Goal: Task Accomplishment & Management: Manage account settings

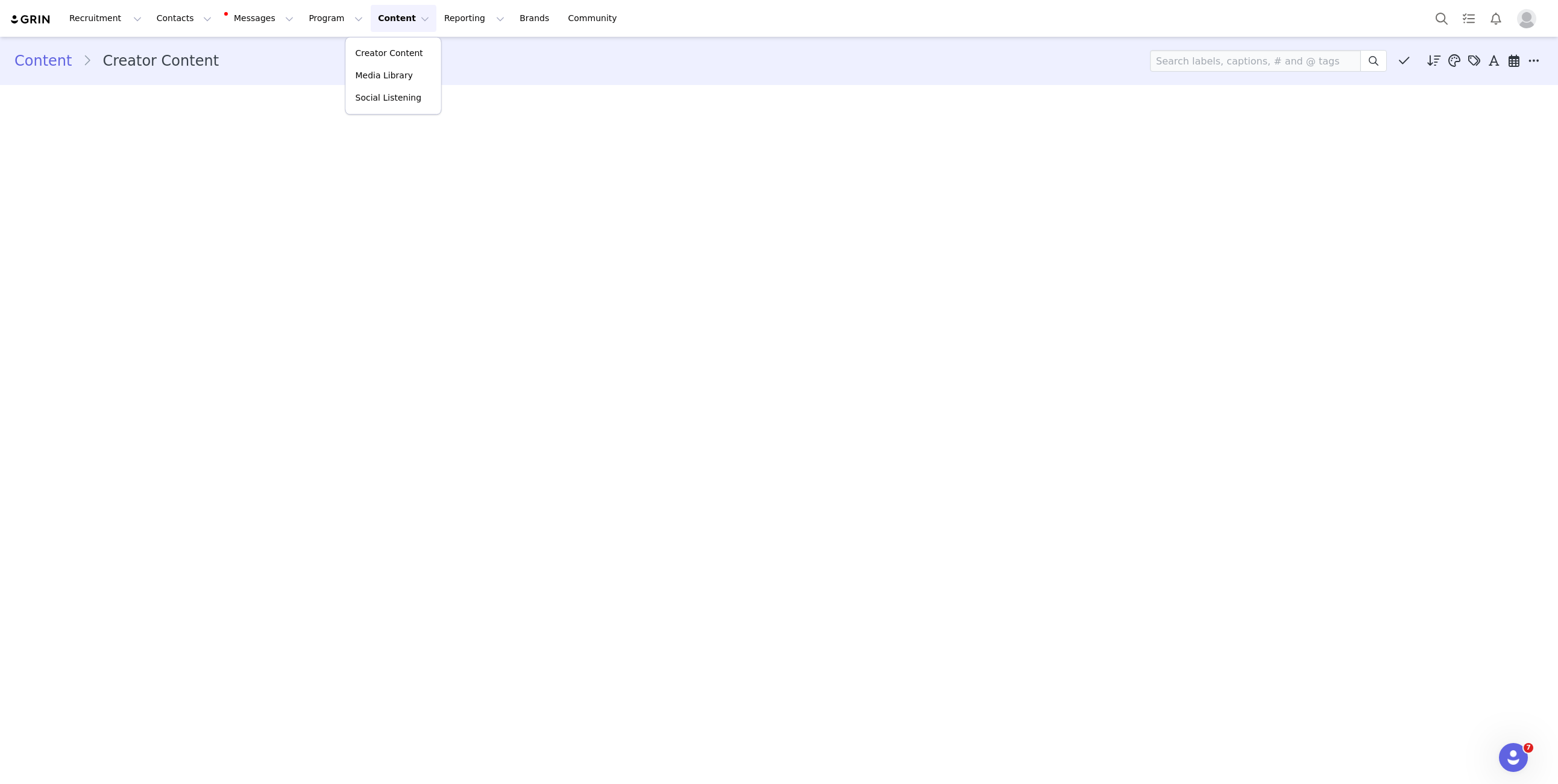
click at [374, 48] on p "Creator Content" at bounding box center [389, 53] width 68 height 13
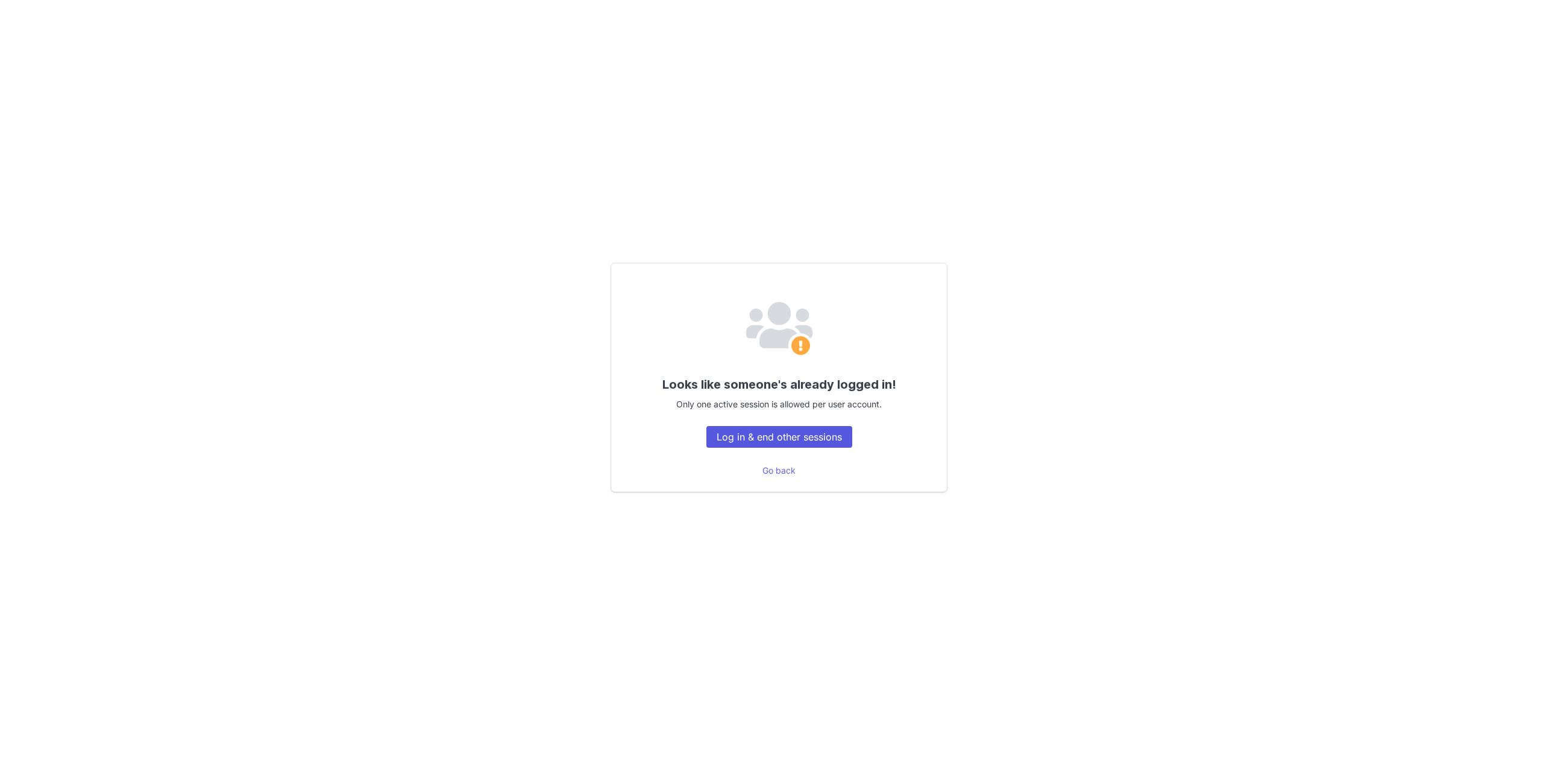
click at [745, 435] on button "Log in & end other sessions" at bounding box center [779, 436] width 146 height 22
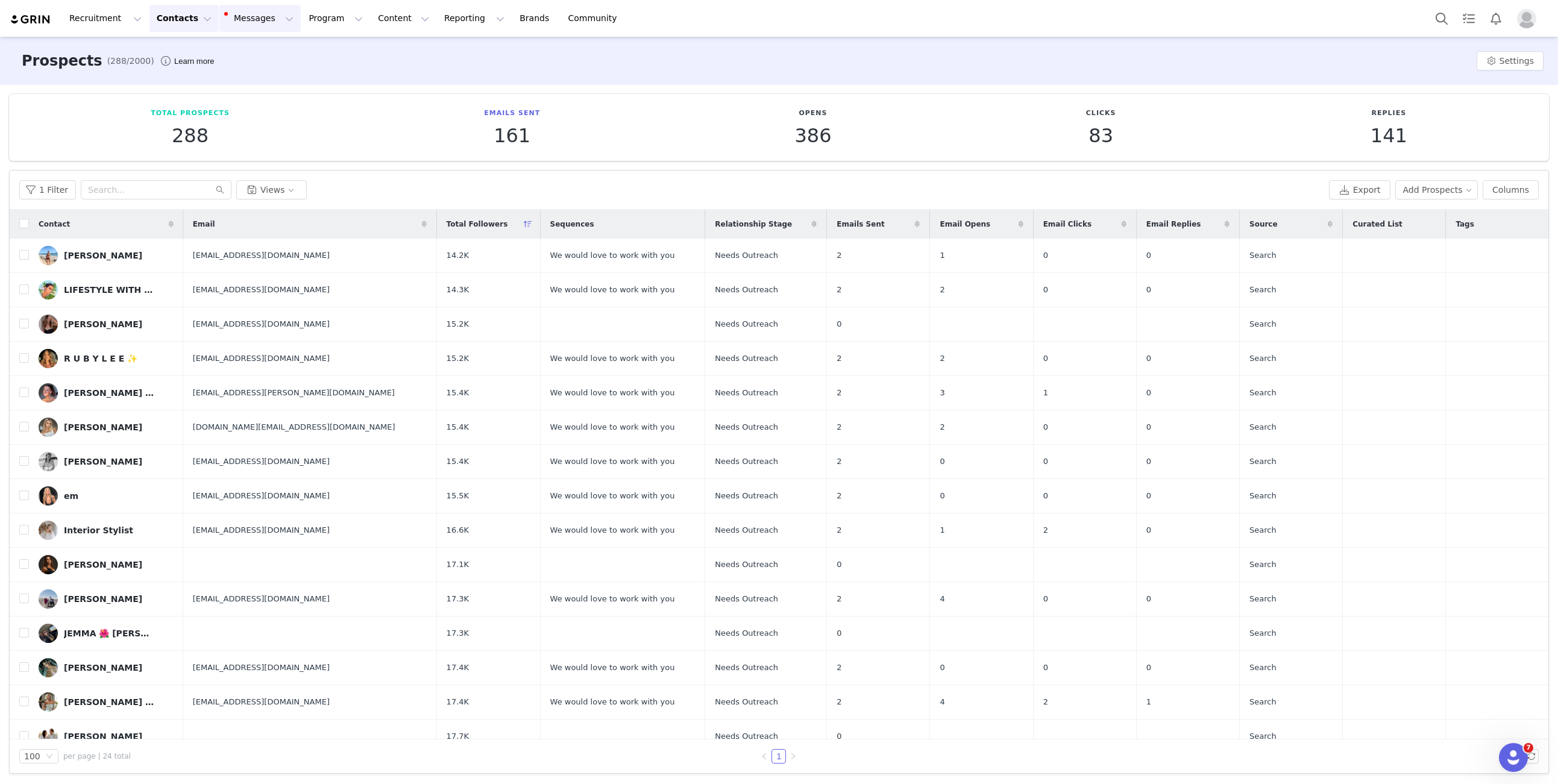
click at [259, 28] on button "Messages Messages" at bounding box center [259, 18] width 81 height 27
click at [252, 71] on div "6" at bounding box center [248, 76] width 13 height 12
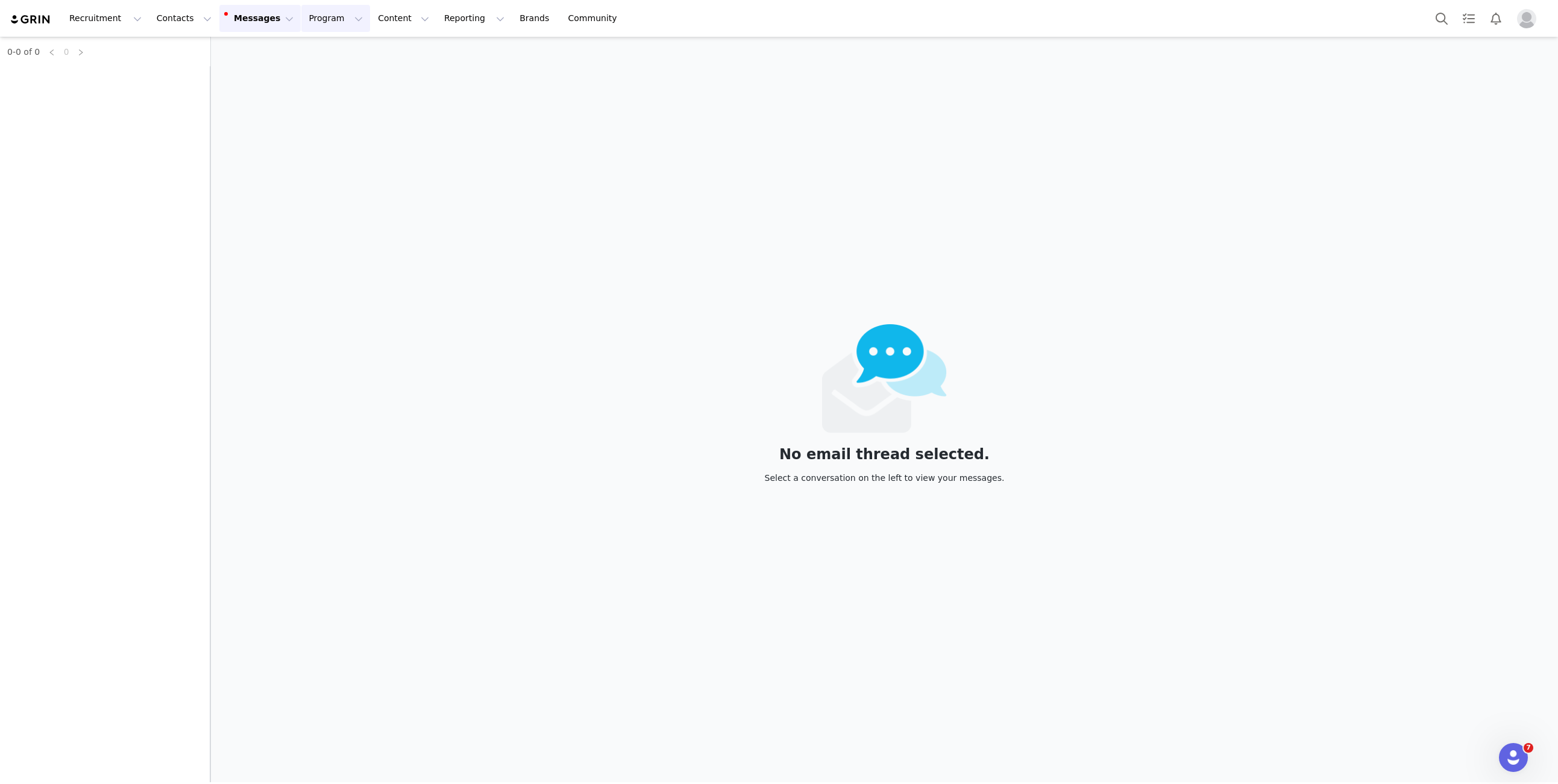
click at [301, 22] on button "Program Program" at bounding box center [335, 18] width 69 height 27
click at [374, 19] on button "Content Content" at bounding box center [403, 18] width 66 height 27
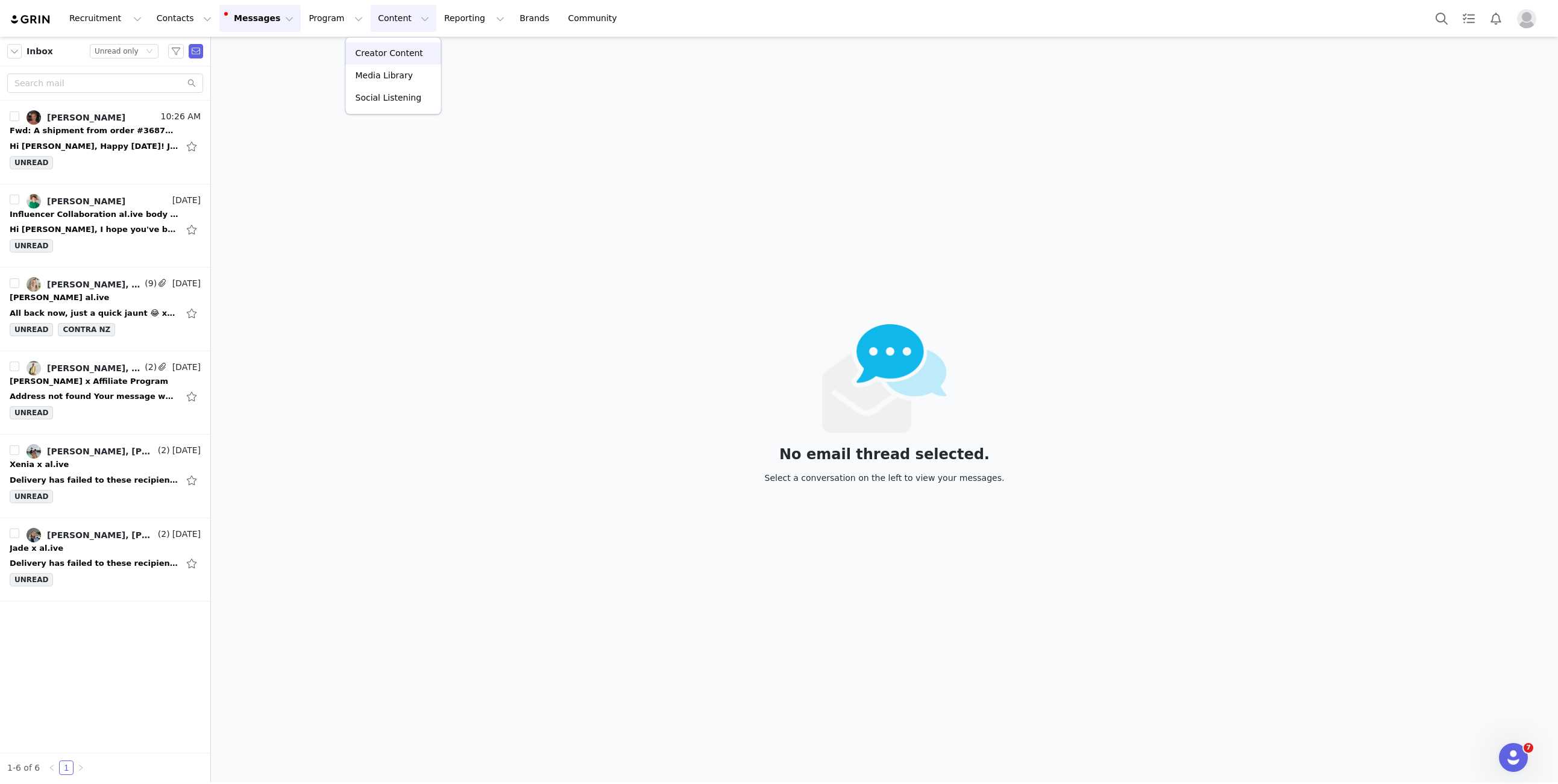
click at [366, 50] on p "Creator Content" at bounding box center [389, 53] width 68 height 13
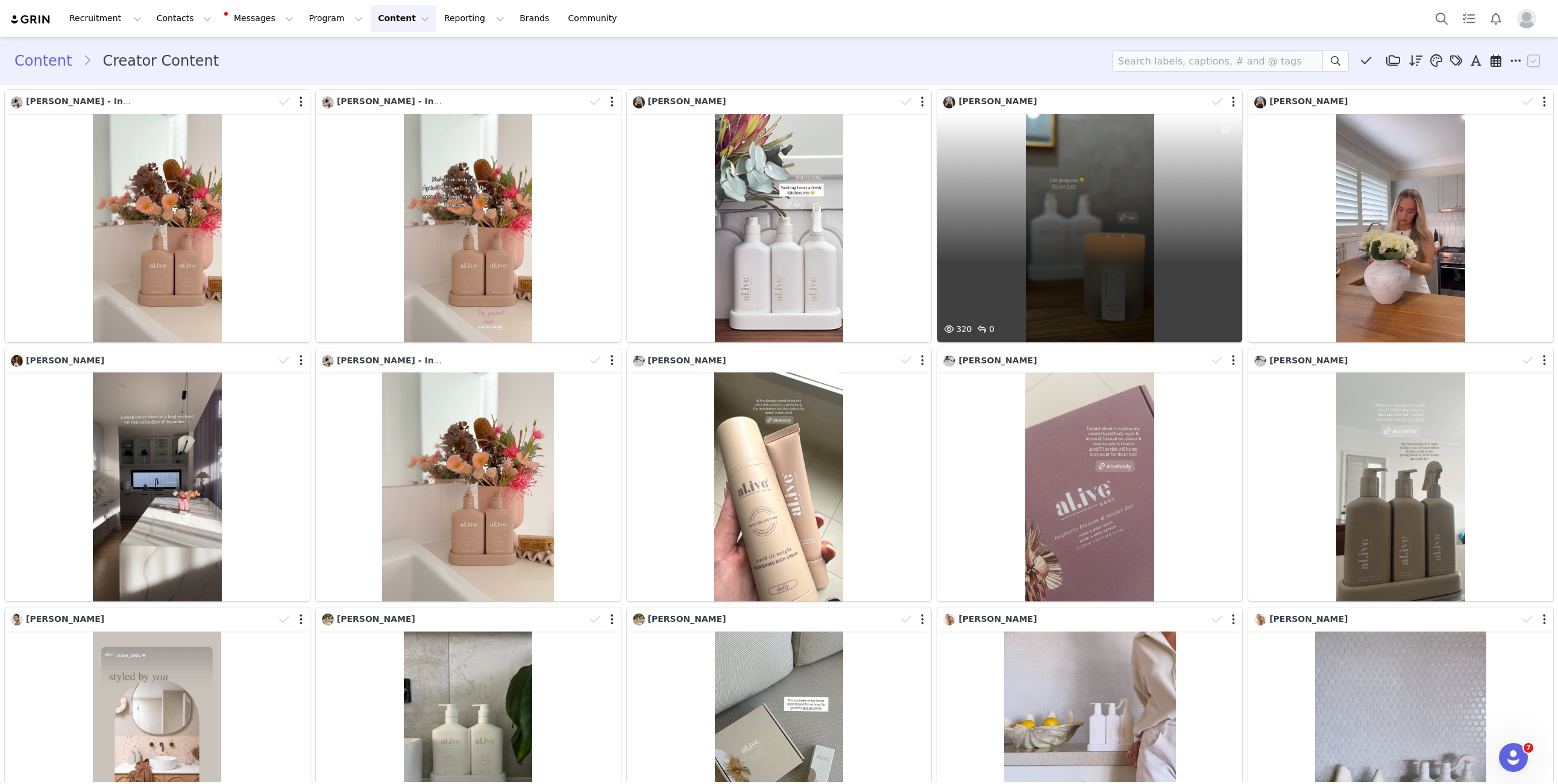
click at [1053, 190] on div "320 0" at bounding box center [1089, 228] width 305 height 228
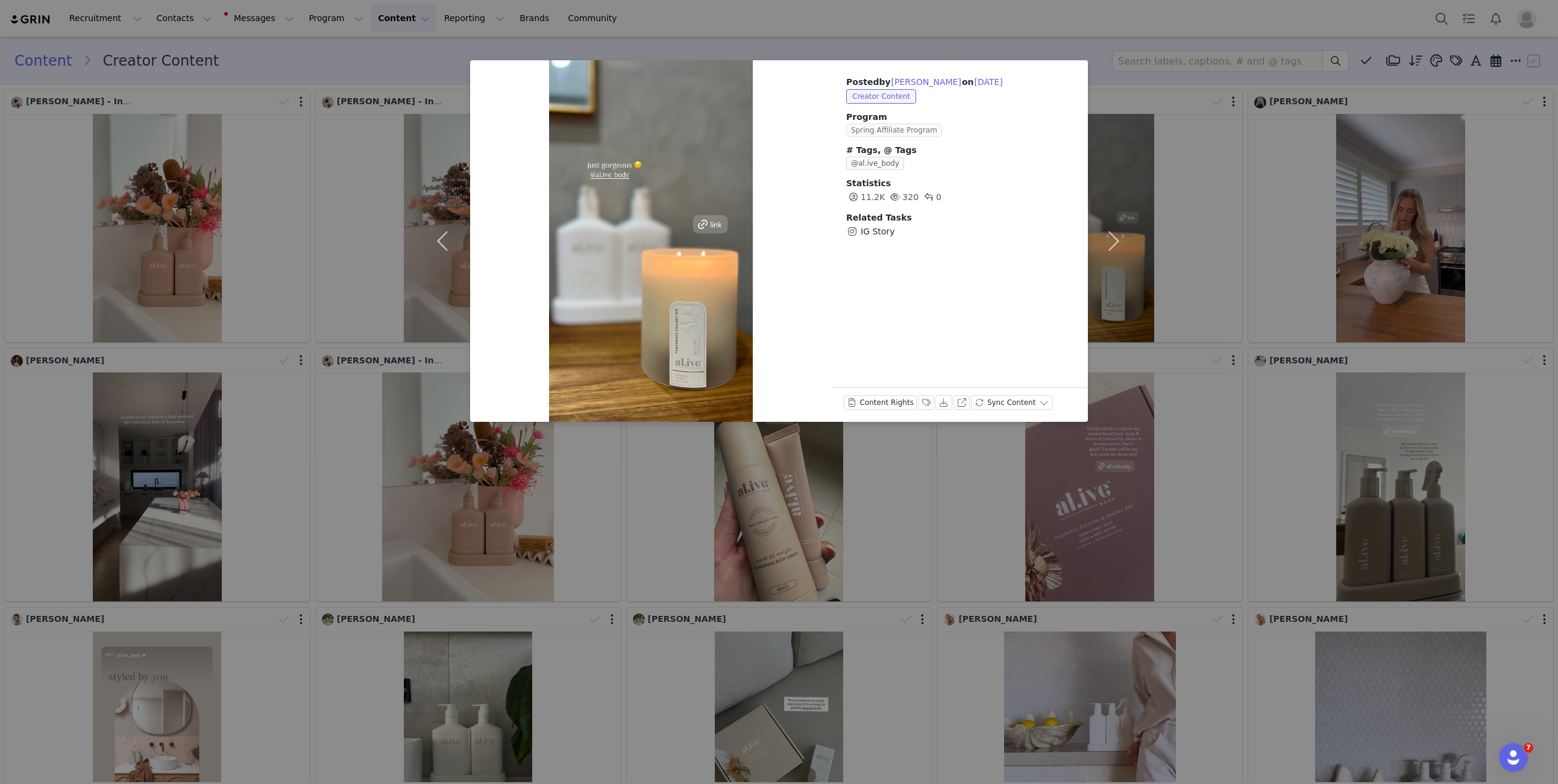
click at [918, 127] on span "Spring Affiliate Program" at bounding box center [894, 130] width 96 height 13
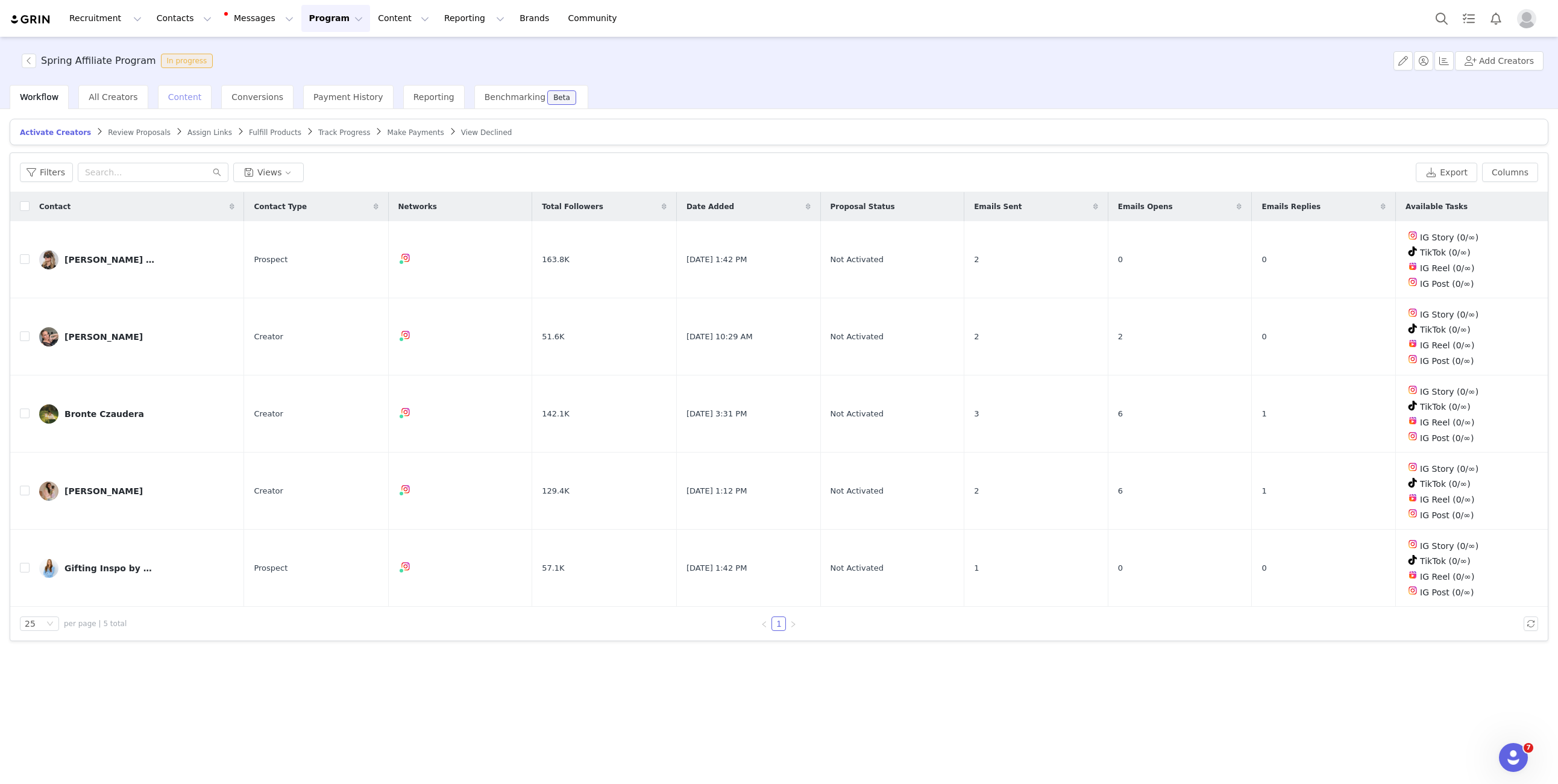
click at [168, 97] on span "Content" at bounding box center [185, 97] width 34 height 10
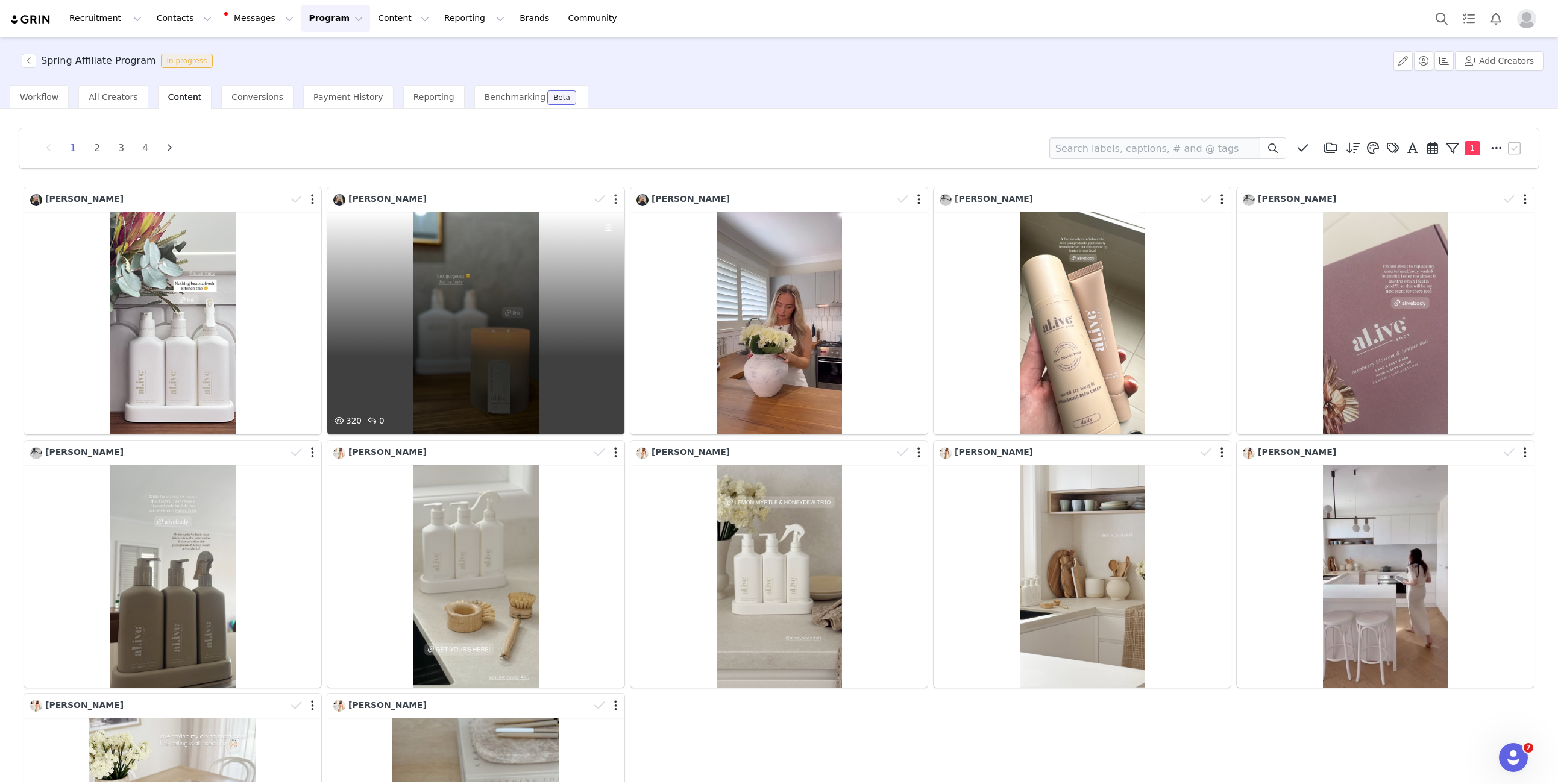
click at [616, 198] on button "button" at bounding box center [616, 199] width 3 height 12
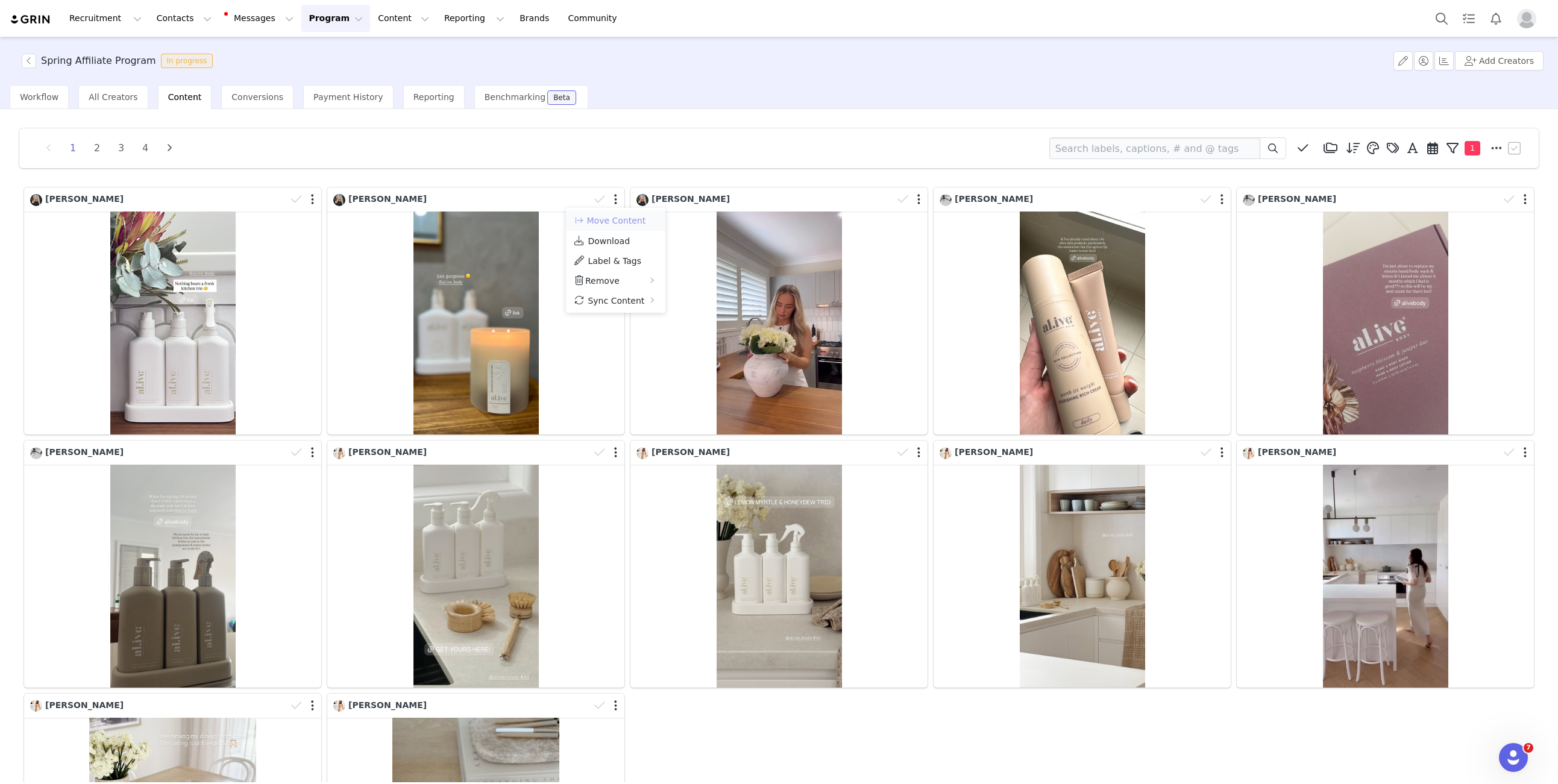
click at [627, 227] on button "Move Content" at bounding box center [610, 220] width 73 height 14
click at [753, 213] on div "Select activation" at bounding box center [730, 212] width 136 height 12
click at [543, 174] on div "1 2 3 4 Media Library (21) Media Library (0) New Folder Edit Folders Descending…" at bounding box center [779, 562] width 1539 height 888
click at [386, 27] on button "Content Content" at bounding box center [403, 18] width 66 height 27
click at [387, 51] on p "Creator Content" at bounding box center [389, 53] width 68 height 13
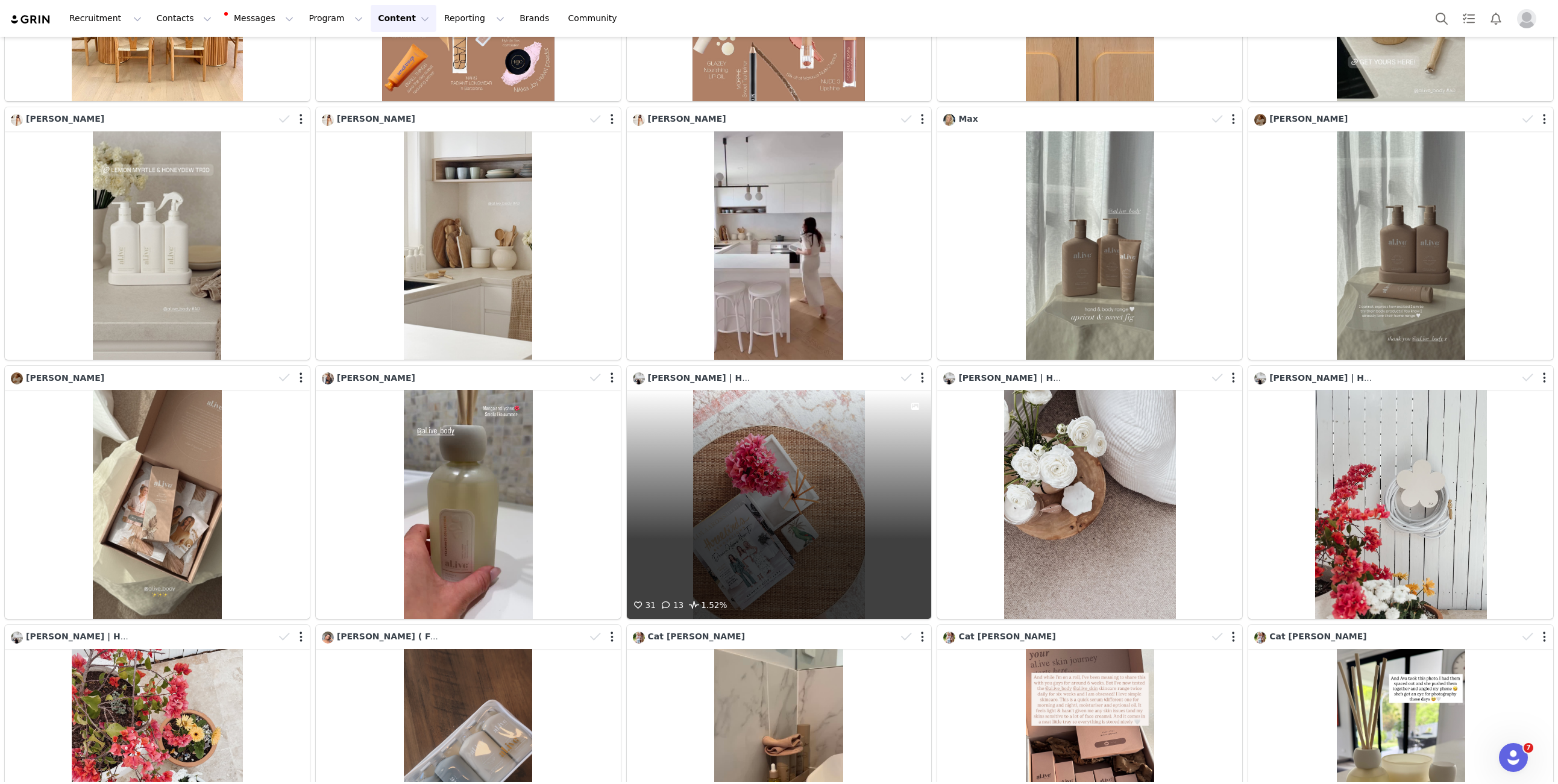
scroll to position [1660, 0]
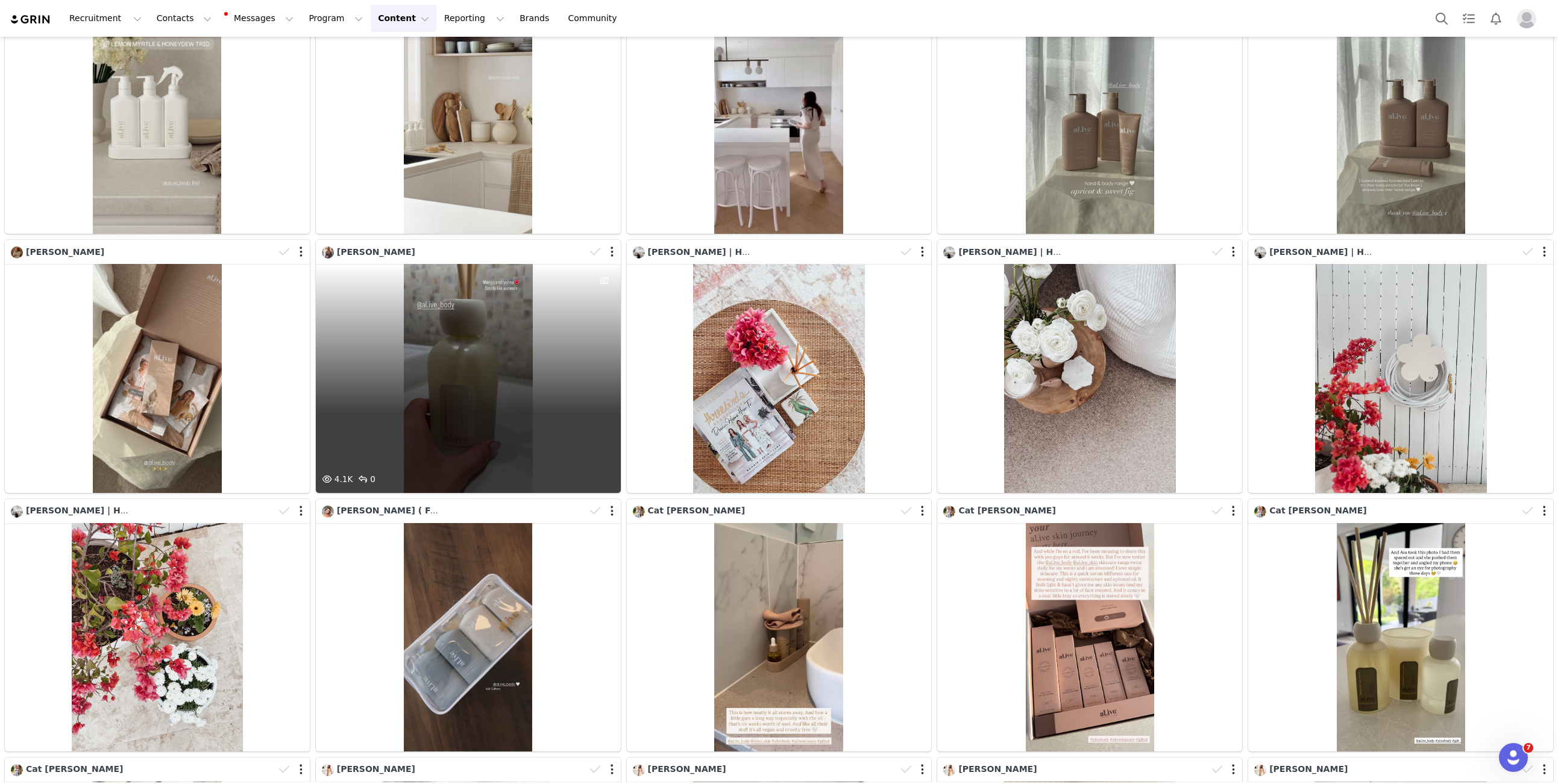
click at [498, 355] on div "4.1K 0" at bounding box center [468, 378] width 305 height 228
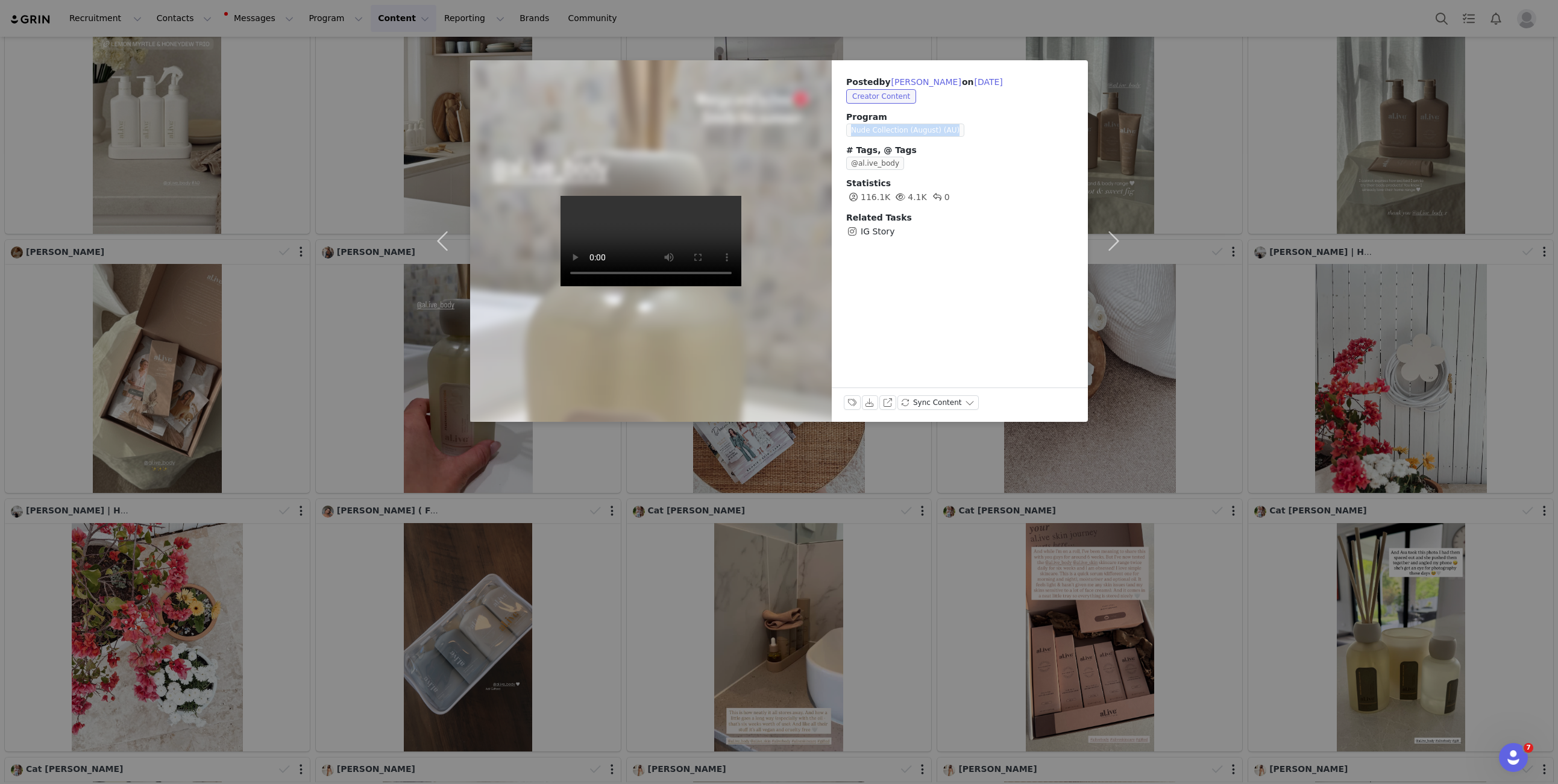
click at [871, 130] on span "Nude Collection (August) (AU)" at bounding box center [905, 130] width 118 height 13
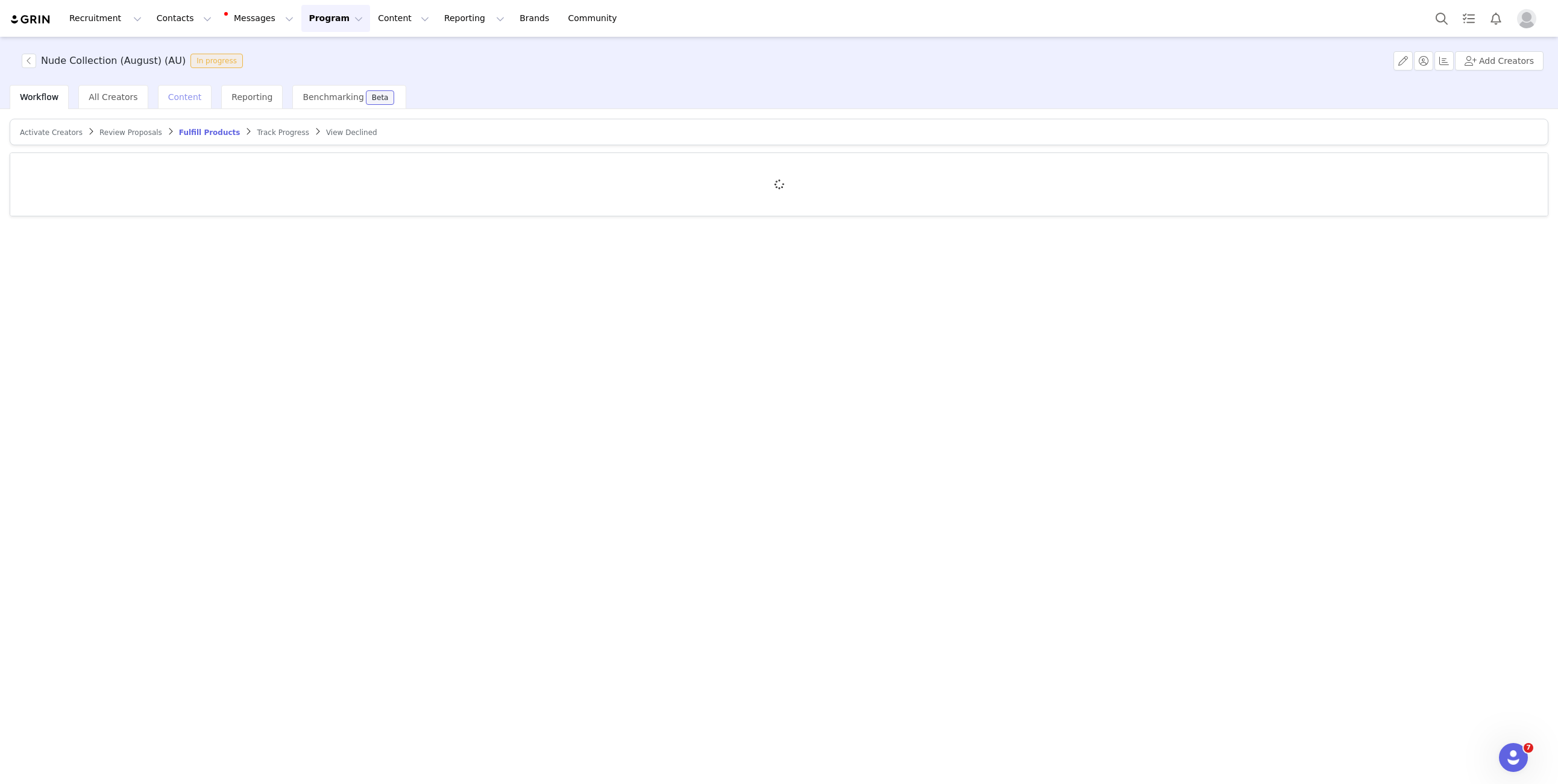
click at [168, 92] on span "Content" at bounding box center [185, 97] width 34 height 10
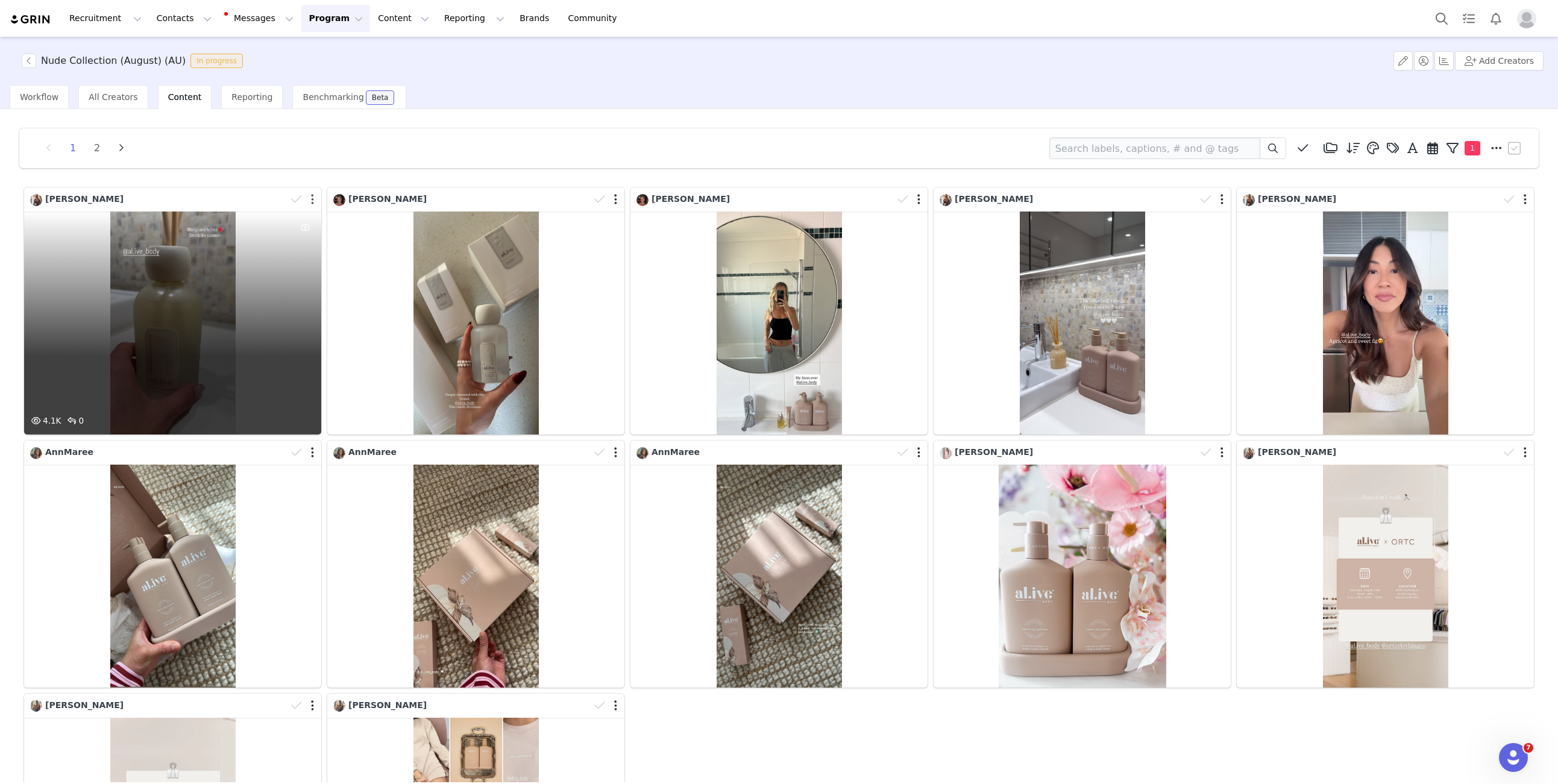
click at [312, 203] on button "button" at bounding box center [312, 199] width 3 height 12
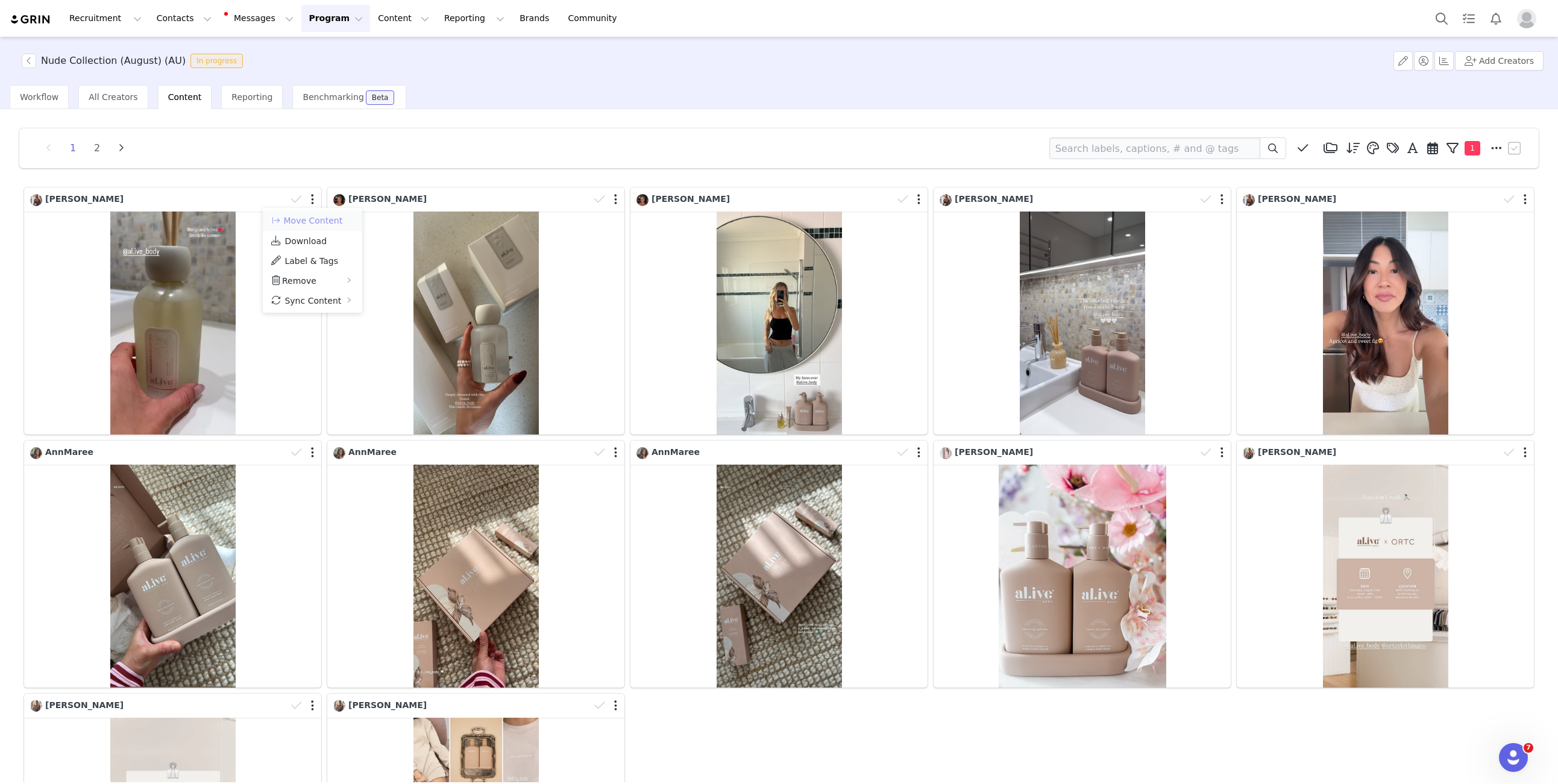
click at [314, 224] on button "Move Content" at bounding box center [306, 220] width 73 height 14
click at [426, 200] on div "Move to Select action Another activation Select activation Select task (optiona…" at bounding box center [434, 206] width 174 height 97
click at [423, 214] on div "Select activation" at bounding box center [427, 212] width 136 height 12
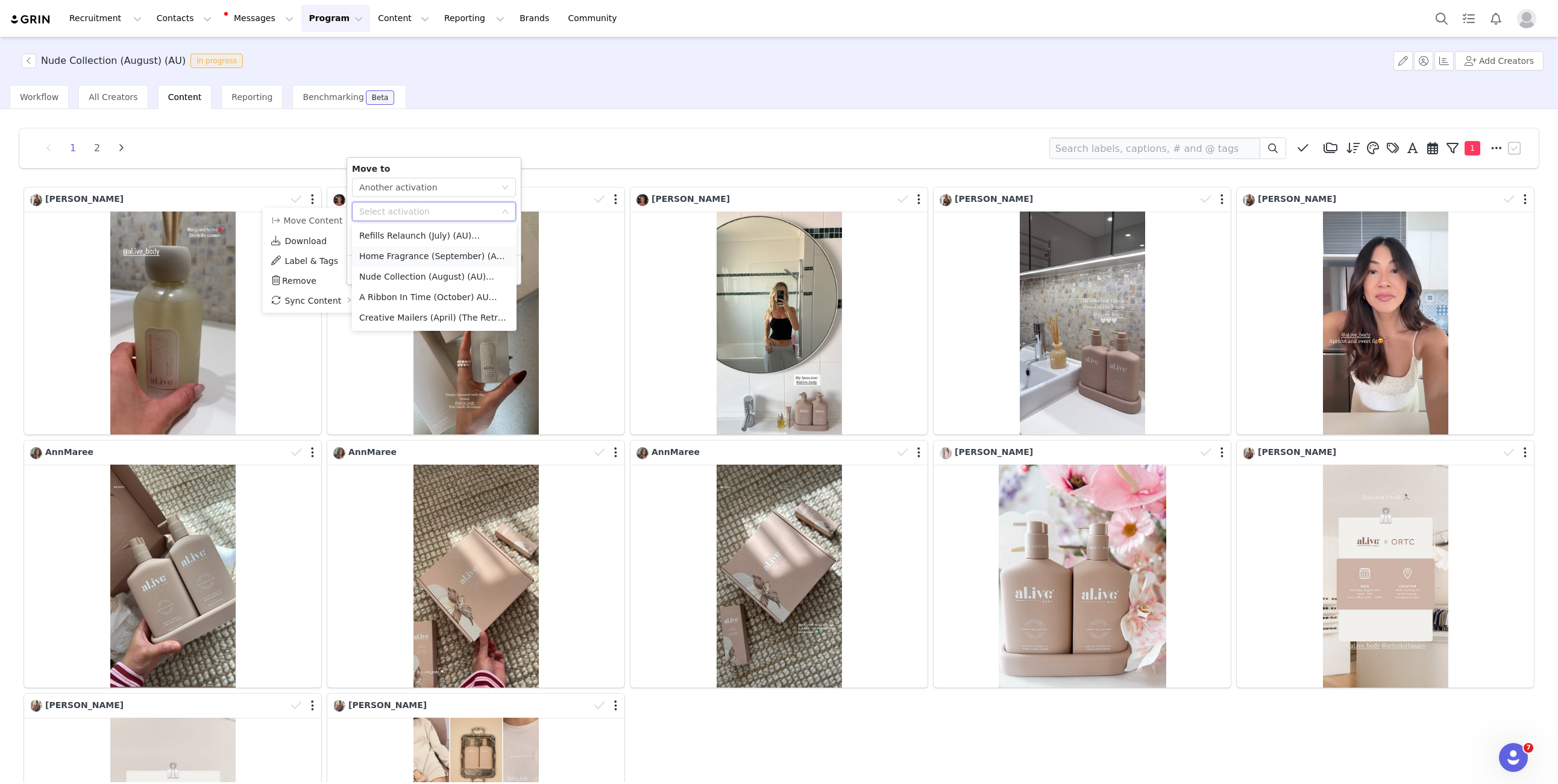
click at [420, 260] on li "Home Fragrance (September) (AU) Activated" at bounding box center [434, 256] width 165 height 20
click at [380, 266] on button "Apply" at bounding box center [373, 270] width 43 height 19
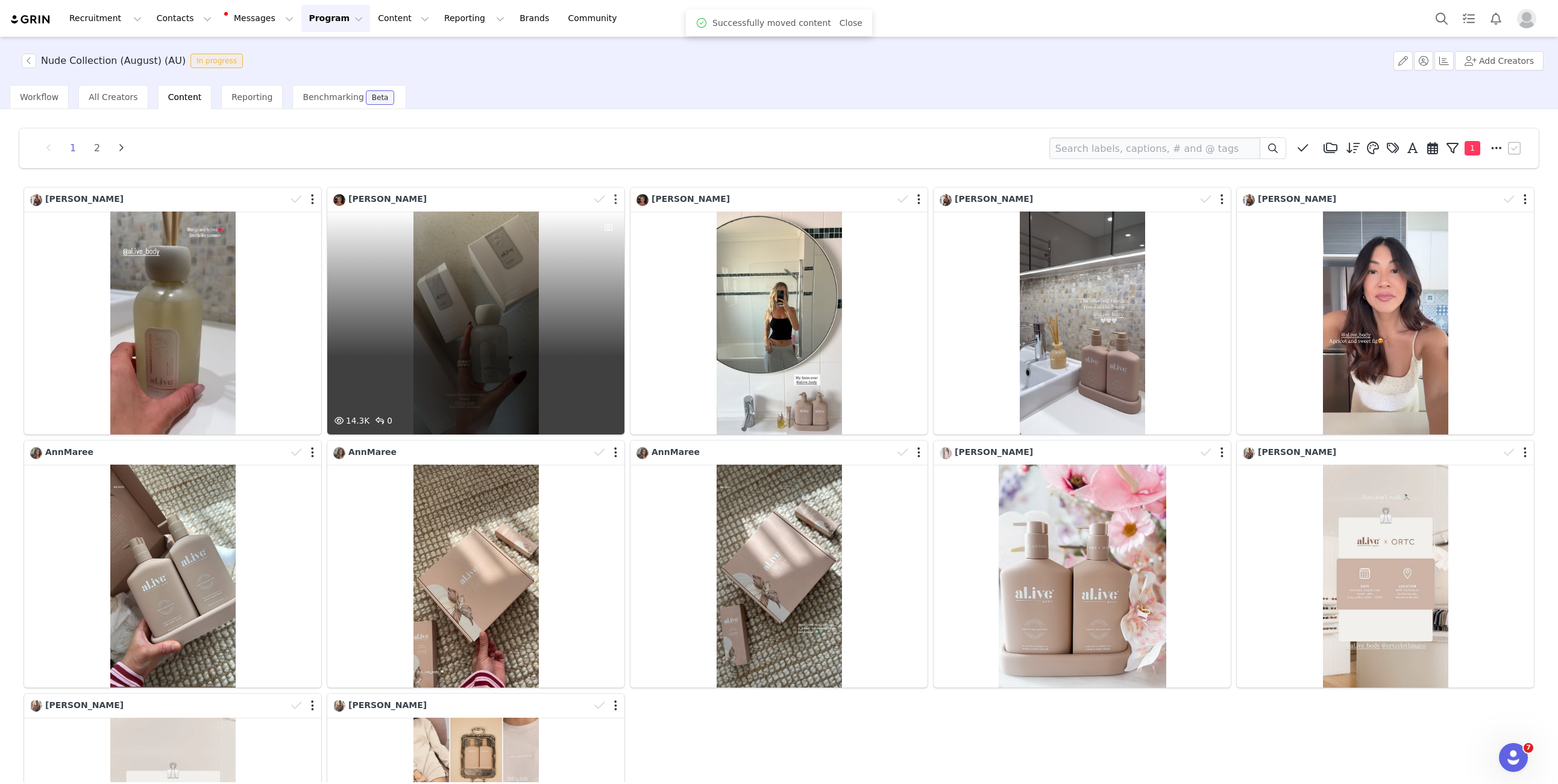
click at [614, 200] on button "button" at bounding box center [616, 199] width 3 height 12
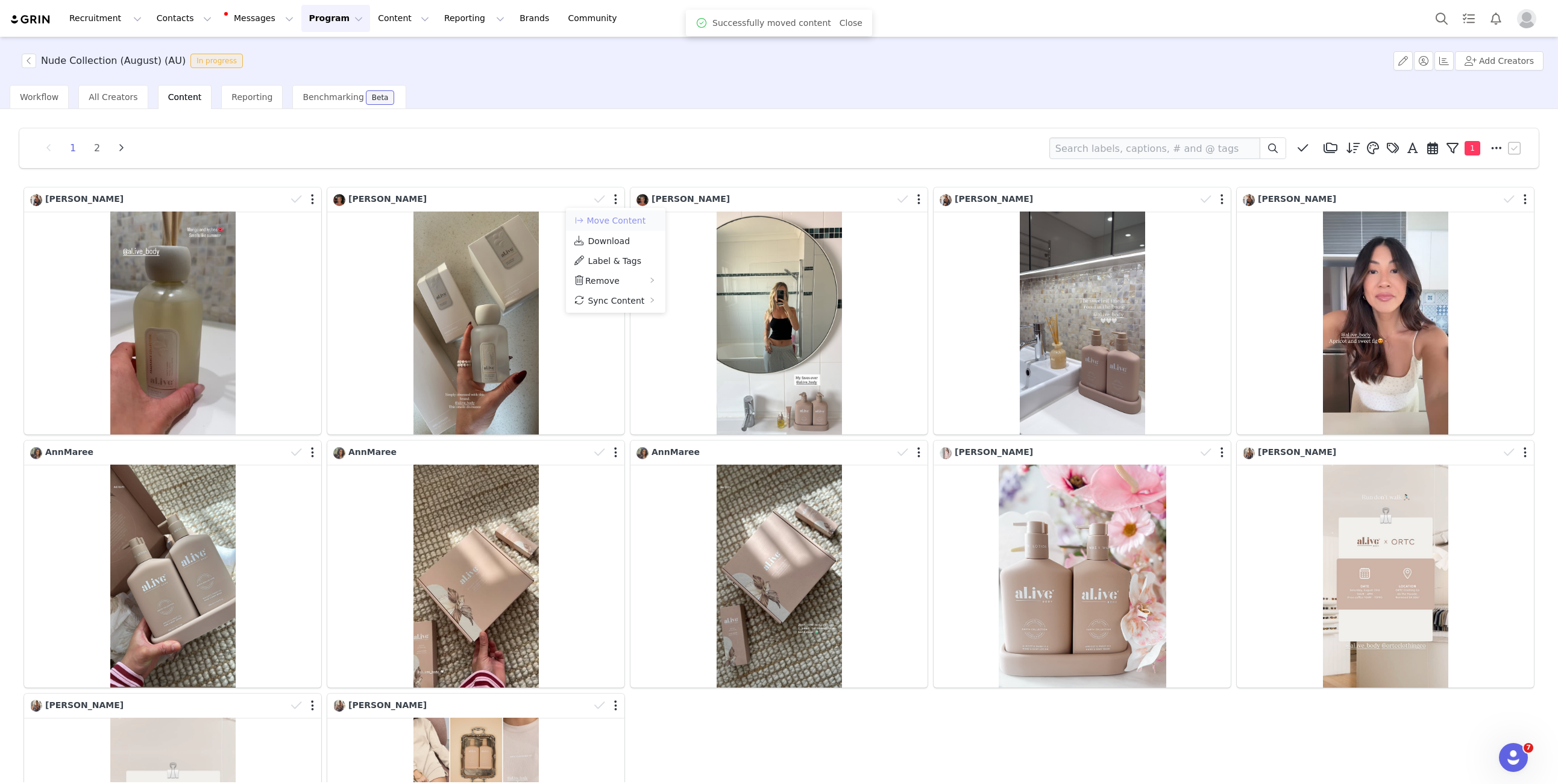
click at [609, 222] on button "Move Content" at bounding box center [610, 220] width 73 height 14
click at [715, 217] on div "Select activation" at bounding box center [733, 212] width 142 height 18
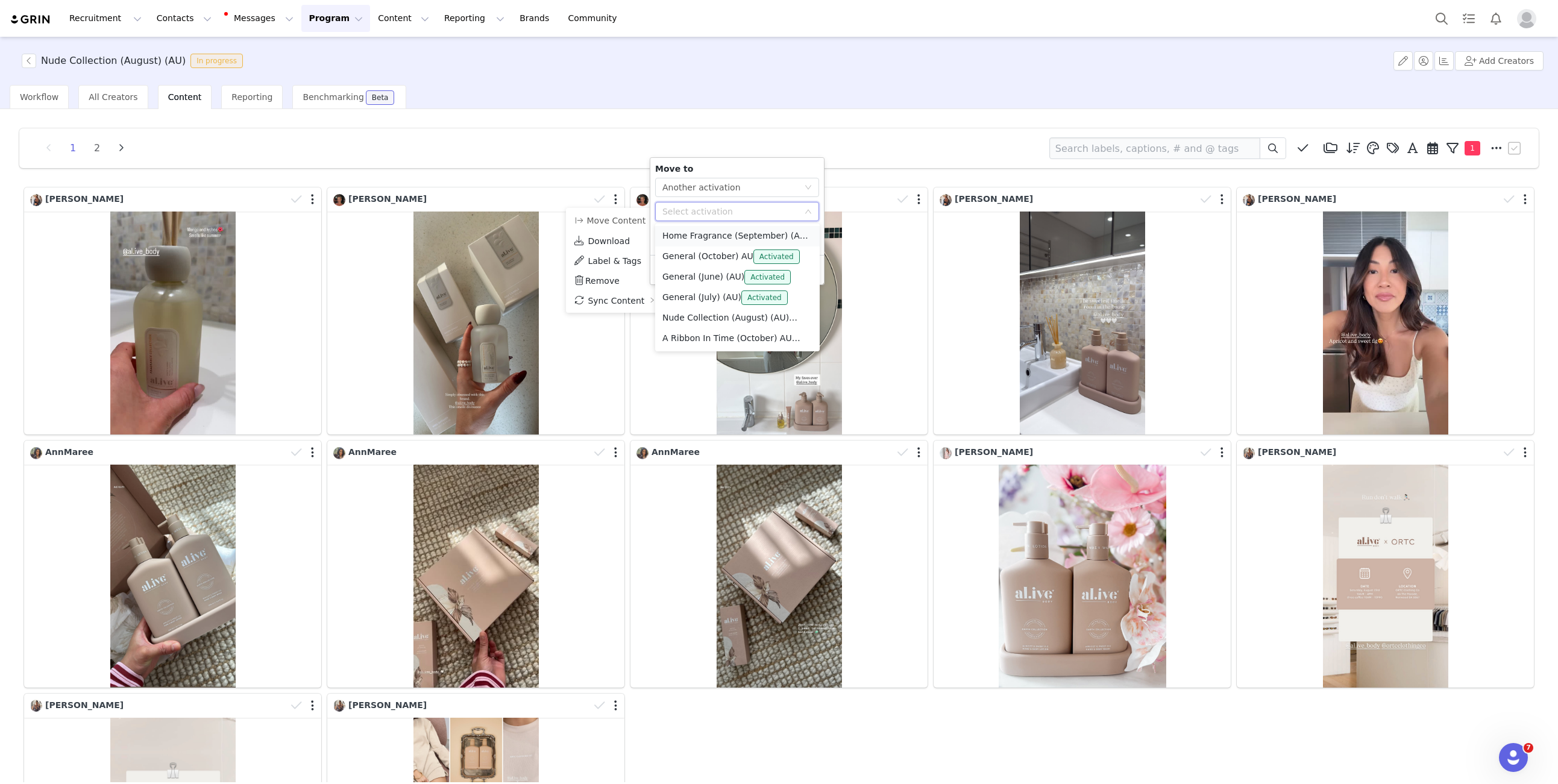
click at [707, 238] on li "Home Fragrance (September) (AU) Activated" at bounding box center [737, 235] width 165 height 20
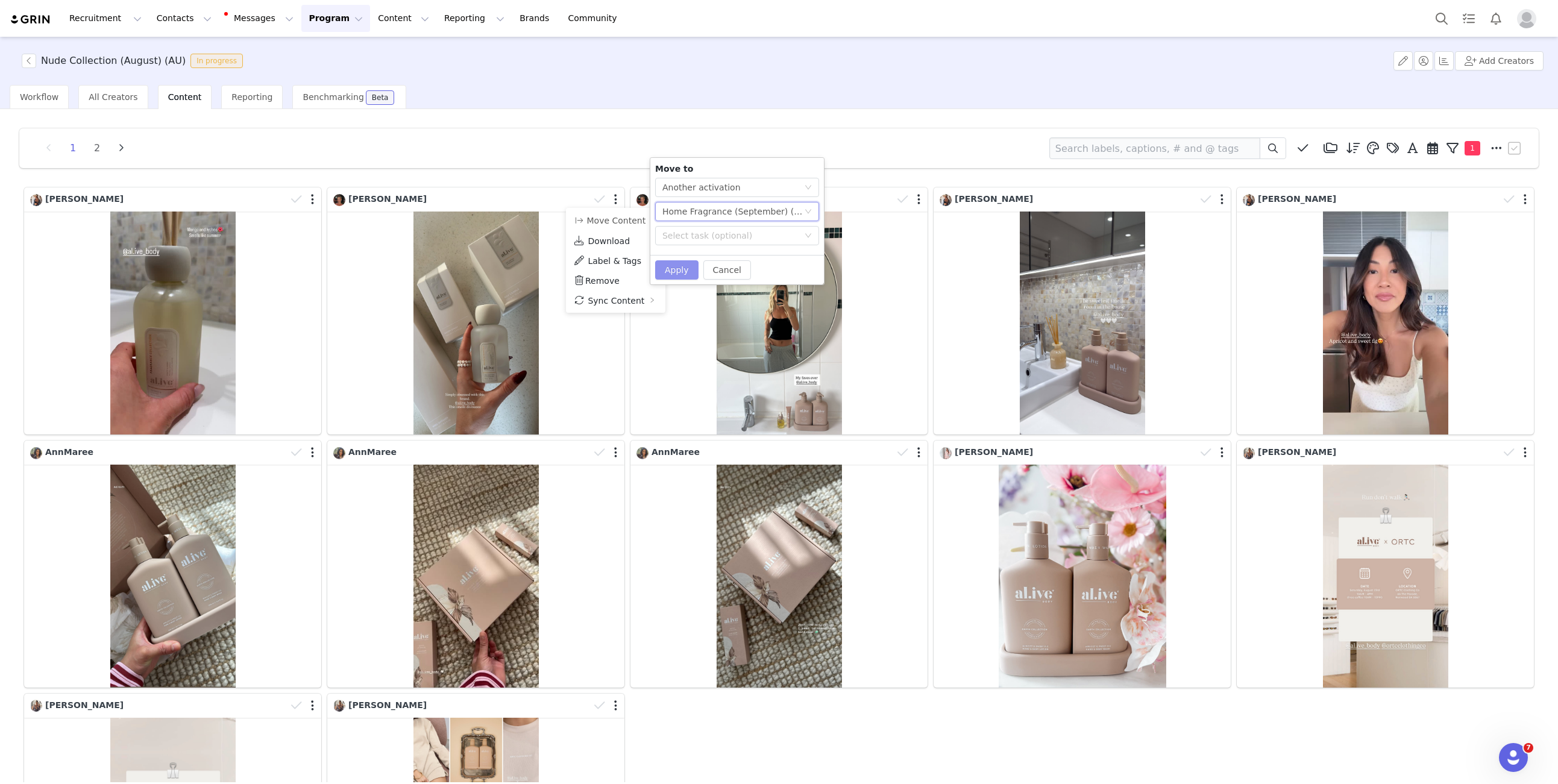
click at [680, 269] on button "Apply" at bounding box center [677, 270] width 43 height 19
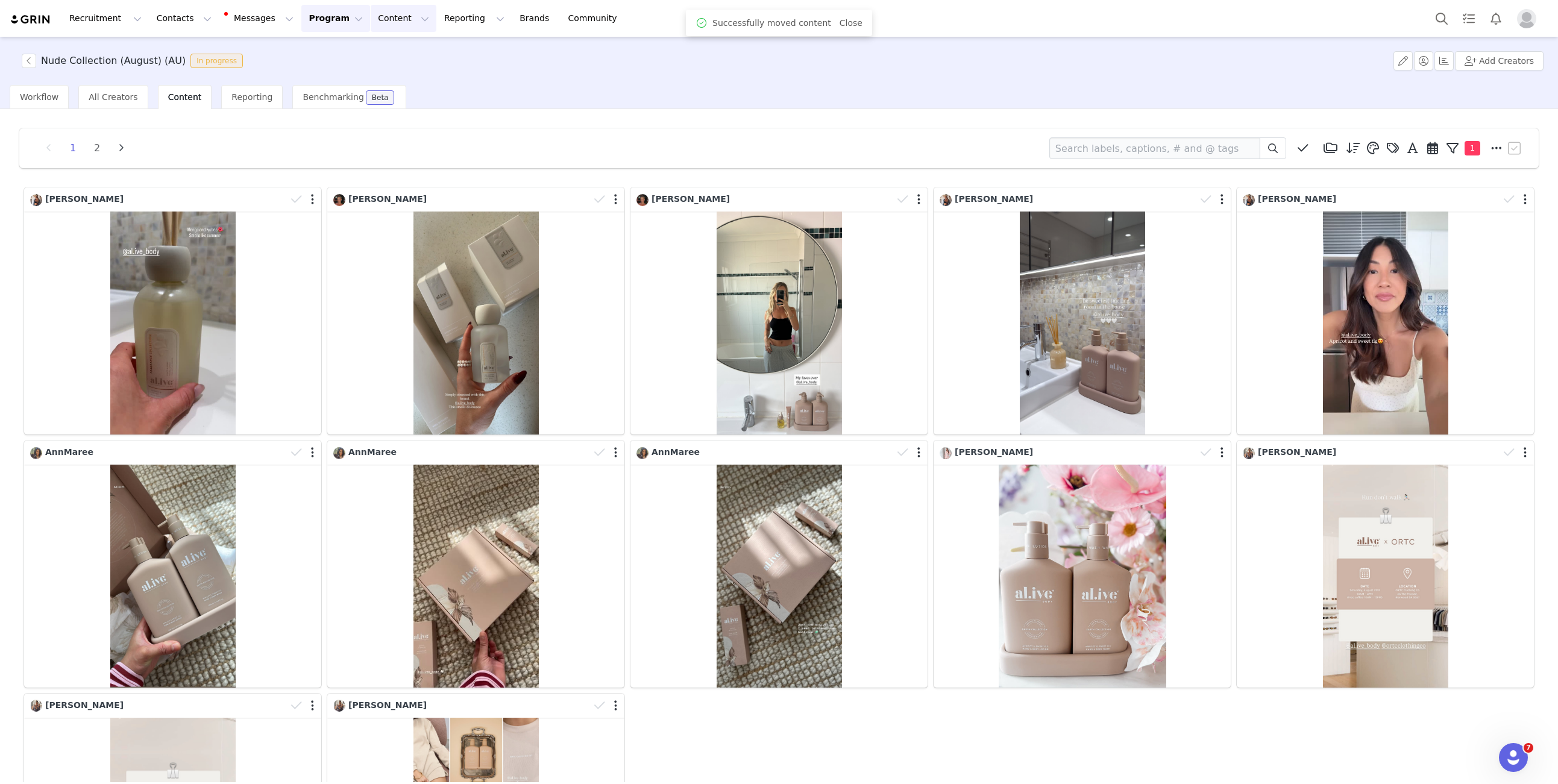
click at [370, 17] on button "Content Content" at bounding box center [403, 18] width 66 height 27
click at [373, 60] on link "Creator Content" at bounding box center [394, 54] width 95 height 22
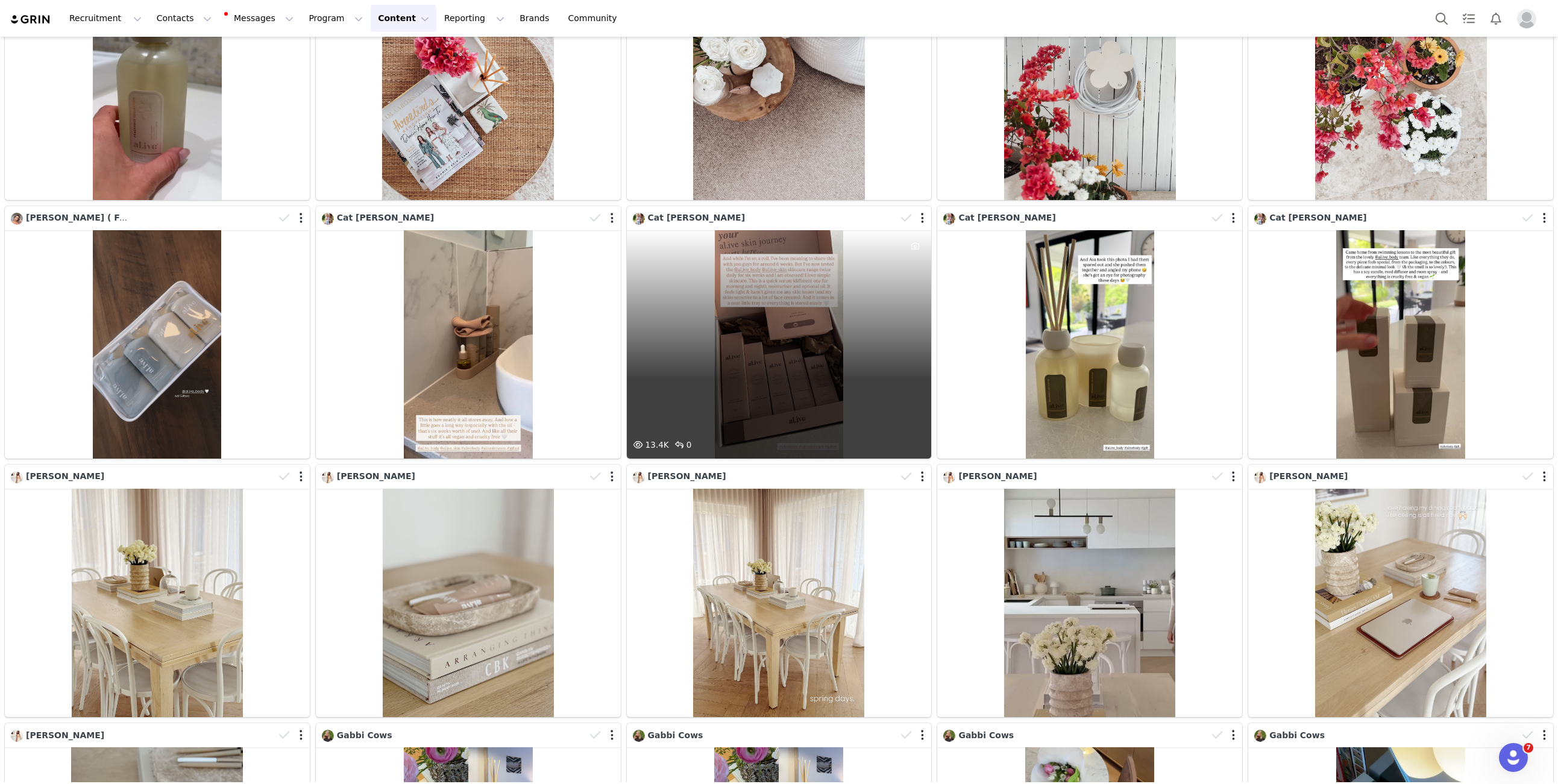
scroll to position [1955, 0]
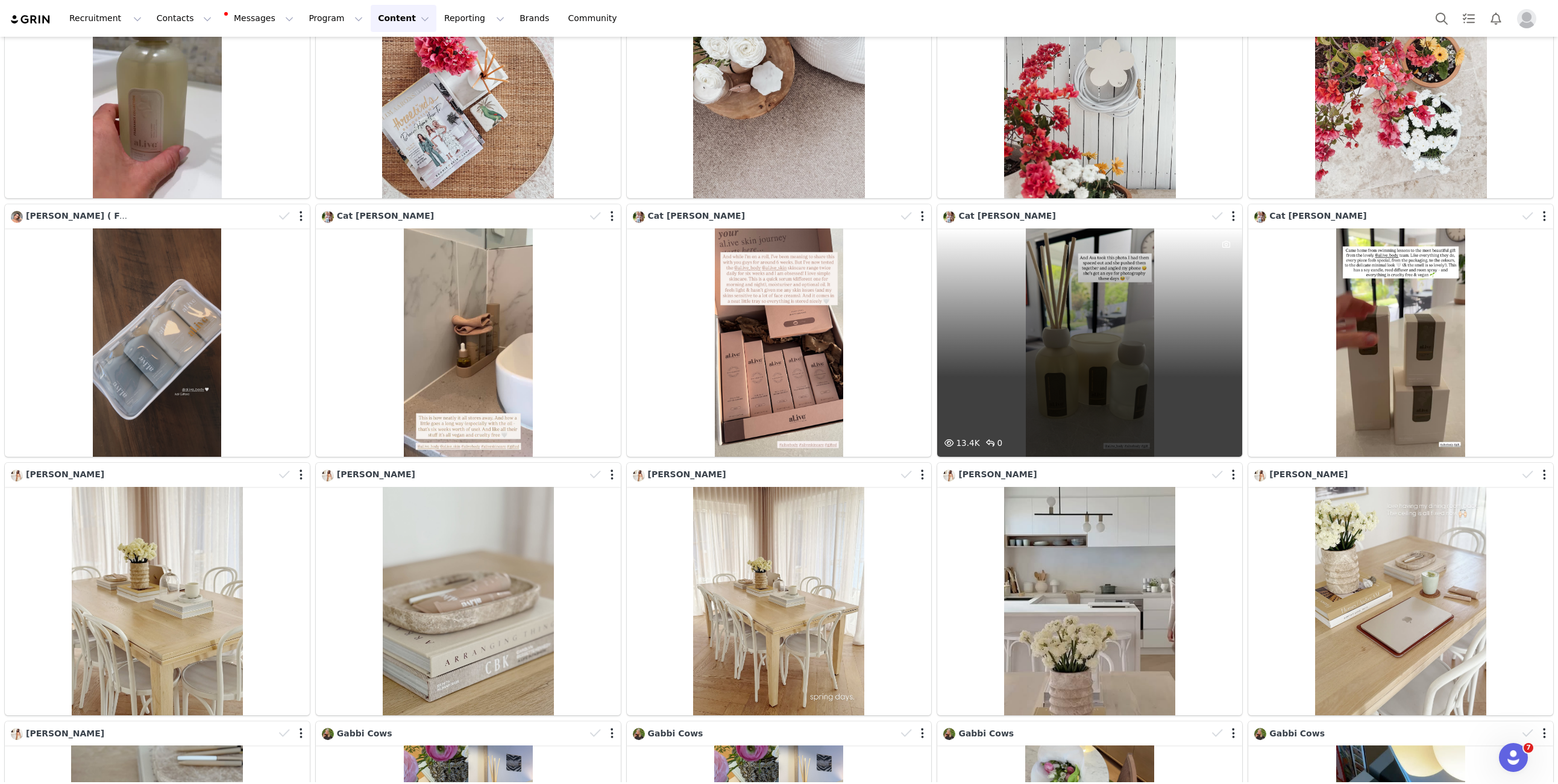
click at [1066, 297] on div "13.4K 0" at bounding box center [1089, 342] width 305 height 228
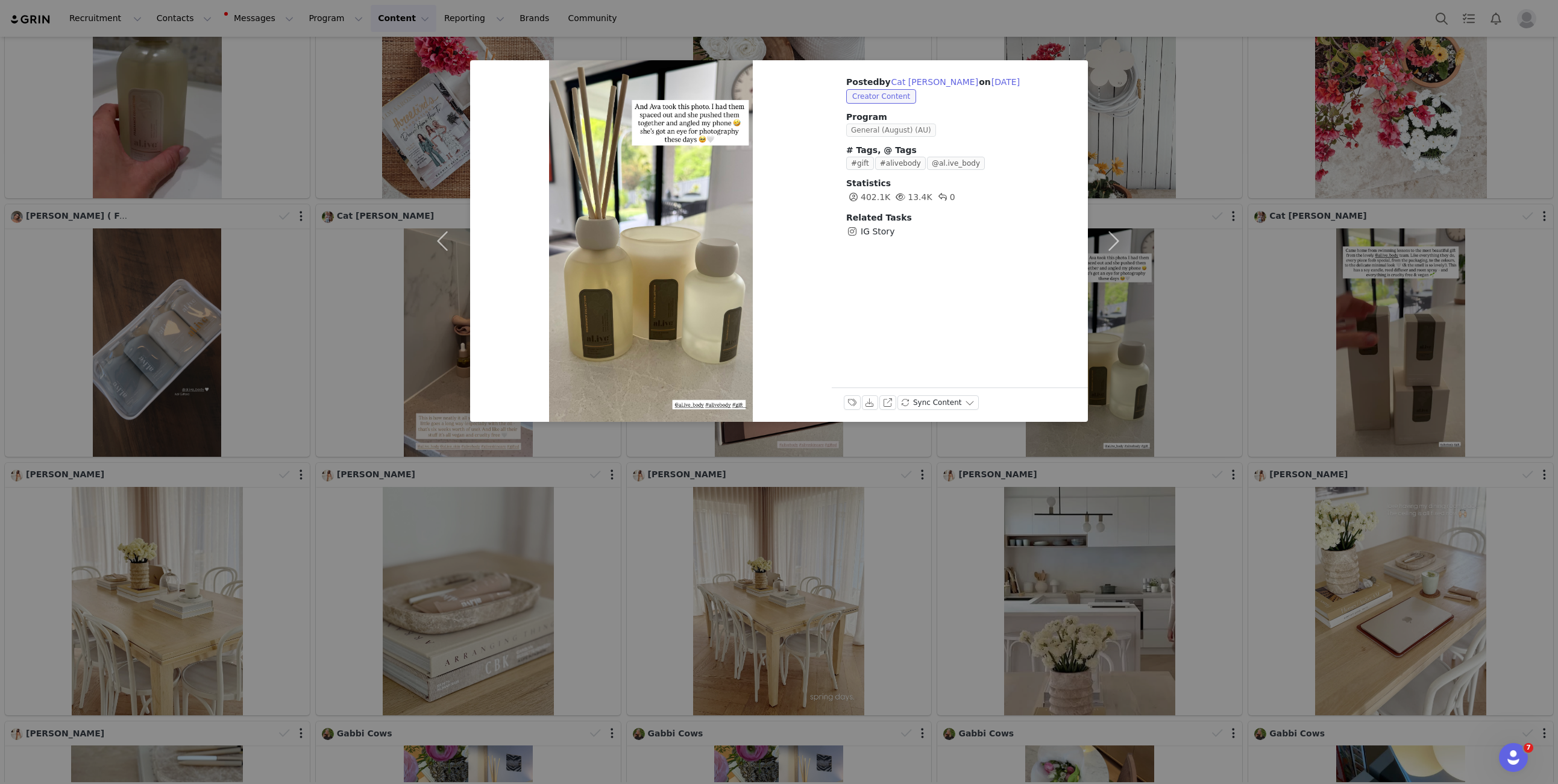
click at [880, 127] on span "General (August) (AU)" at bounding box center [891, 130] width 89 height 13
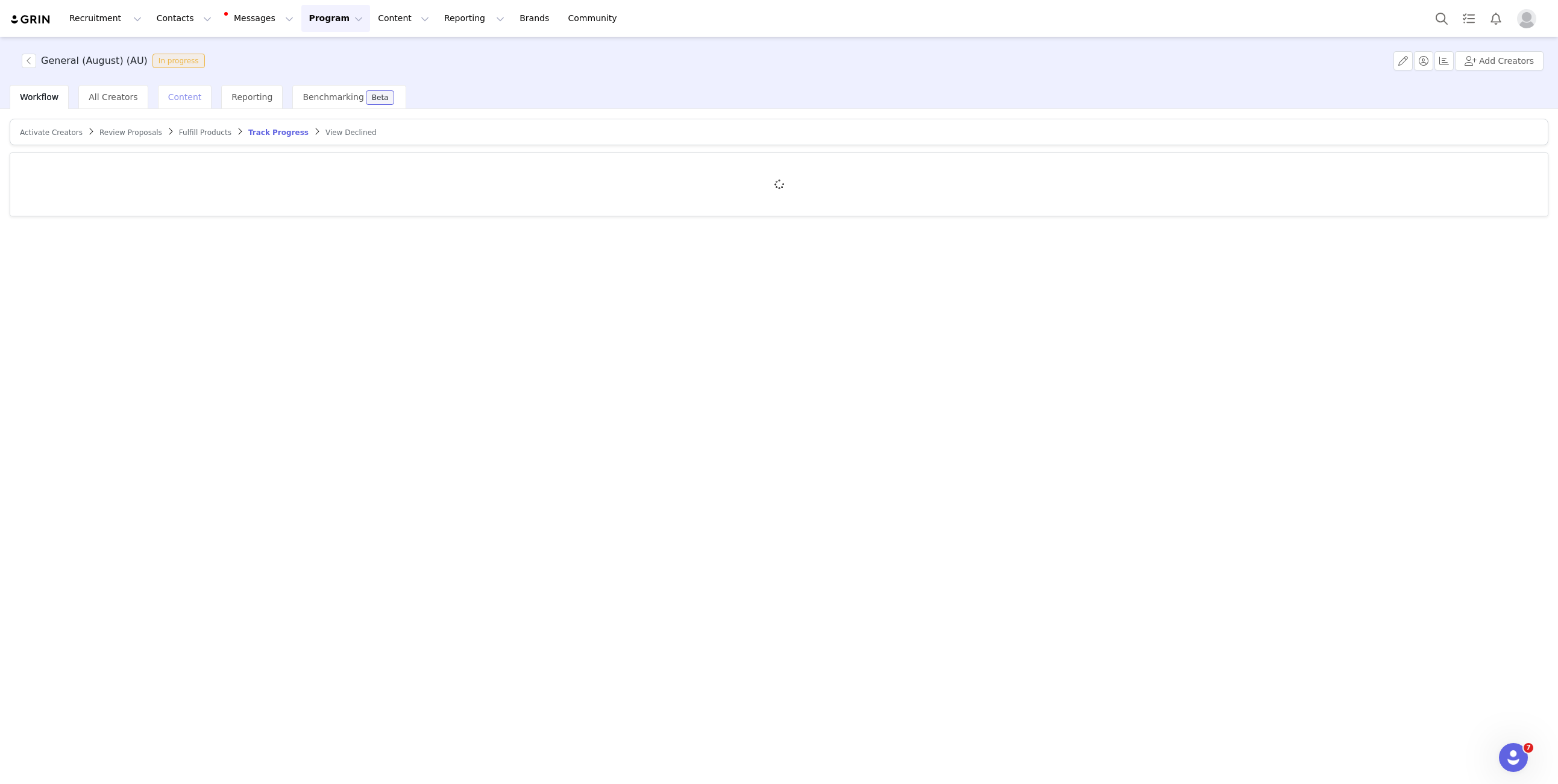
click at [185, 93] on span "Content" at bounding box center [185, 97] width 34 height 10
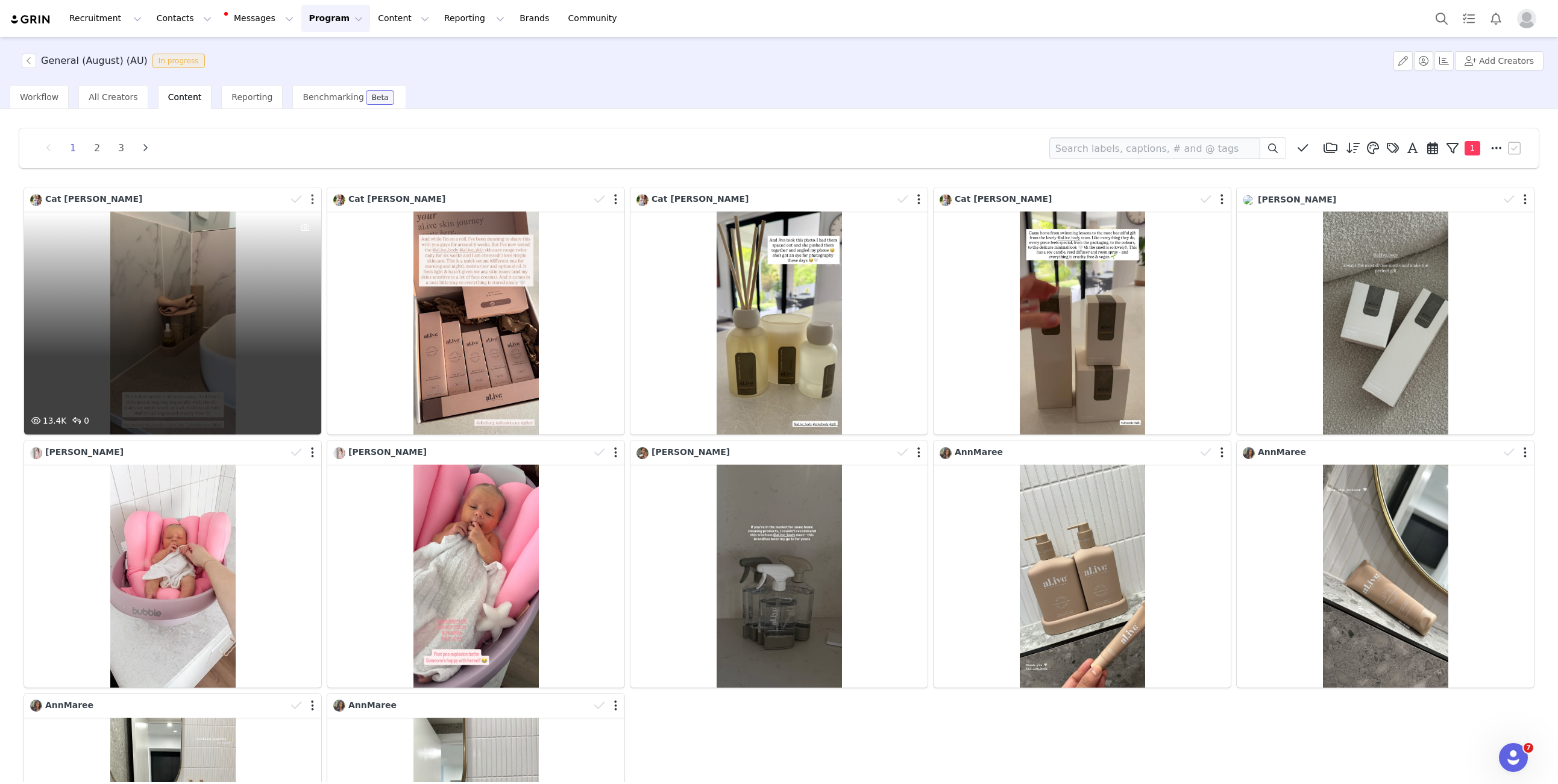
click at [313, 200] on button "button" at bounding box center [312, 199] width 3 height 12
click at [104, 278] on div "13.4K 0" at bounding box center [172, 323] width 297 height 223
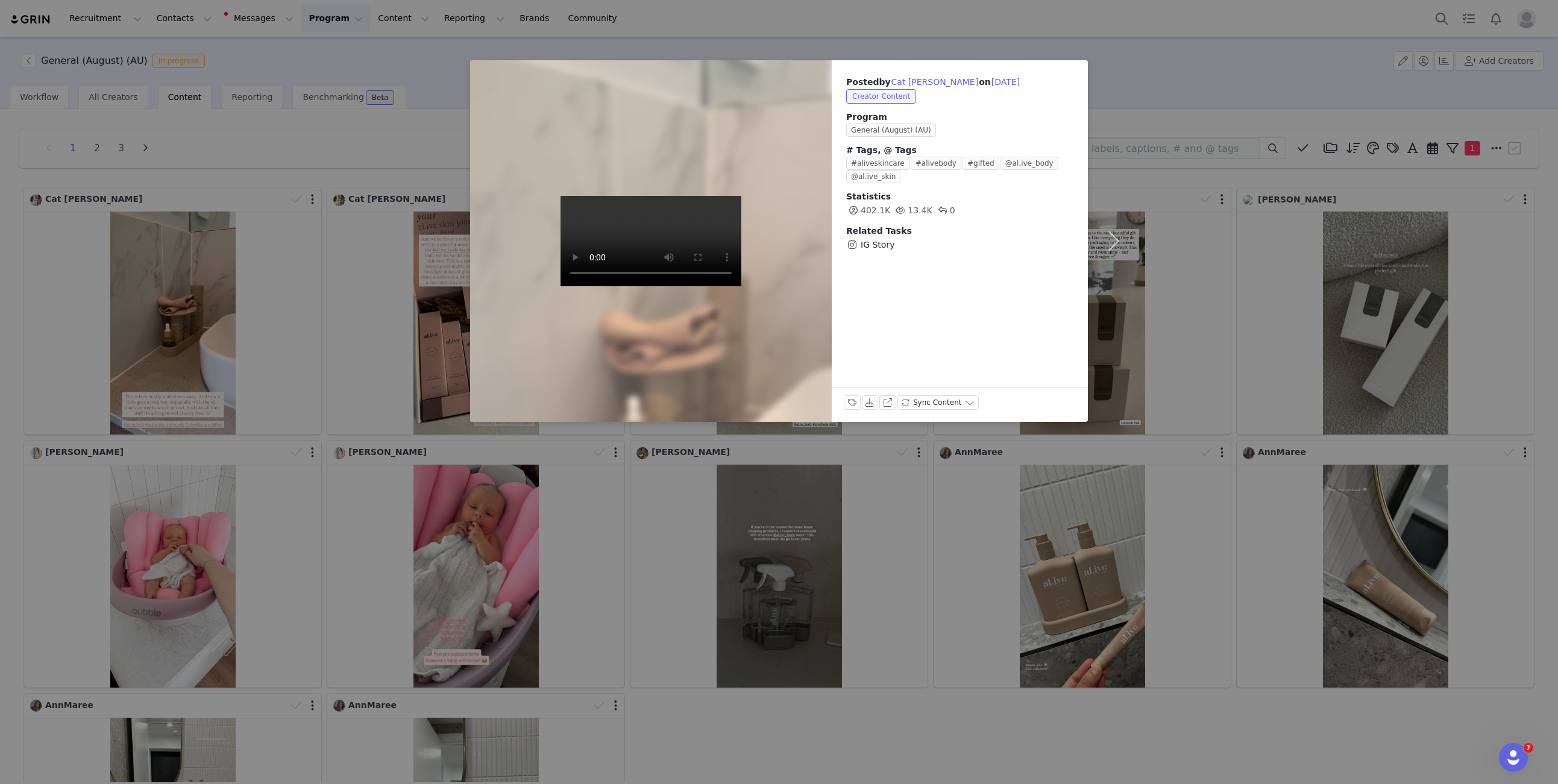
click at [382, 130] on div "Posted by [PERSON_NAME] on [DATE] Creator Content Program General (August) (AU)…" at bounding box center [779, 392] width 1558 height 784
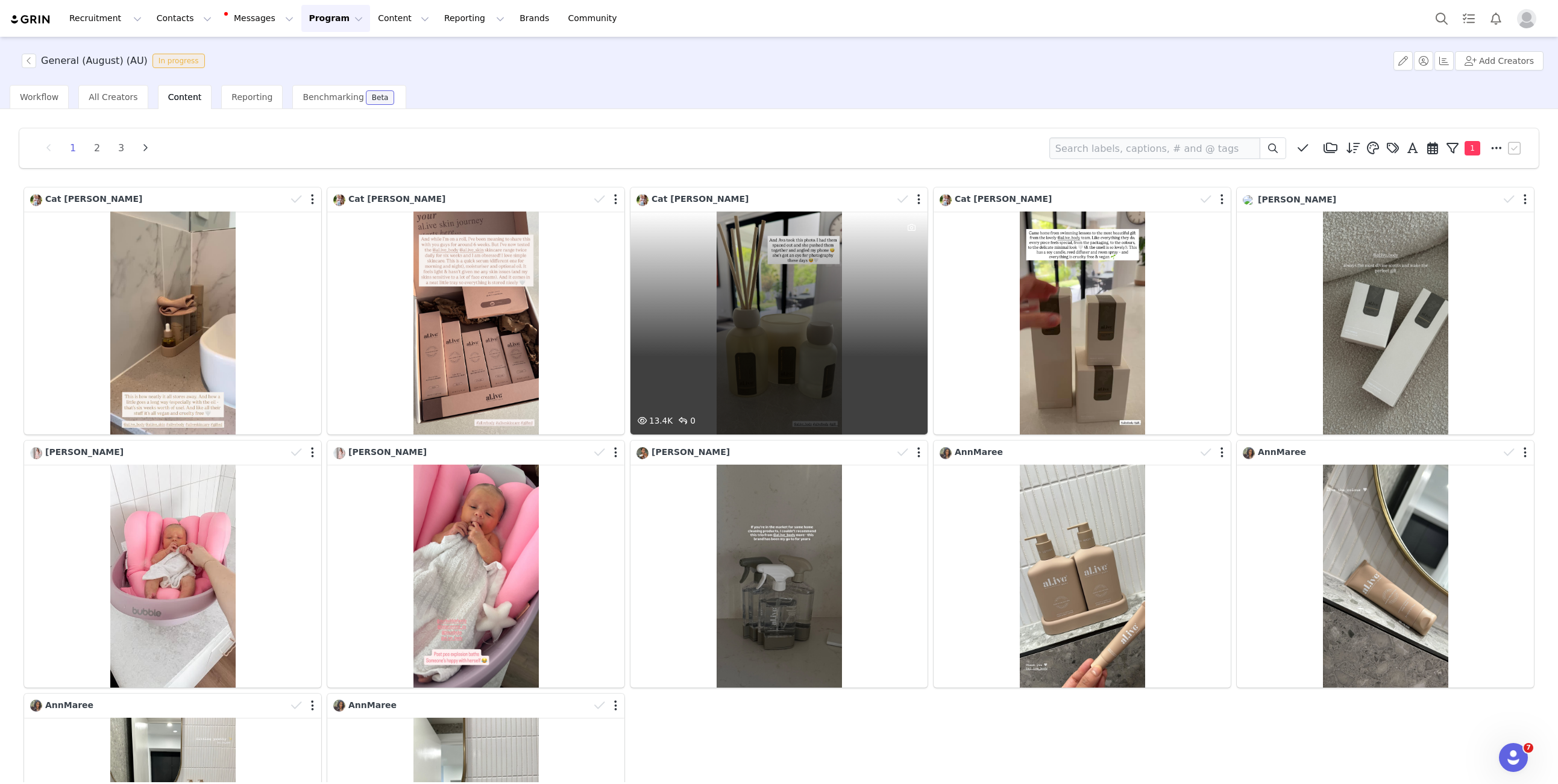
click at [923, 201] on div at bounding box center [909, 199] width 35 height 18
click at [918, 203] on button "button" at bounding box center [917, 201] width 3 height 12
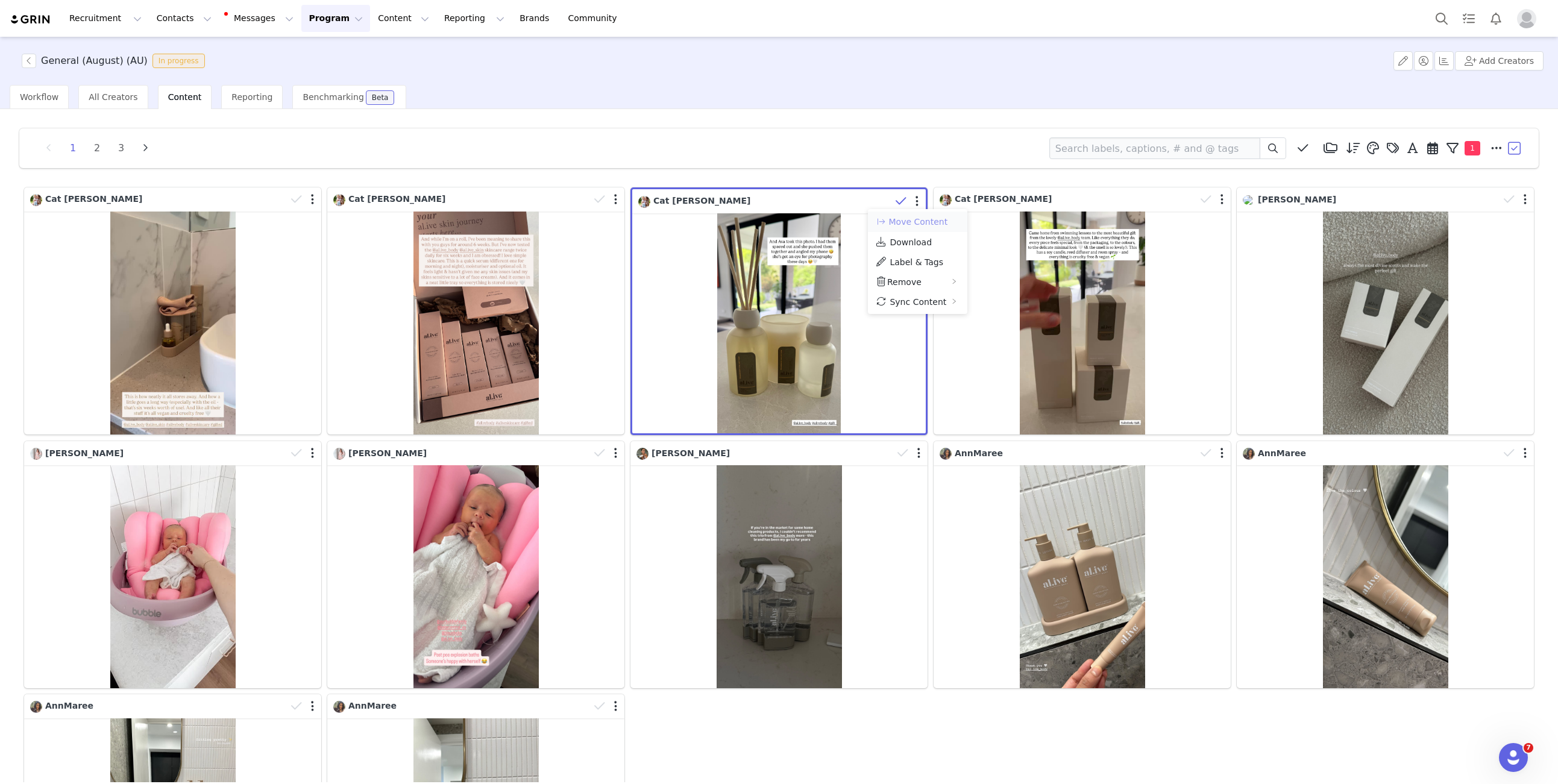
click at [912, 222] on button "Move Content" at bounding box center [912, 221] width 73 height 14
click at [996, 215] on div "Select activation" at bounding box center [1032, 212] width 136 height 12
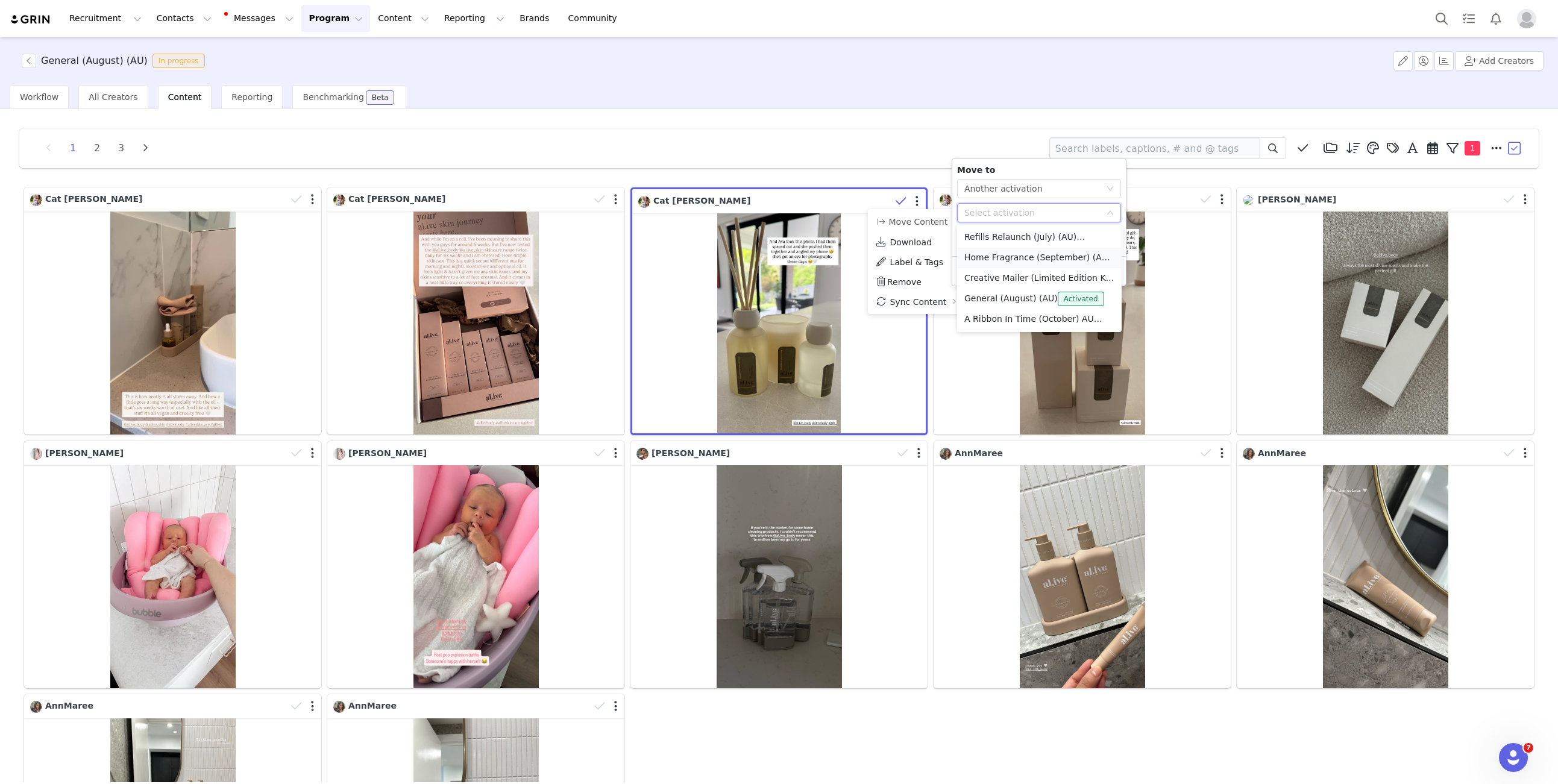
click at [999, 253] on li "Home Fragrance (September) (AU) Activated" at bounding box center [1039, 257] width 165 height 20
click at [977, 271] on button "Apply" at bounding box center [979, 271] width 43 height 19
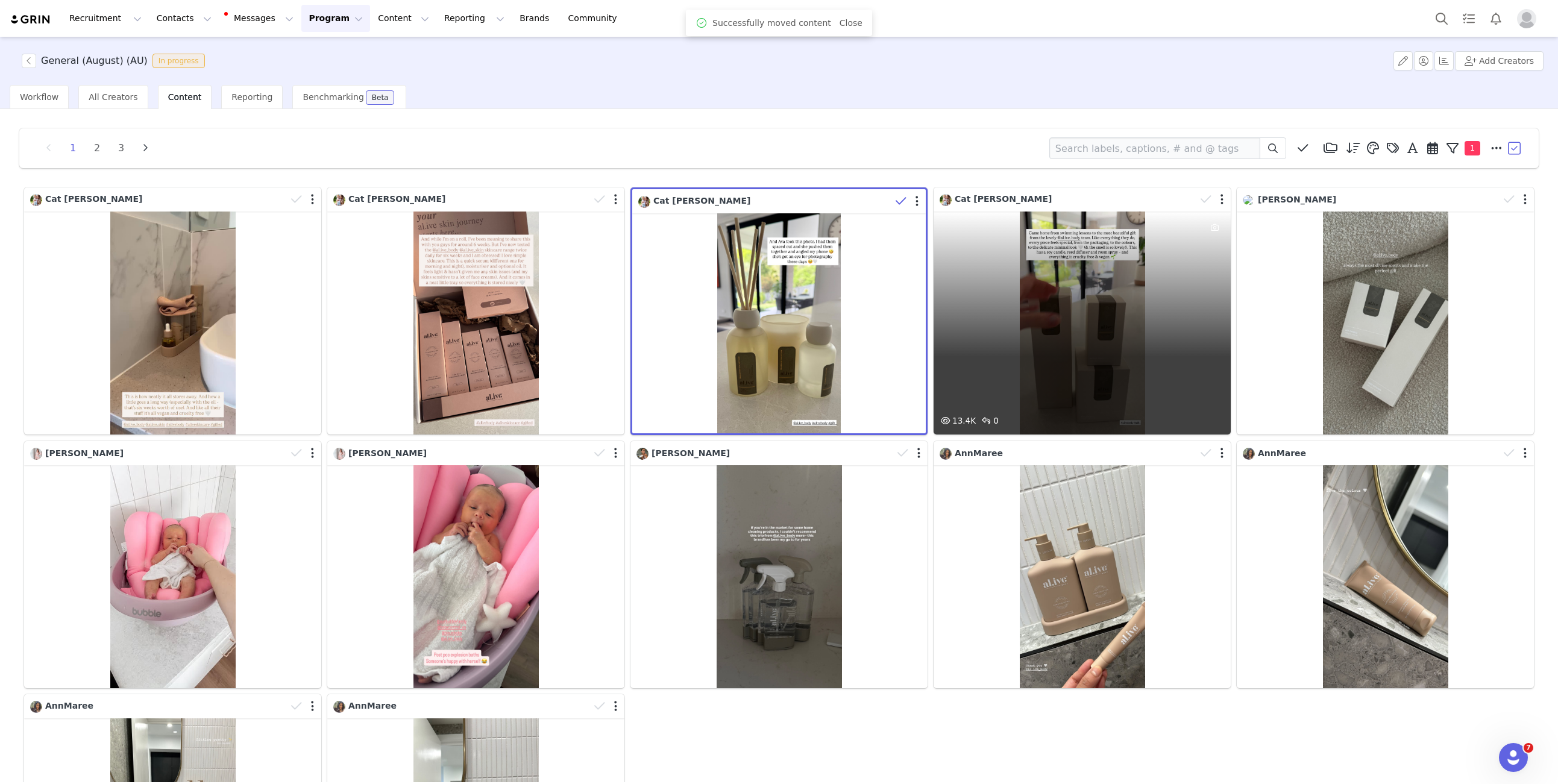
click at [1223, 200] on div at bounding box center [1213, 199] width 35 height 18
click at [1220, 202] on button "button" at bounding box center [1220, 201] width 3 height 12
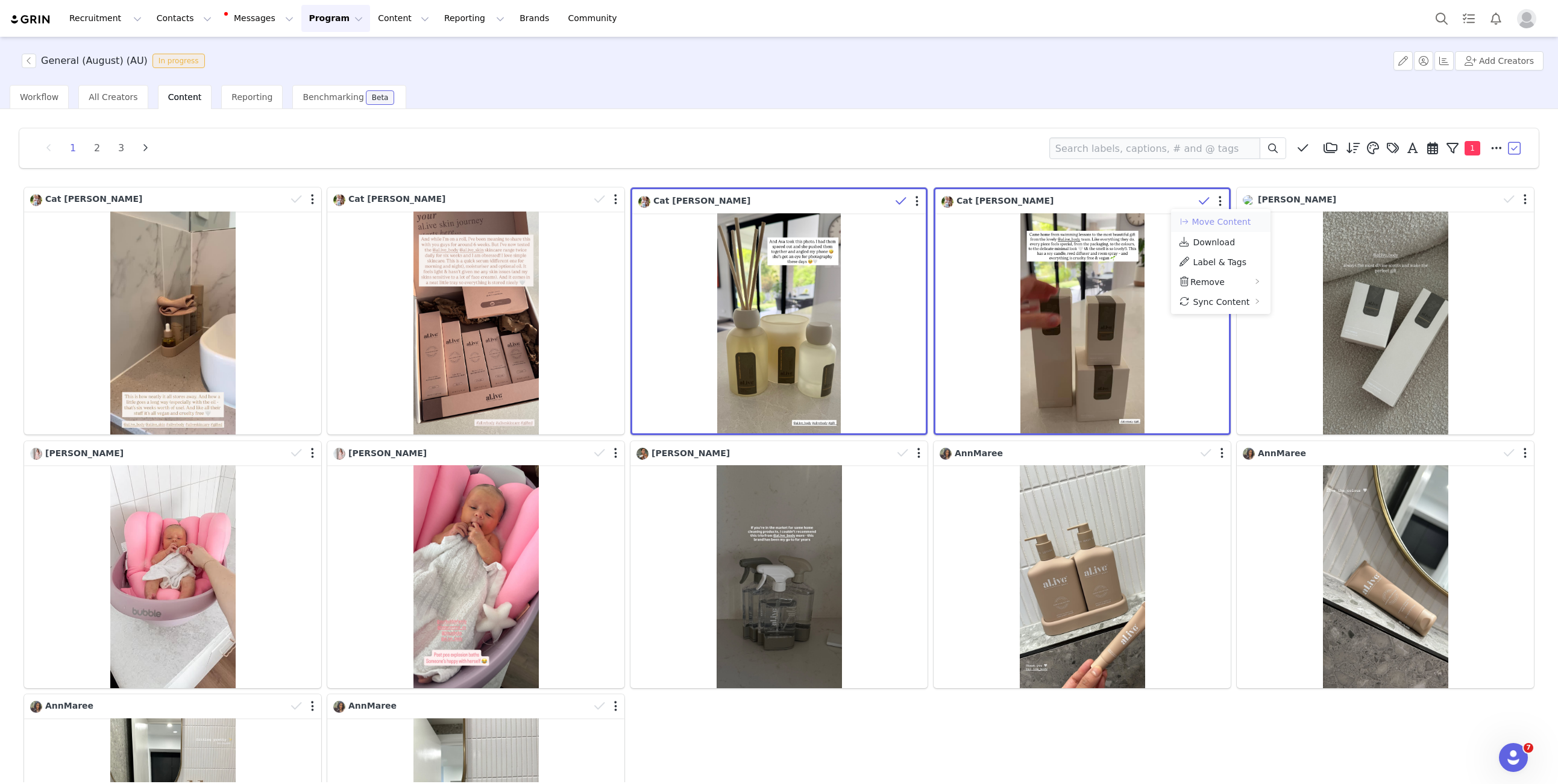
click at [1215, 224] on button "Move Content" at bounding box center [1214, 221] width 73 height 14
click at [1311, 210] on div "Select activation" at bounding box center [1335, 212] width 136 height 12
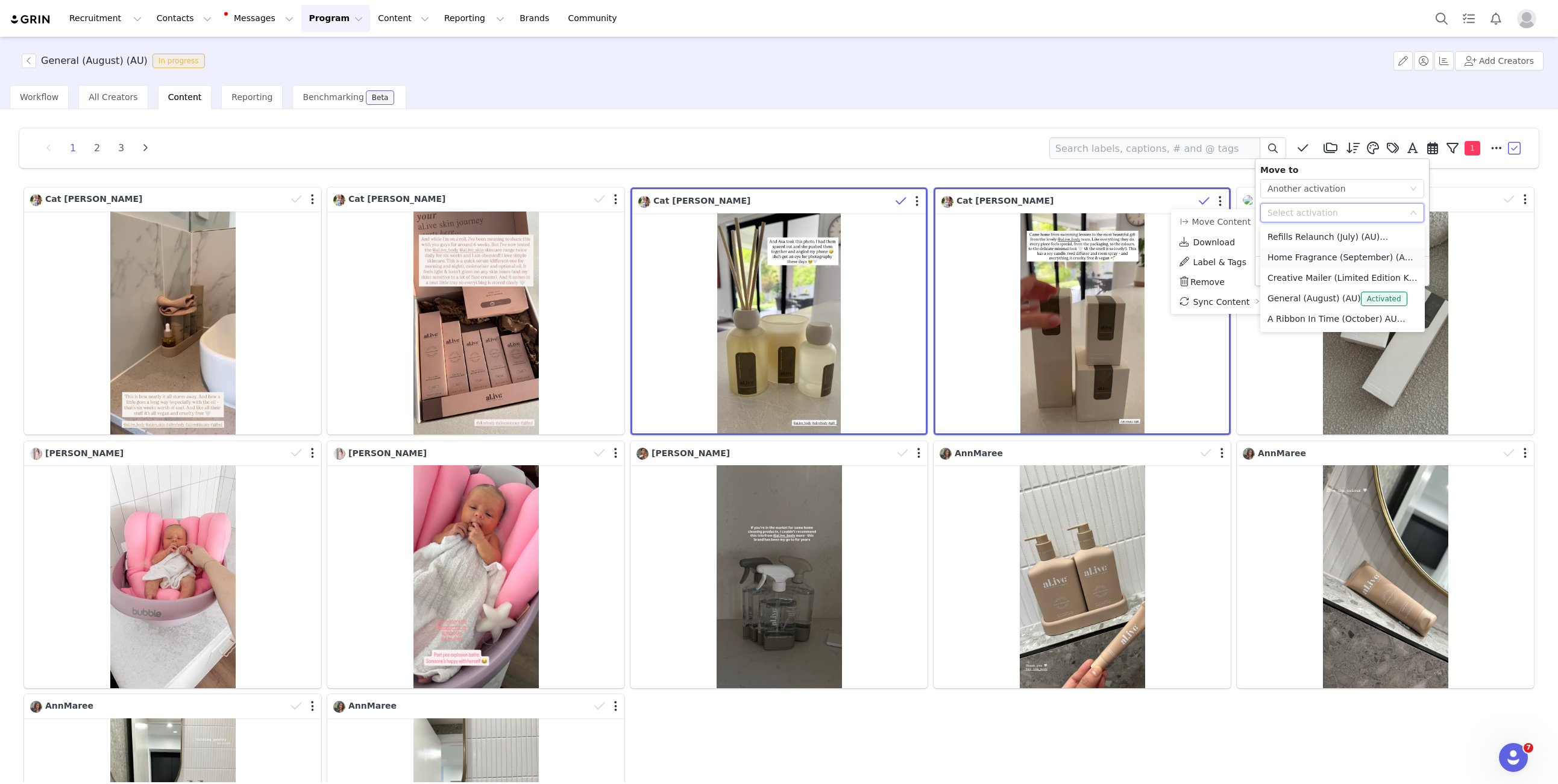
click at [1312, 262] on li "Home Fragrance (September) (AU) Activated" at bounding box center [1342, 257] width 165 height 20
click at [1282, 269] on button "Apply" at bounding box center [1281, 271] width 43 height 19
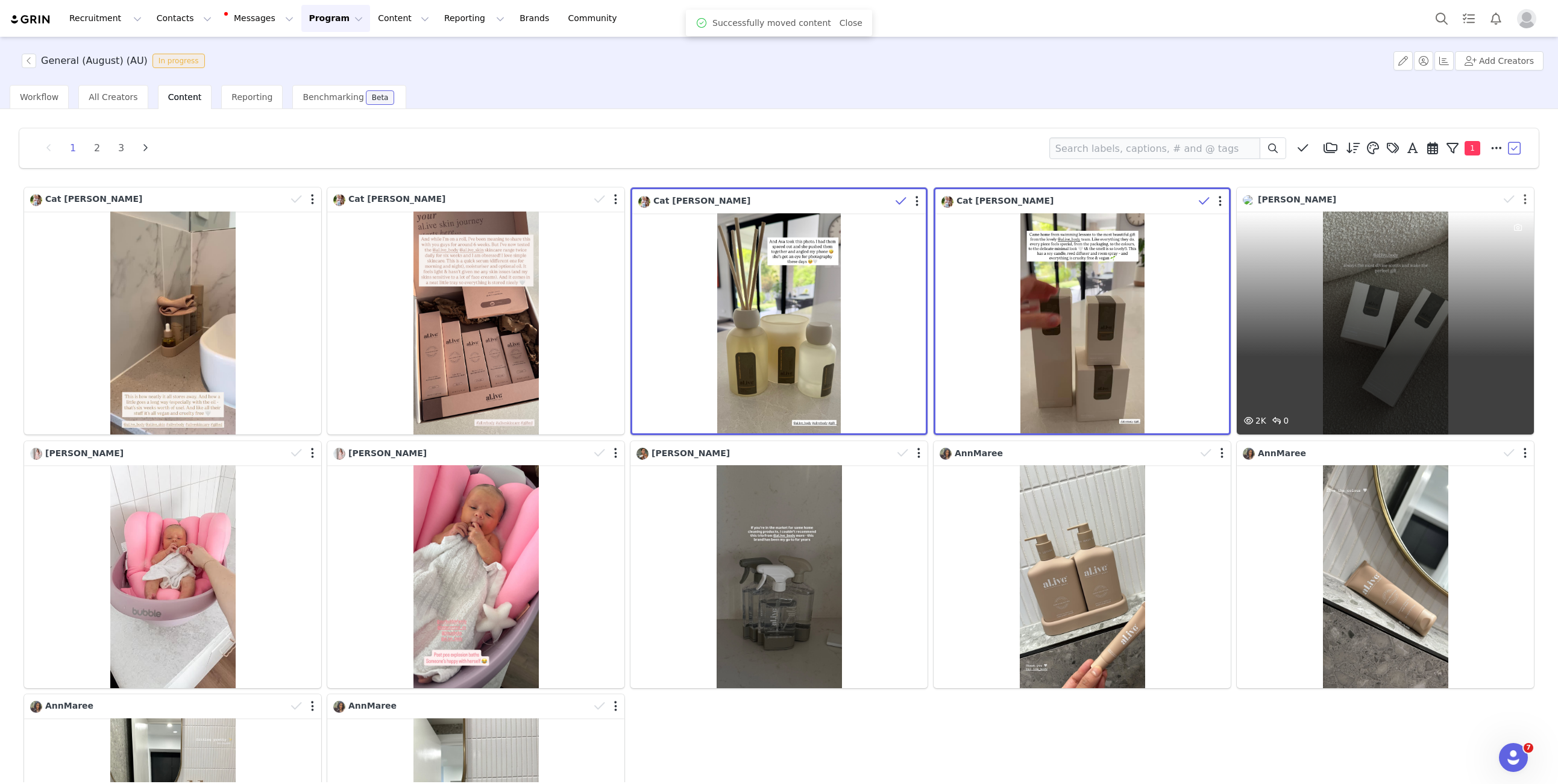
click at [1524, 200] on button "button" at bounding box center [1524, 199] width 3 height 12
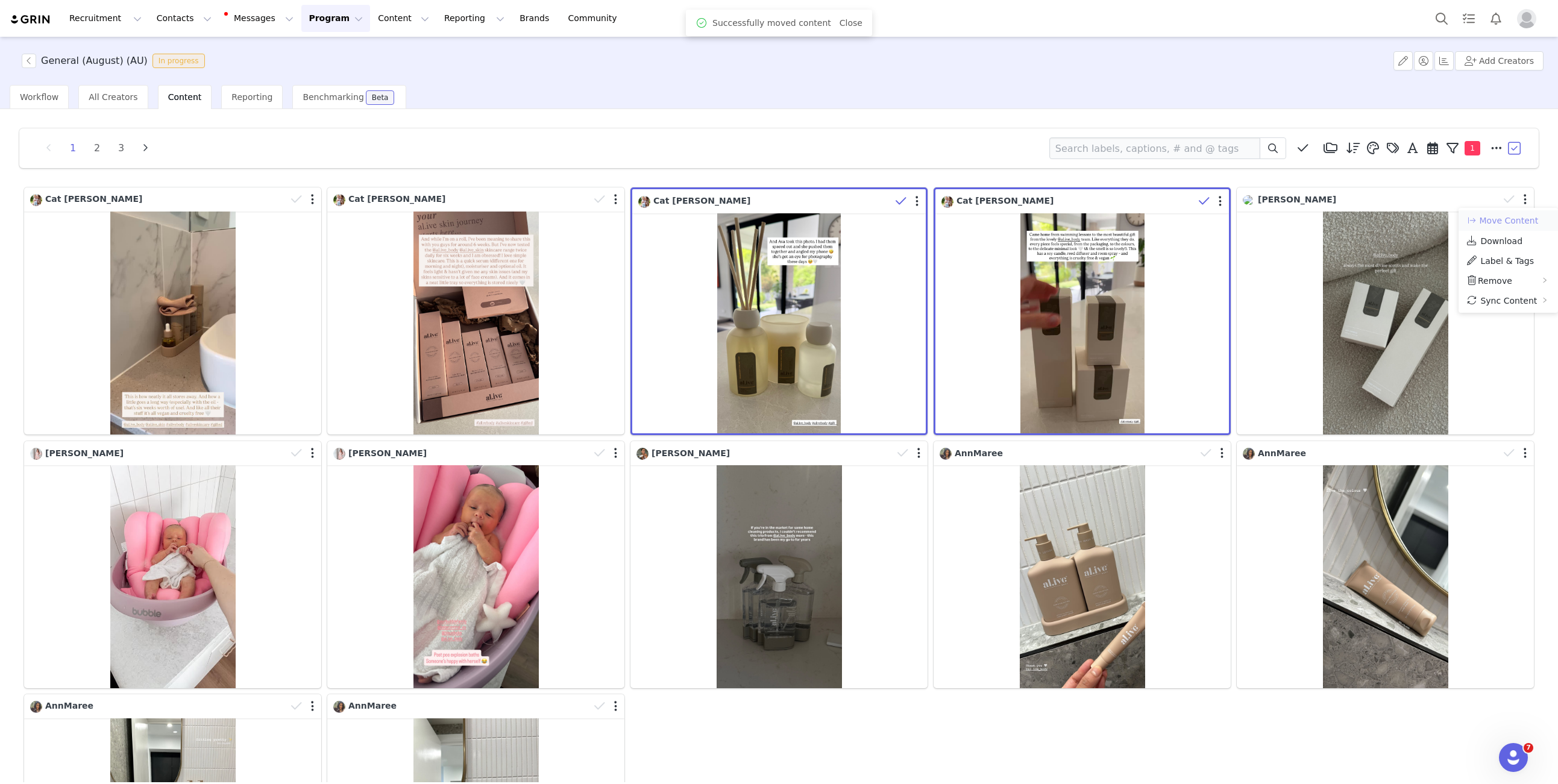
click at [1502, 227] on button "Move Content" at bounding box center [1502, 220] width 73 height 14
click at [1413, 215] on div "Select activation" at bounding box center [1366, 212] width 142 height 12
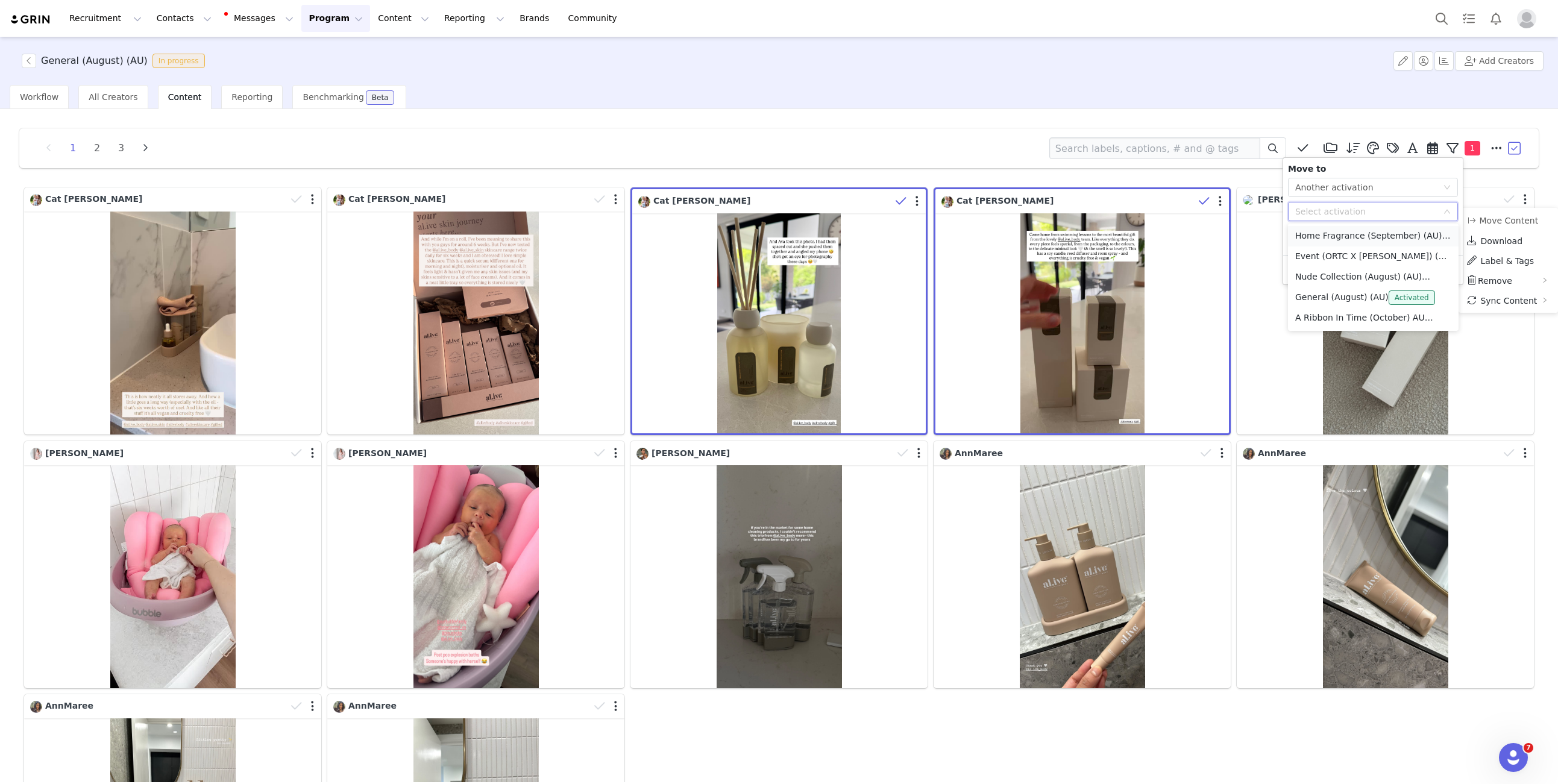
click at [1325, 237] on li "Home Fragrance (September) (AU) Activated" at bounding box center [1372, 235] width 171 height 20
click at [1305, 276] on button "Apply" at bounding box center [1309, 270] width 43 height 19
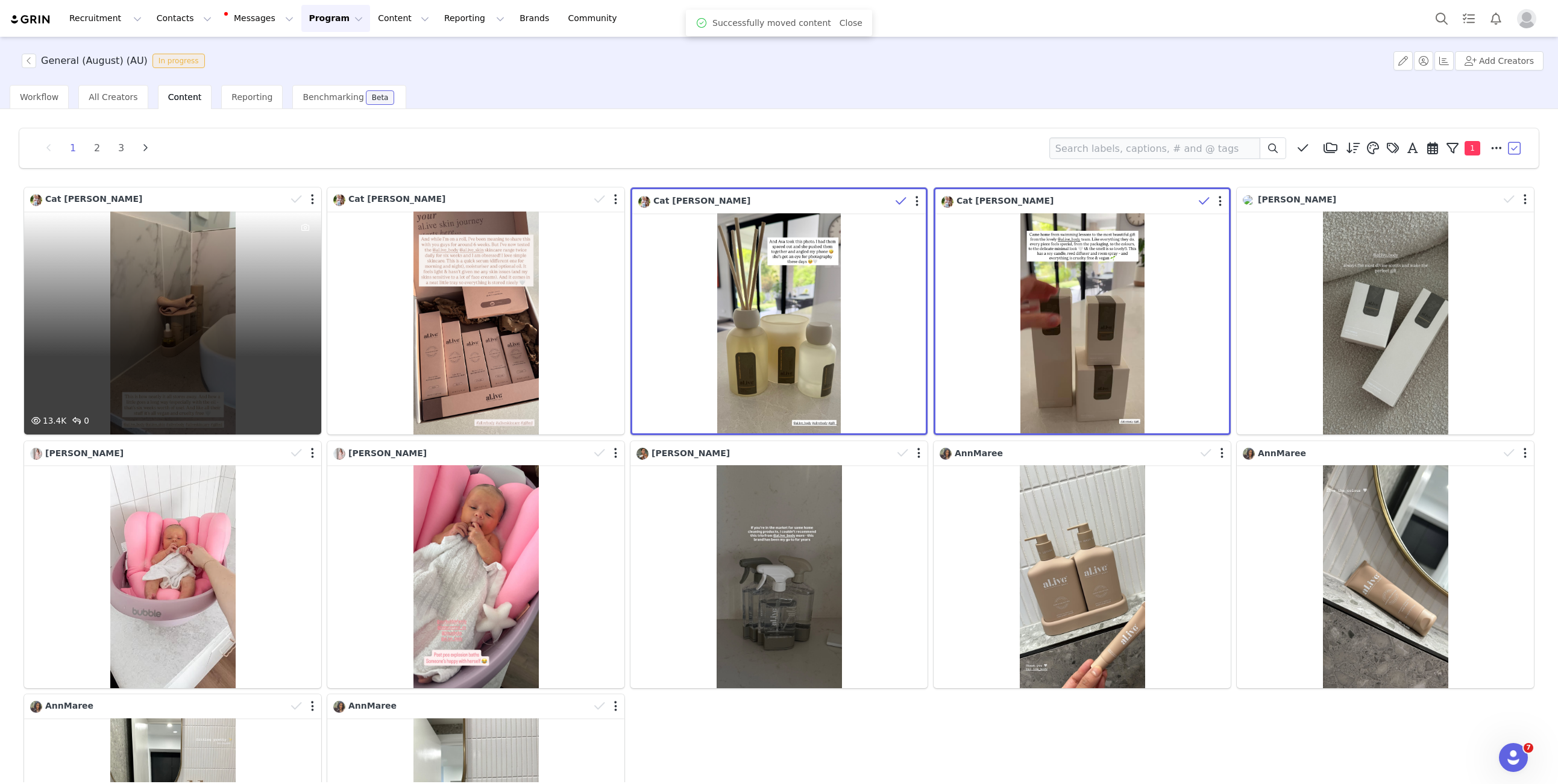
click at [310, 199] on div at bounding box center [303, 199] width 35 height 18
click at [312, 200] on div at bounding box center [302, 201] width 35 height 18
click at [313, 200] on button "button" at bounding box center [312, 199] width 3 height 12
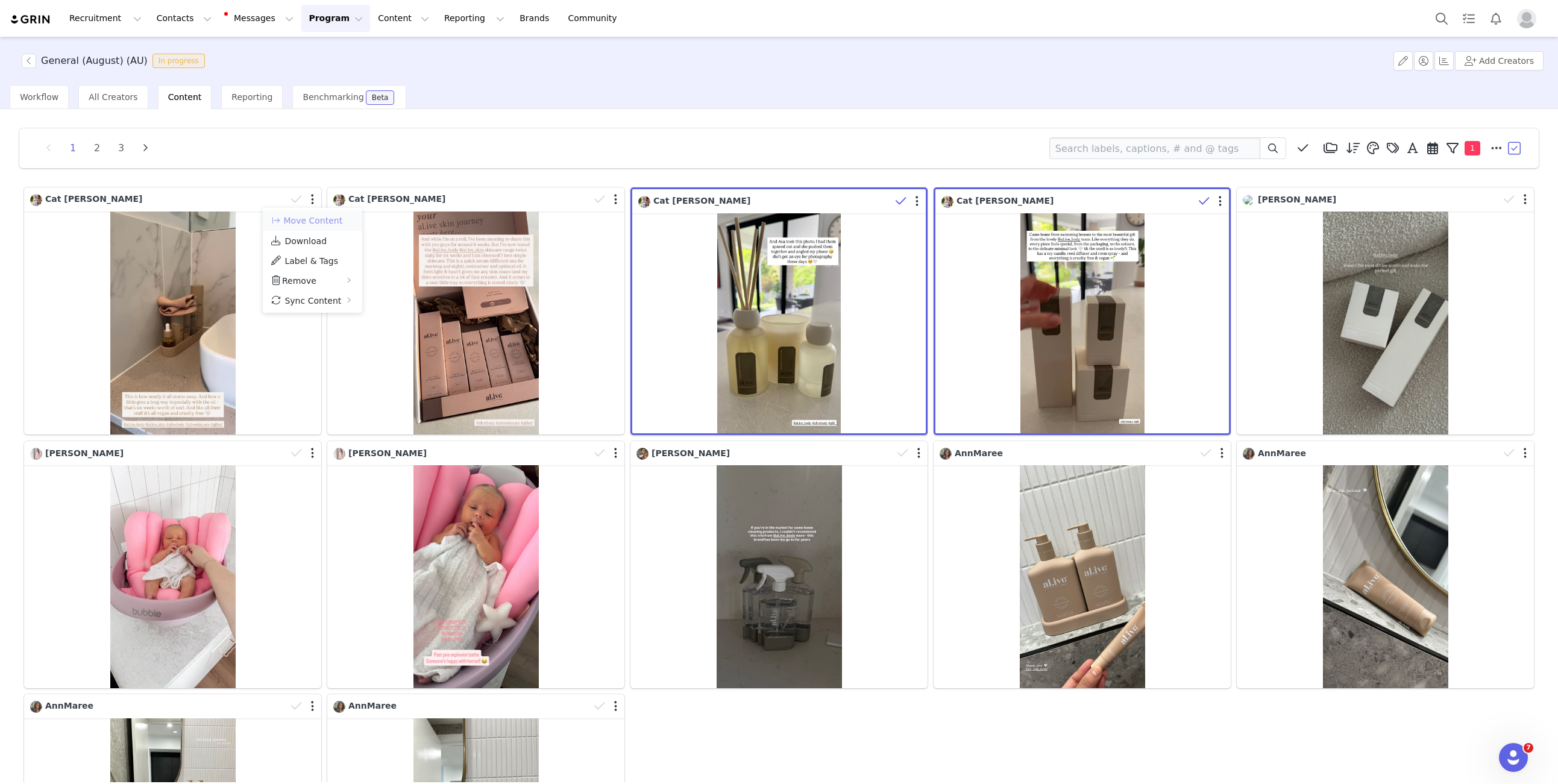
click at [329, 221] on button "Move Content" at bounding box center [306, 220] width 73 height 14
click at [414, 215] on div "Select activation" at bounding box center [427, 212] width 136 height 12
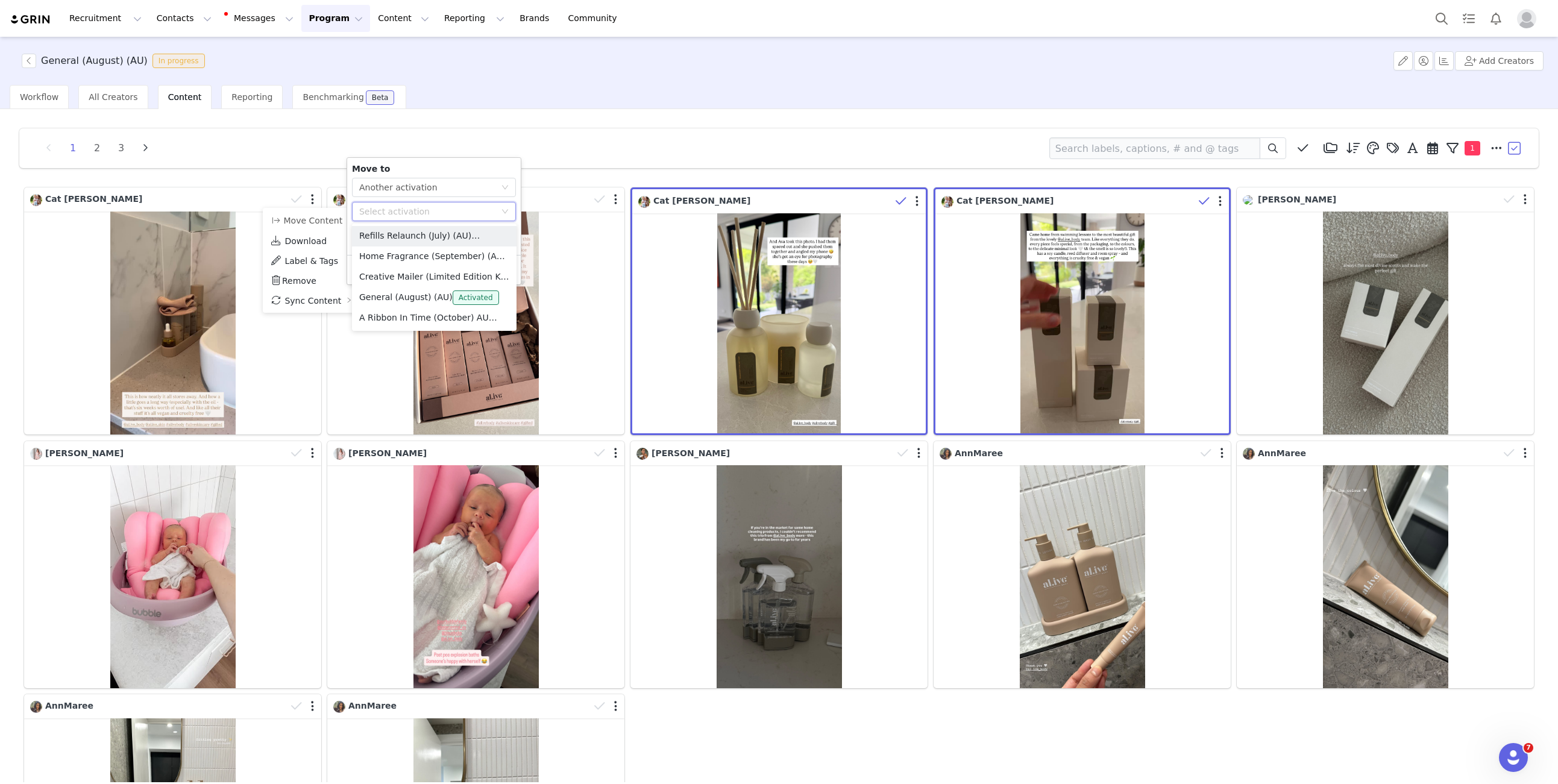
click at [505, 134] on div "1 2 3 Media Library (21) Media Library (0) New Folder Edit Folders Descending o…" at bounding box center [779, 148] width 1519 height 39
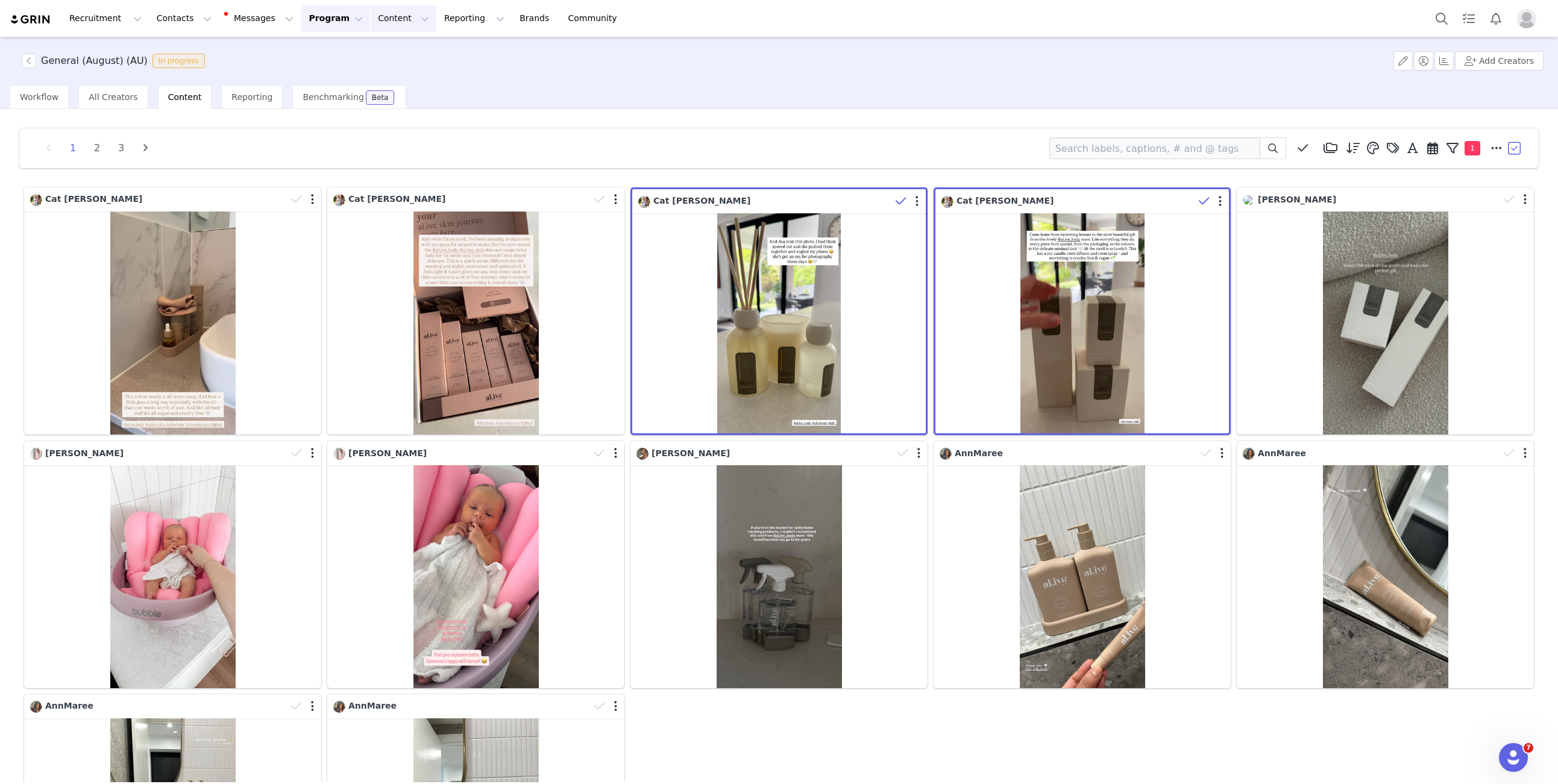
click at [370, 6] on button "Content Content" at bounding box center [403, 18] width 66 height 27
click at [379, 43] on link "Creator Content" at bounding box center [394, 54] width 95 height 22
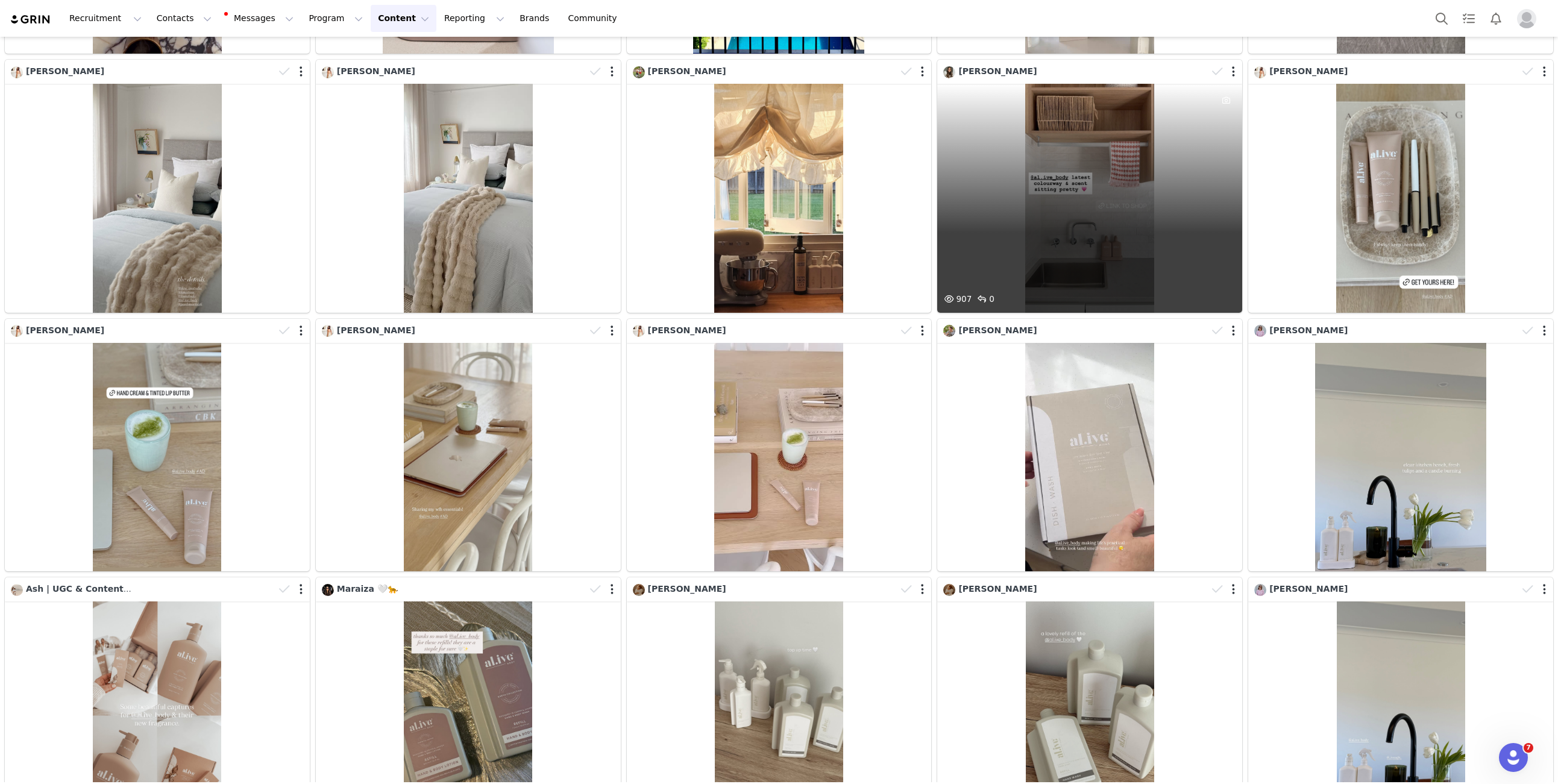
scroll to position [3656, 0]
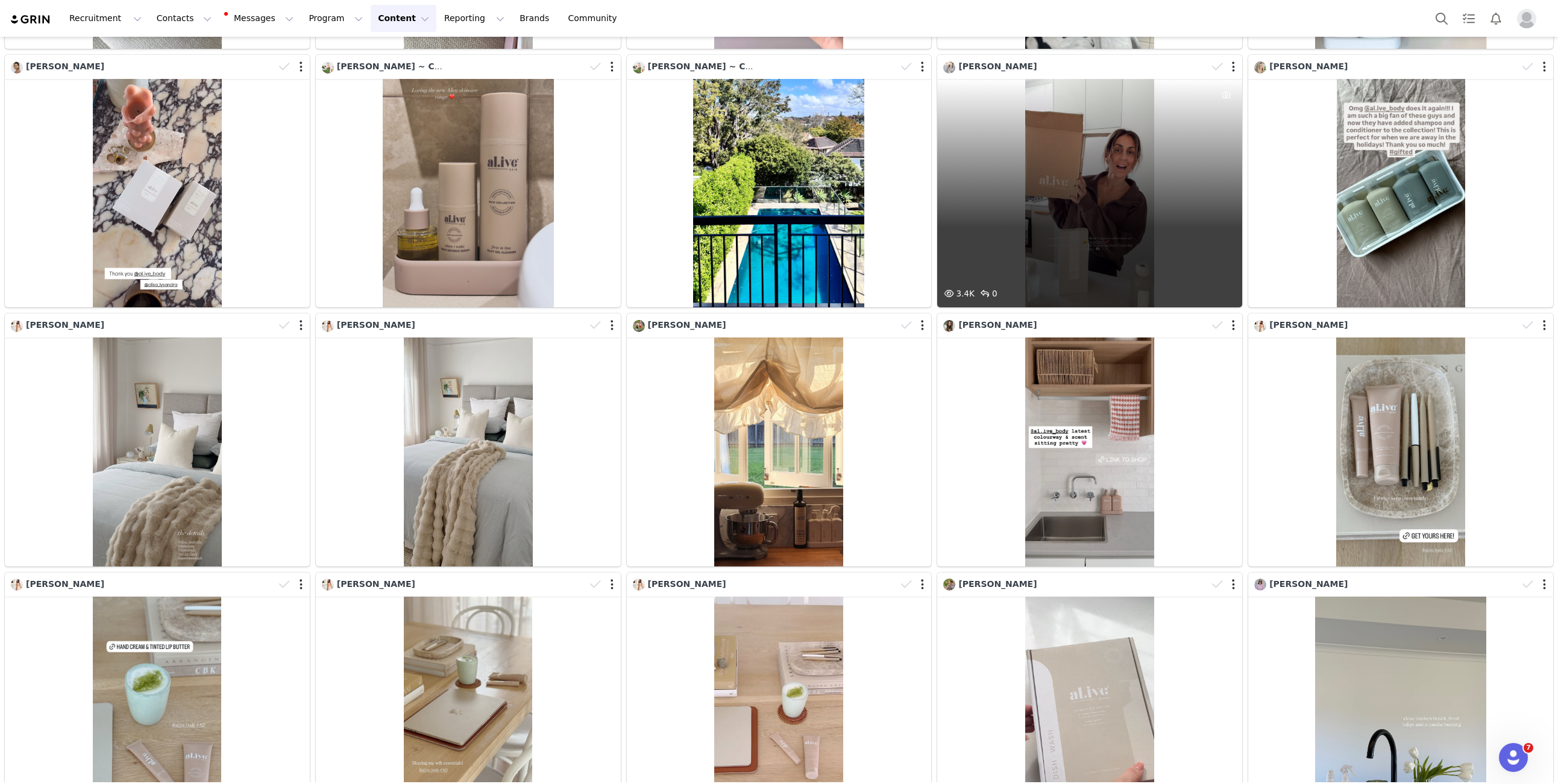
click at [1061, 224] on div "3.4K 0" at bounding box center [1089, 193] width 305 height 228
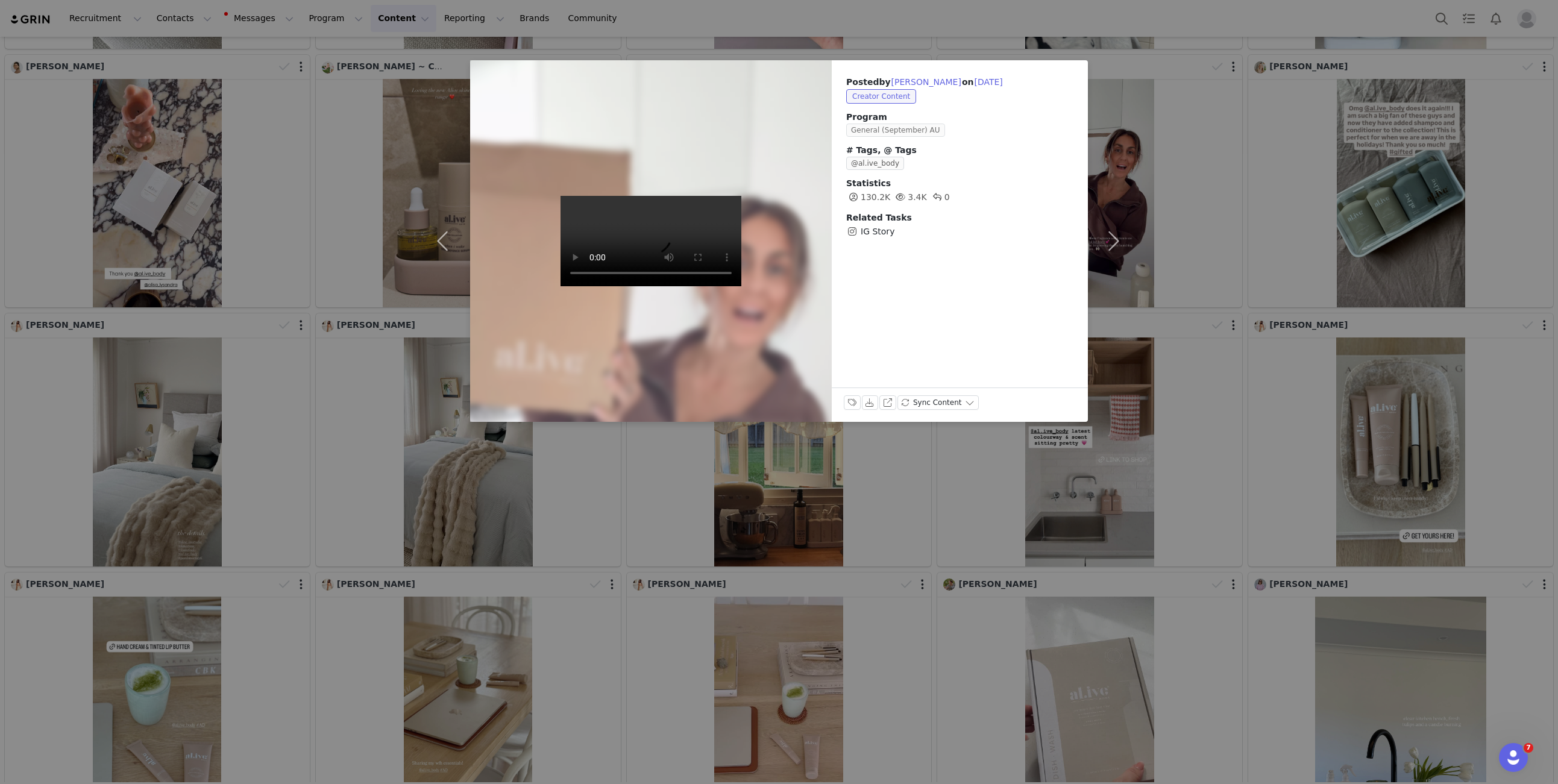
click at [905, 130] on span "General (September) AU" at bounding box center [895, 130] width 99 height 13
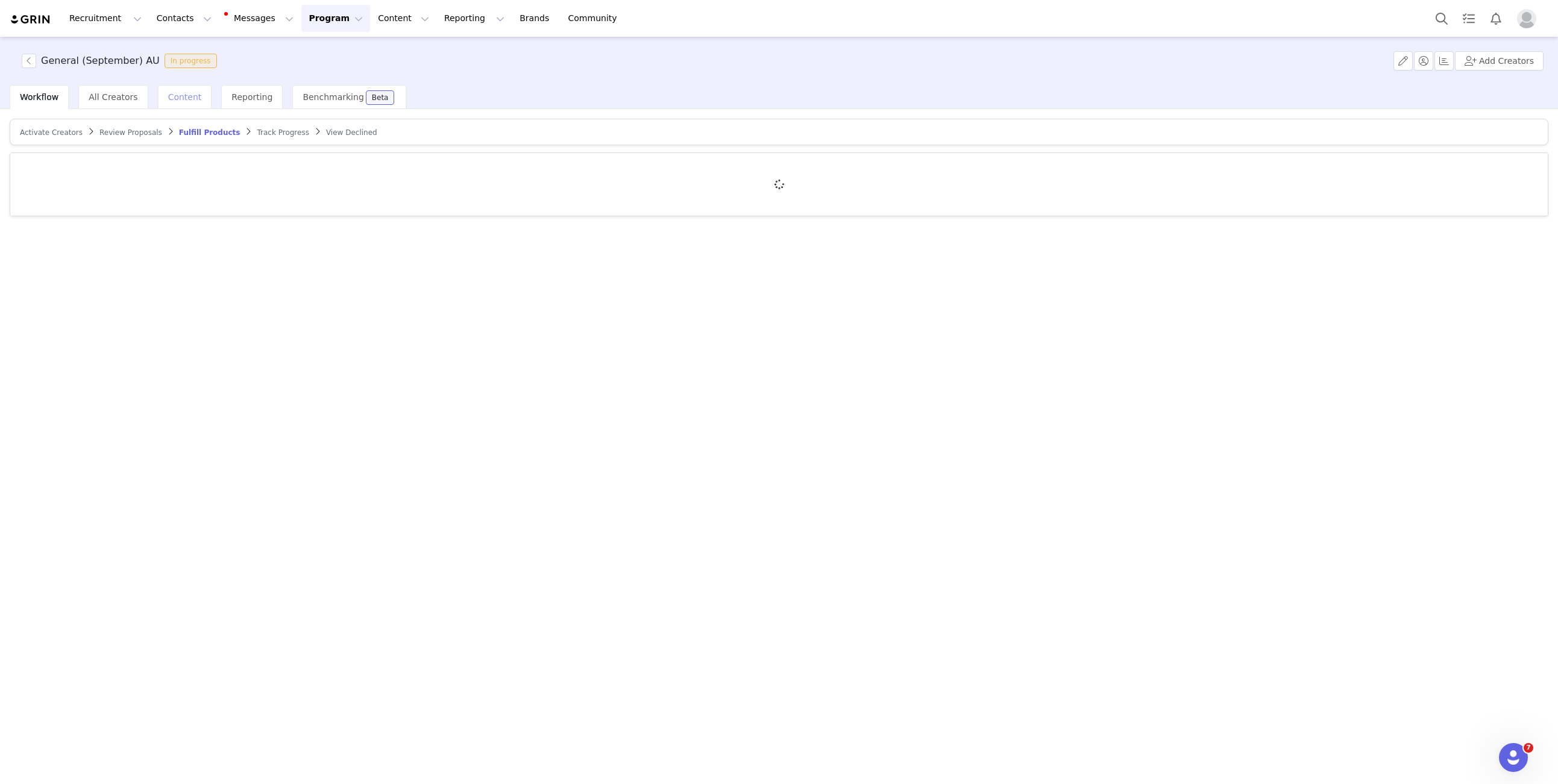
click at [184, 99] on span "Content" at bounding box center [185, 97] width 34 height 10
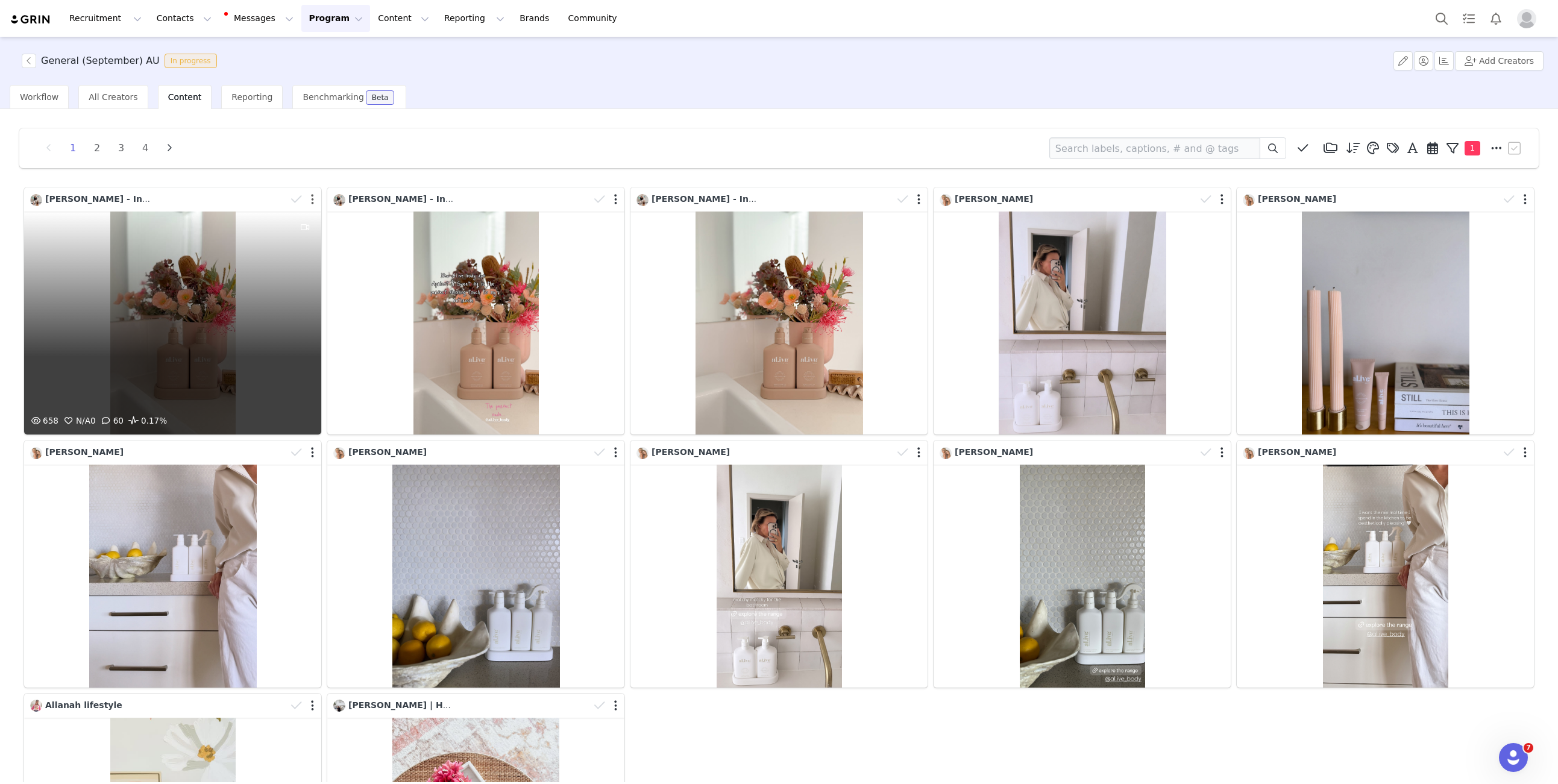
click at [312, 200] on button "button" at bounding box center [312, 199] width 3 height 12
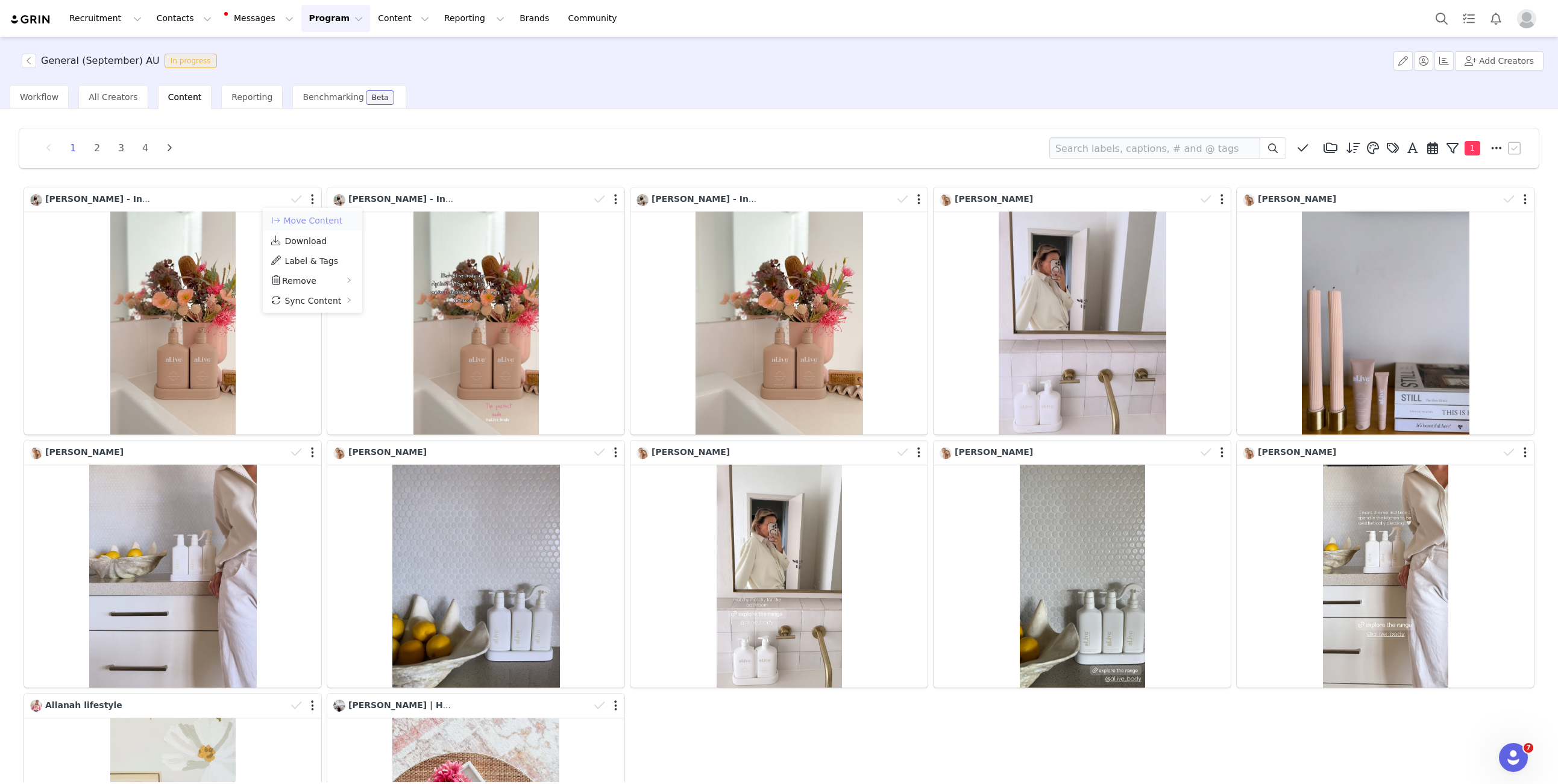
click at [315, 224] on button "Move Content" at bounding box center [306, 220] width 73 height 14
click at [398, 209] on div "Select activation" at bounding box center [427, 212] width 136 height 12
click at [646, 121] on div "1 2 3 4 Media Library (21) Media Library (0) New Folder Edit Folders Descending…" at bounding box center [779, 562] width 1539 height 888
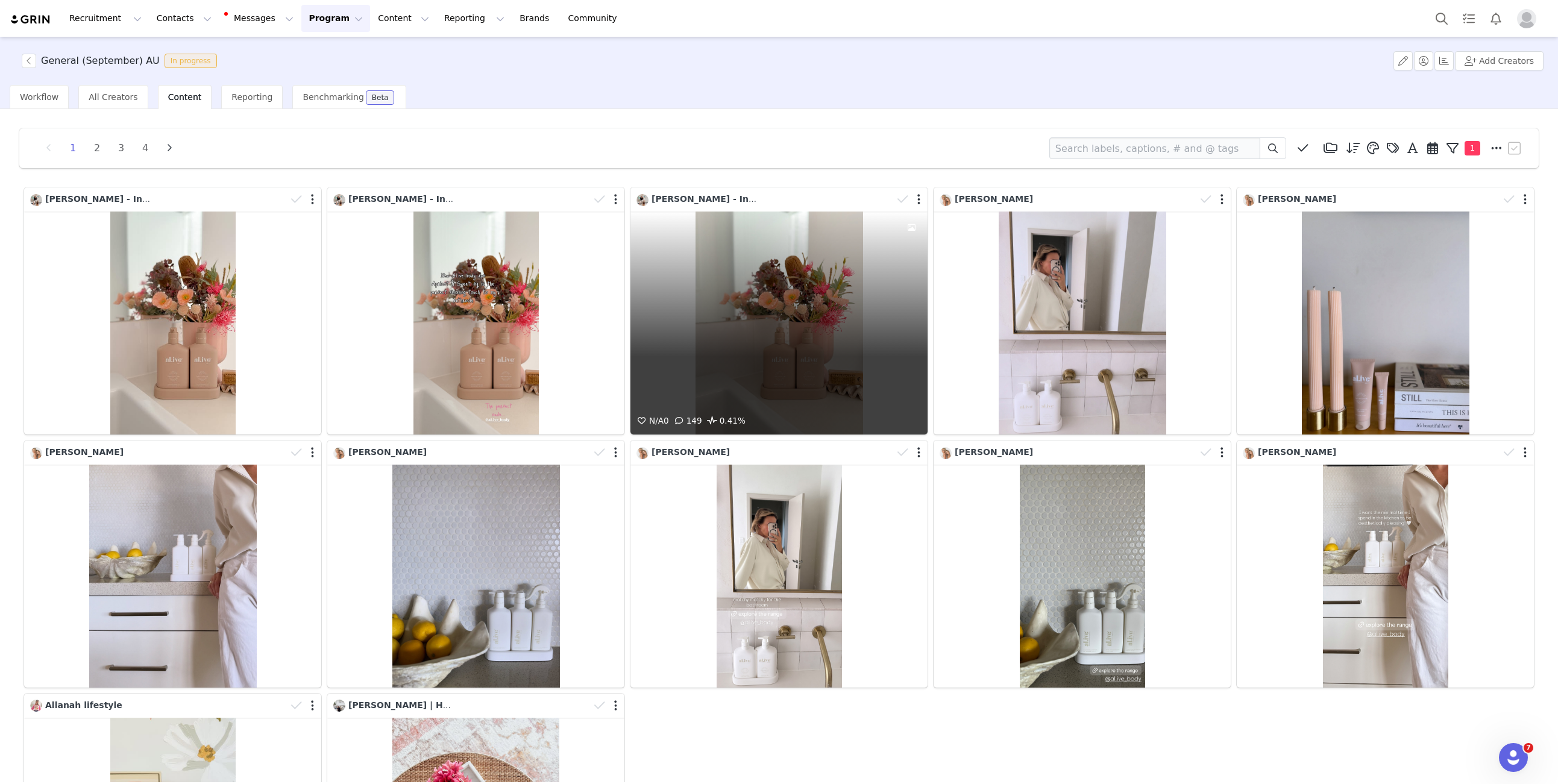
scroll to position [234, 0]
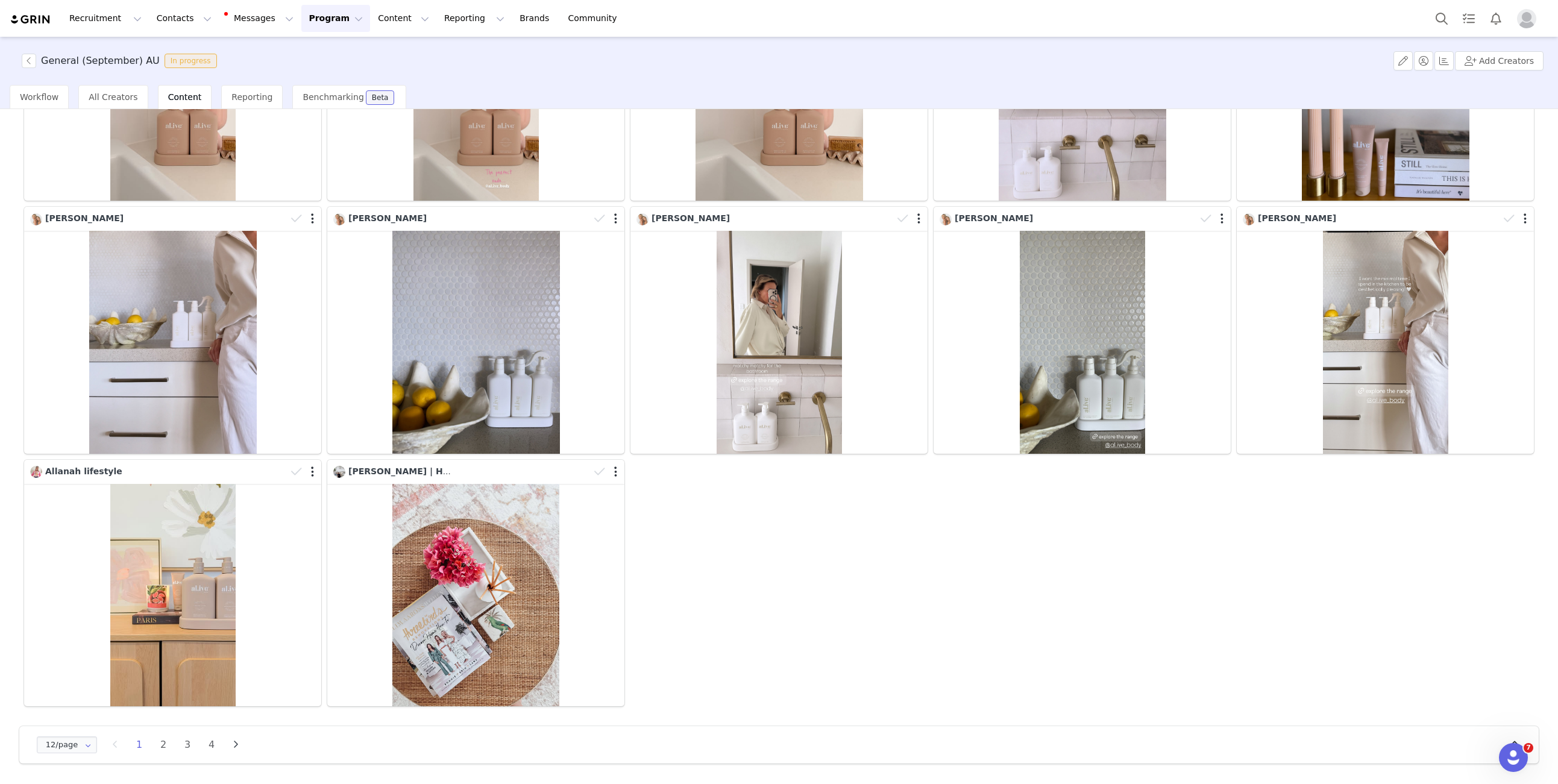
click at [163, 740] on li "2" at bounding box center [163, 745] width 18 height 17
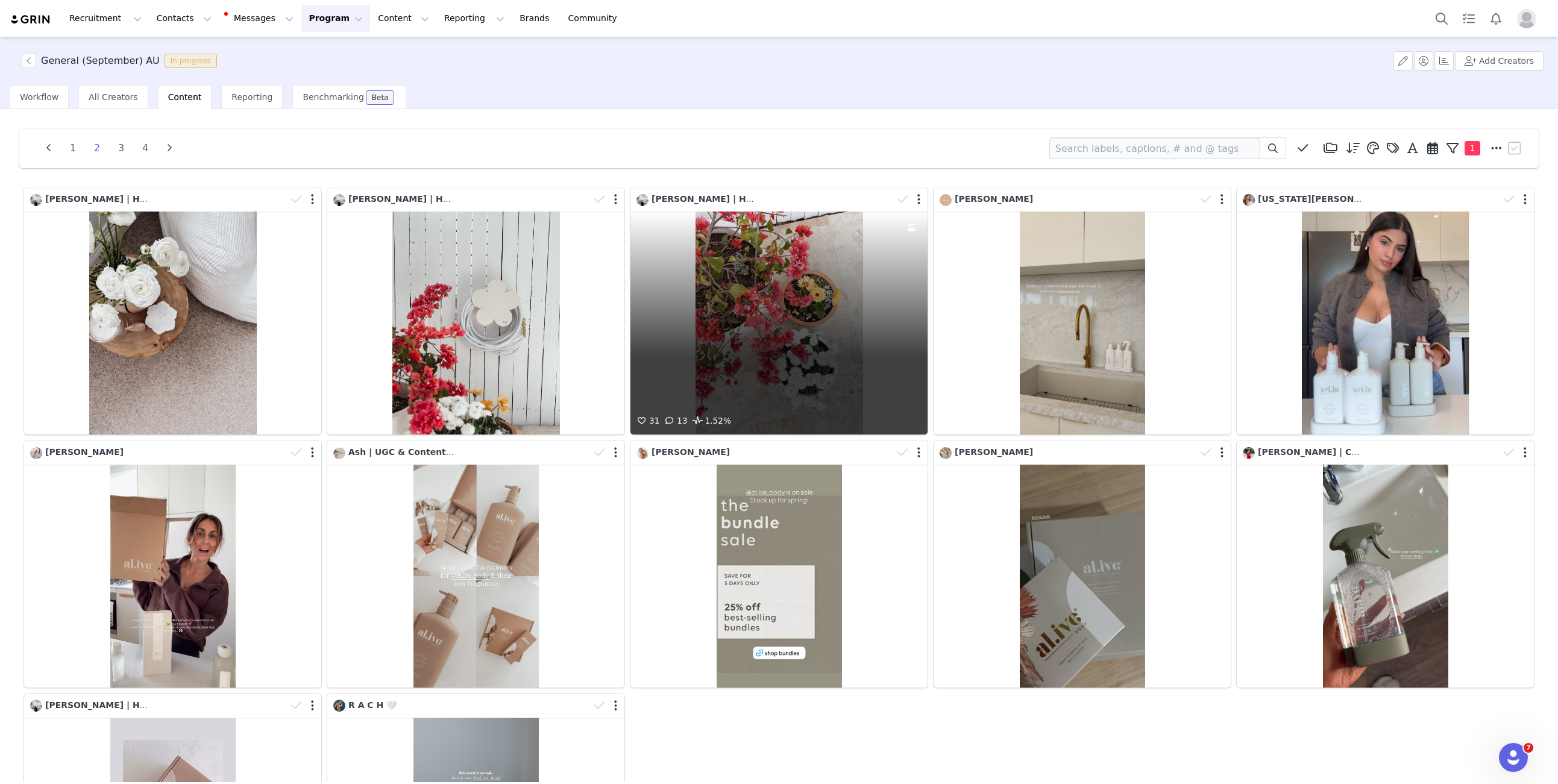
scroll to position [149, 0]
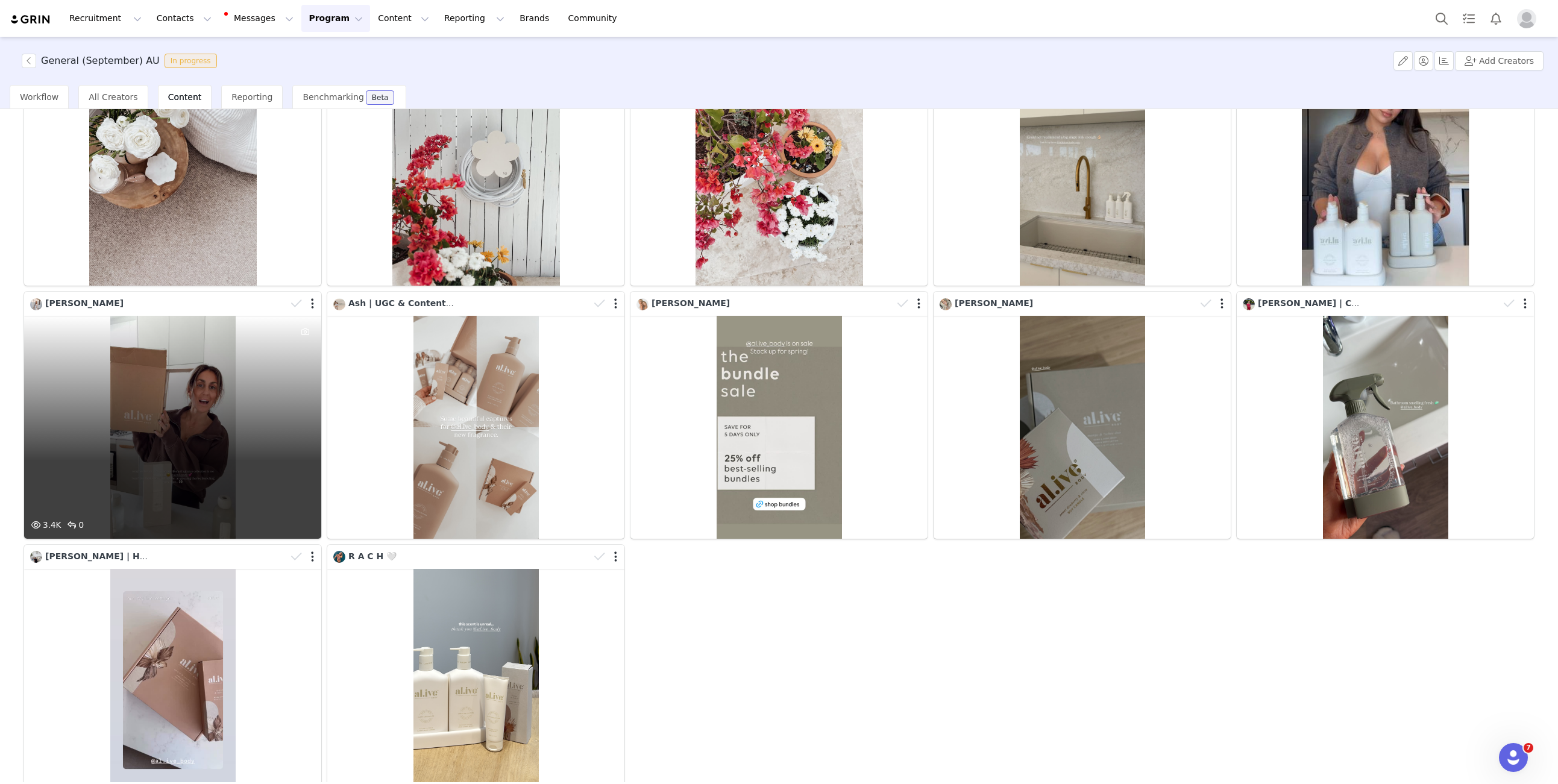
click at [314, 305] on div at bounding box center [303, 303] width 35 height 18
click at [311, 306] on button "button" at bounding box center [311, 306] width 3 height 12
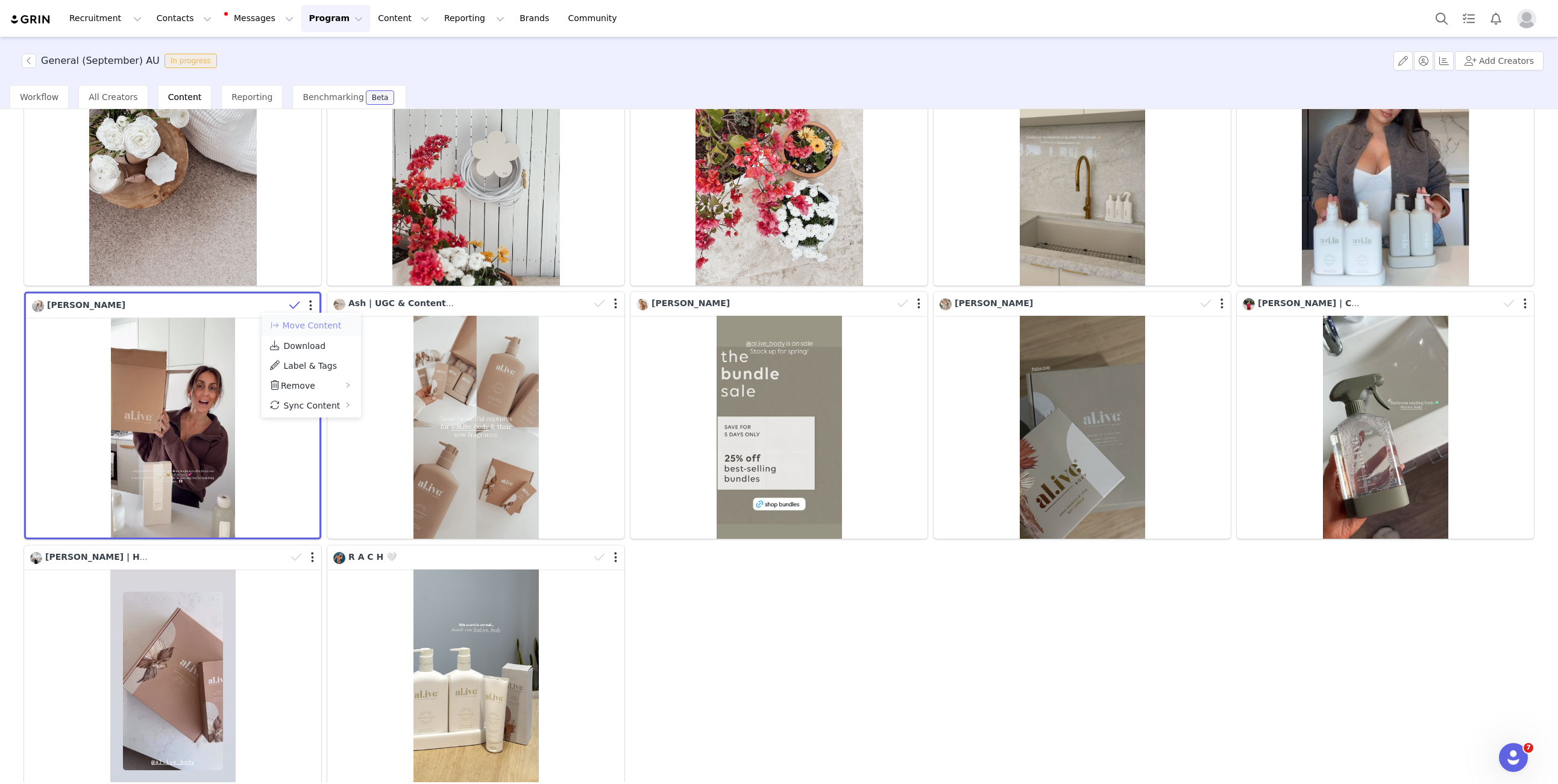
click at [313, 326] on button "Move Content" at bounding box center [306, 325] width 73 height 14
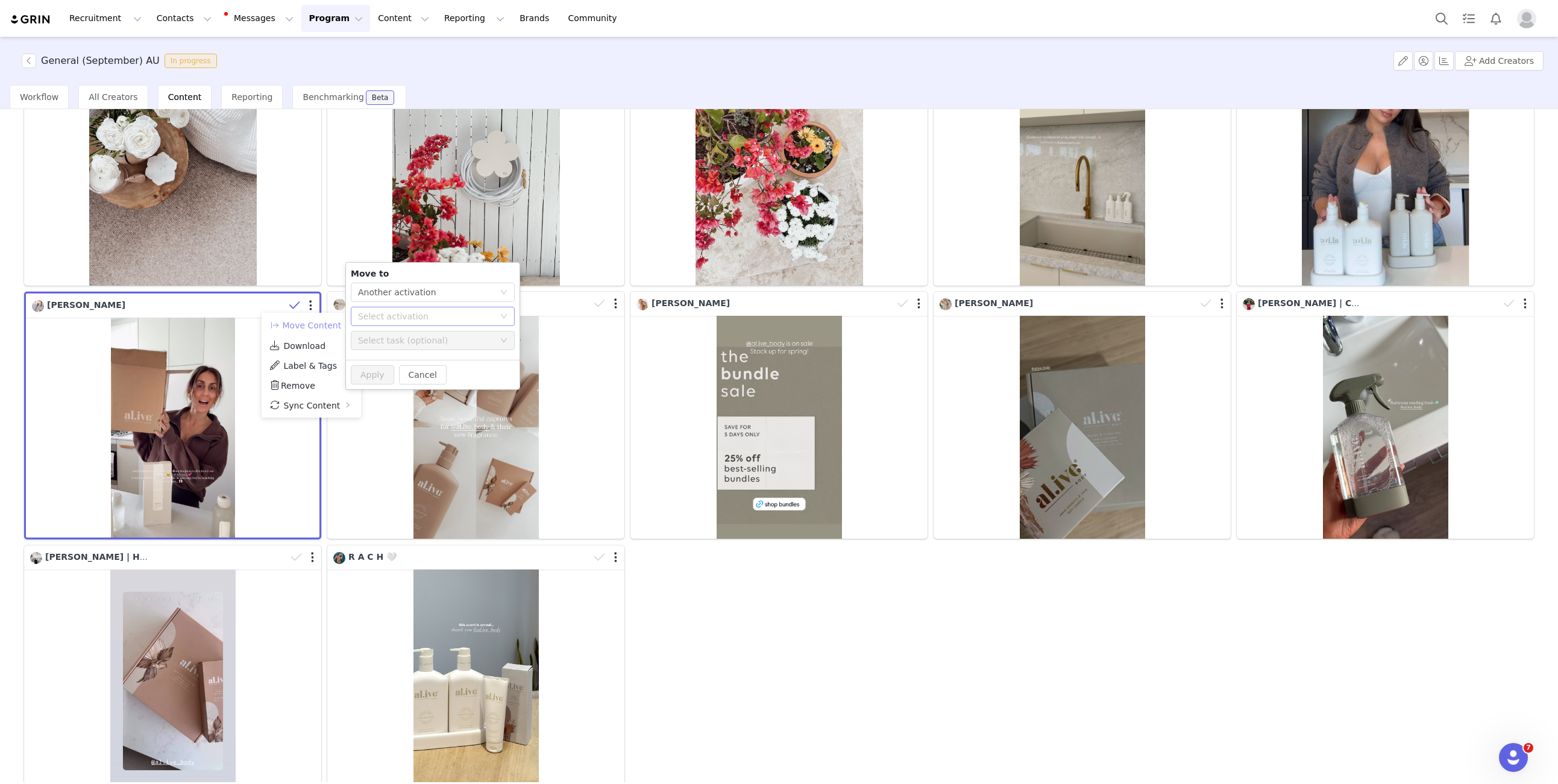
click at [390, 316] on div "Select activation" at bounding box center [426, 316] width 136 height 12
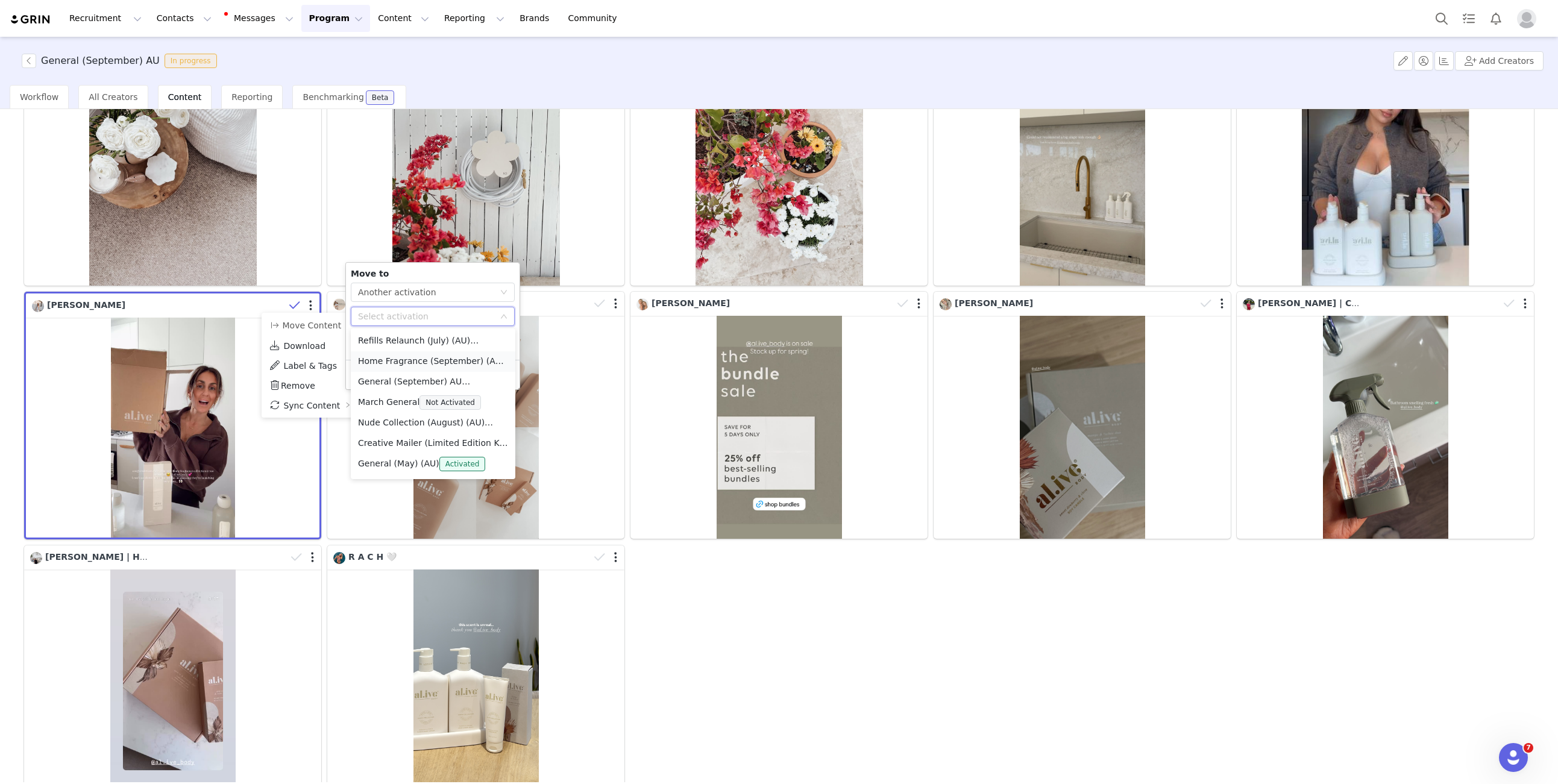
click at [398, 355] on li "Home Fragrance (September) (AU) Activated" at bounding box center [432, 361] width 165 height 20
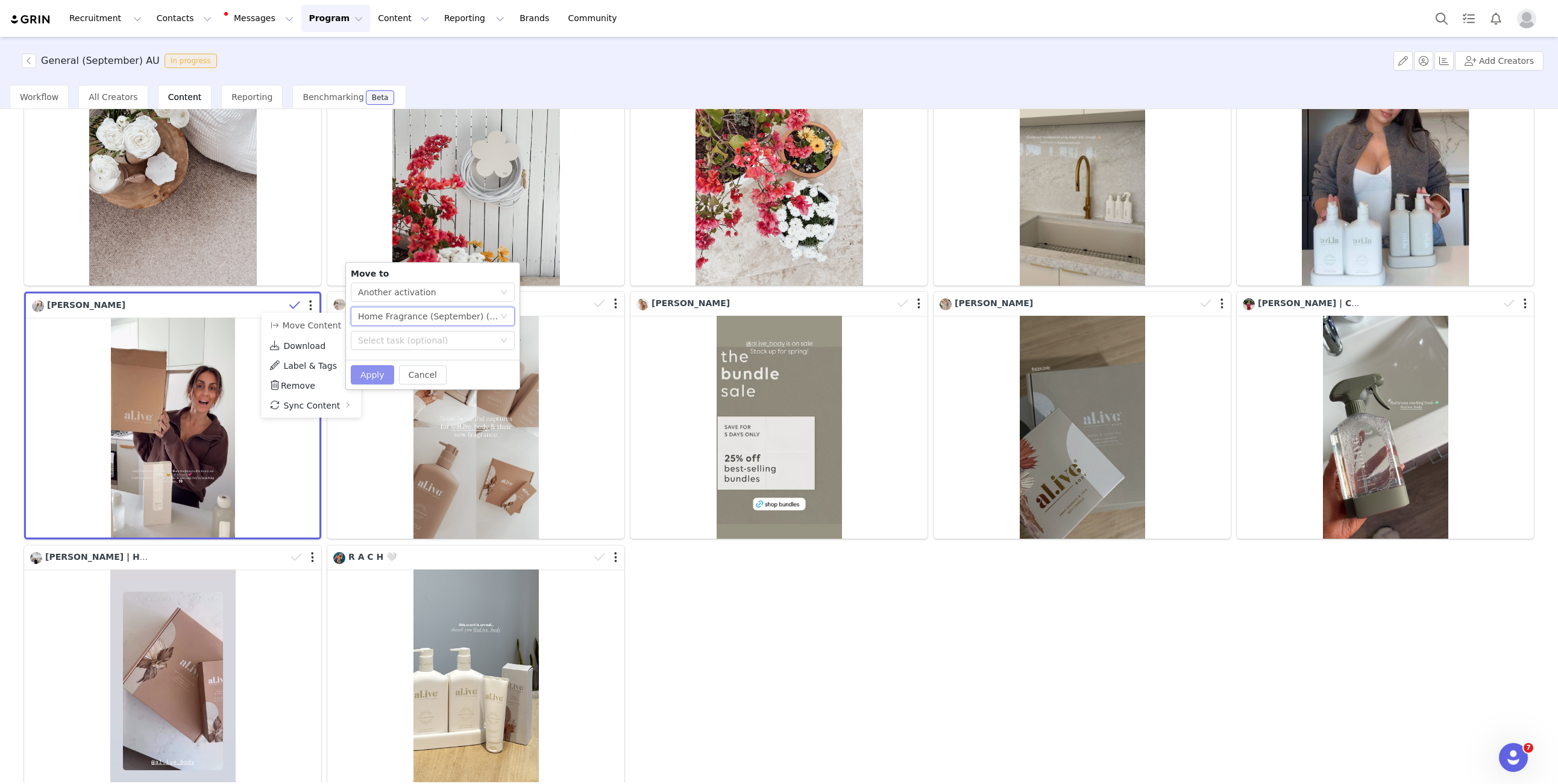
click at [379, 373] on button "Apply" at bounding box center [372, 375] width 43 height 19
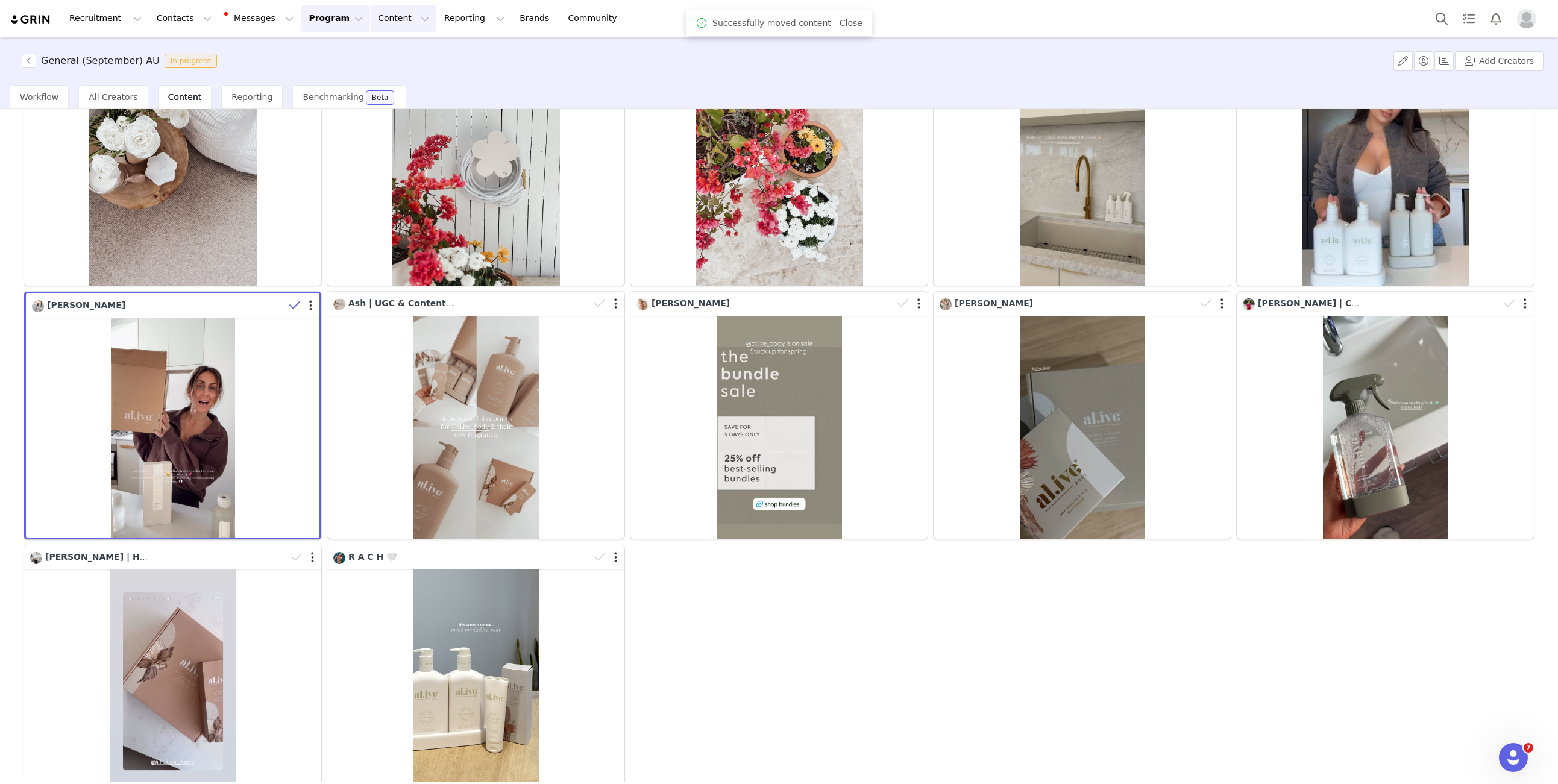
click at [370, 20] on button "Content Content" at bounding box center [403, 18] width 66 height 27
click at [369, 45] on link "Creator Content" at bounding box center [394, 54] width 95 height 22
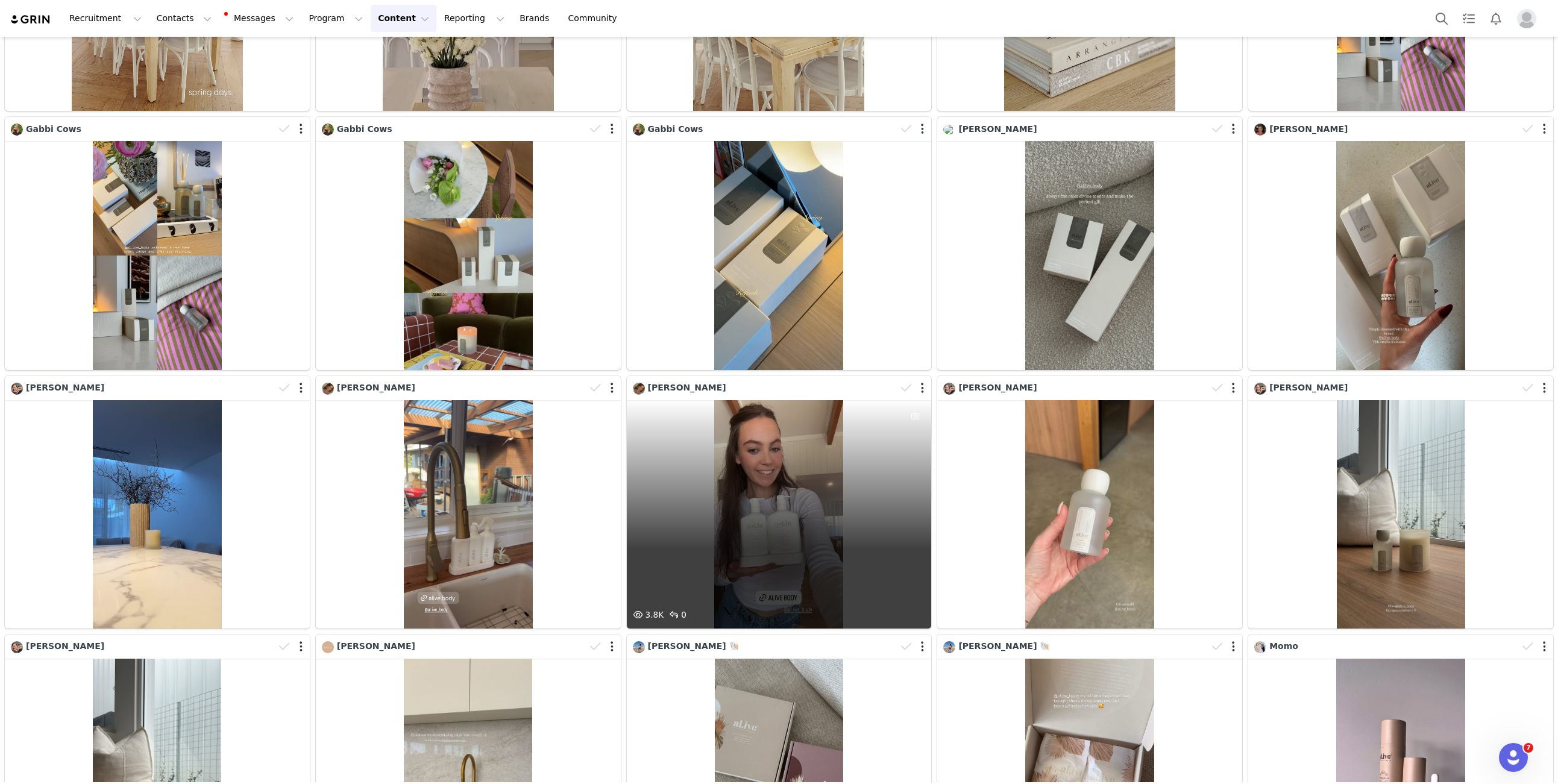
scroll to position [2557, 0]
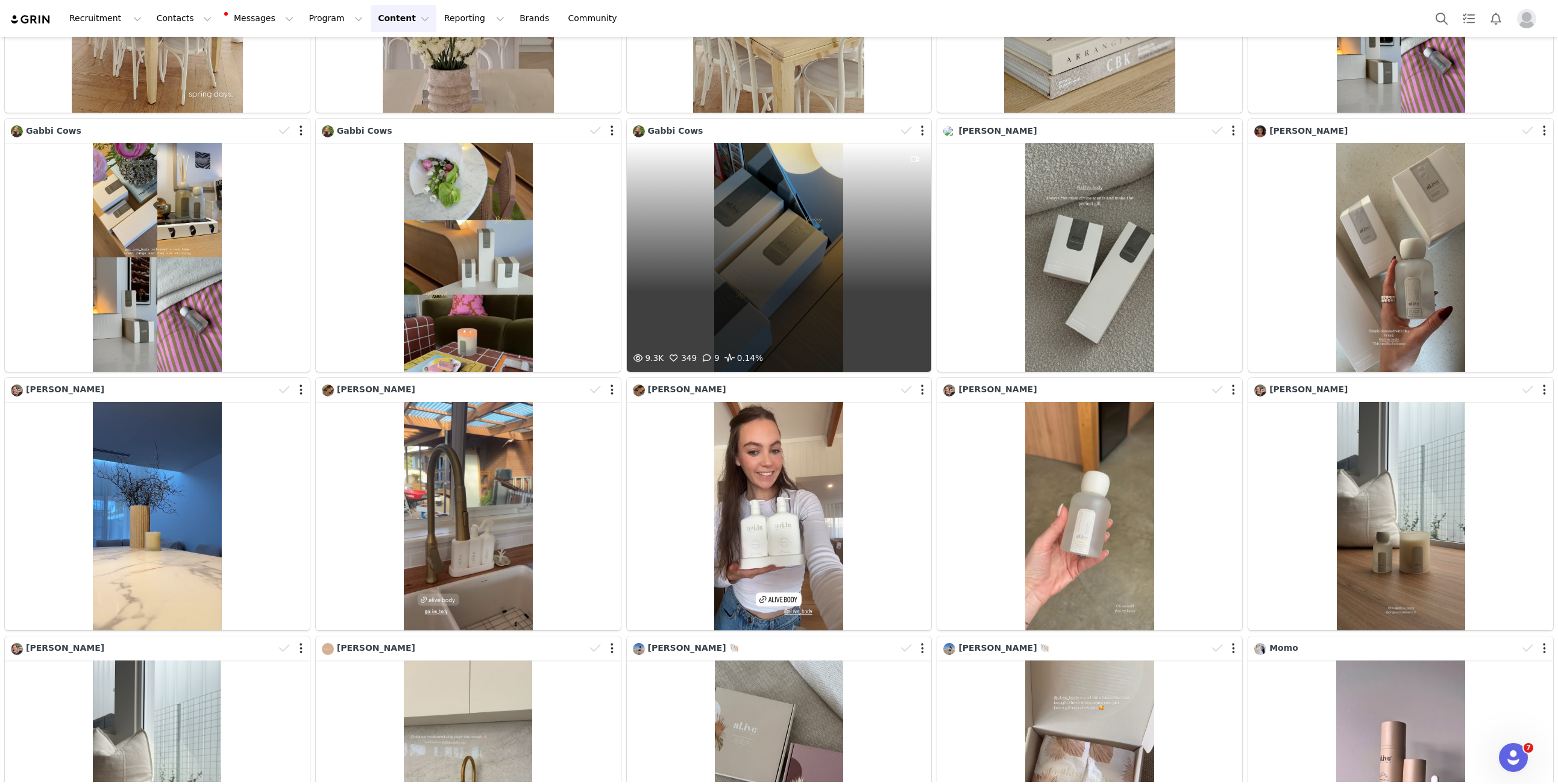
click at [744, 266] on div "9.3K 349 9 0.14%" at bounding box center [779, 257] width 305 height 228
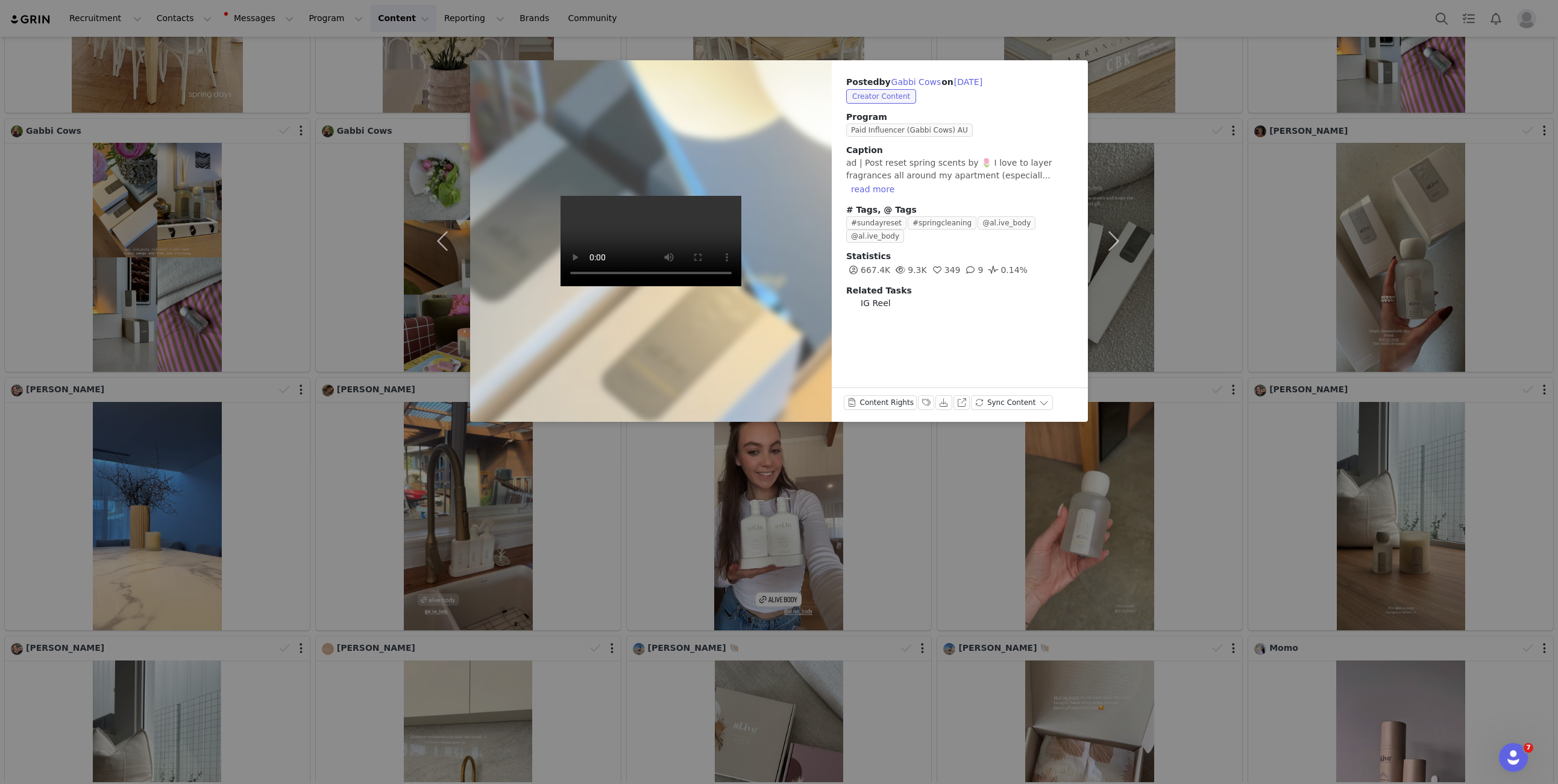
click at [1149, 388] on div "Posted by Gabbi Cows on [DATE] Creator Content Program Paid Influencer (Gabbi C…" at bounding box center [779, 392] width 1558 height 784
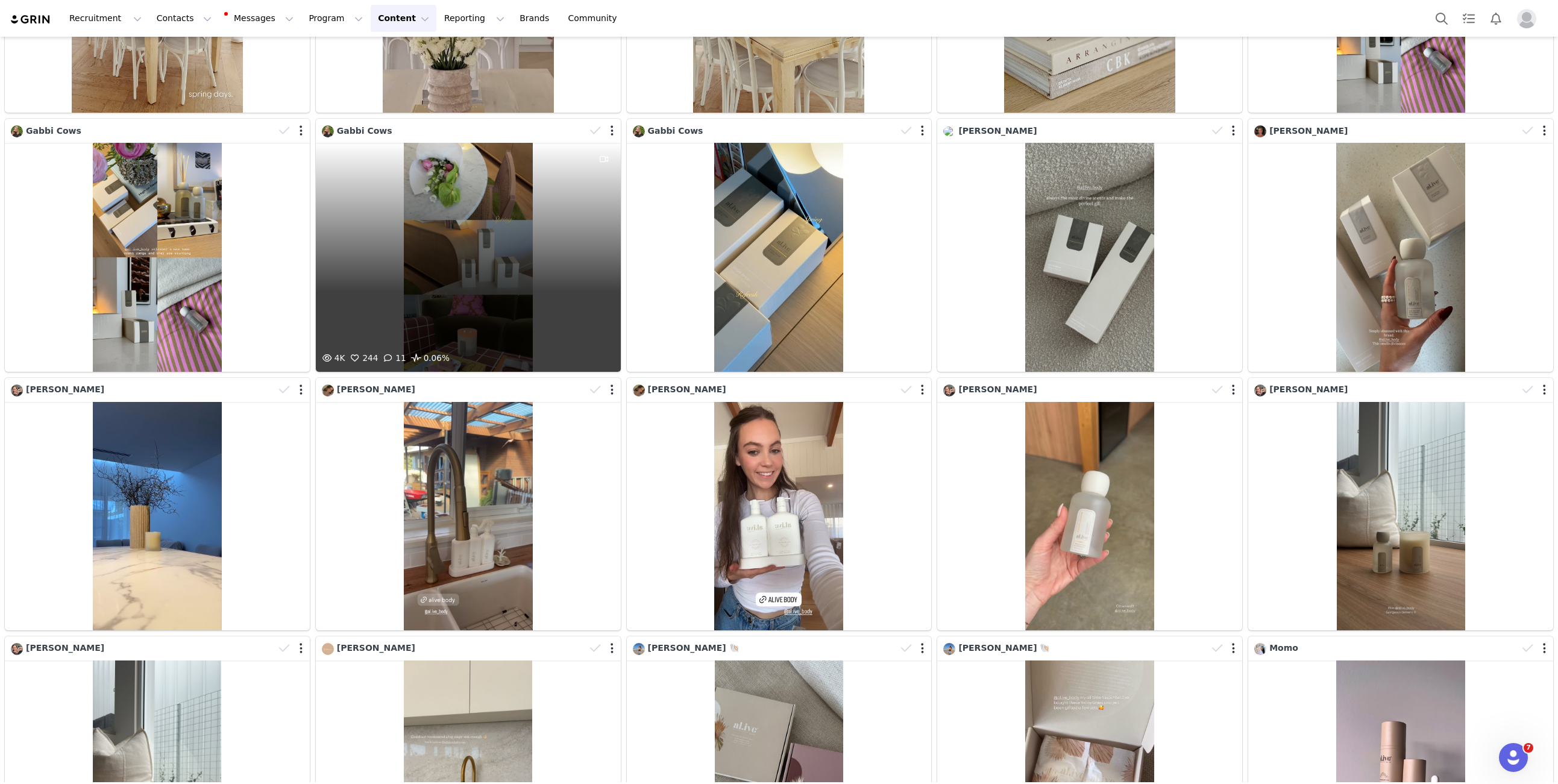
click at [450, 221] on div "4K 244 11 0.06%" at bounding box center [468, 257] width 305 height 228
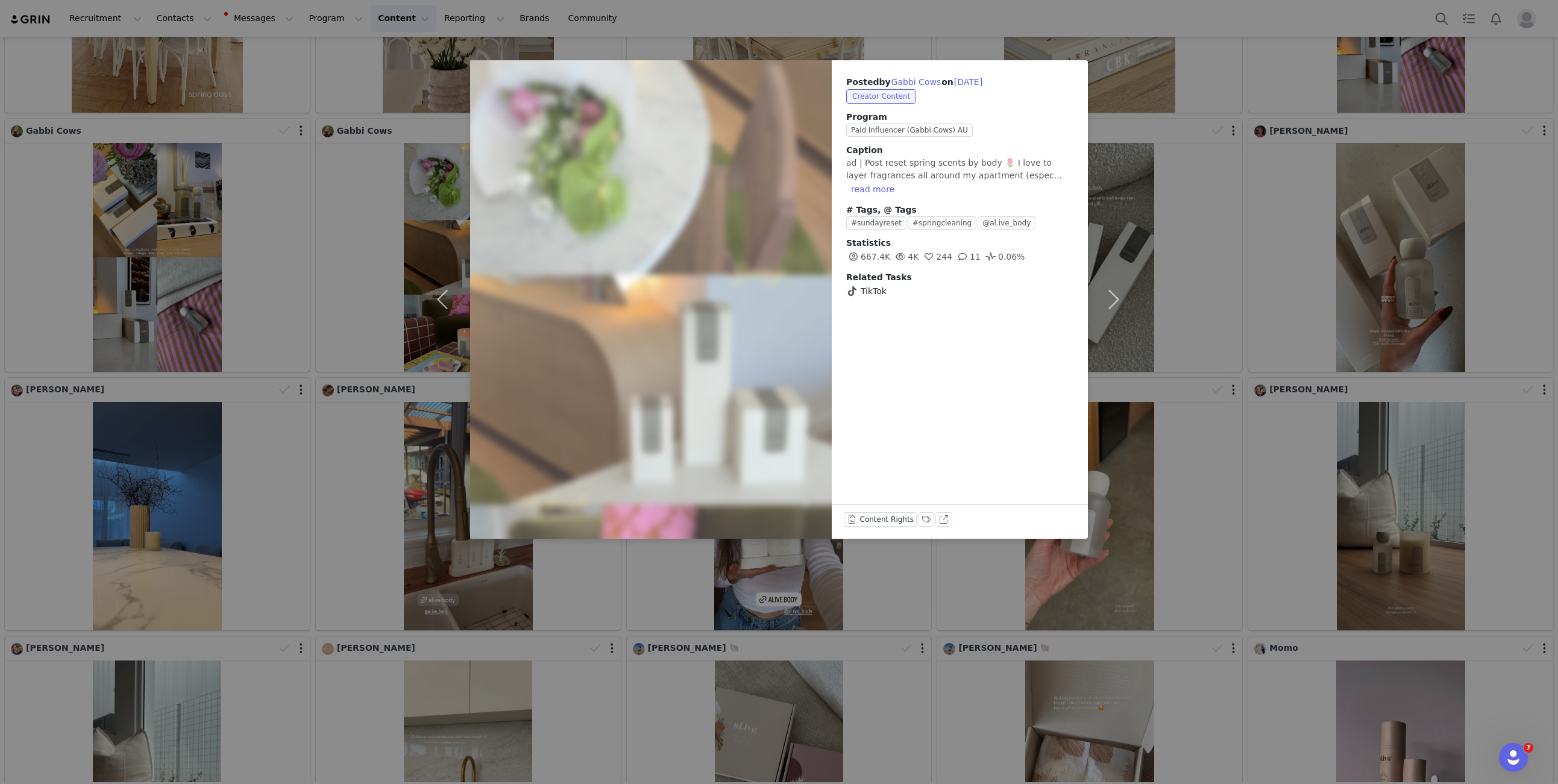
click at [1160, 349] on div "Posted by Gabbi Cows on [DATE] Creator Content Program Paid Influencer (Gabbi C…" at bounding box center [779, 392] width 1558 height 784
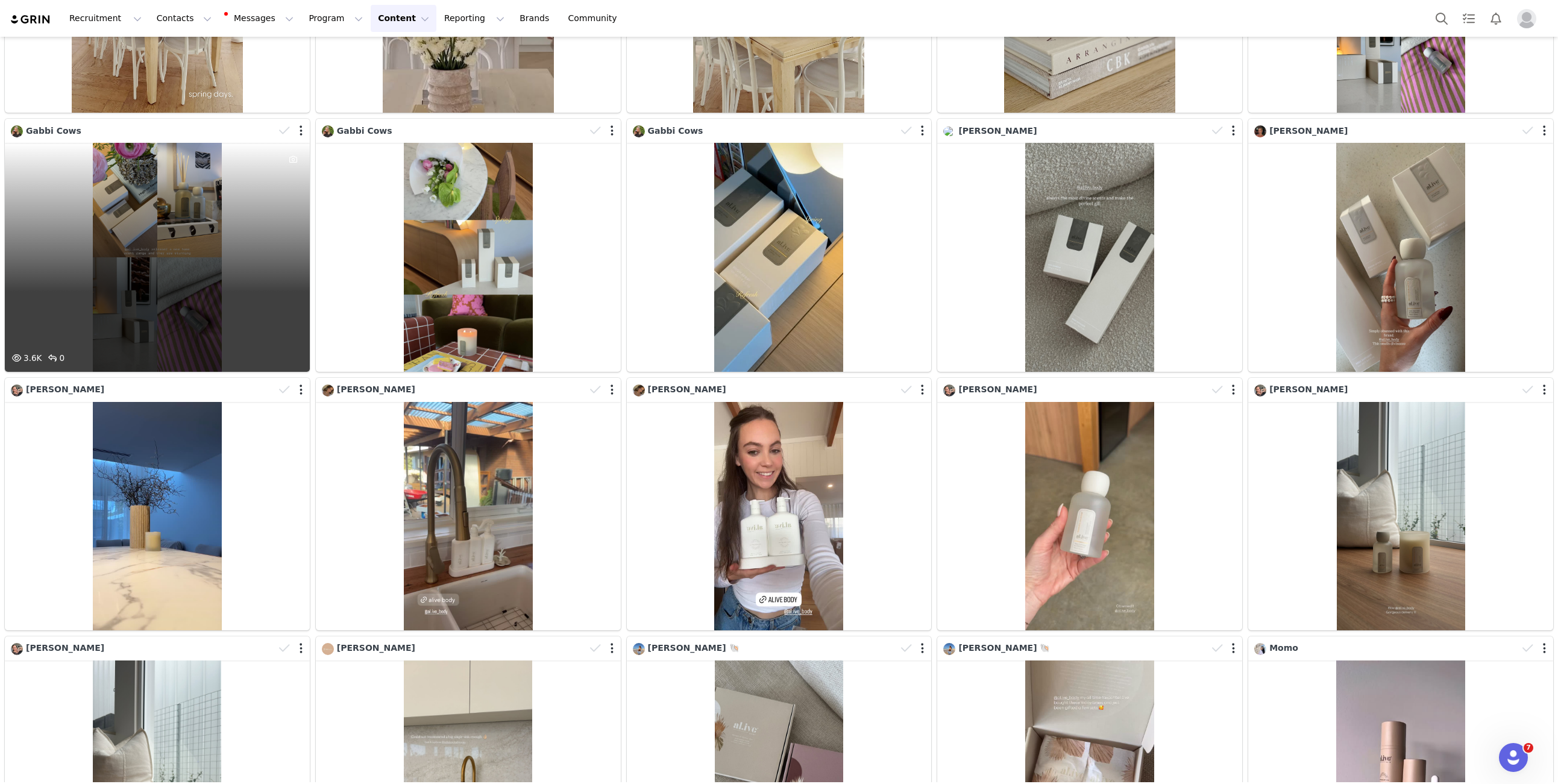
click at [145, 225] on div "3.6K 0" at bounding box center [157, 257] width 305 height 228
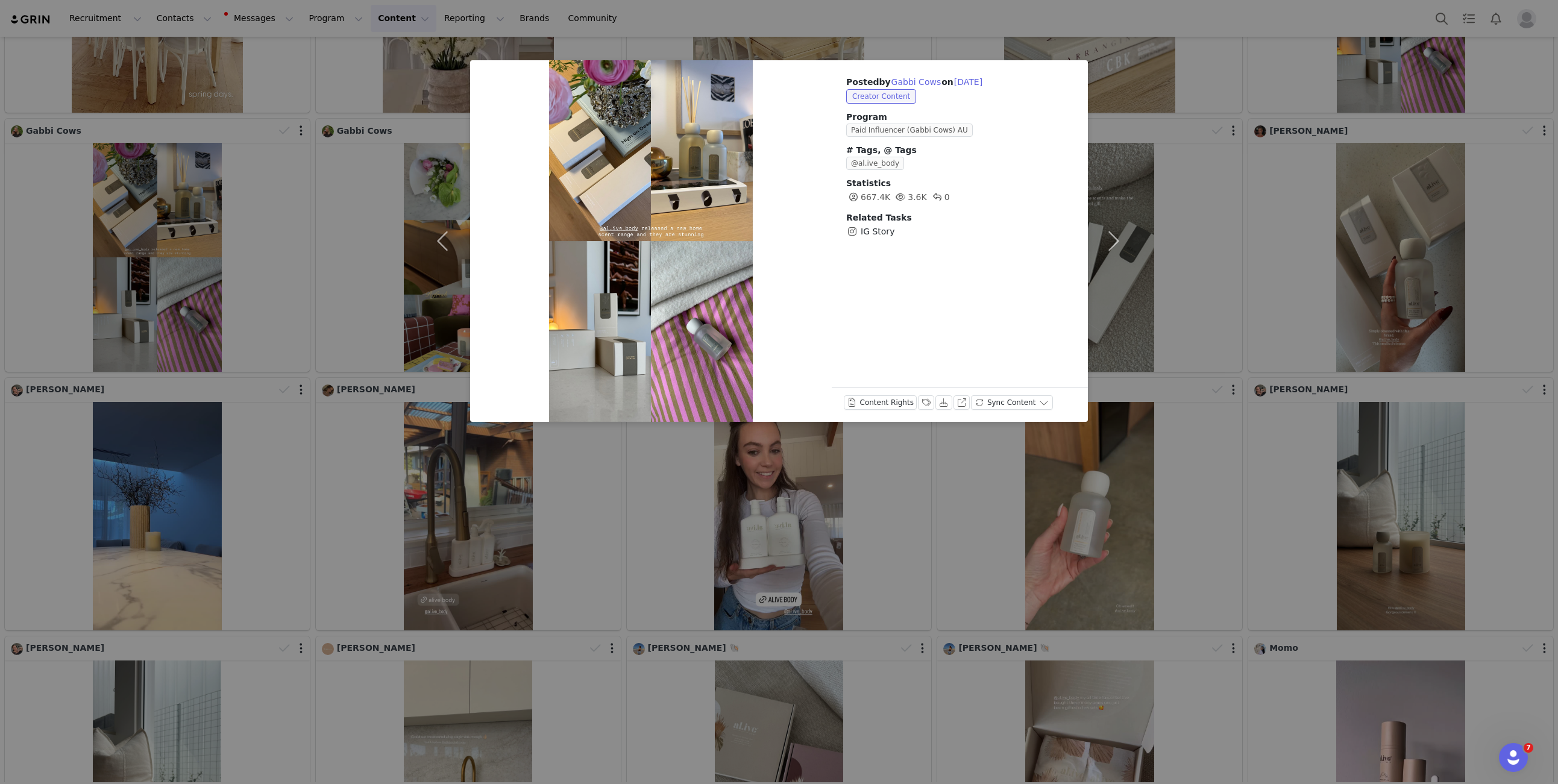
click at [1248, 291] on div "Posted by Gabbi Cows on [DATE] Creator Content Program Paid Influencer (Gabbi C…" at bounding box center [779, 392] width 1558 height 784
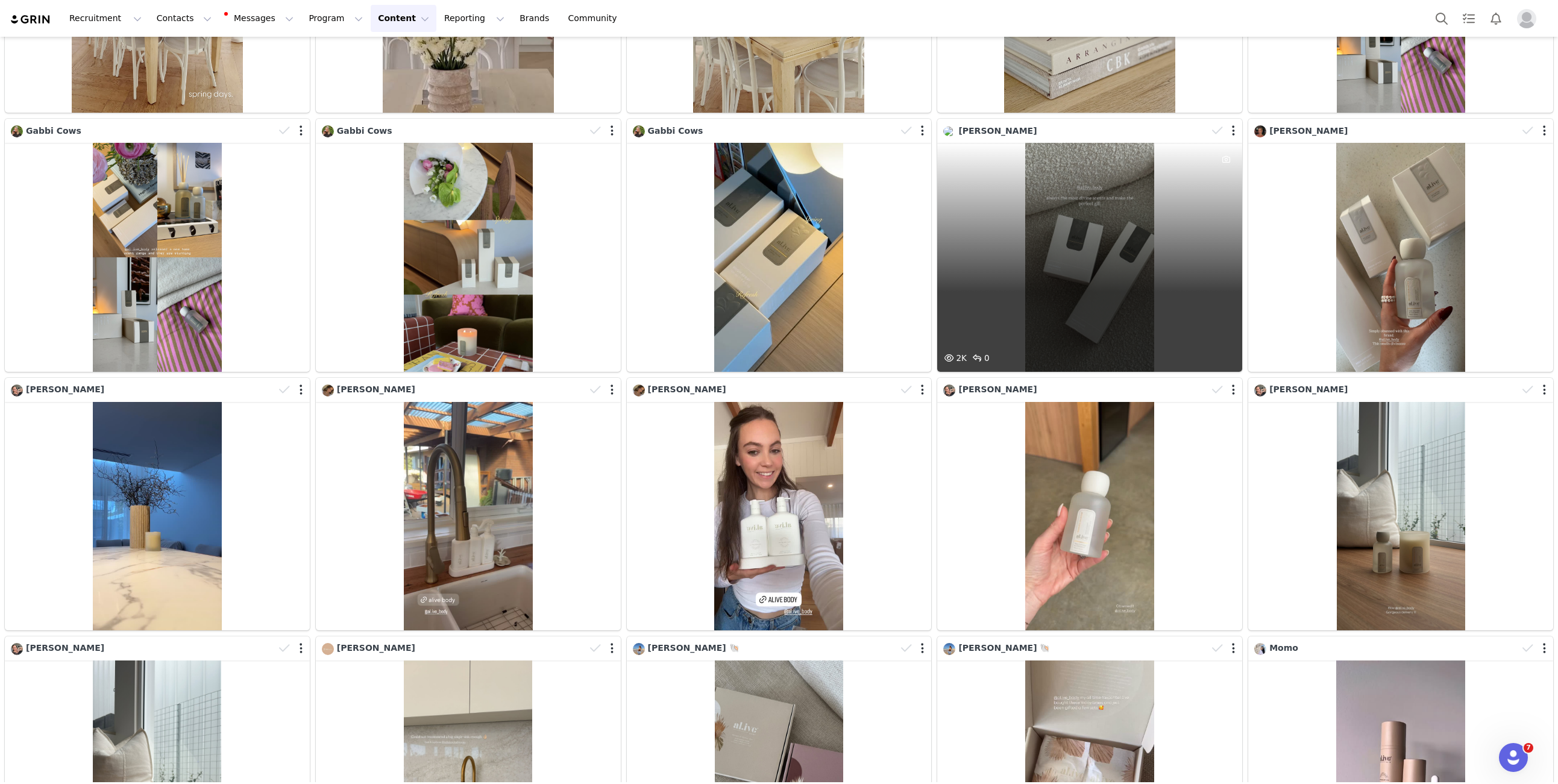
scroll to position [2411, 0]
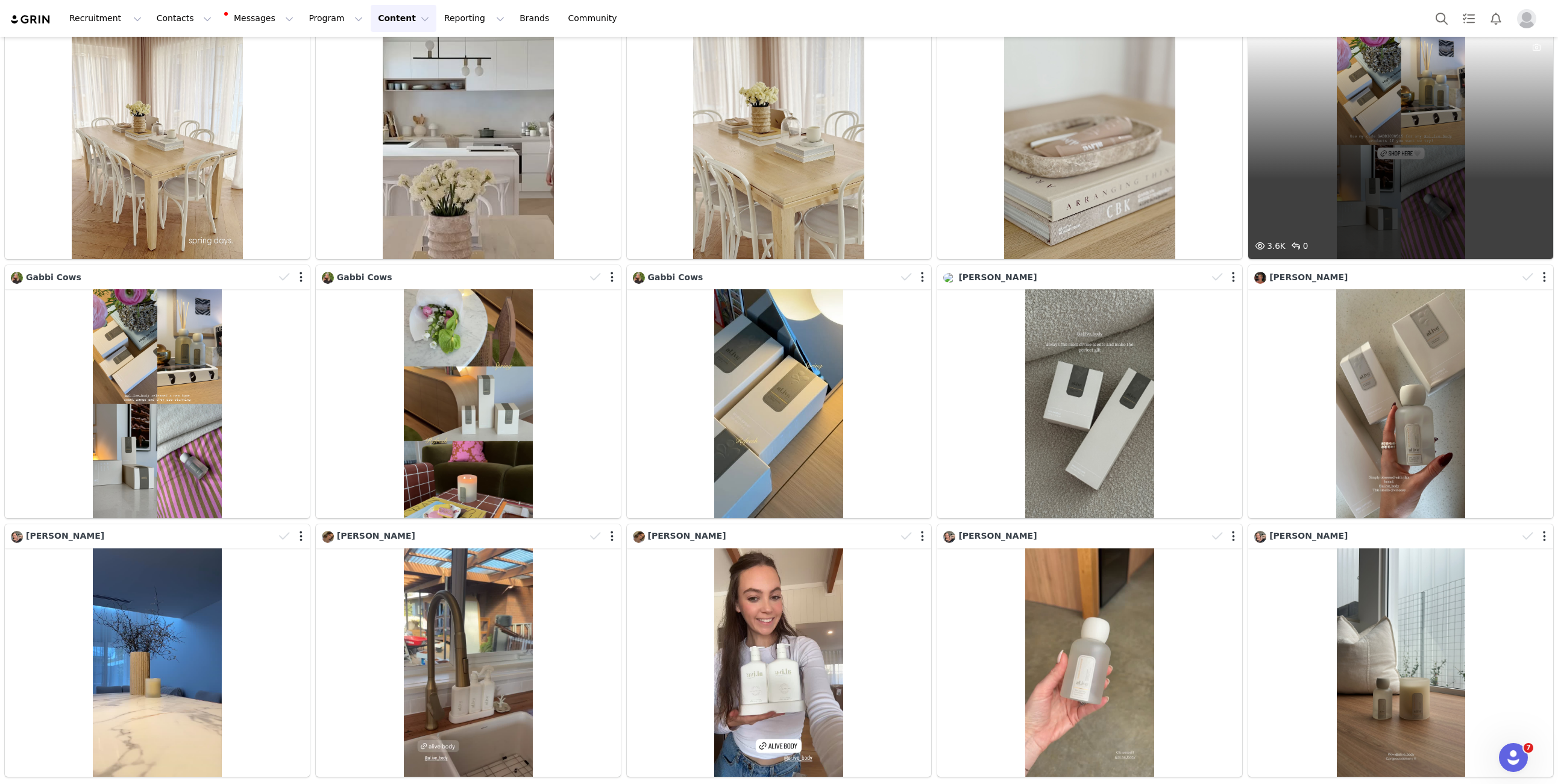
click at [1372, 192] on div "3.6K 0" at bounding box center [1400, 145] width 305 height 228
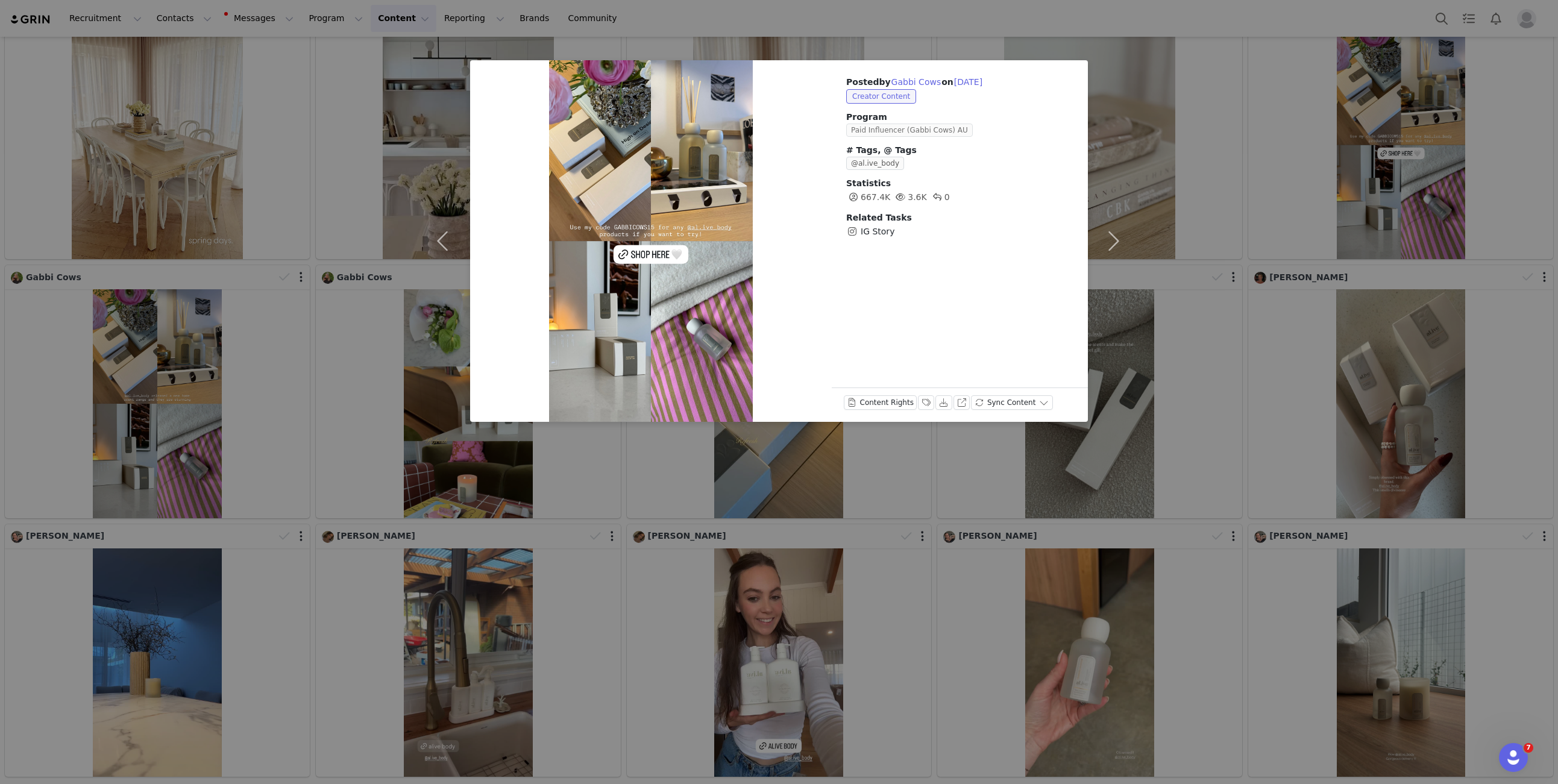
click at [898, 130] on span "Paid Influencer (Gabbi Cows) AU" at bounding box center [909, 130] width 127 height 13
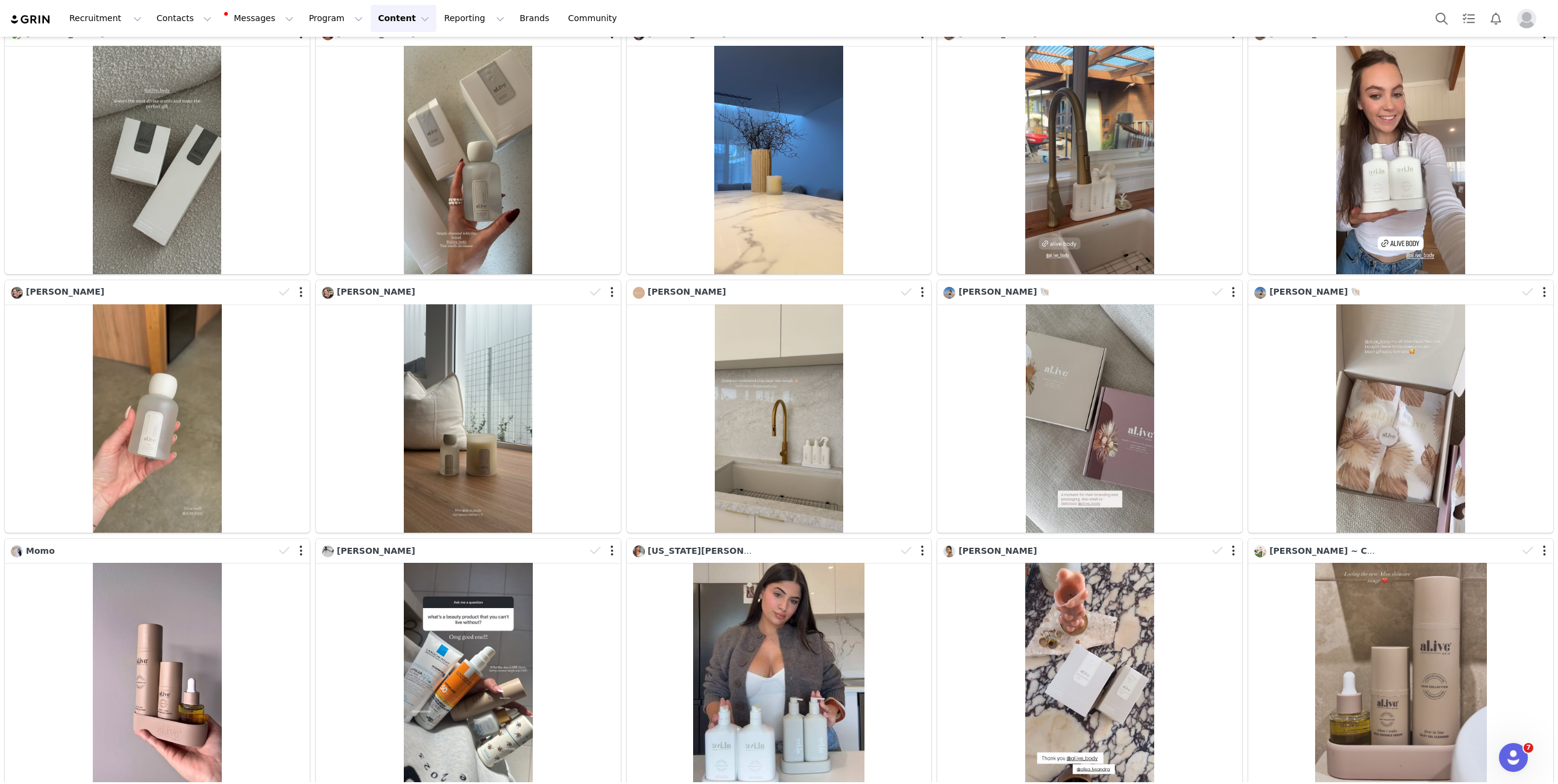
scroll to position [2805, 0]
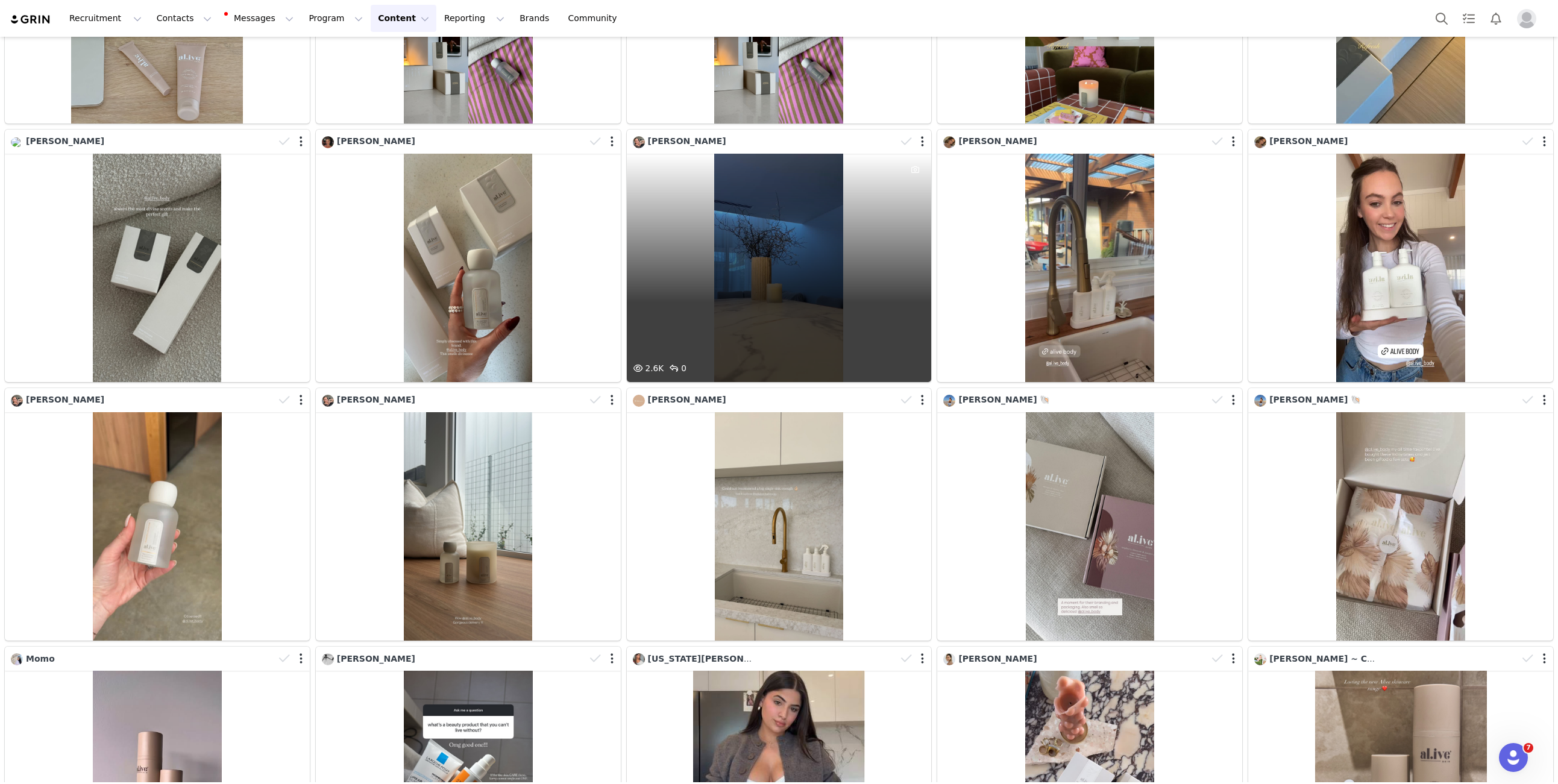
click at [814, 300] on div "2.6K 0" at bounding box center [779, 268] width 305 height 228
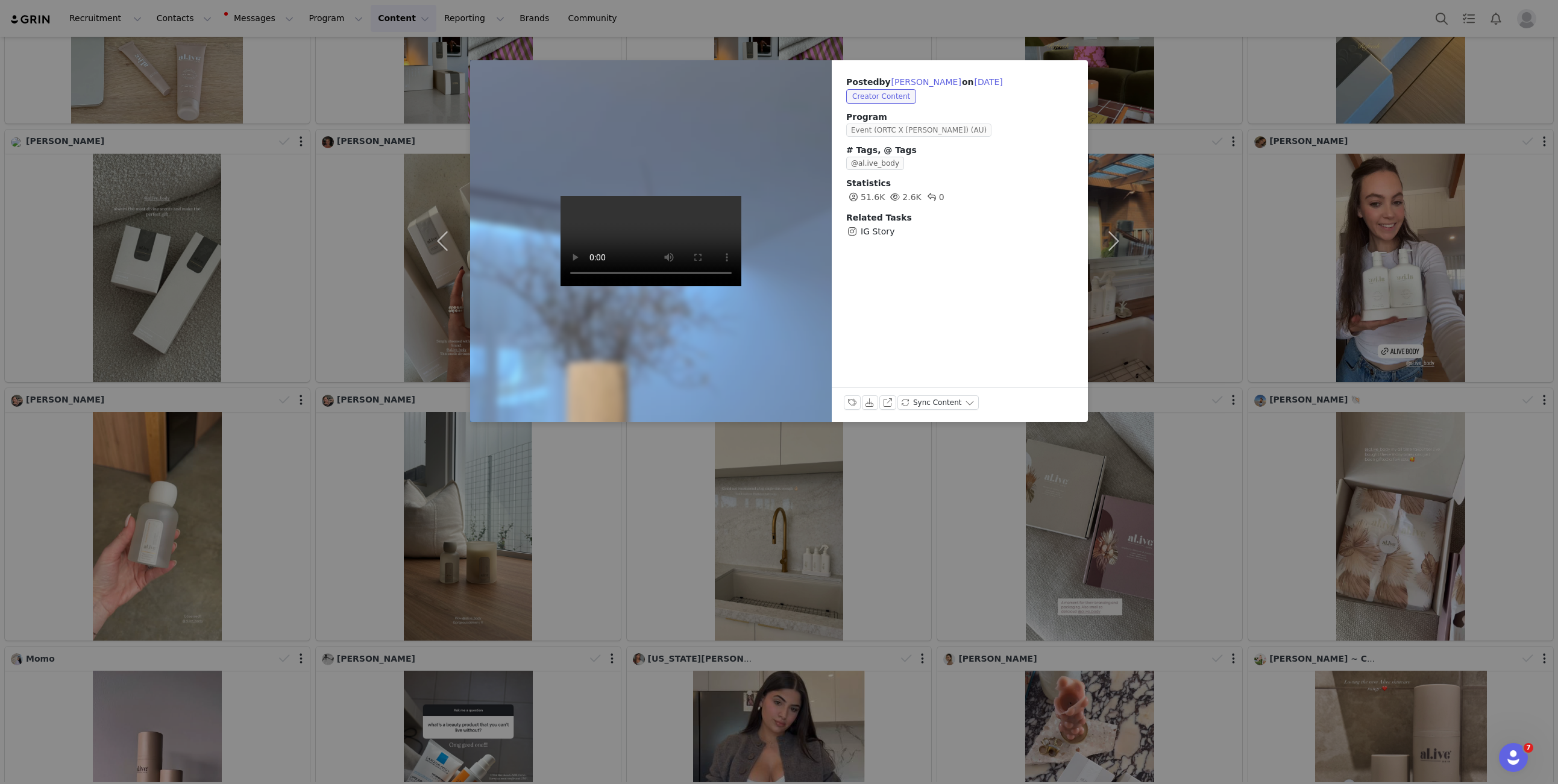
click at [886, 136] on span "Event (ORTC X [PERSON_NAME]) (AU)" at bounding box center [918, 130] width 145 height 13
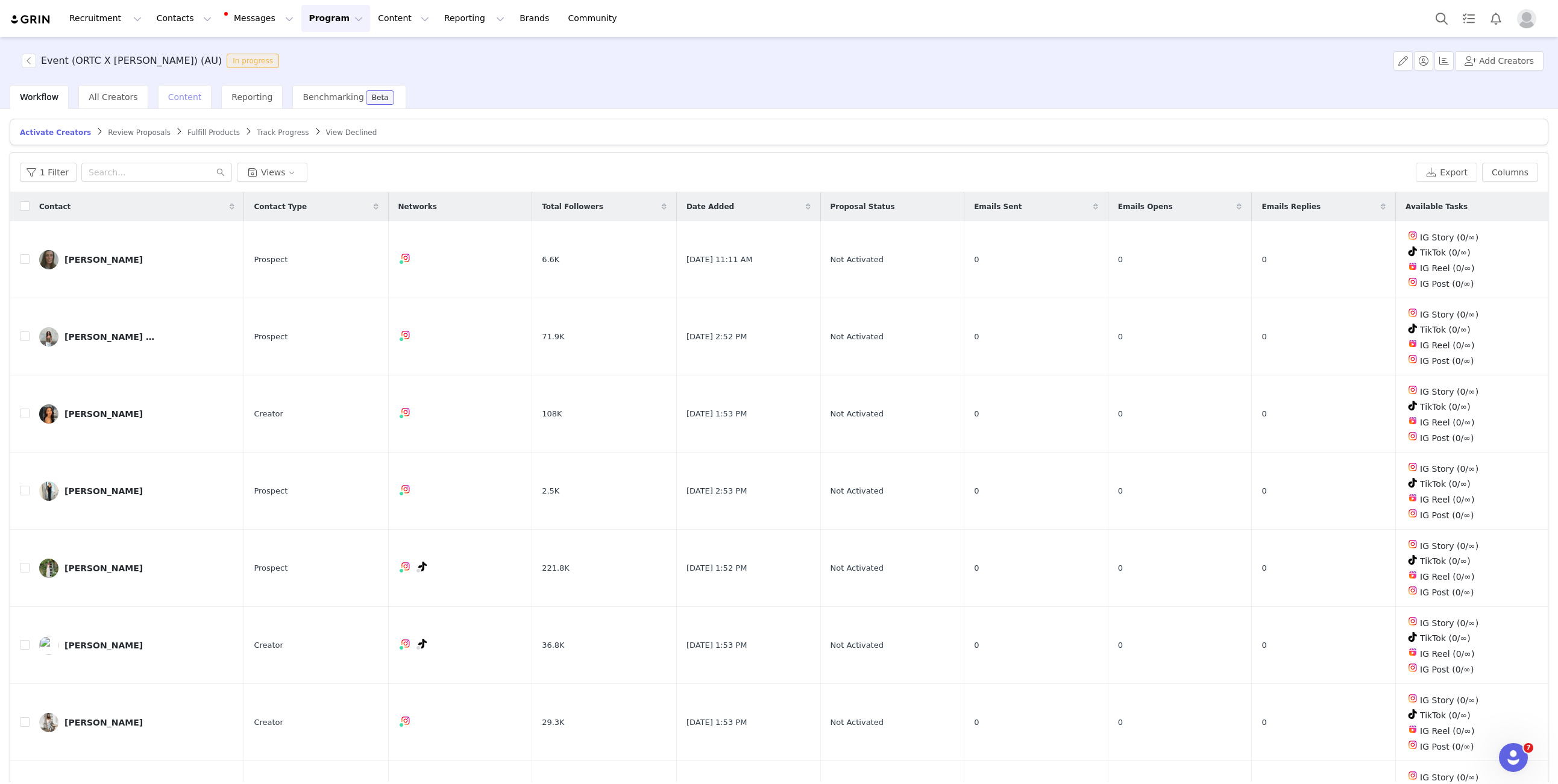
click at [168, 83] on div "Event (ORTC X [PERSON_NAME]) (AU) In progress Add Creators" at bounding box center [779, 60] width 1558 height 48
click at [168, 96] on span "Content" at bounding box center [185, 97] width 34 height 10
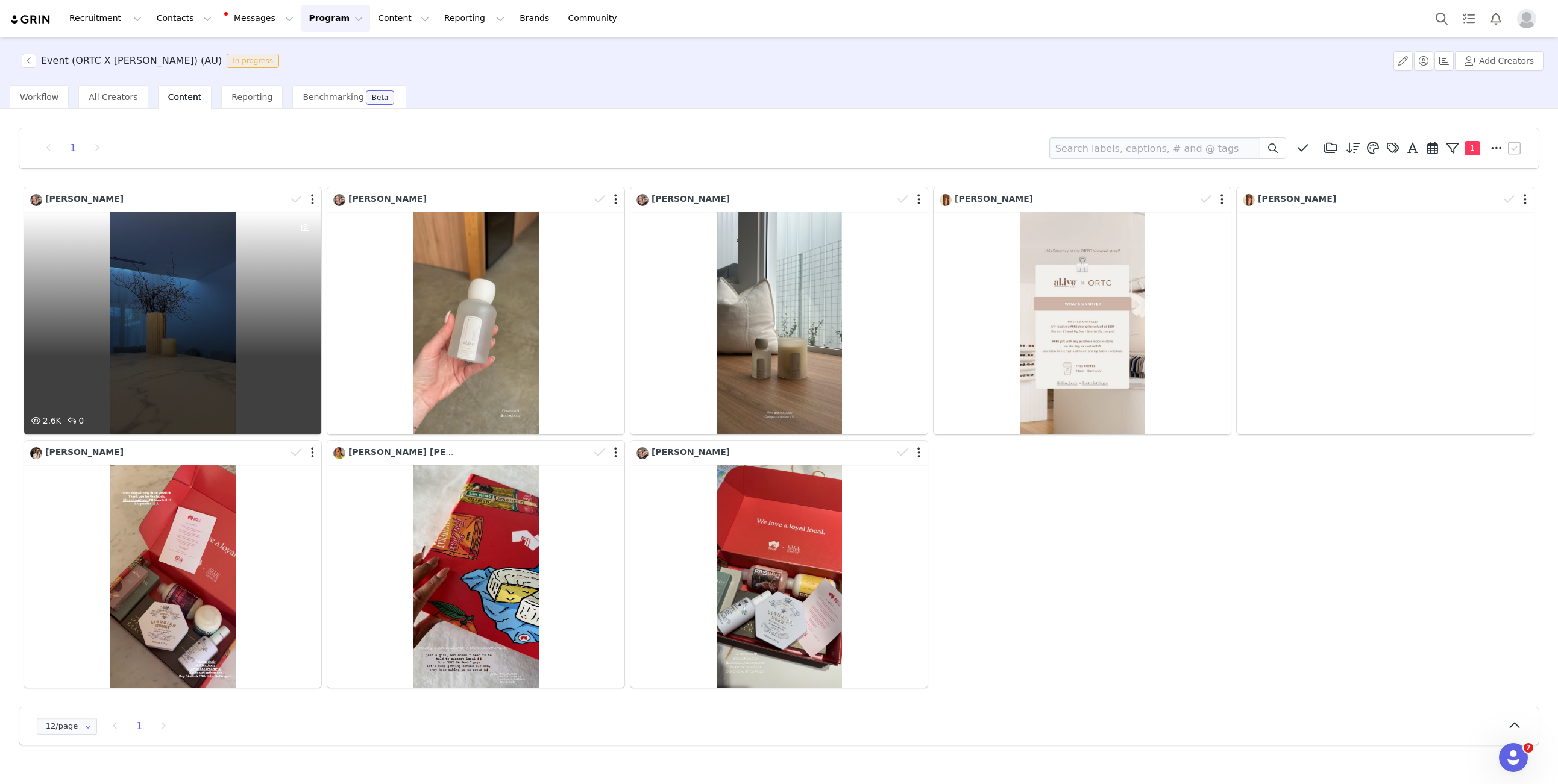
click at [315, 200] on div at bounding box center [303, 199] width 35 height 18
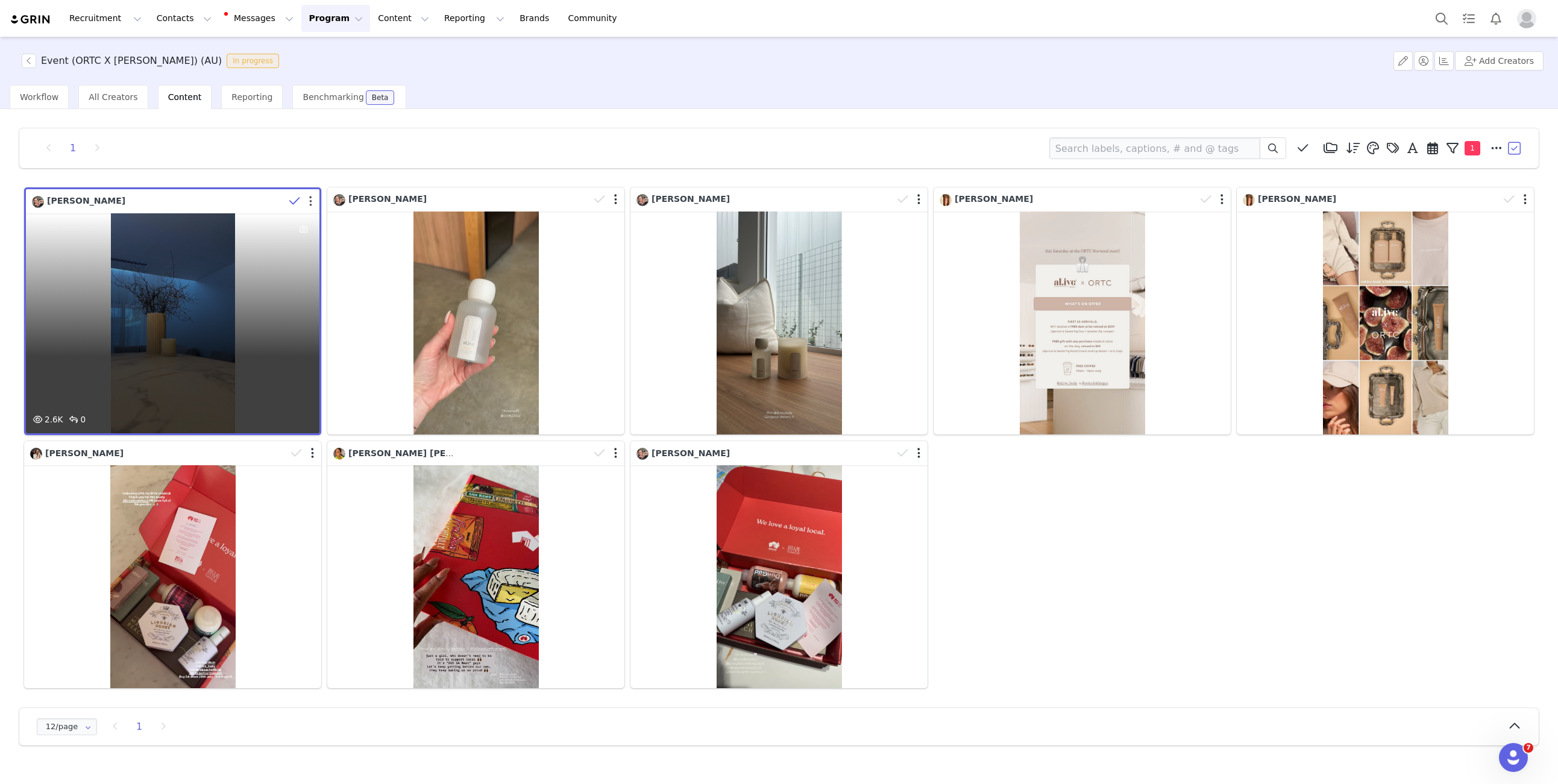
click at [310, 198] on button "button" at bounding box center [311, 201] width 3 height 12
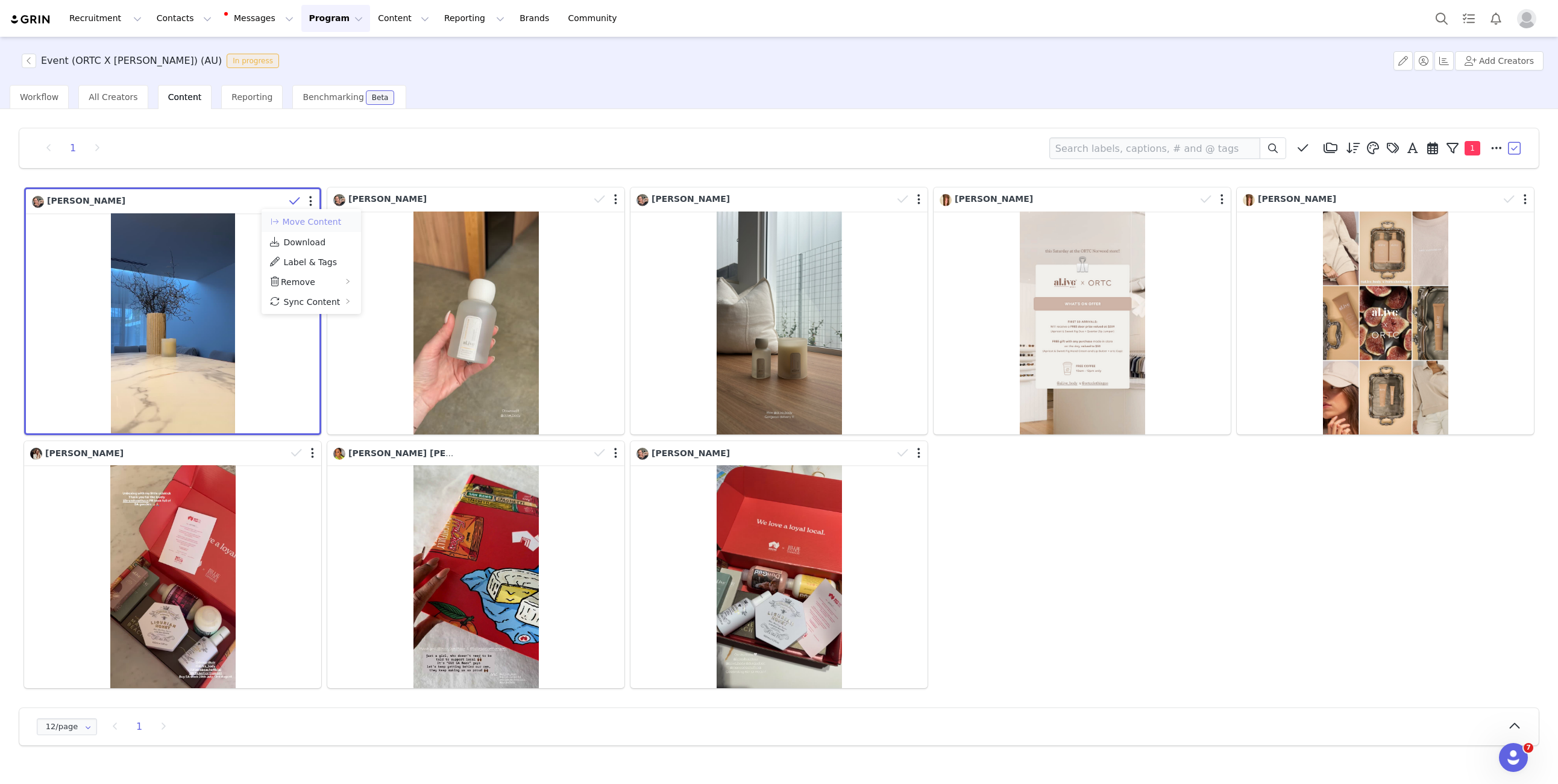
click at [324, 221] on button "Move Content" at bounding box center [306, 221] width 73 height 14
click at [401, 218] on div "Select activation" at bounding box center [426, 212] width 136 height 12
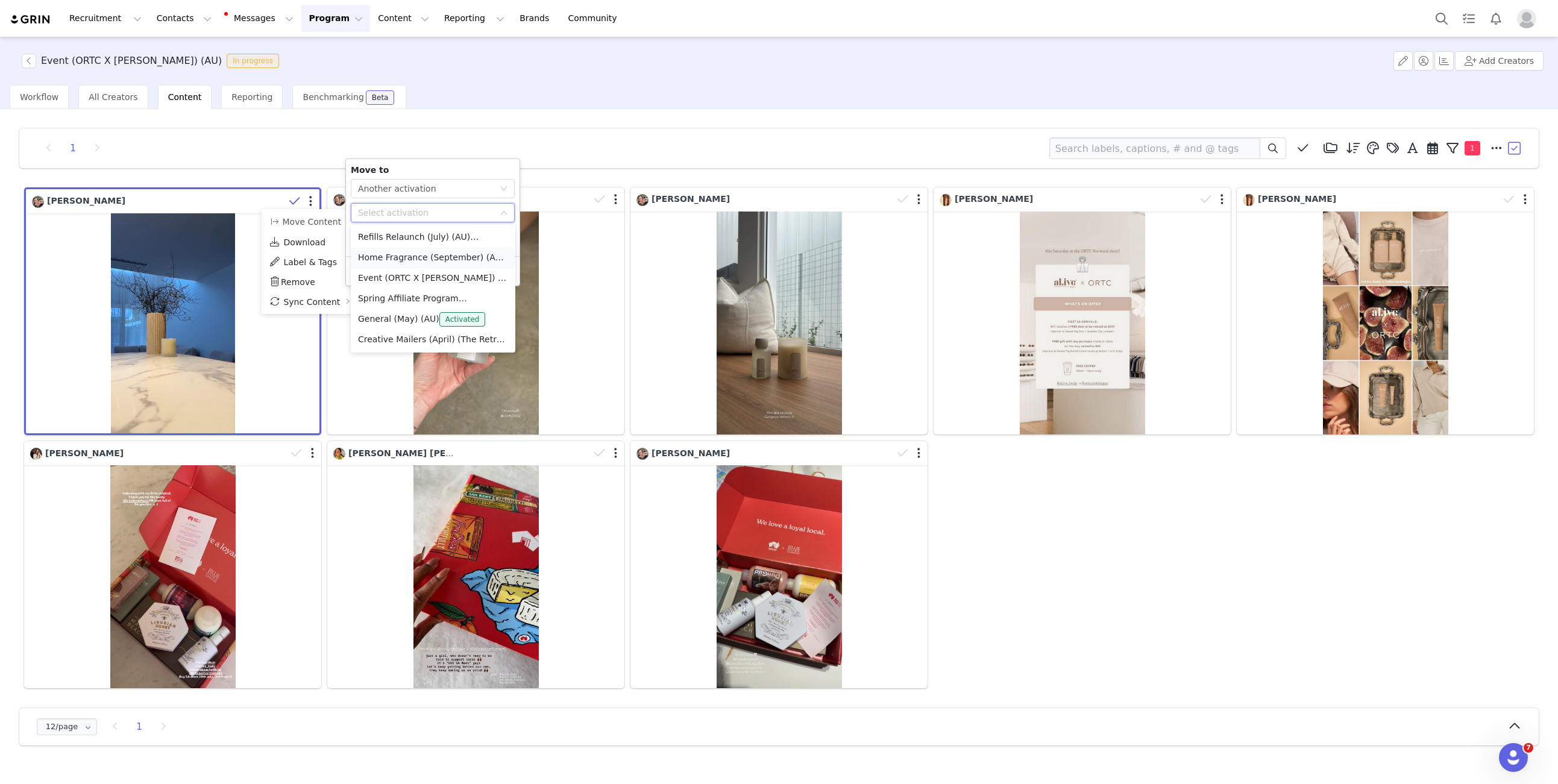
click at [402, 256] on li "Home Fragrance (September) (AU) Activated" at bounding box center [432, 257] width 165 height 20
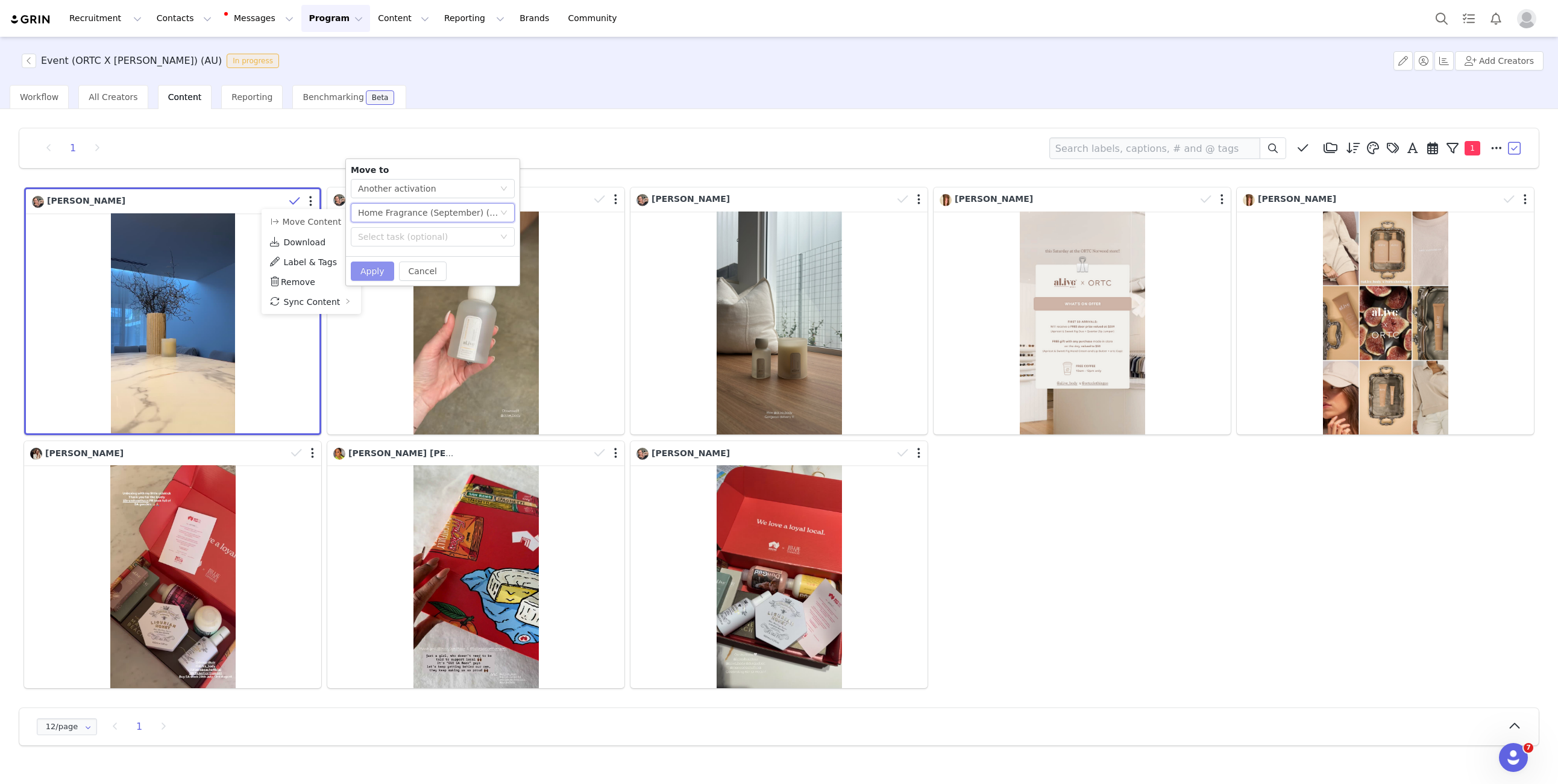
click at [383, 274] on button "Apply" at bounding box center [372, 271] width 43 height 19
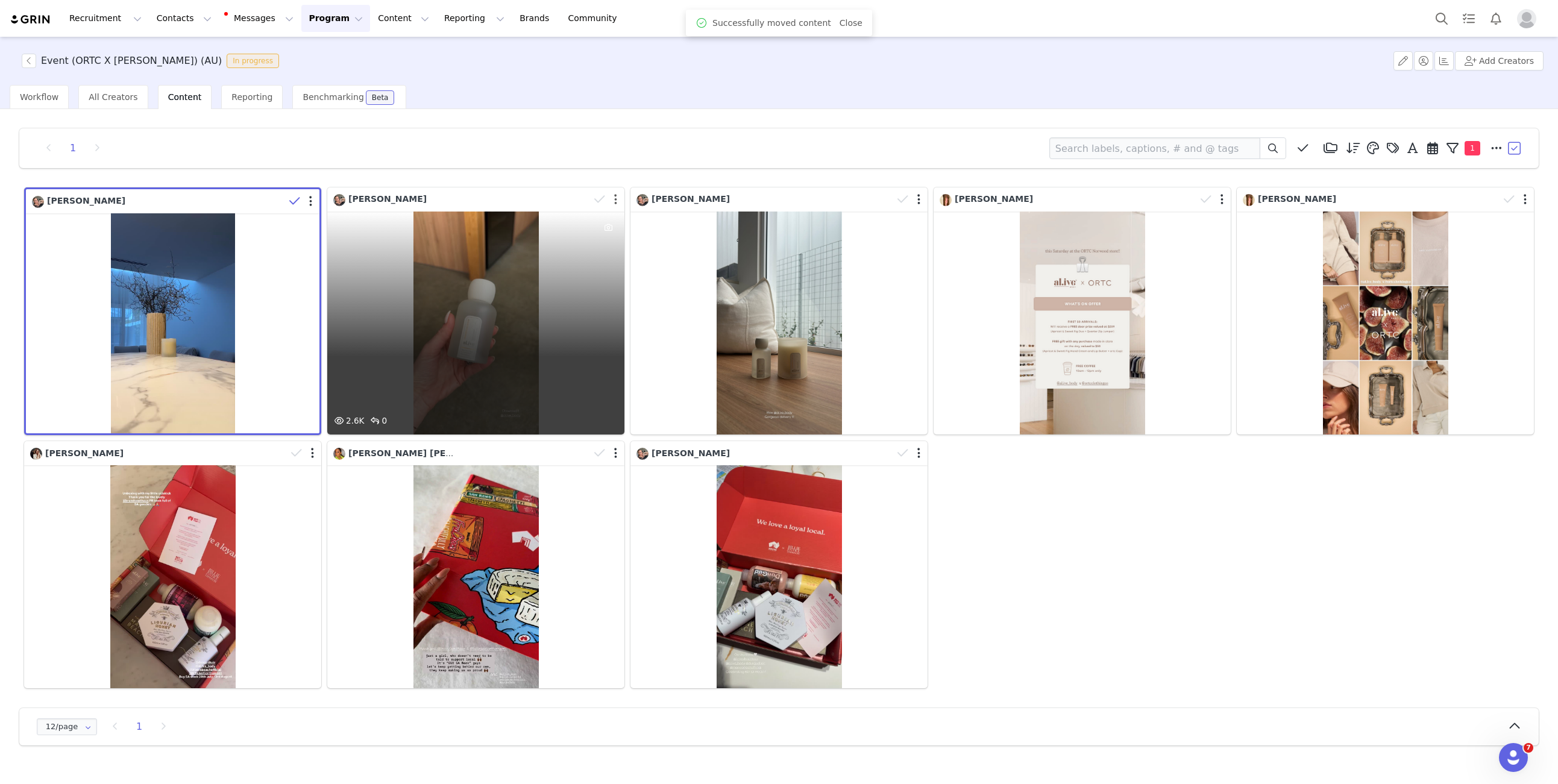
click at [616, 200] on button "button" at bounding box center [616, 199] width 3 height 12
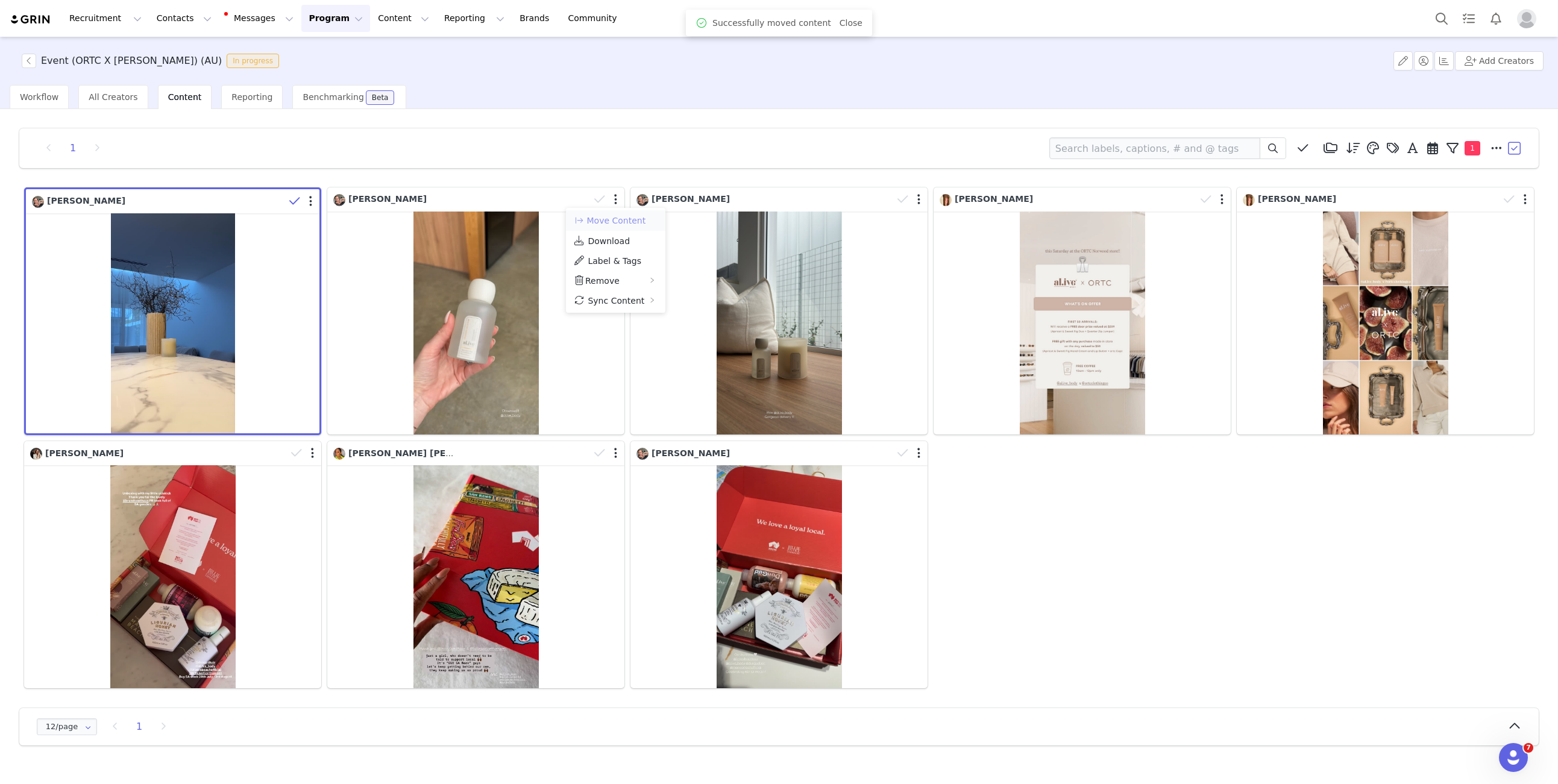
click at [616, 218] on button "Move Content" at bounding box center [610, 220] width 73 height 14
click at [681, 203] on div "Select activation" at bounding box center [733, 212] width 142 height 18
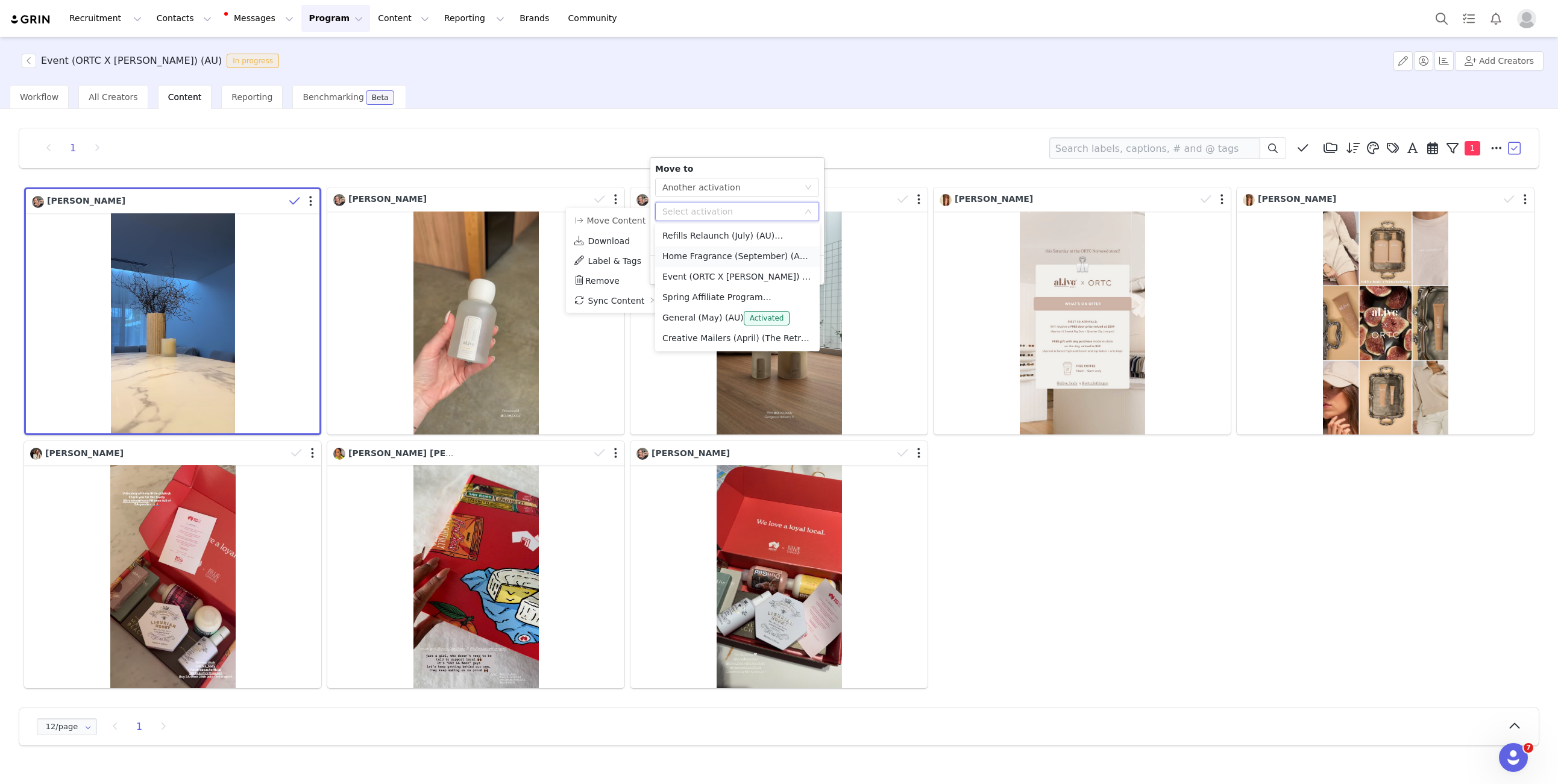
click at [687, 253] on li "Home Fragrance (September) (AU) Activated" at bounding box center [737, 256] width 165 height 20
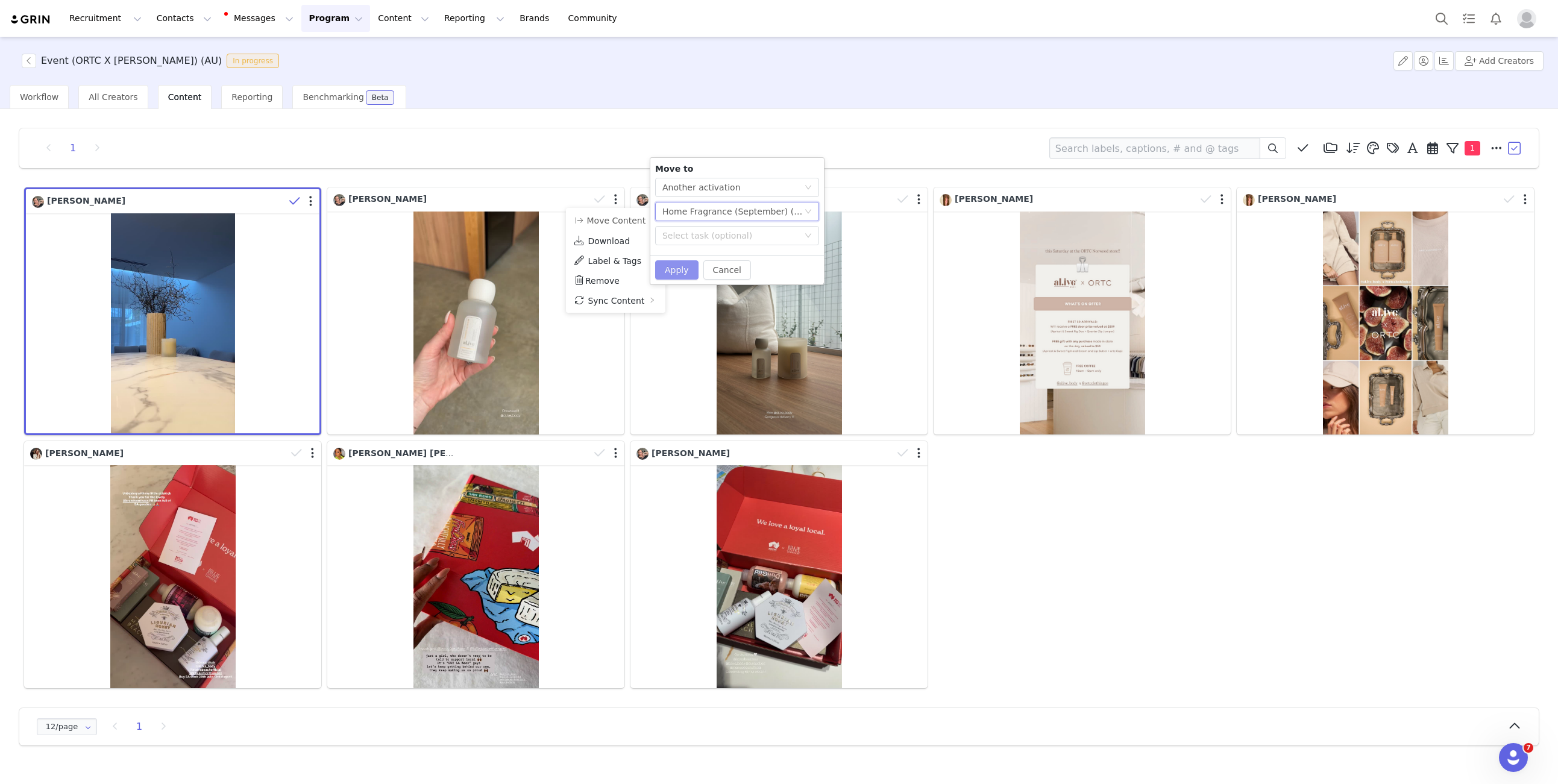
drag, startPoint x: 665, startPoint y: 273, endPoint x: 658, endPoint y: 273, distance: 7.0
click at [666, 273] on button "Apply" at bounding box center [677, 270] width 43 height 19
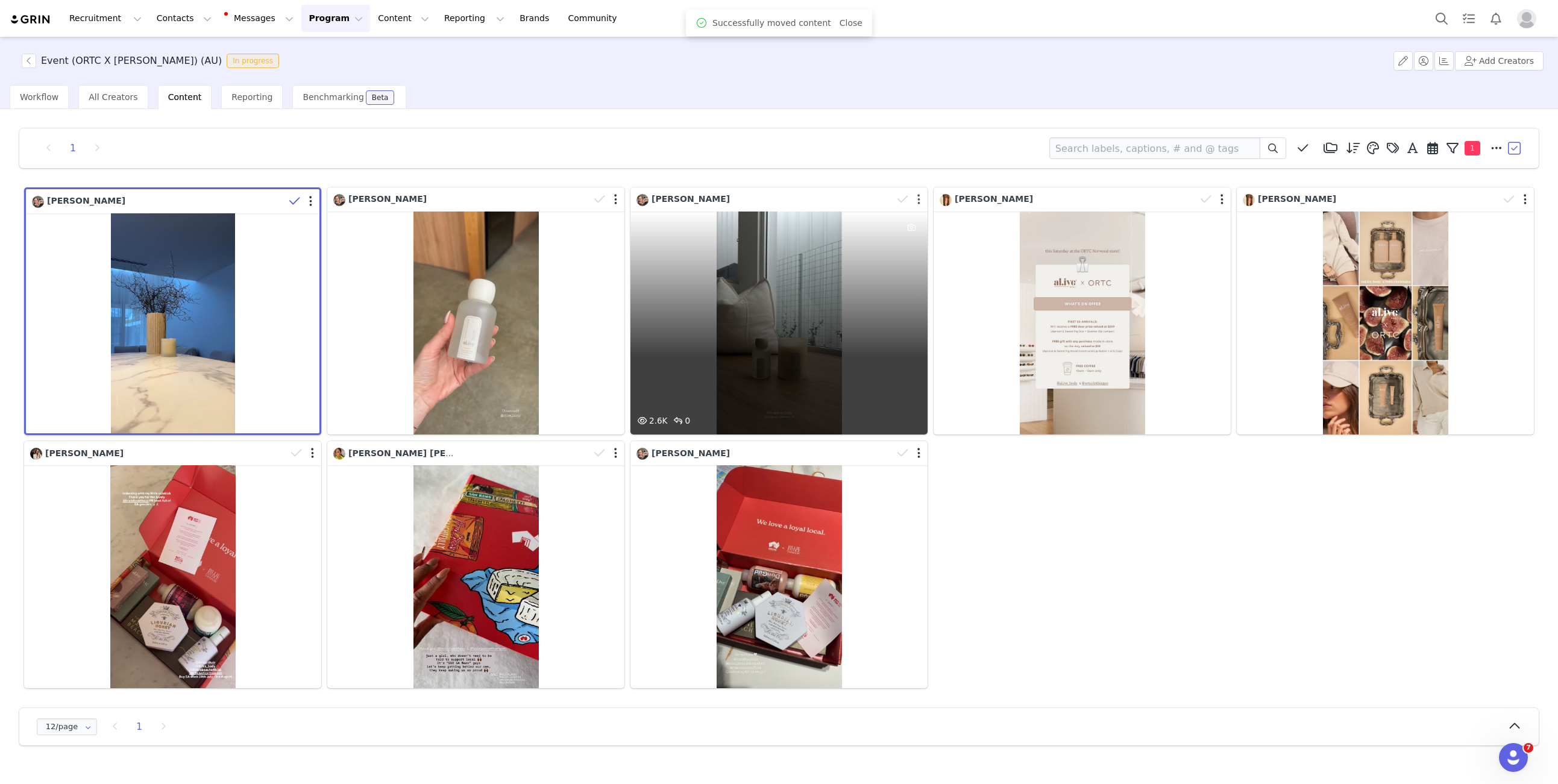
click at [918, 200] on button "button" at bounding box center [918, 199] width 3 height 12
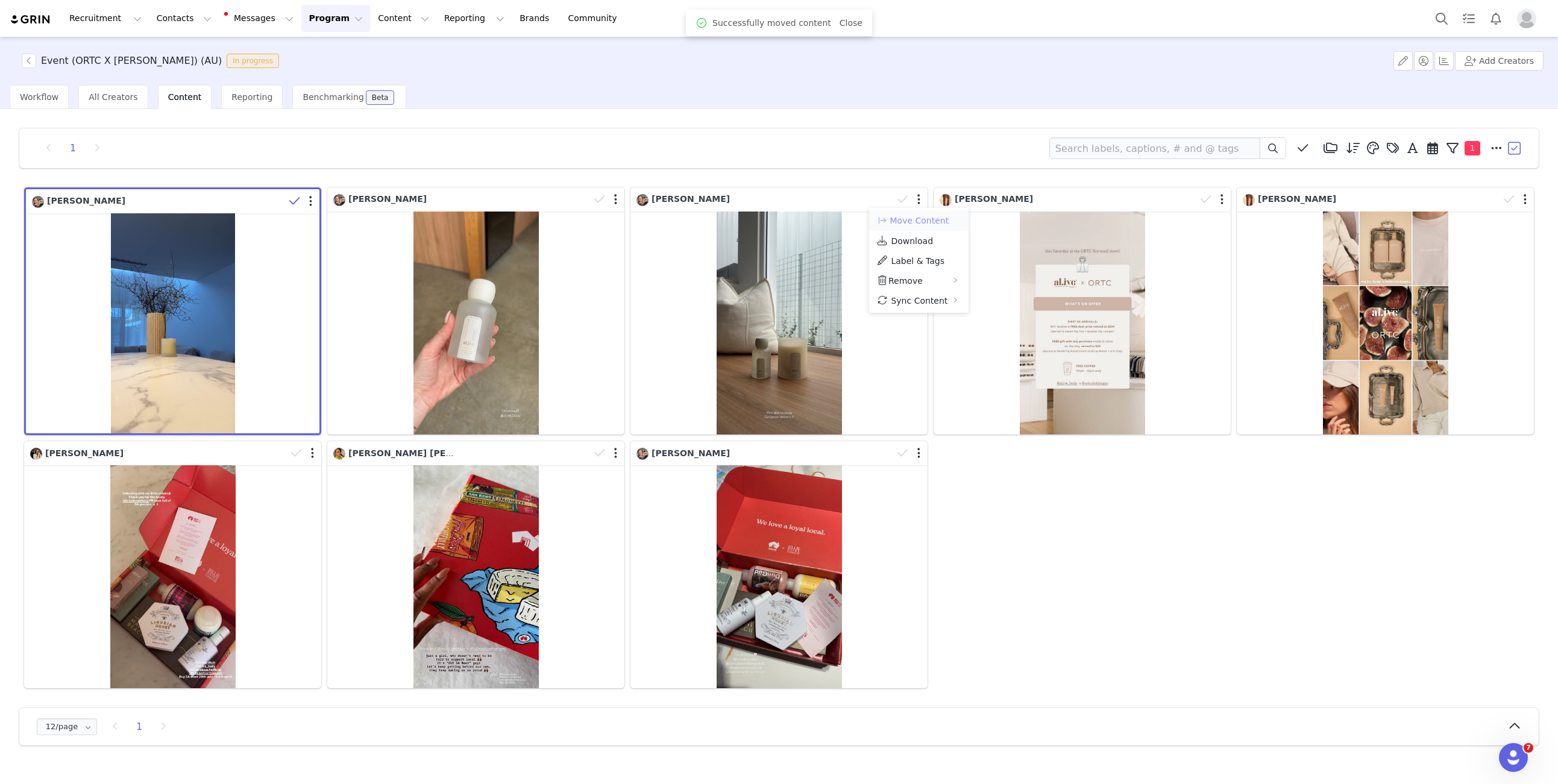
click at [924, 218] on button "Move Content" at bounding box center [912, 220] width 73 height 14
click at [993, 215] on div "Select activation" at bounding box center [1033, 212] width 136 height 12
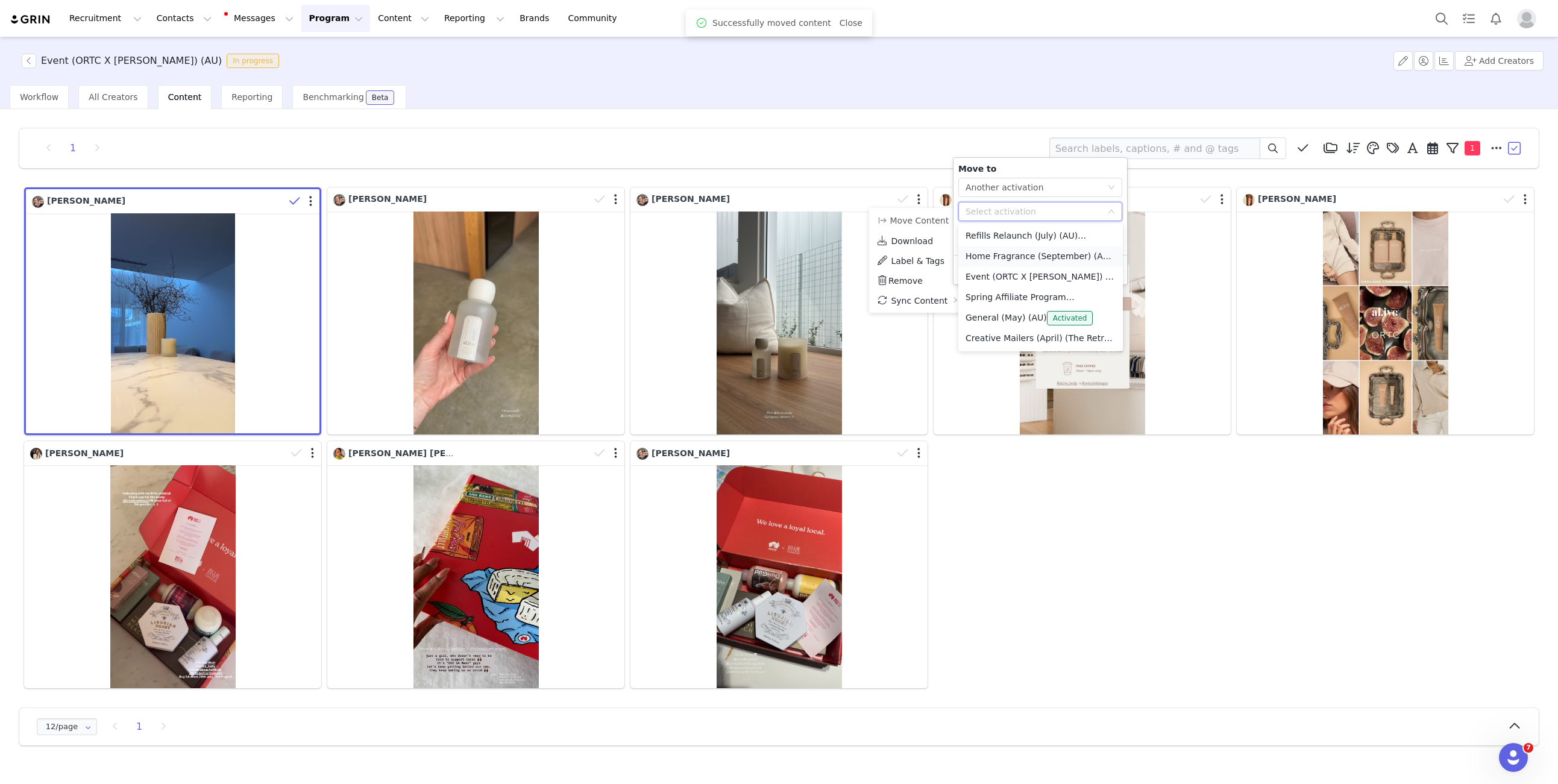
click at [995, 254] on li "Home Fragrance (September) (AU) Activated" at bounding box center [1040, 256] width 165 height 20
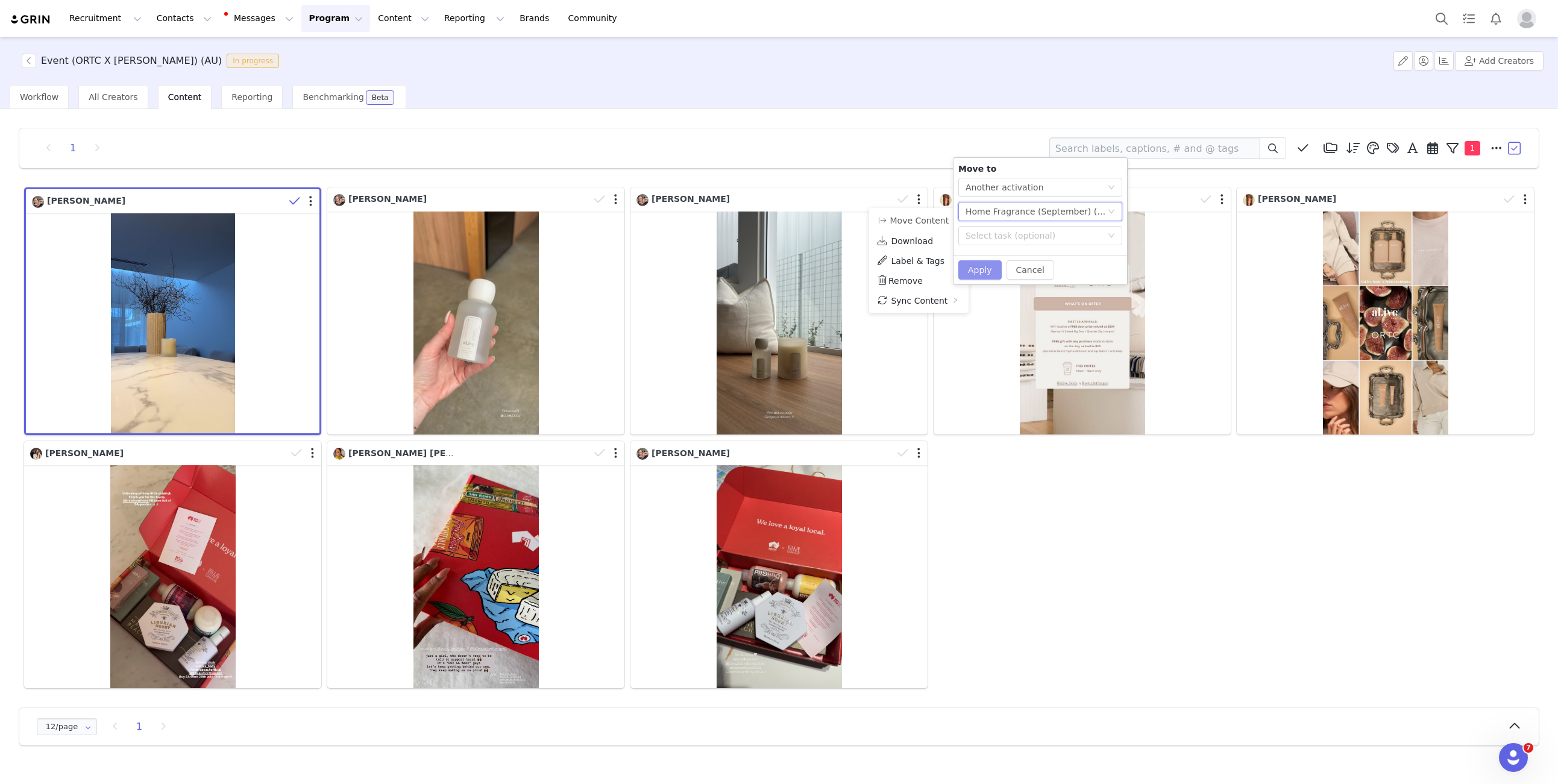
click at [981, 278] on button "Apply" at bounding box center [980, 270] width 43 height 19
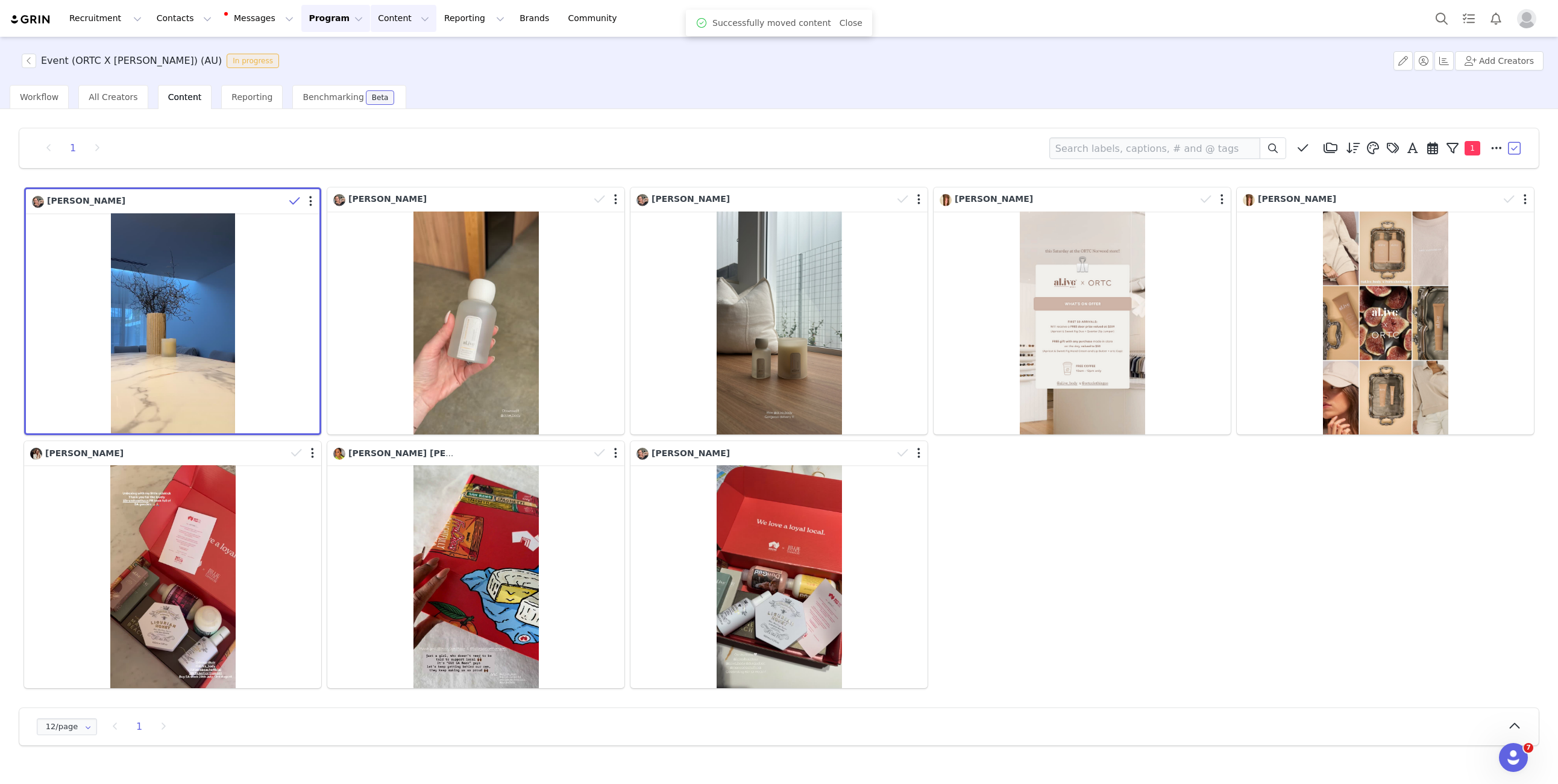
click at [382, 12] on button "Content Content" at bounding box center [403, 18] width 66 height 27
click at [310, 21] on button "Program Program" at bounding box center [335, 18] width 69 height 27
click at [313, 45] on link "Activations" at bounding box center [330, 54] width 95 height 22
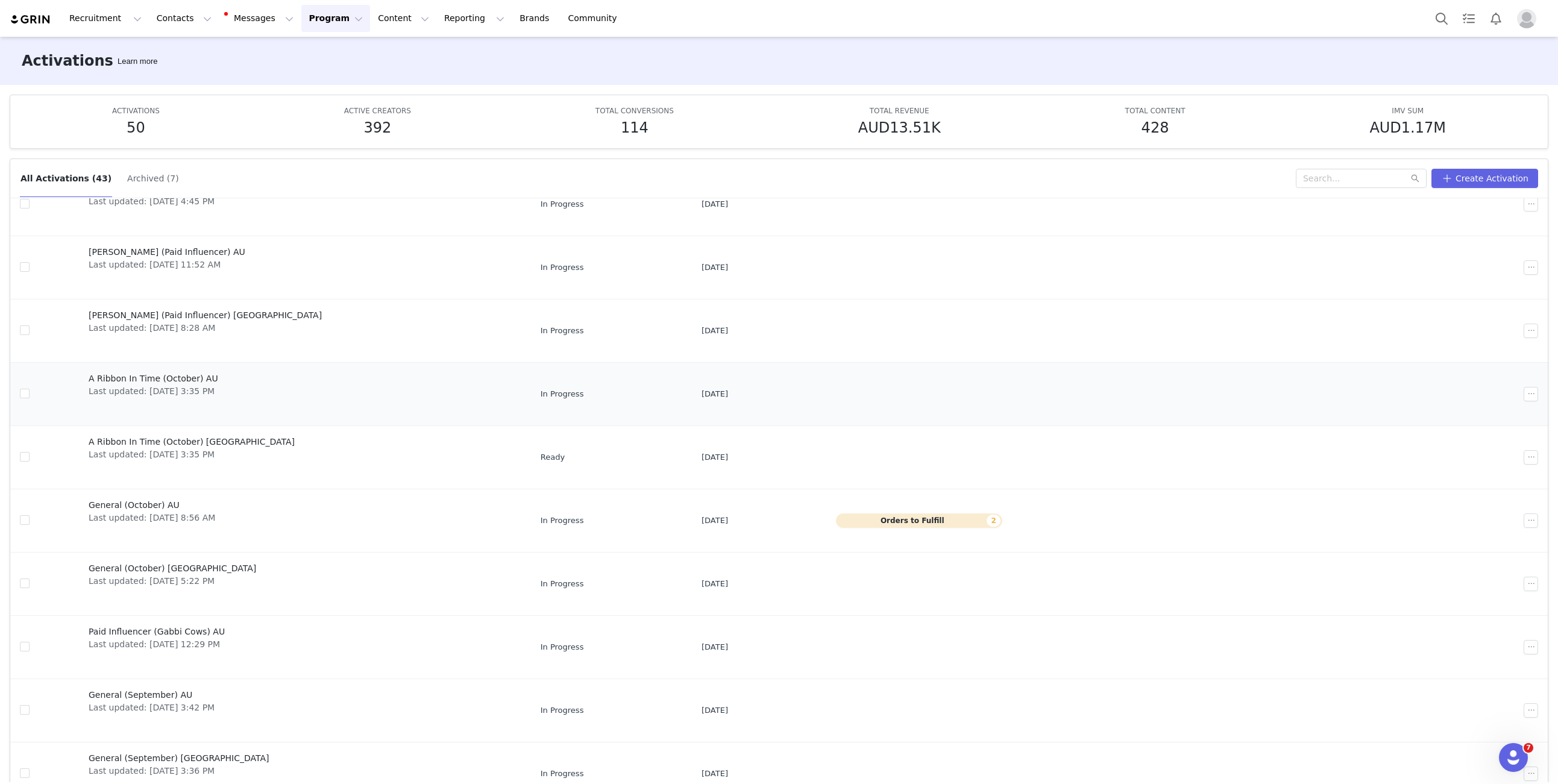
scroll to position [63, 0]
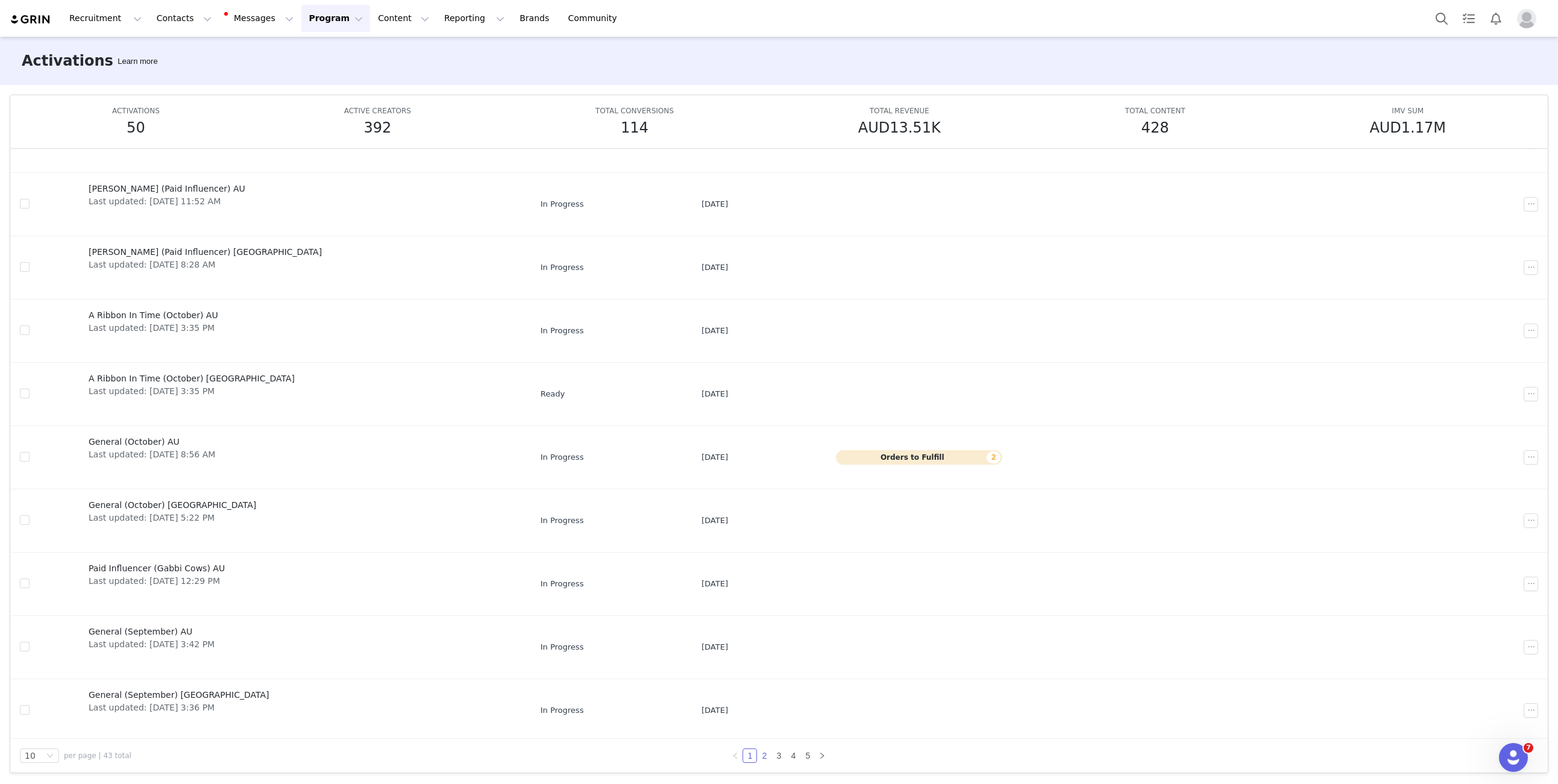
click at [765, 753] on link "2" at bounding box center [764, 756] width 13 height 13
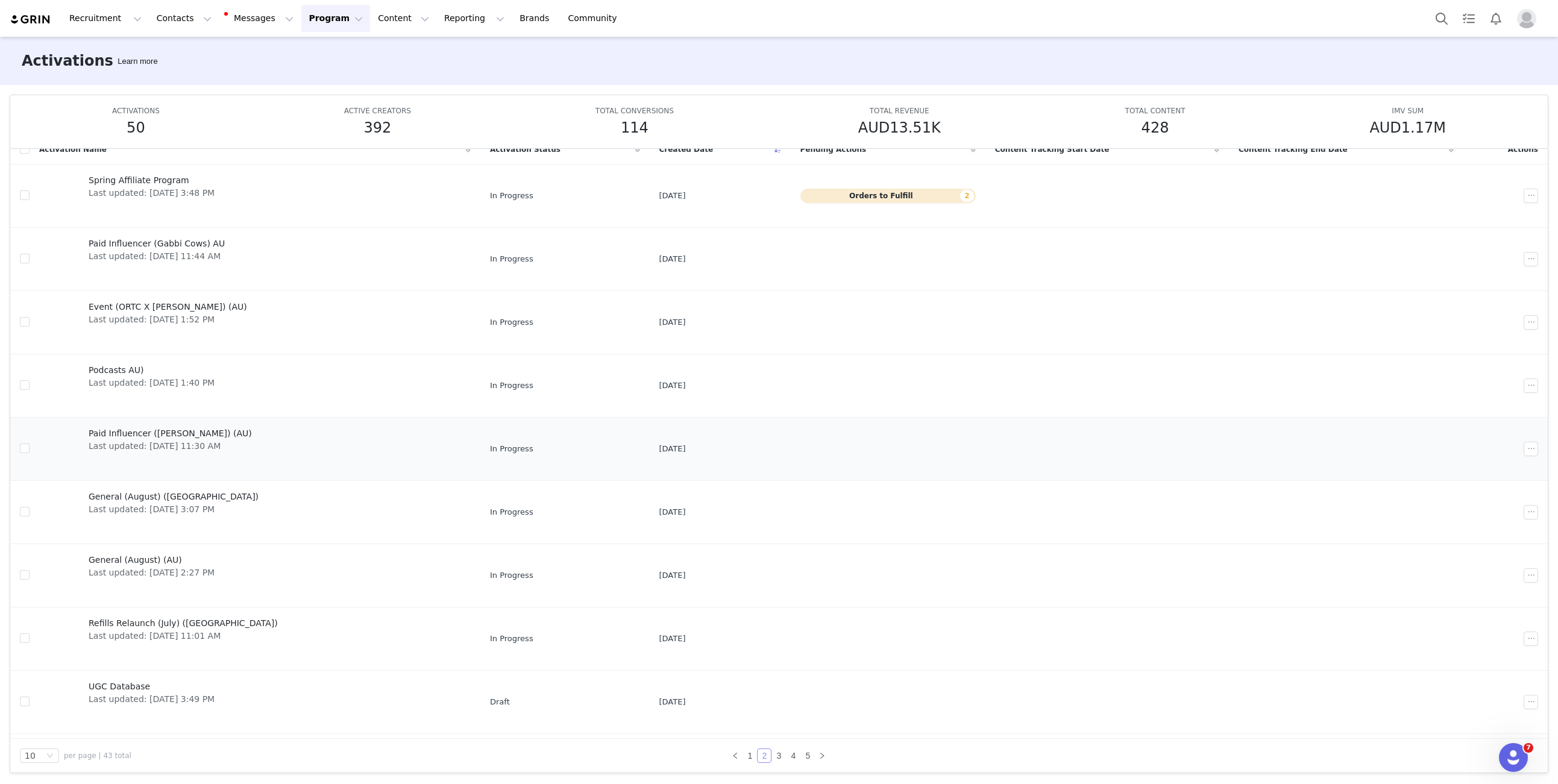
scroll to position [55, 0]
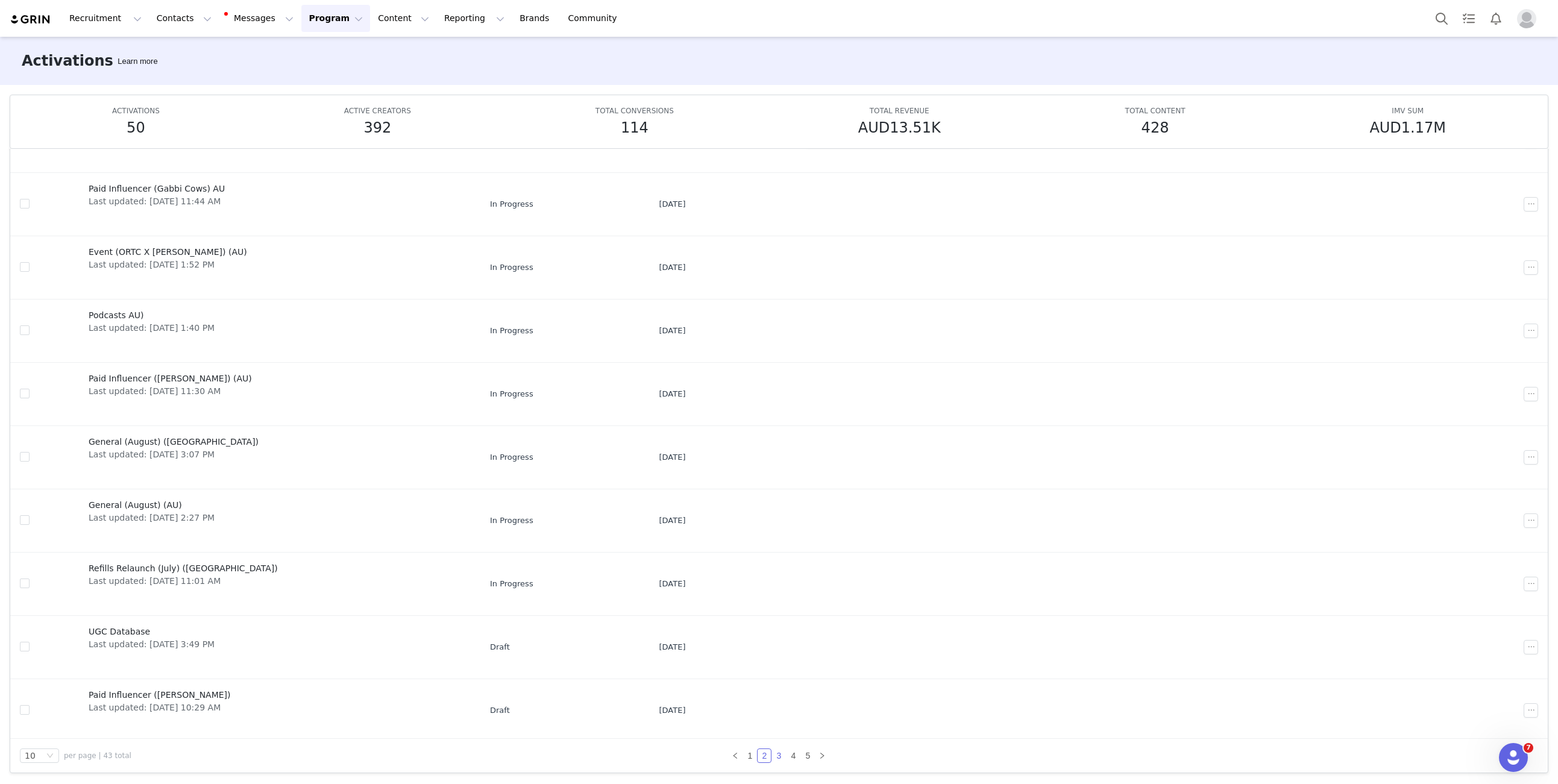
click at [778, 754] on link "3" at bounding box center [778, 756] width 13 height 13
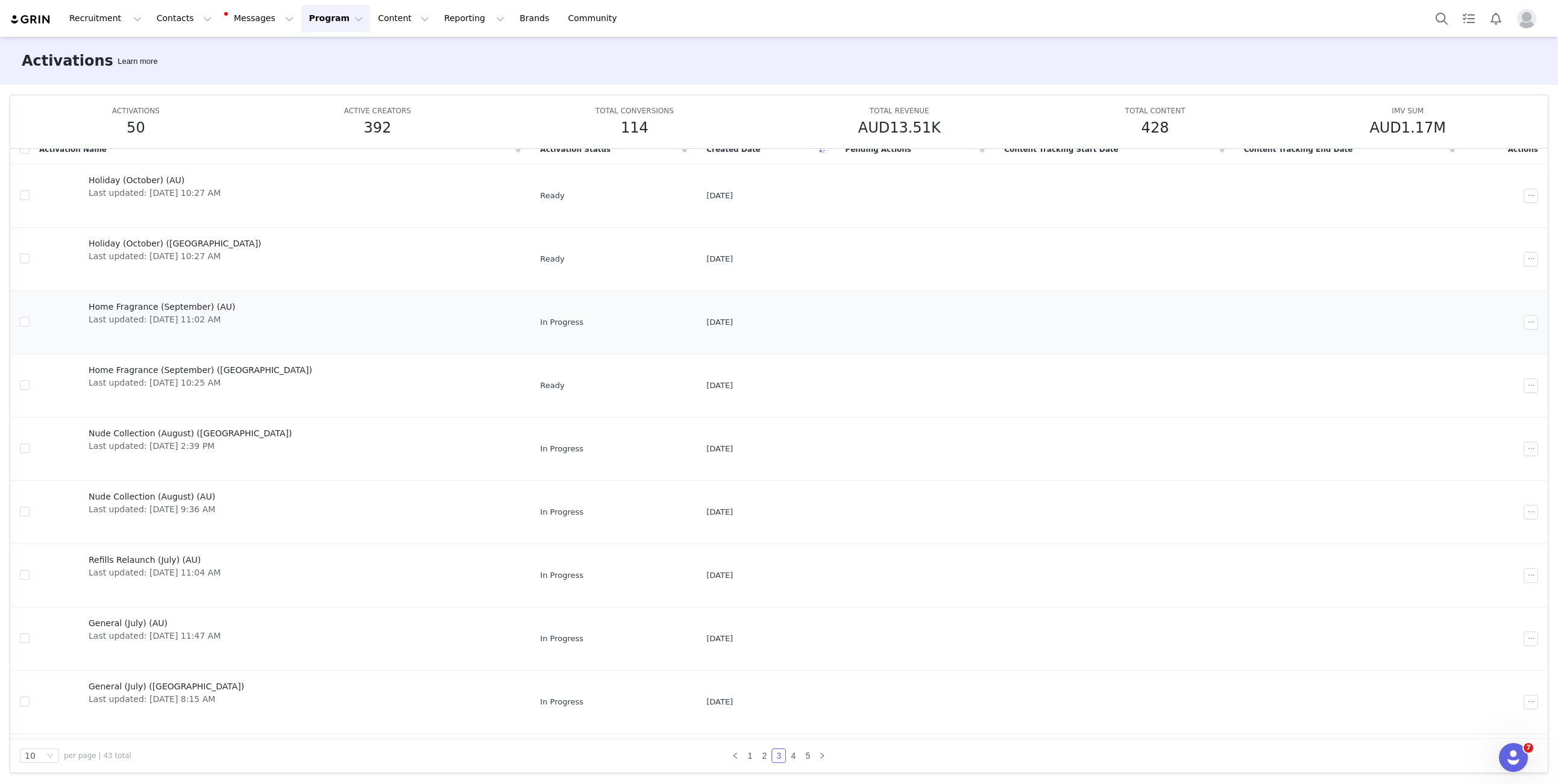
click at [195, 306] on span "Home Fragrance (September) (AU)" at bounding box center [162, 306] width 147 height 13
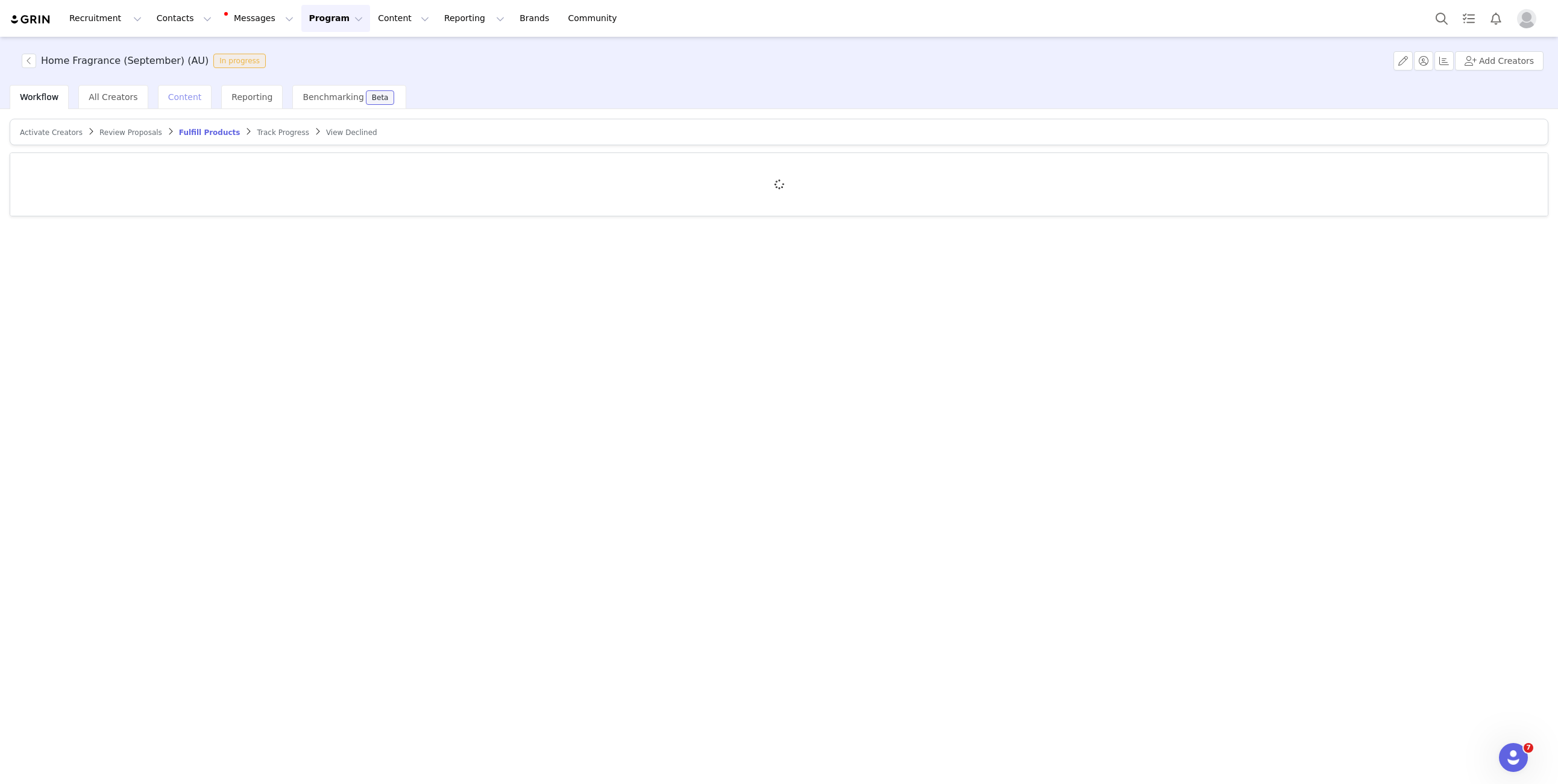
click at [183, 102] on div "Content" at bounding box center [185, 97] width 54 height 24
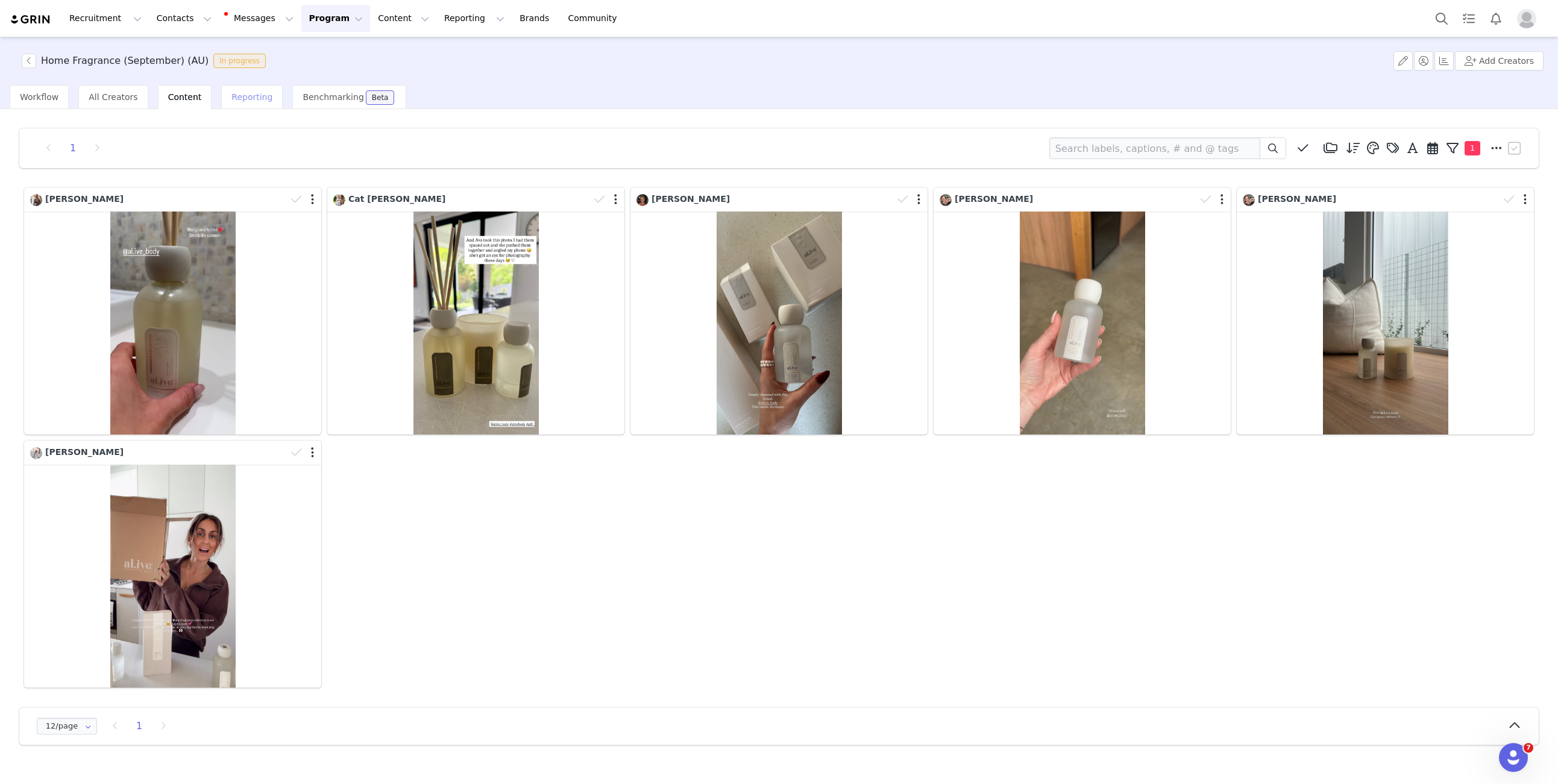
click at [233, 98] on span "Reporting" at bounding box center [251, 97] width 41 height 10
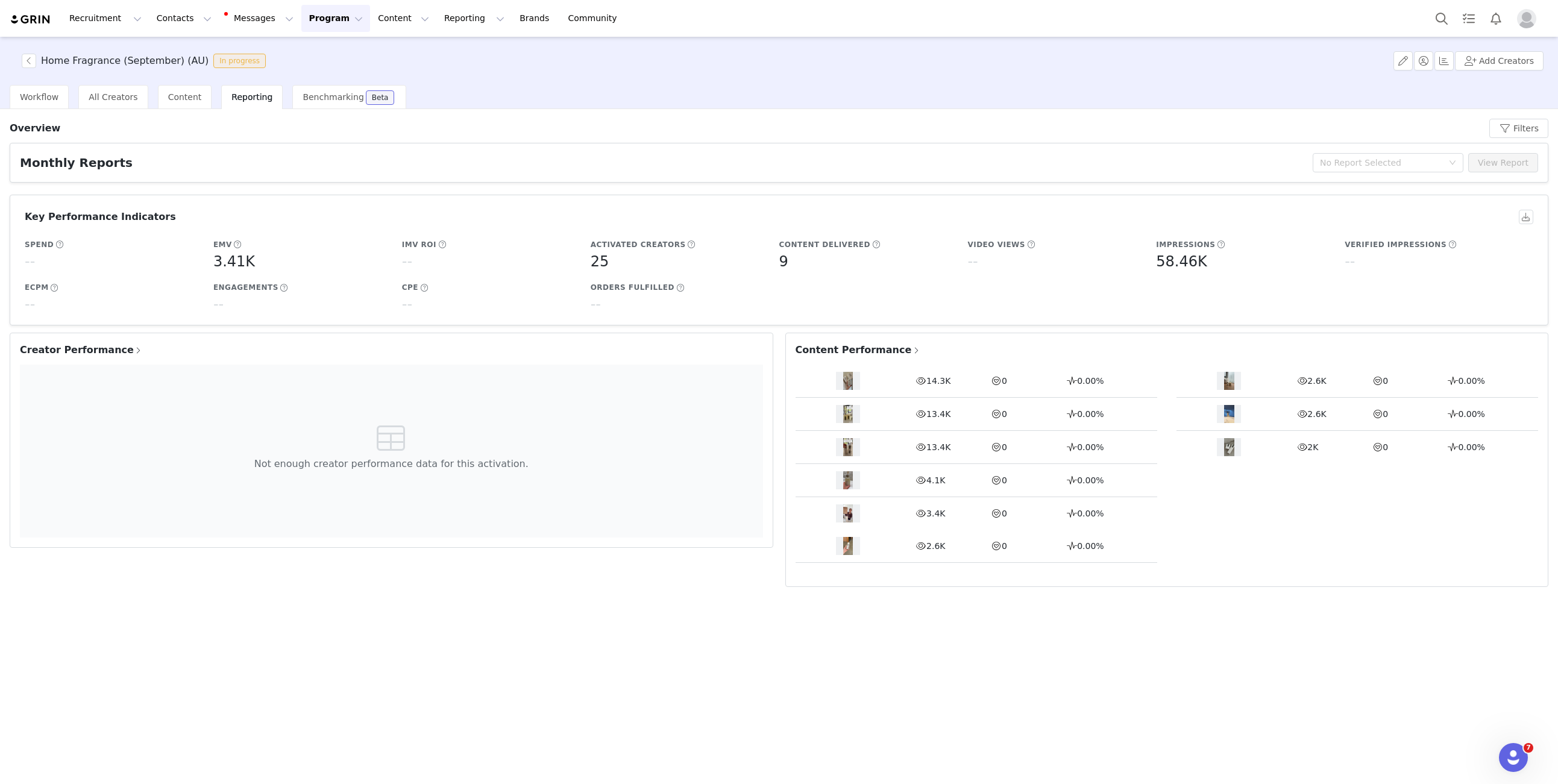
click at [11, 14] on img at bounding box center [31, 19] width 42 height 11
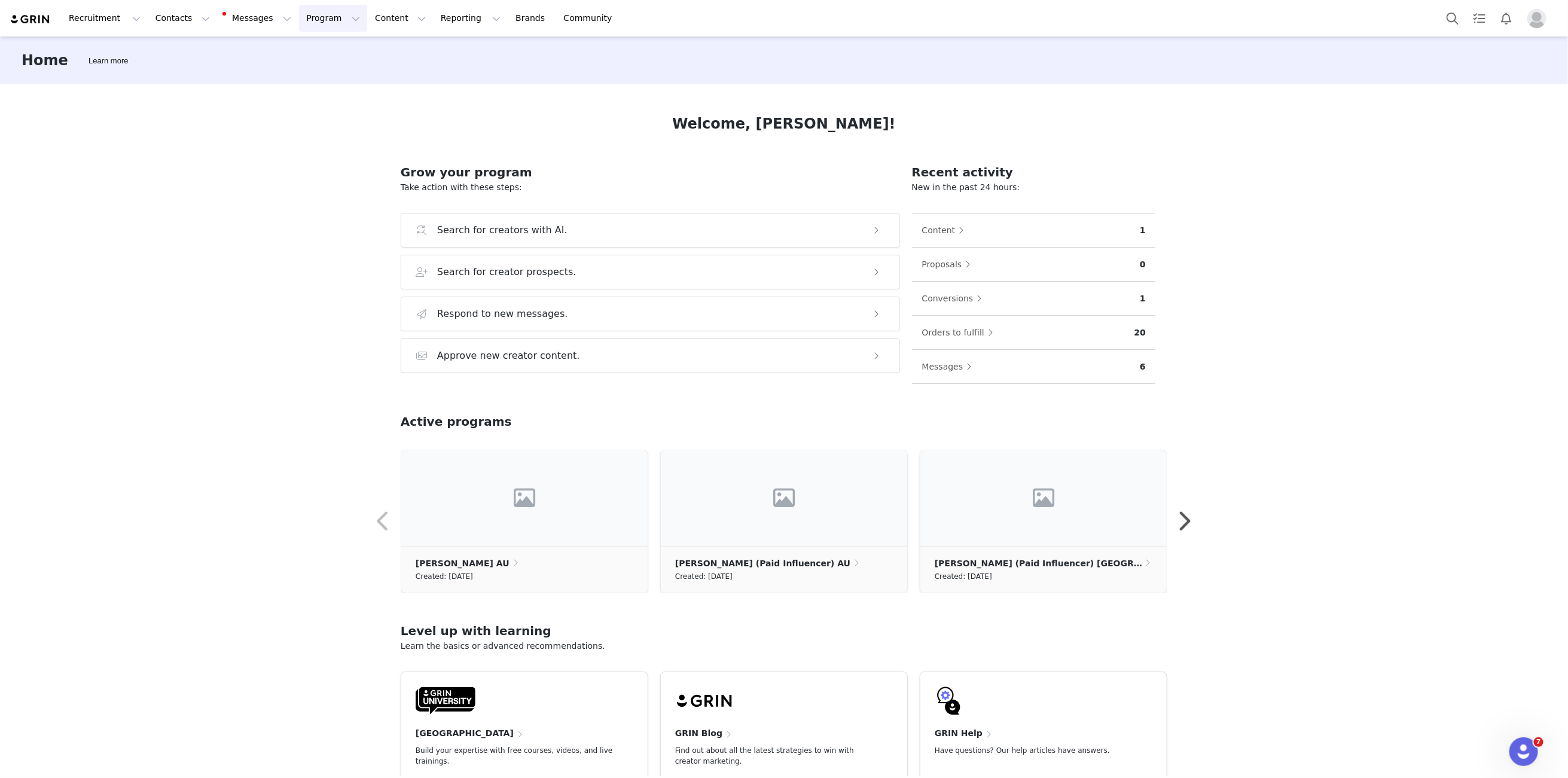
click at [329, 18] on button "Program Program" at bounding box center [333, 18] width 68 height 27
click at [368, 10] on button "Content Content" at bounding box center [400, 18] width 65 height 27
click at [317, 16] on button "Program Program" at bounding box center [333, 18] width 68 height 27
click at [368, 14] on button "Content Content" at bounding box center [400, 18] width 65 height 27
click at [304, 17] on button "Program Program" at bounding box center [333, 18] width 68 height 27
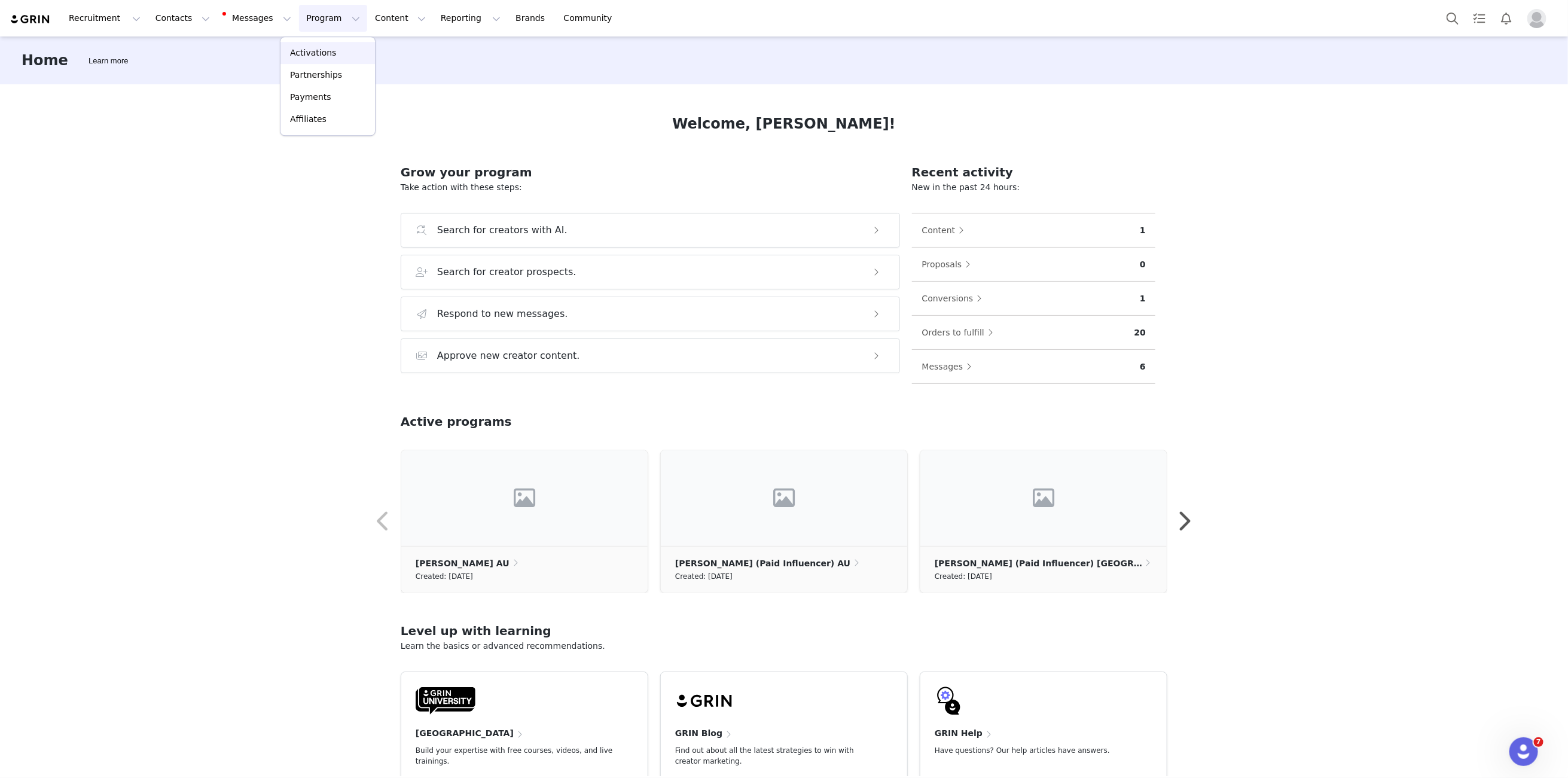
click at [312, 45] on link "Activations" at bounding box center [328, 53] width 95 height 22
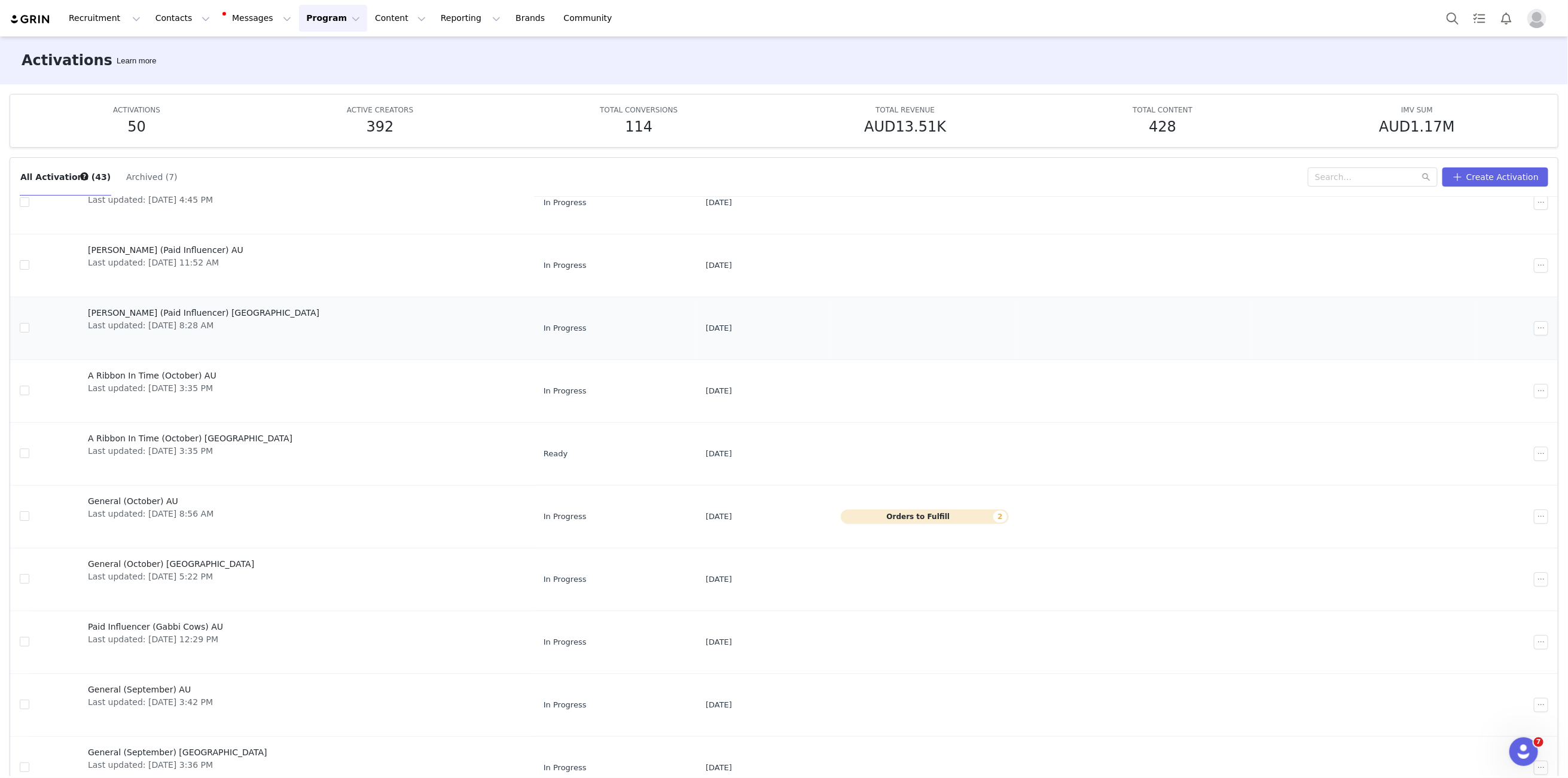
scroll to position [63, 0]
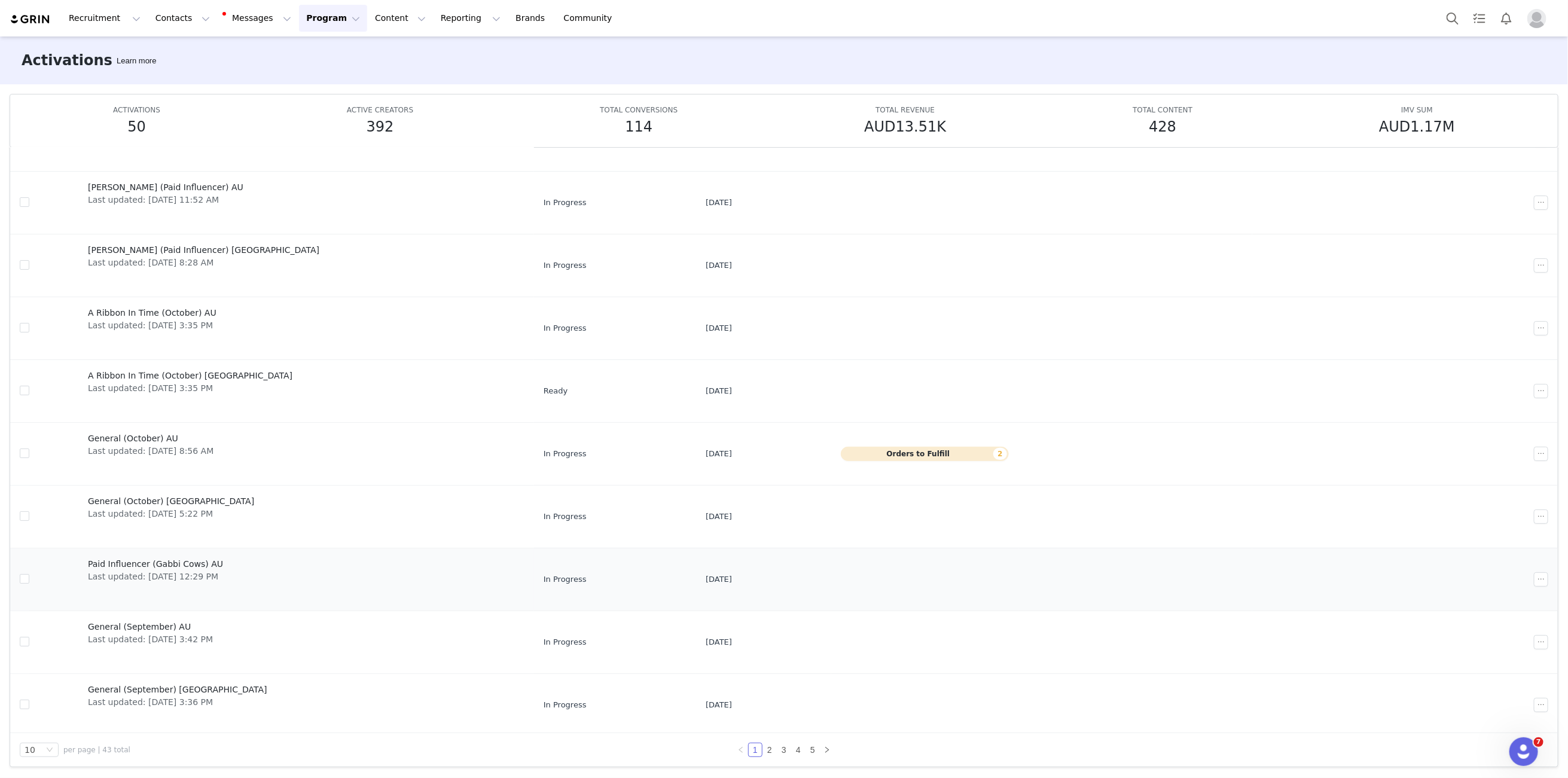
click at [163, 561] on span "Paid Influencer (Gabbi Cows) AU" at bounding box center [155, 564] width 135 height 13
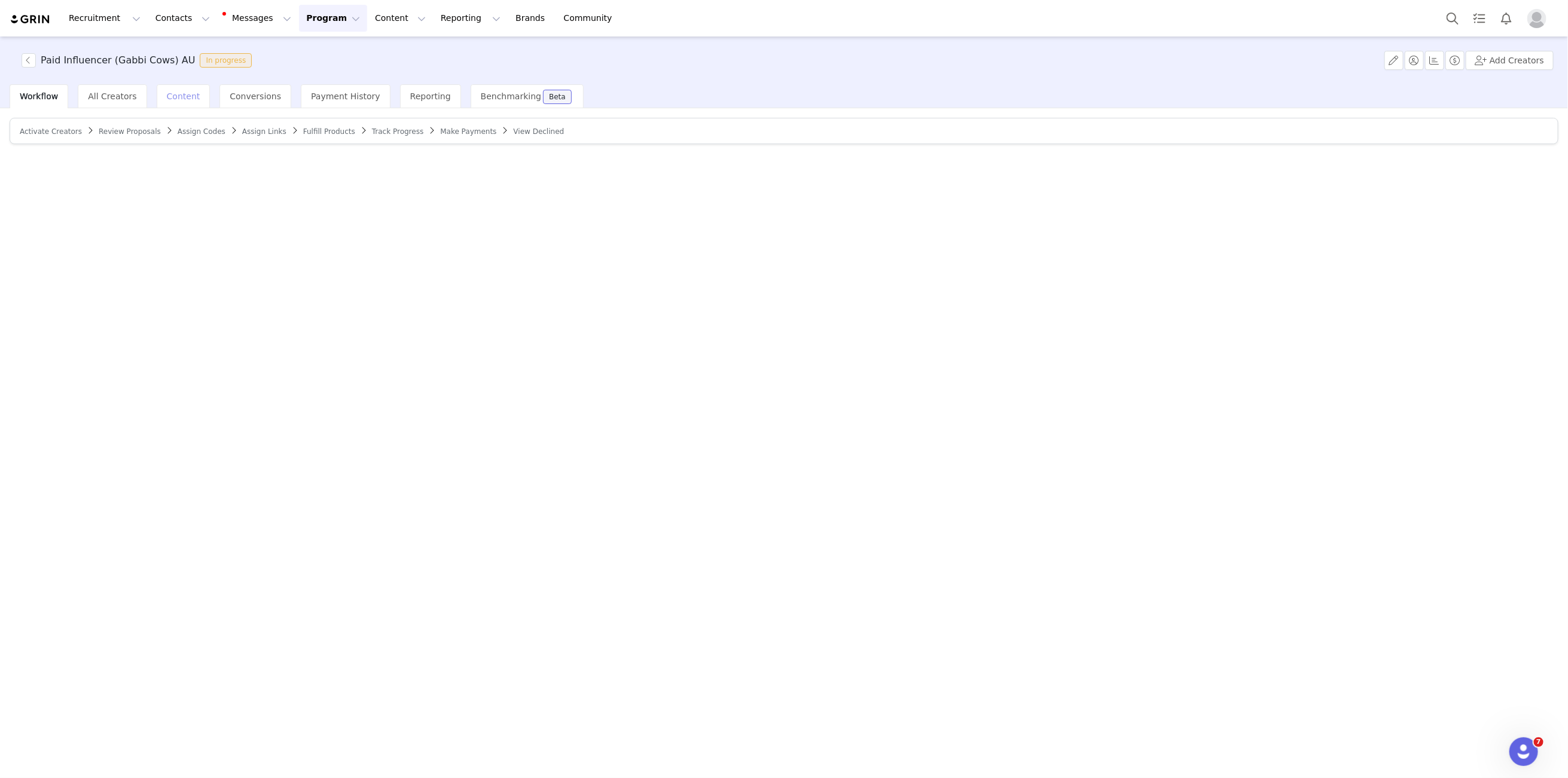
click at [186, 98] on span "Content" at bounding box center [184, 96] width 33 height 10
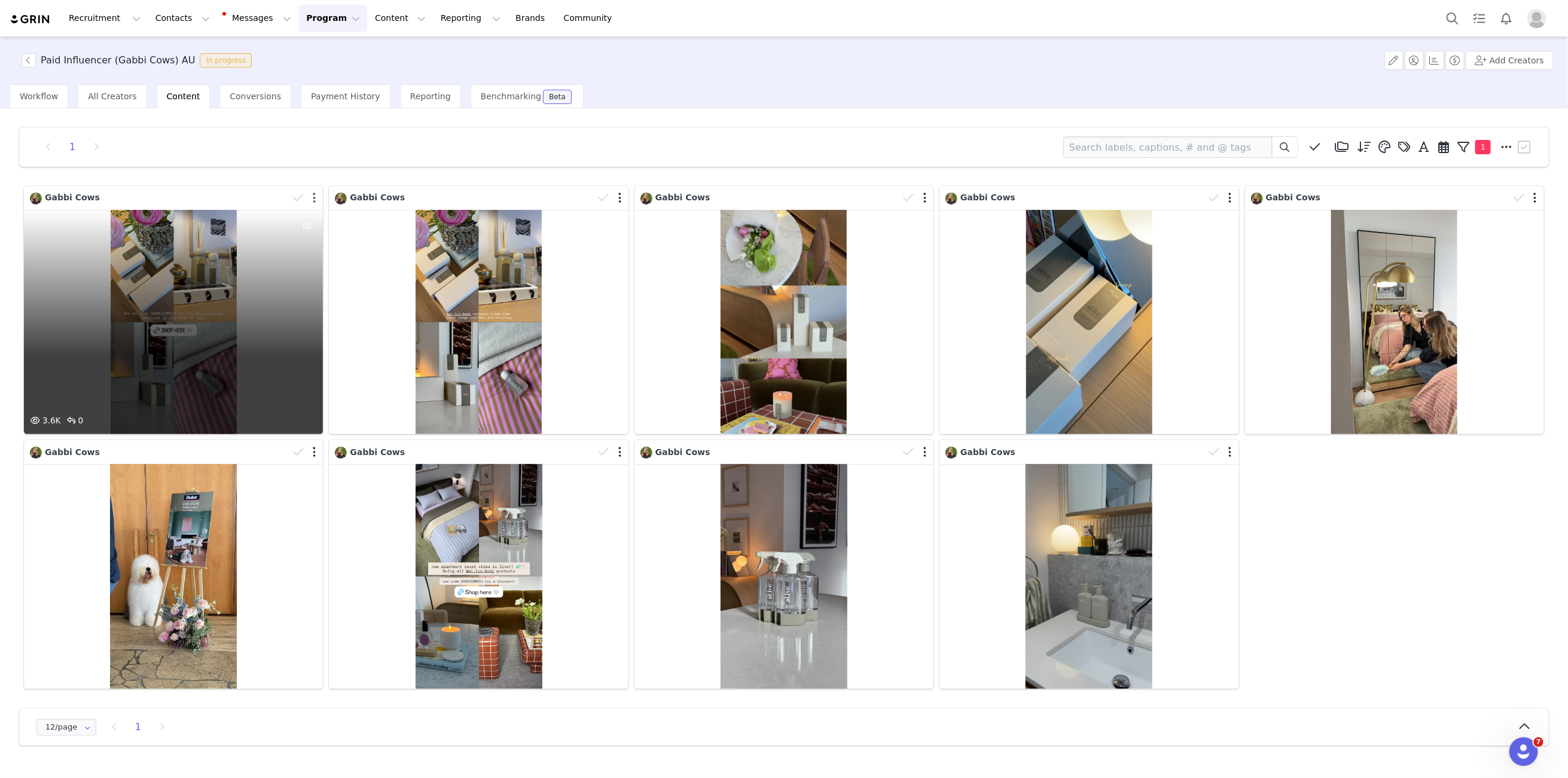
drag, startPoint x: 314, startPoint y: 197, endPoint x: 307, endPoint y: 195, distance: 7.3
click at [314, 197] on button "button" at bounding box center [314, 197] width 3 height 12
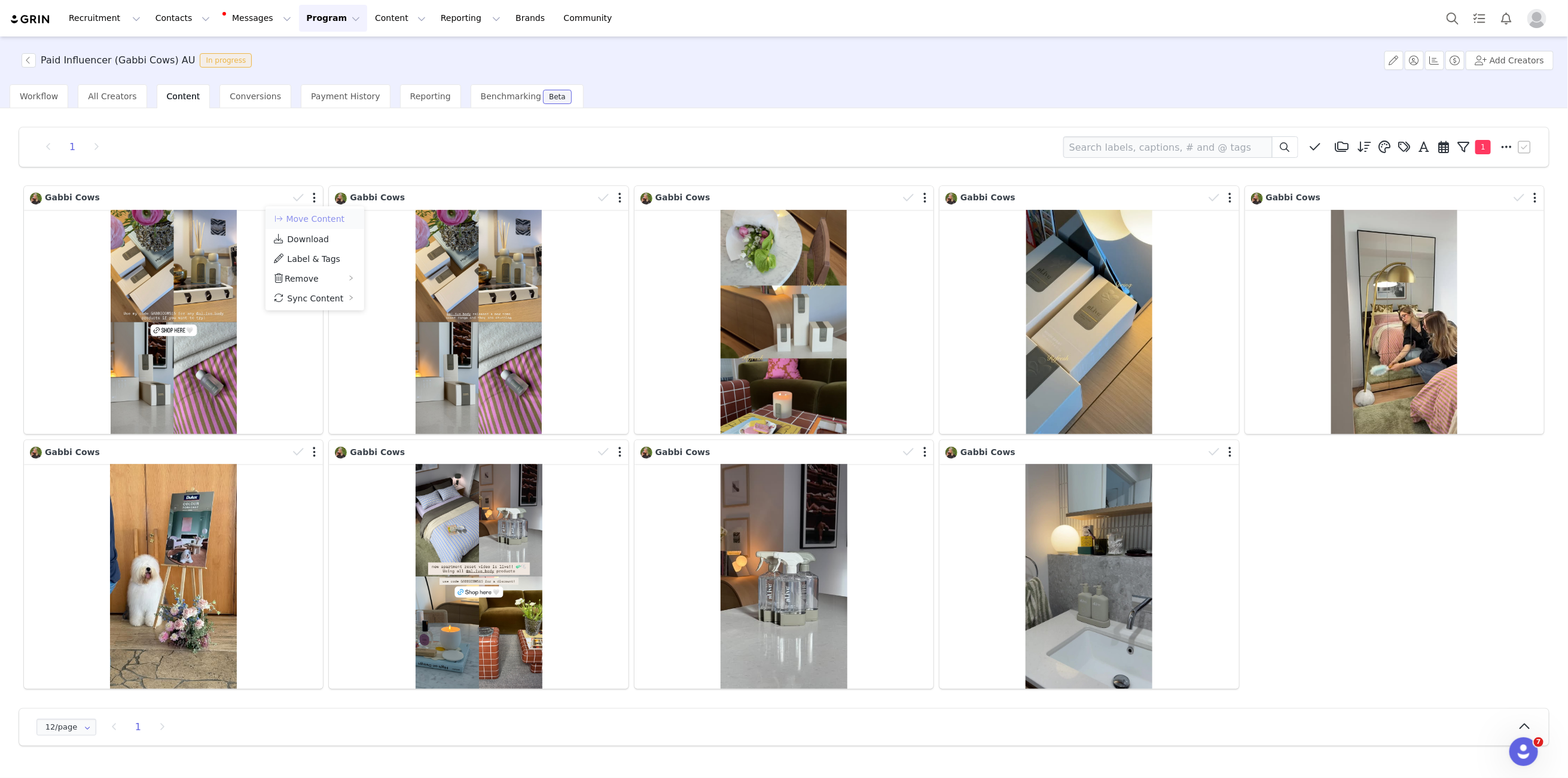
click at [323, 221] on button "Move Content" at bounding box center [309, 218] width 73 height 14
click at [400, 204] on div "Select activation" at bounding box center [428, 210] width 135 height 12
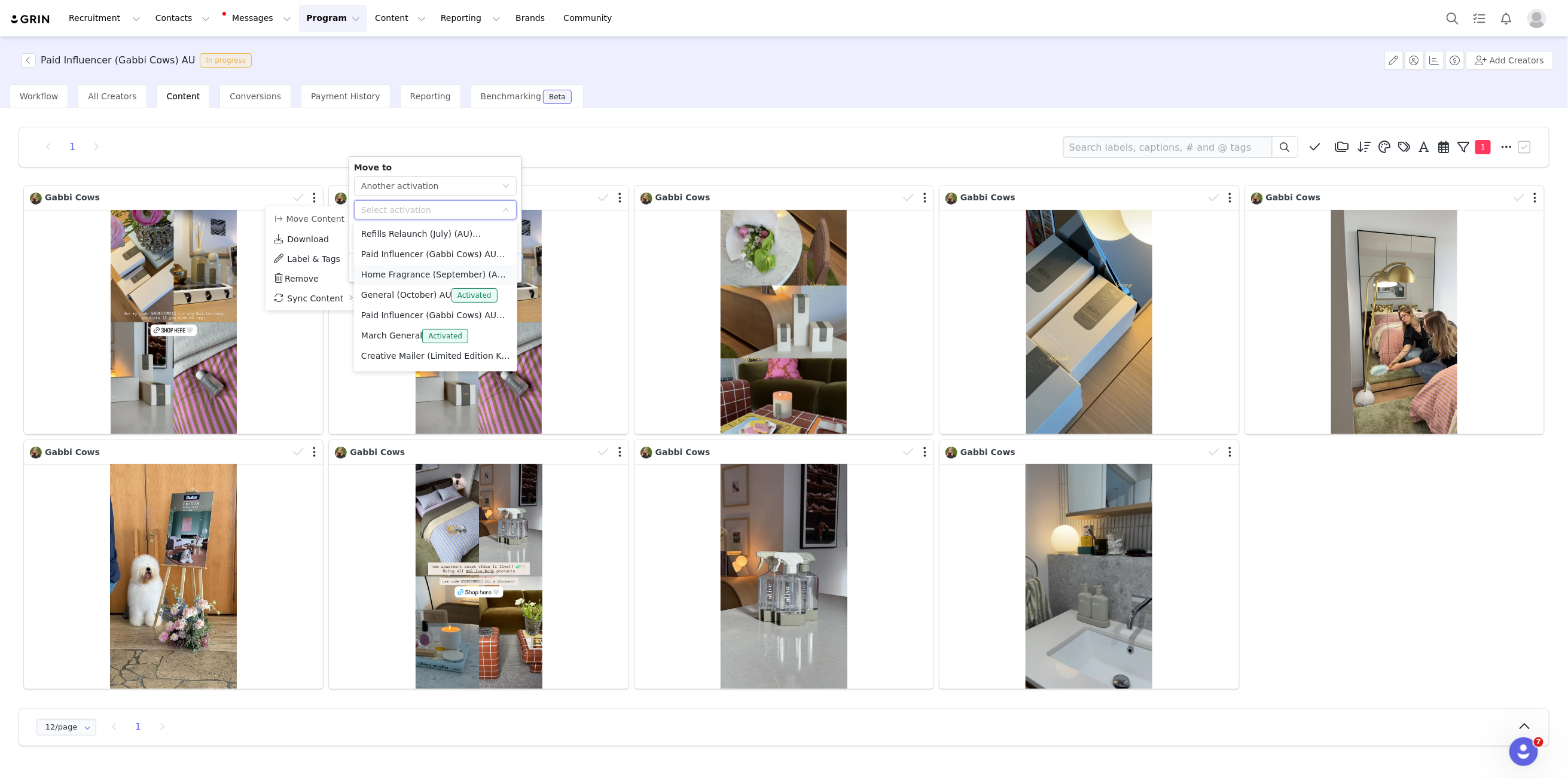
click at [394, 268] on li "Home Fragrance (September) (AU) Activated" at bounding box center [436, 274] width 164 height 20
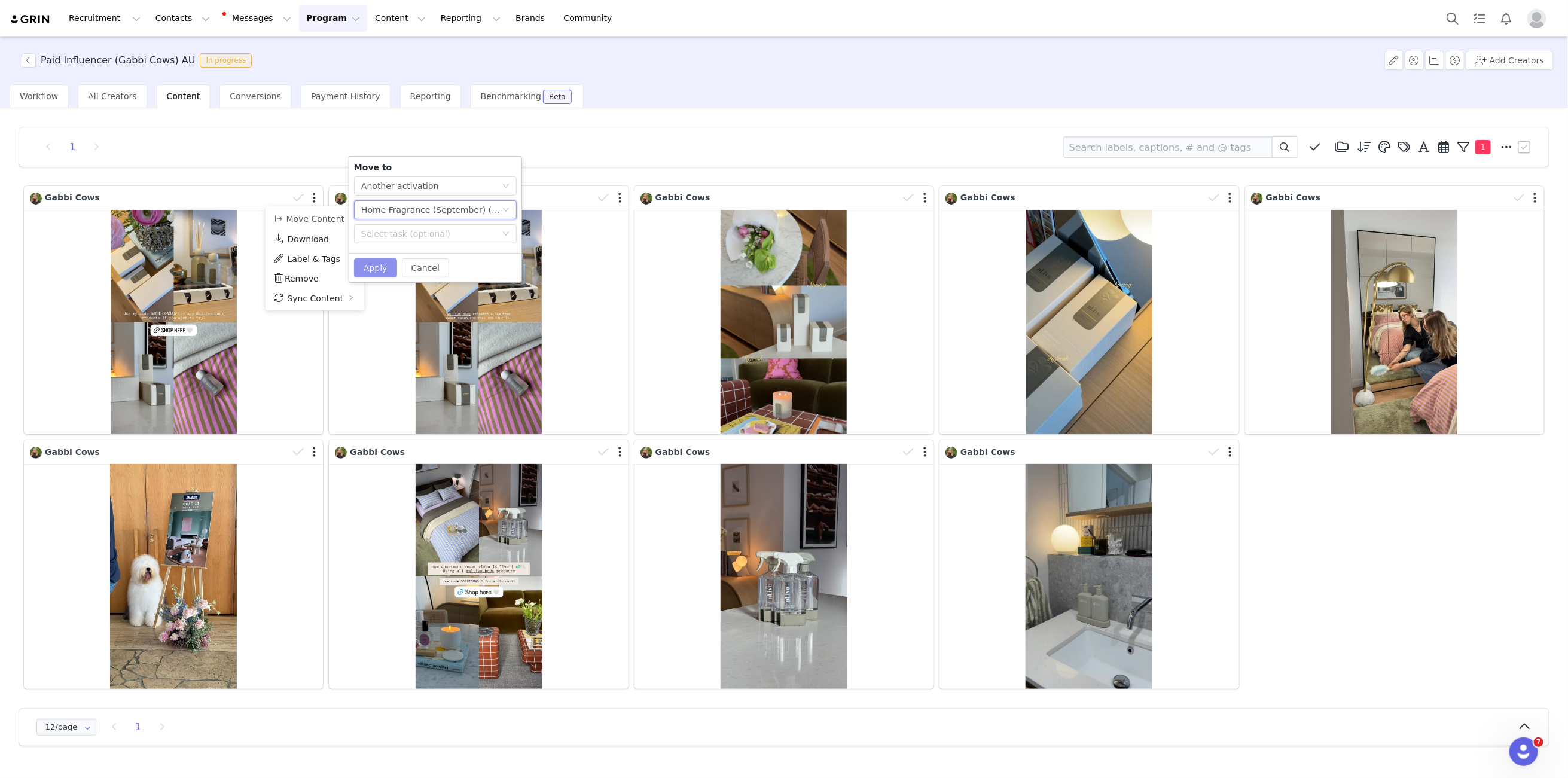
click at [375, 273] on button "Apply" at bounding box center [376, 268] width 43 height 19
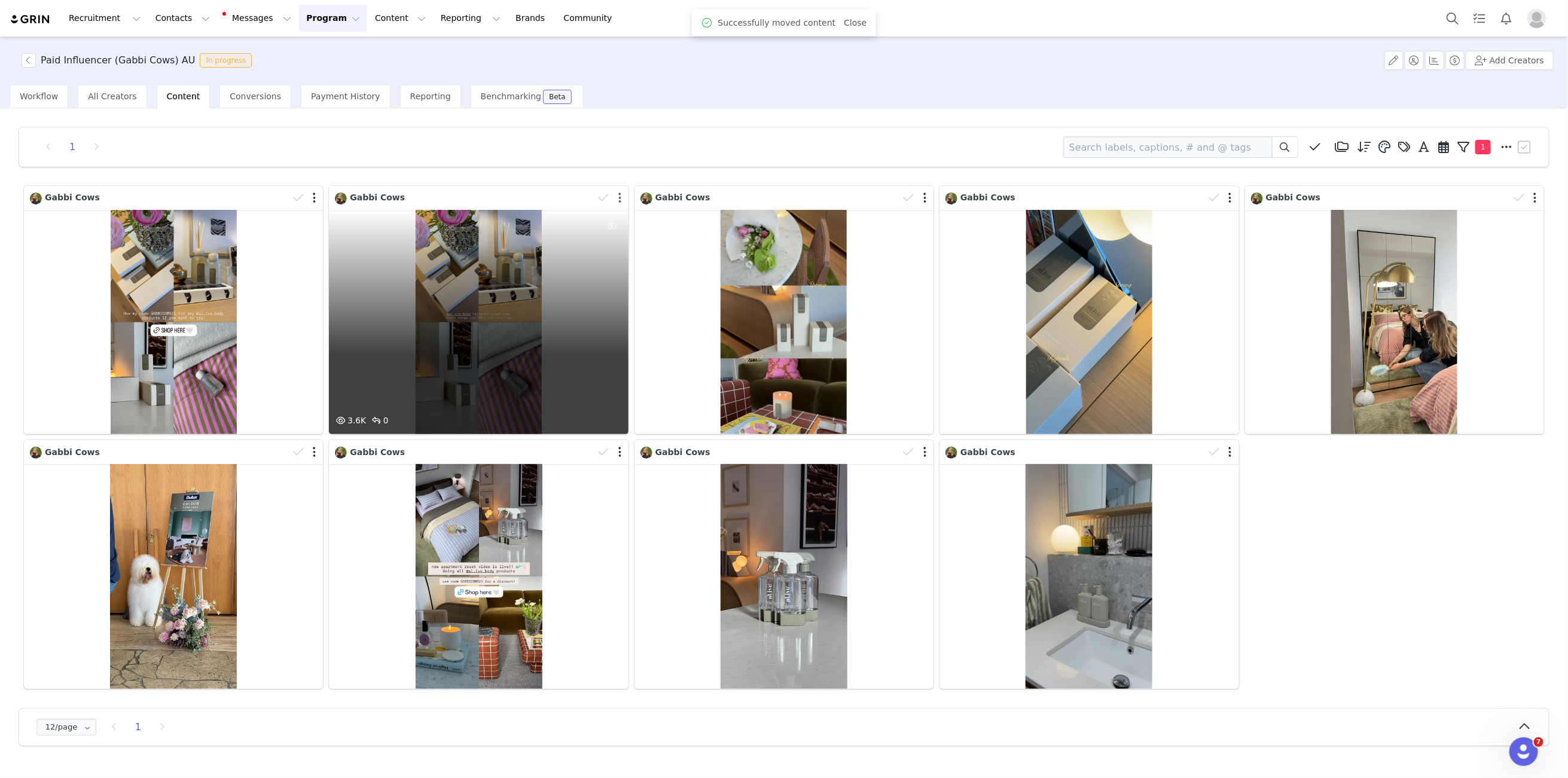
click at [619, 200] on button "button" at bounding box center [620, 197] width 3 height 12
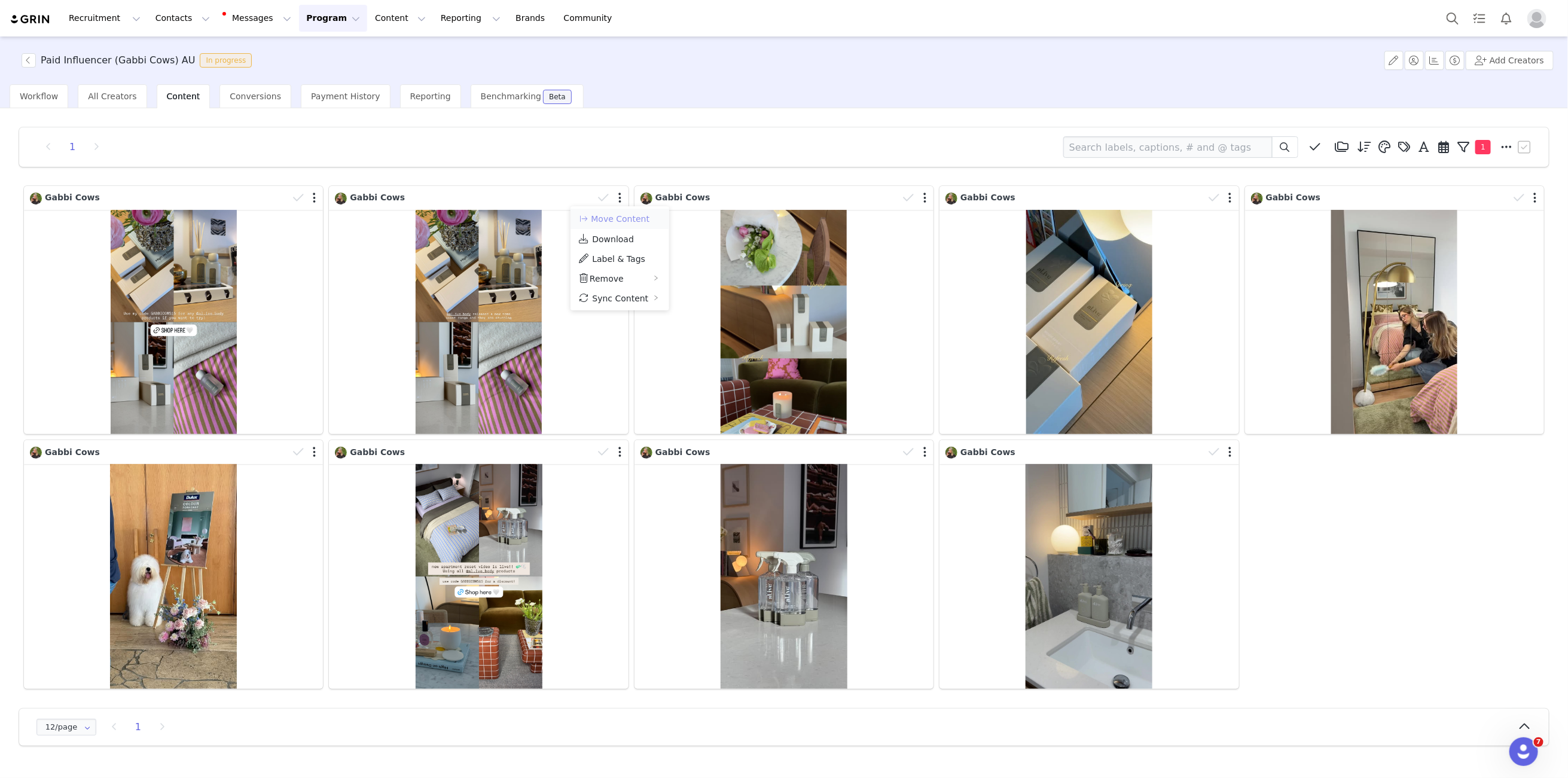
click at [627, 221] on button "Move Content" at bounding box center [614, 218] width 73 height 14
click at [697, 199] on div "Move to Select action Another activation Select activation Select task (optiona…" at bounding box center [740, 205] width 172 height 96
click at [693, 209] on div "Select activation" at bounding box center [733, 210] width 135 height 12
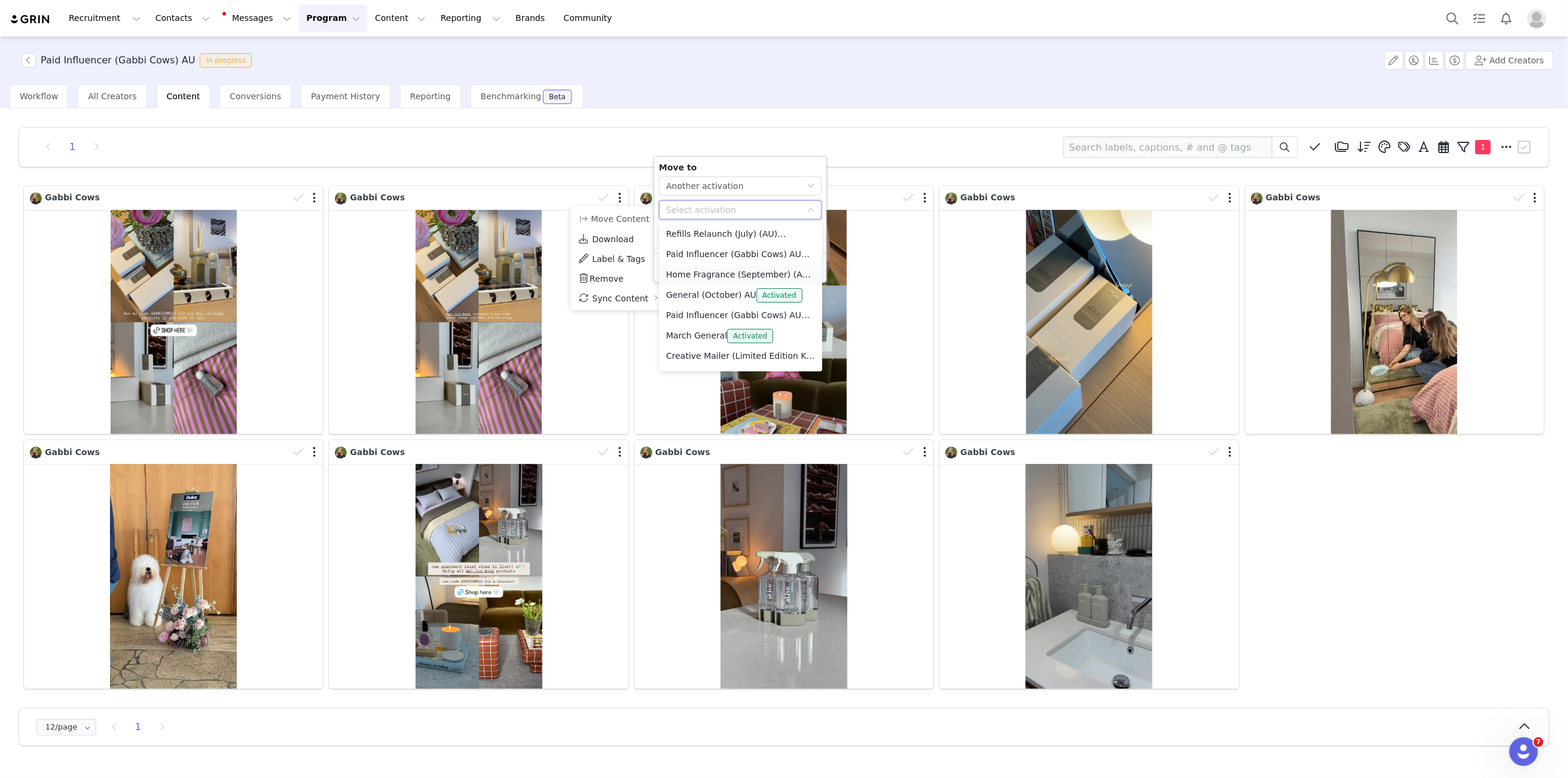
click at [699, 278] on li "Home Fragrance (September) (AU) Activated" at bounding box center [741, 274] width 164 height 20
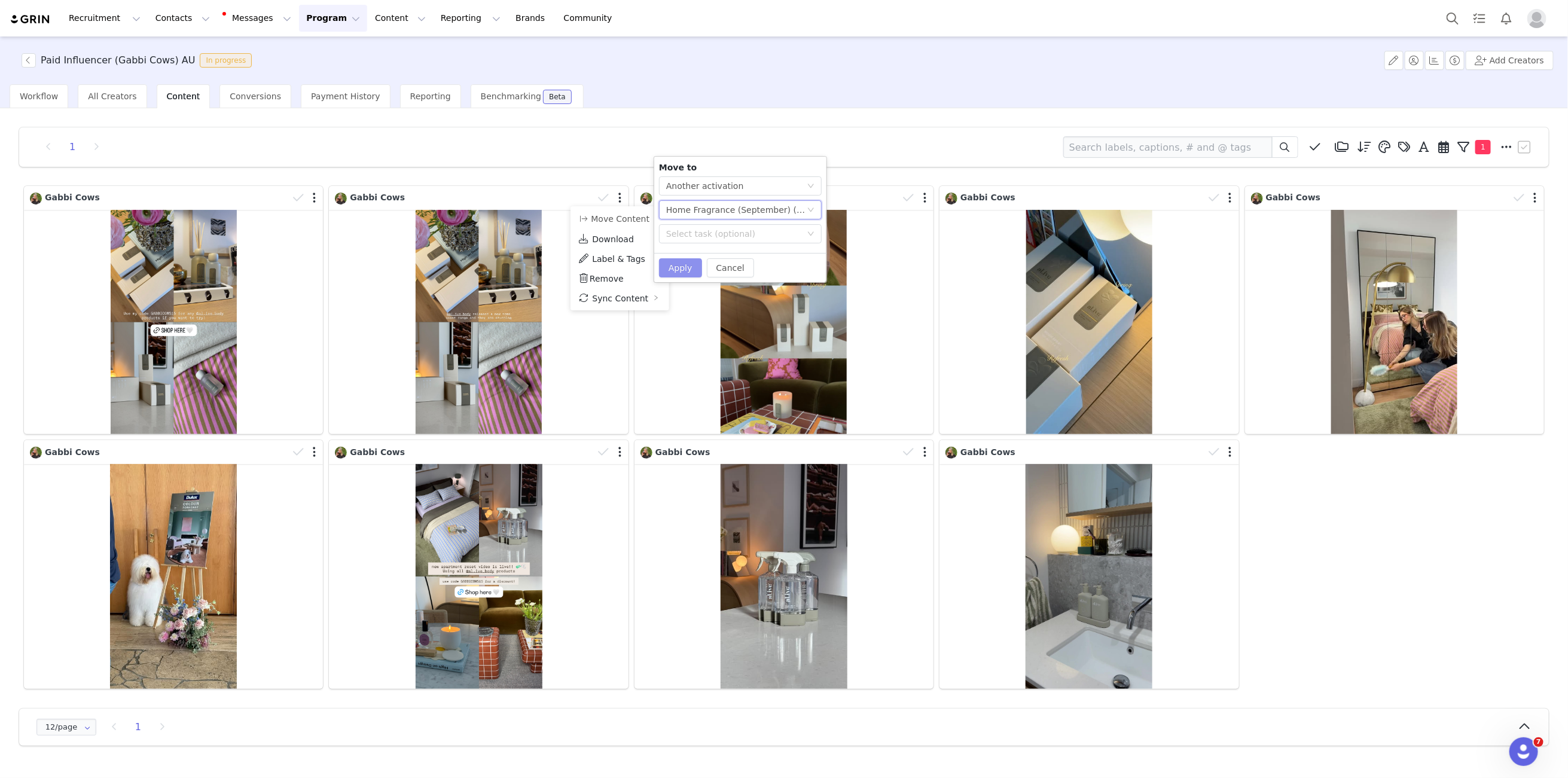
click at [675, 266] on button "Apply" at bounding box center [681, 268] width 43 height 19
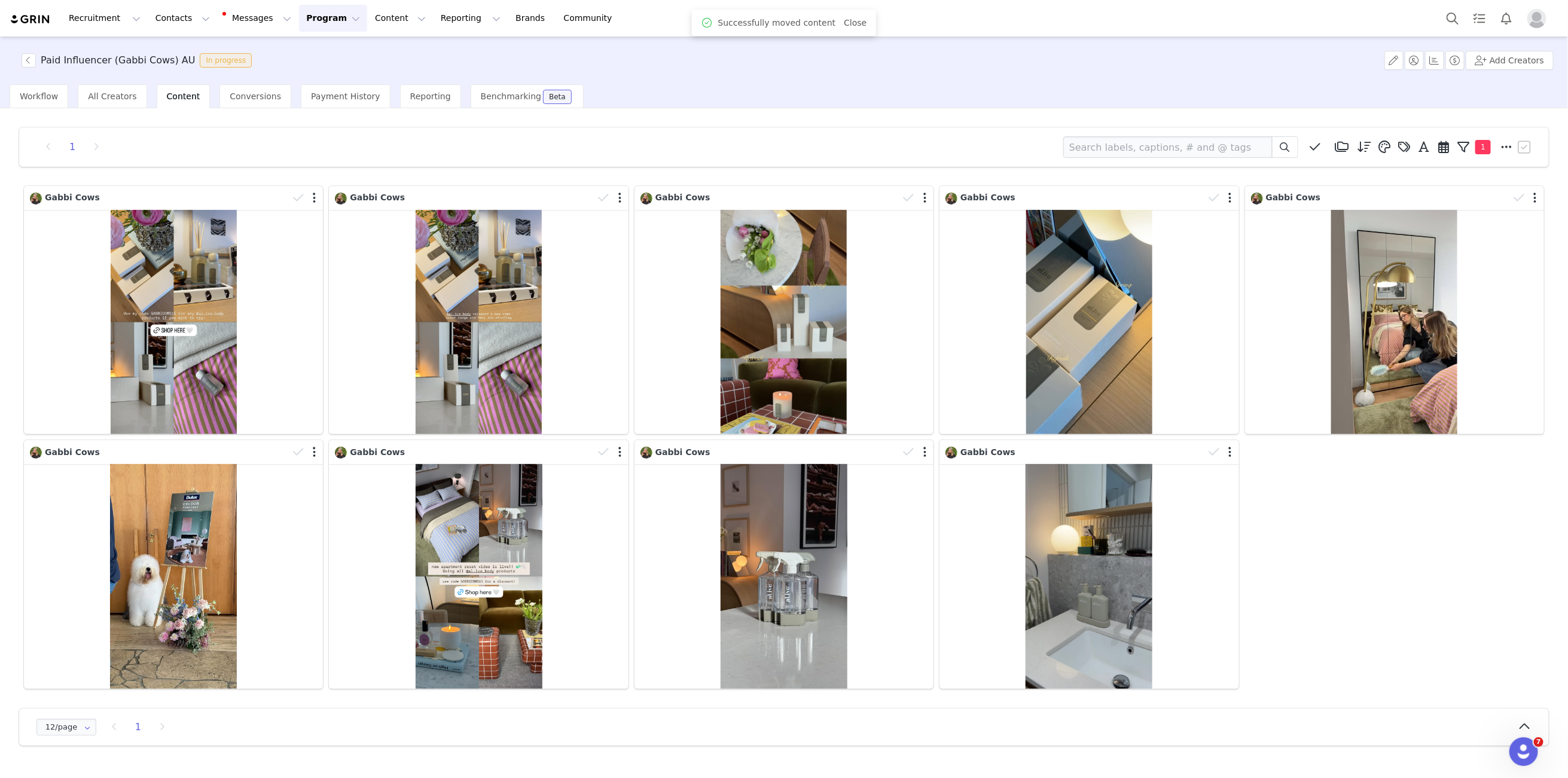
click at [33, 22] on img at bounding box center [30, 19] width 42 height 11
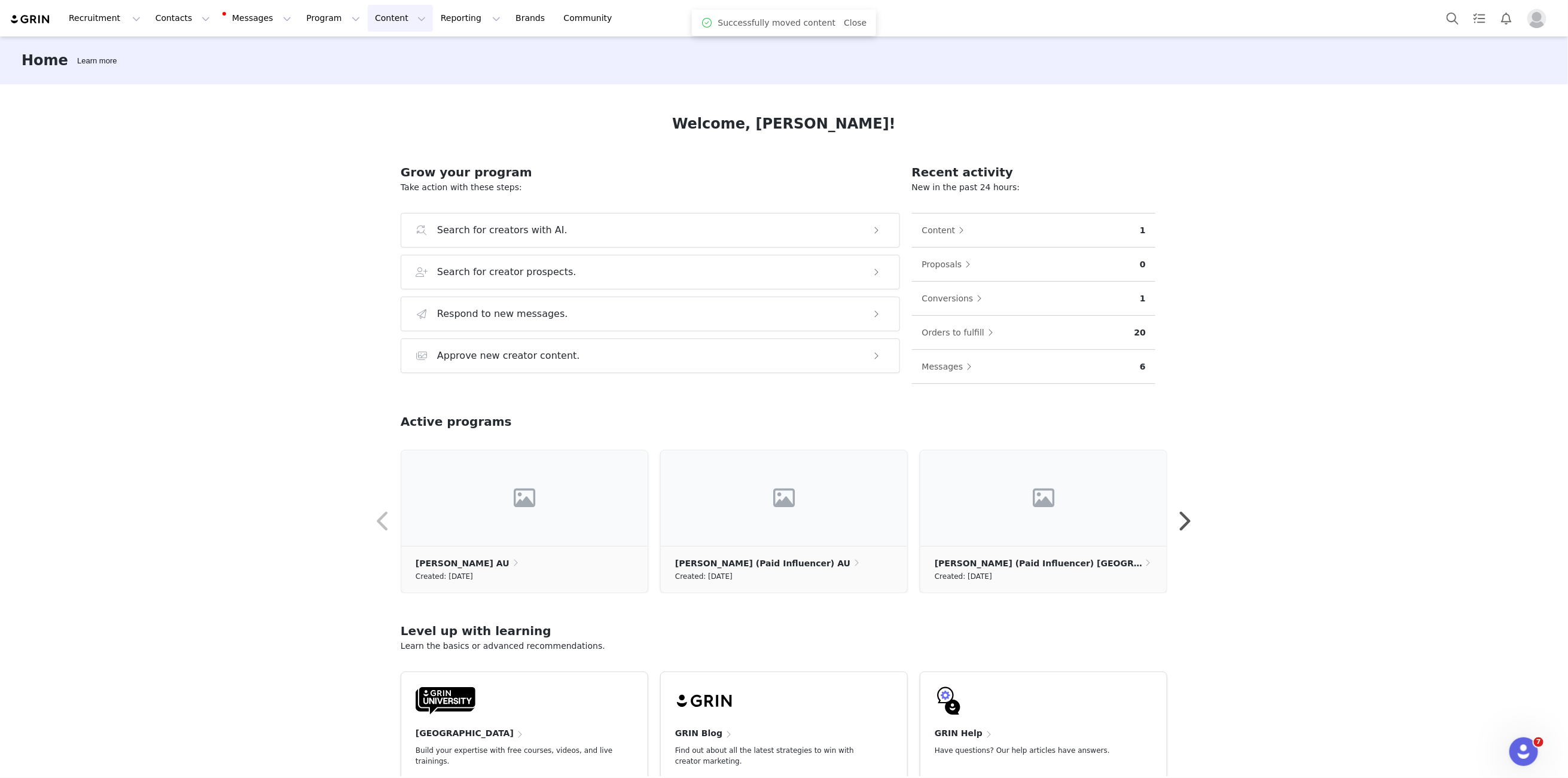
click at [398, 18] on button "Content Content" at bounding box center [400, 18] width 65 height 27
click at [376, 47] on p "Creator Content" at bounding box center [386, 53] width 67 height 13
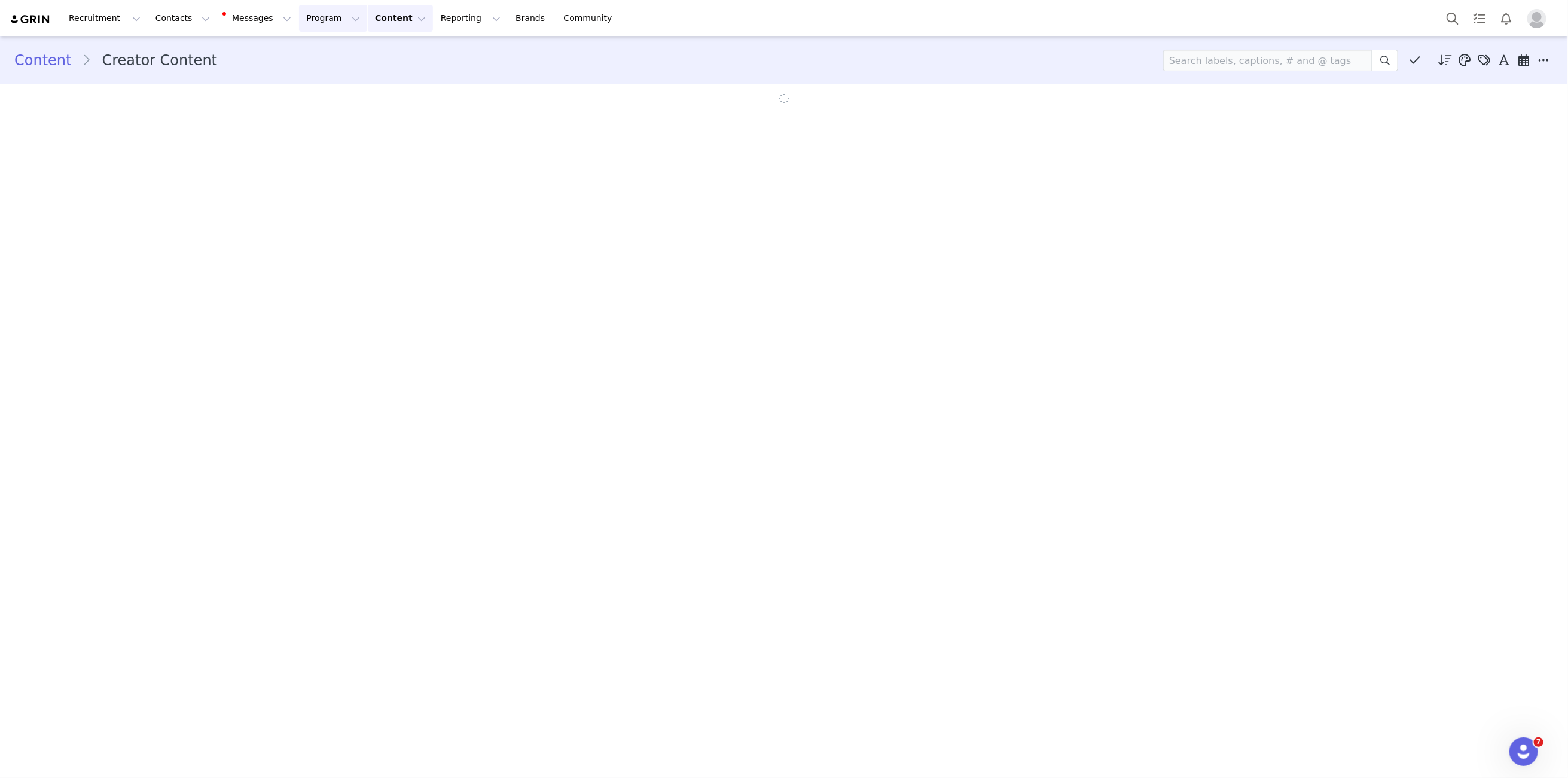
click at [299, 12] on button "Program Program" at bounding box center [333, 18] width 68 height 27
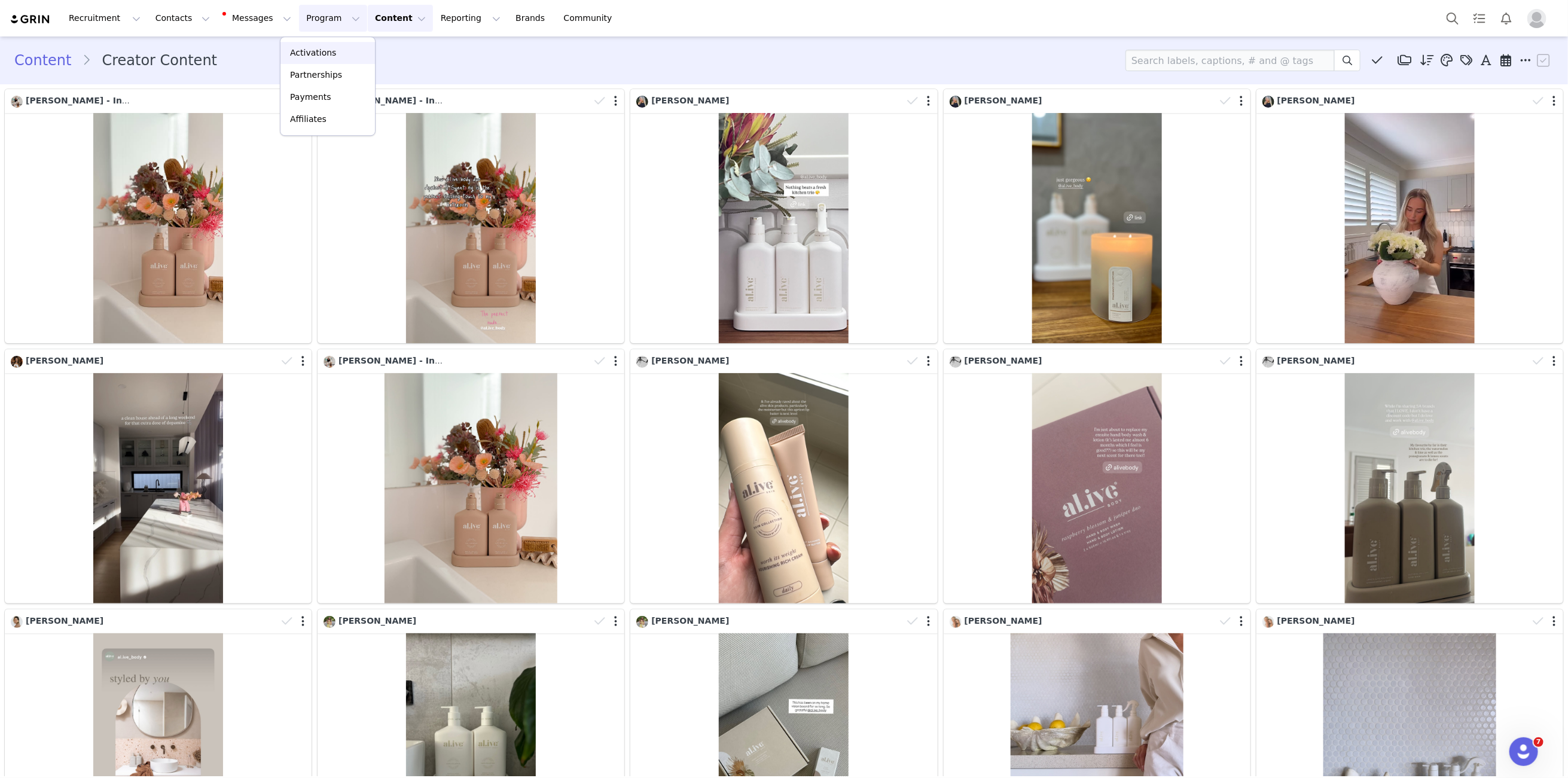
click at [313, 44] on link "Activations" at bounding box center [328, 53] width 95 height 22
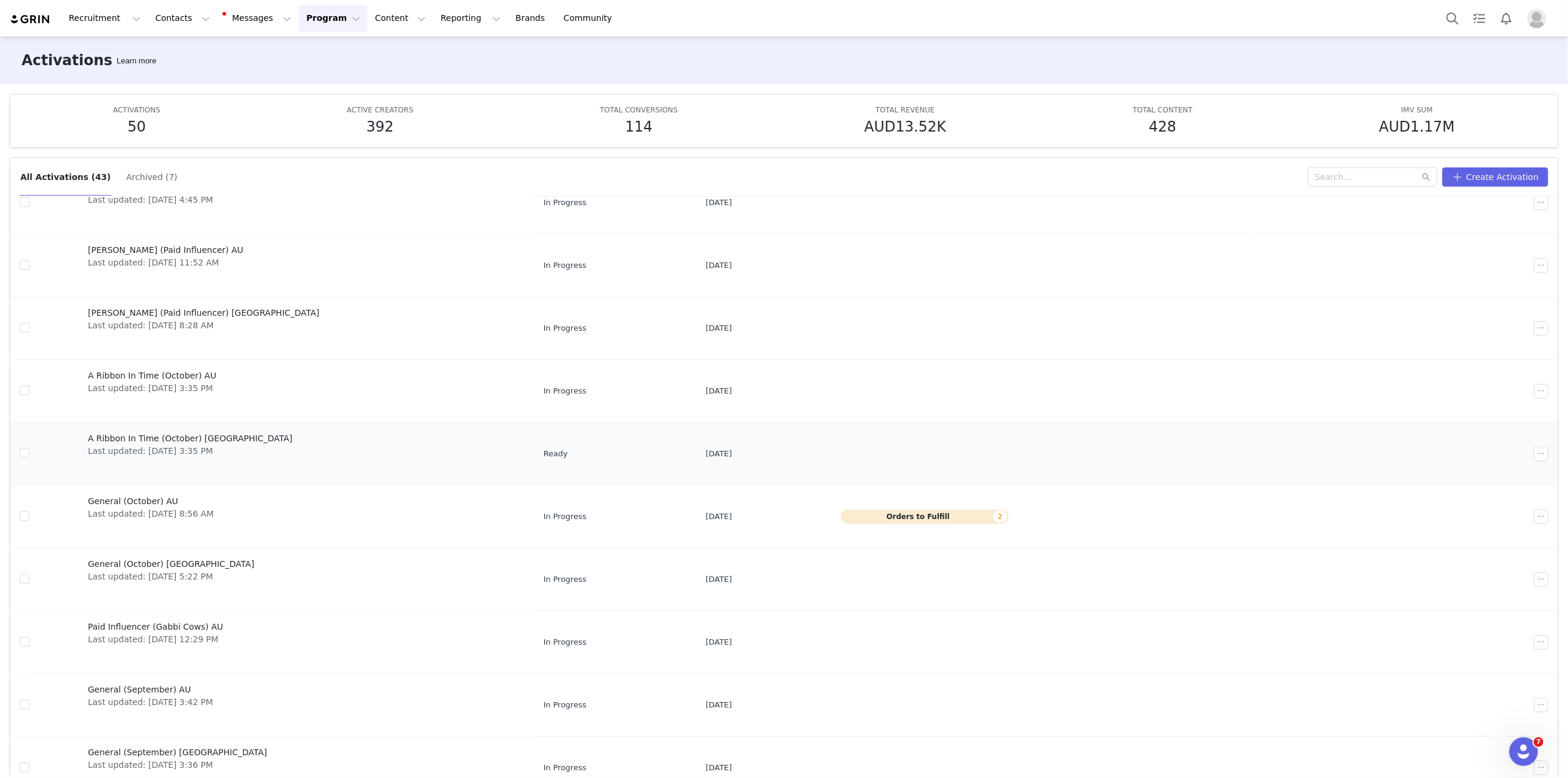
scroll to position [63, 0]
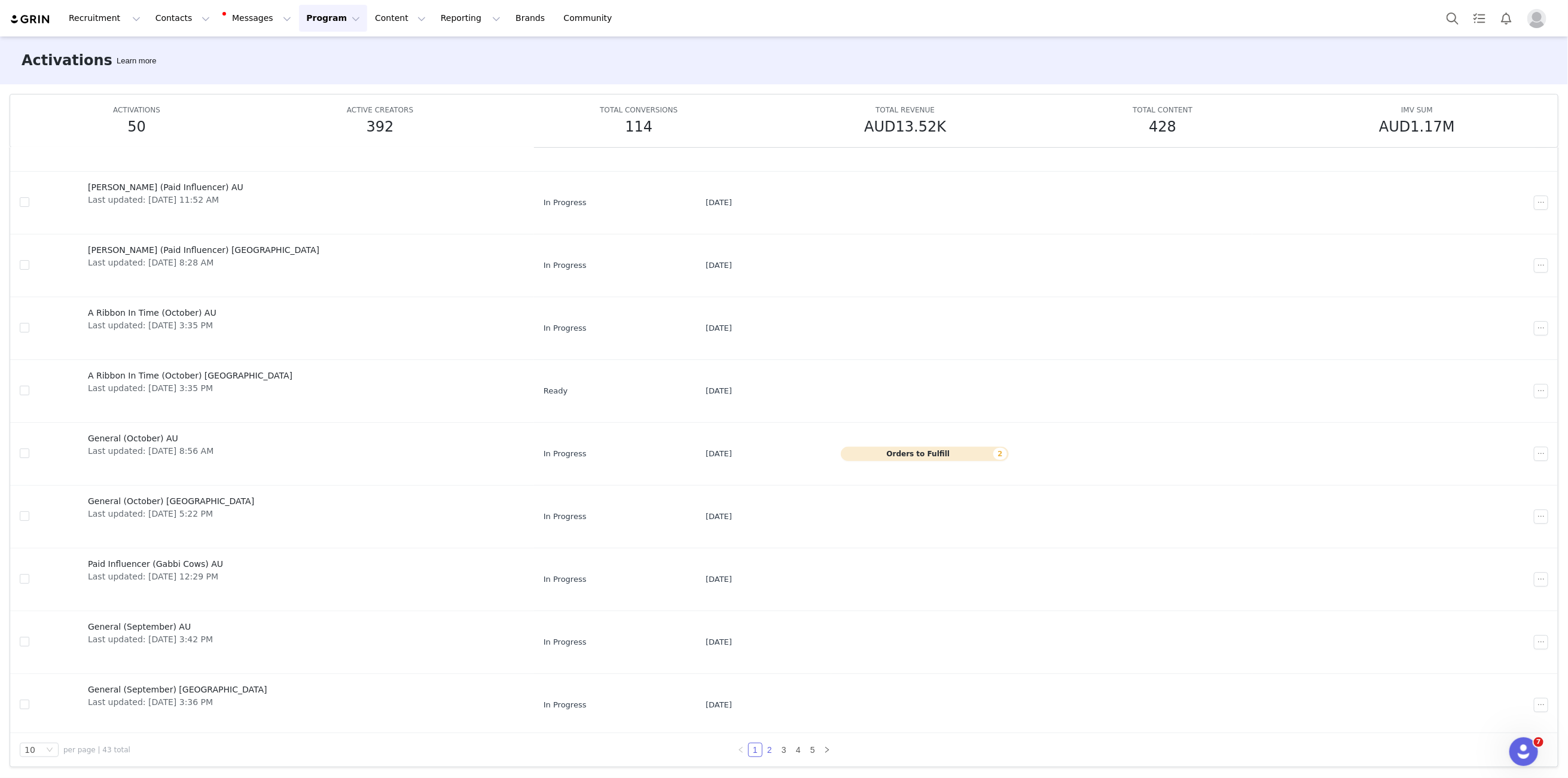
click at [775, 748] on link "2" at bounding box center [770, 750] width 13 height 13
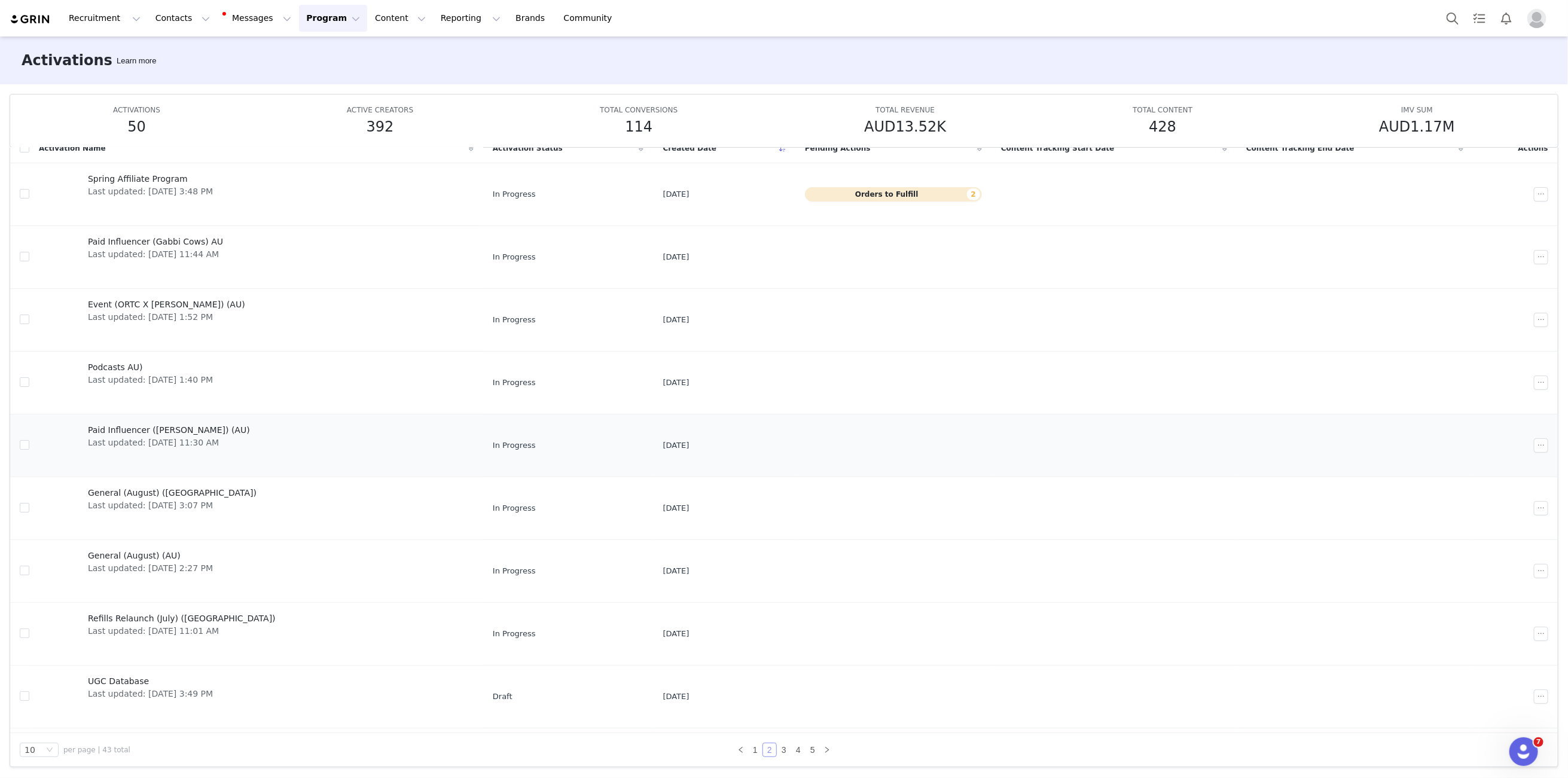
scroll to position [55, 0]
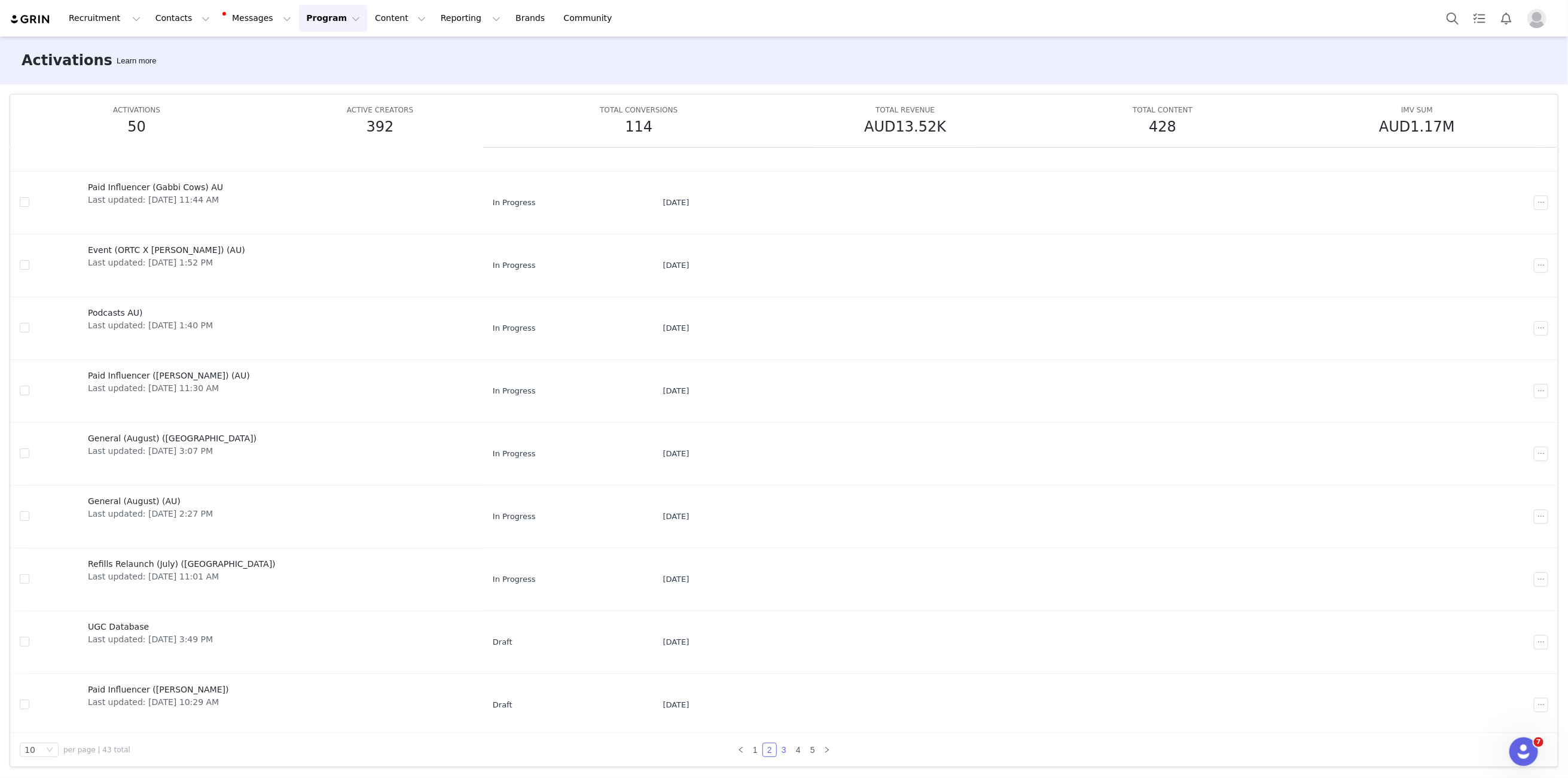
click at [785, 749] on link "3" at bounding box center [784, 750] width 13 height 13
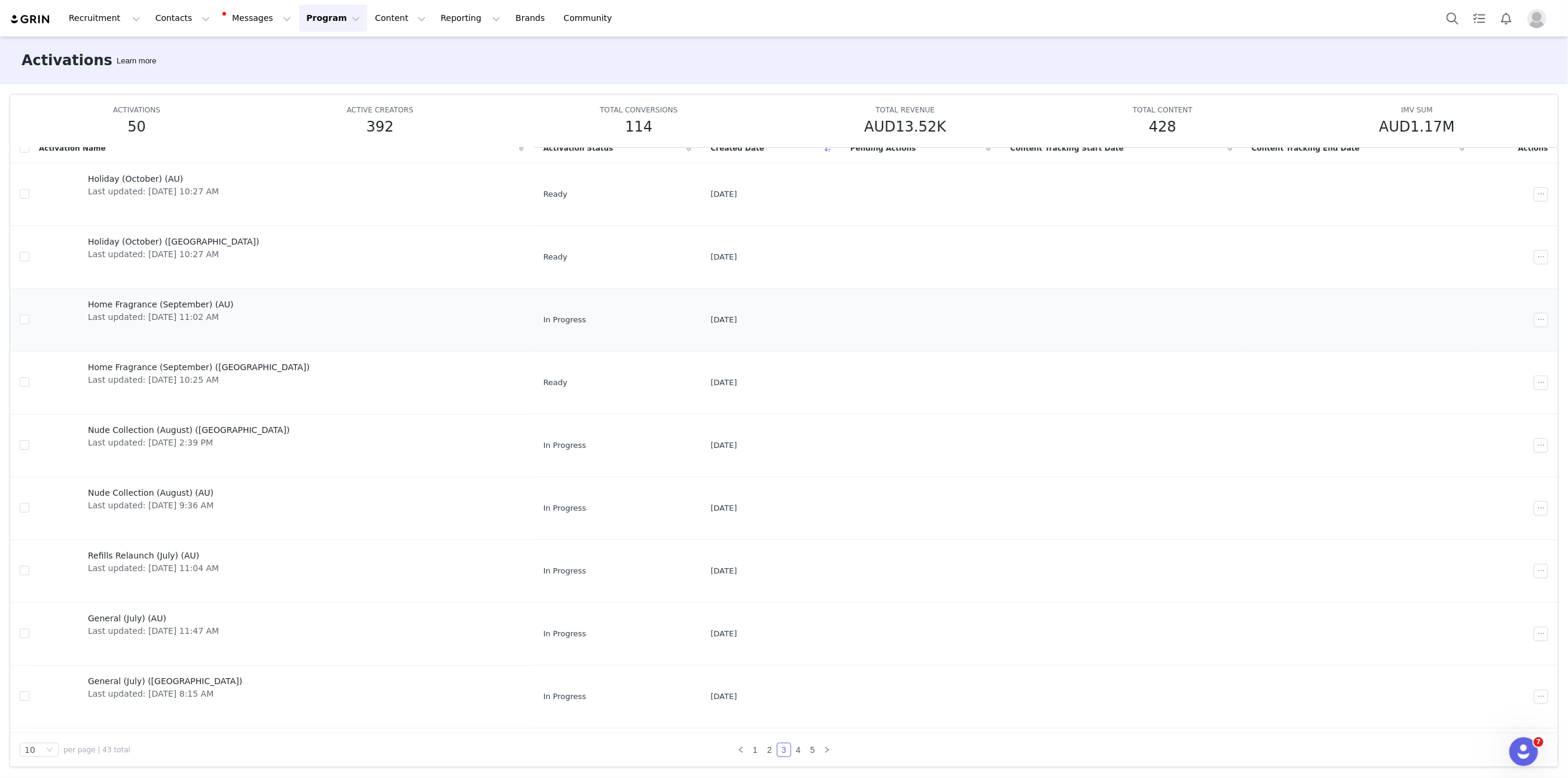
click at [151, 304] on span "Home Fragrance (September) (AU)" at bounding box center [161, 304] width 146 height 13
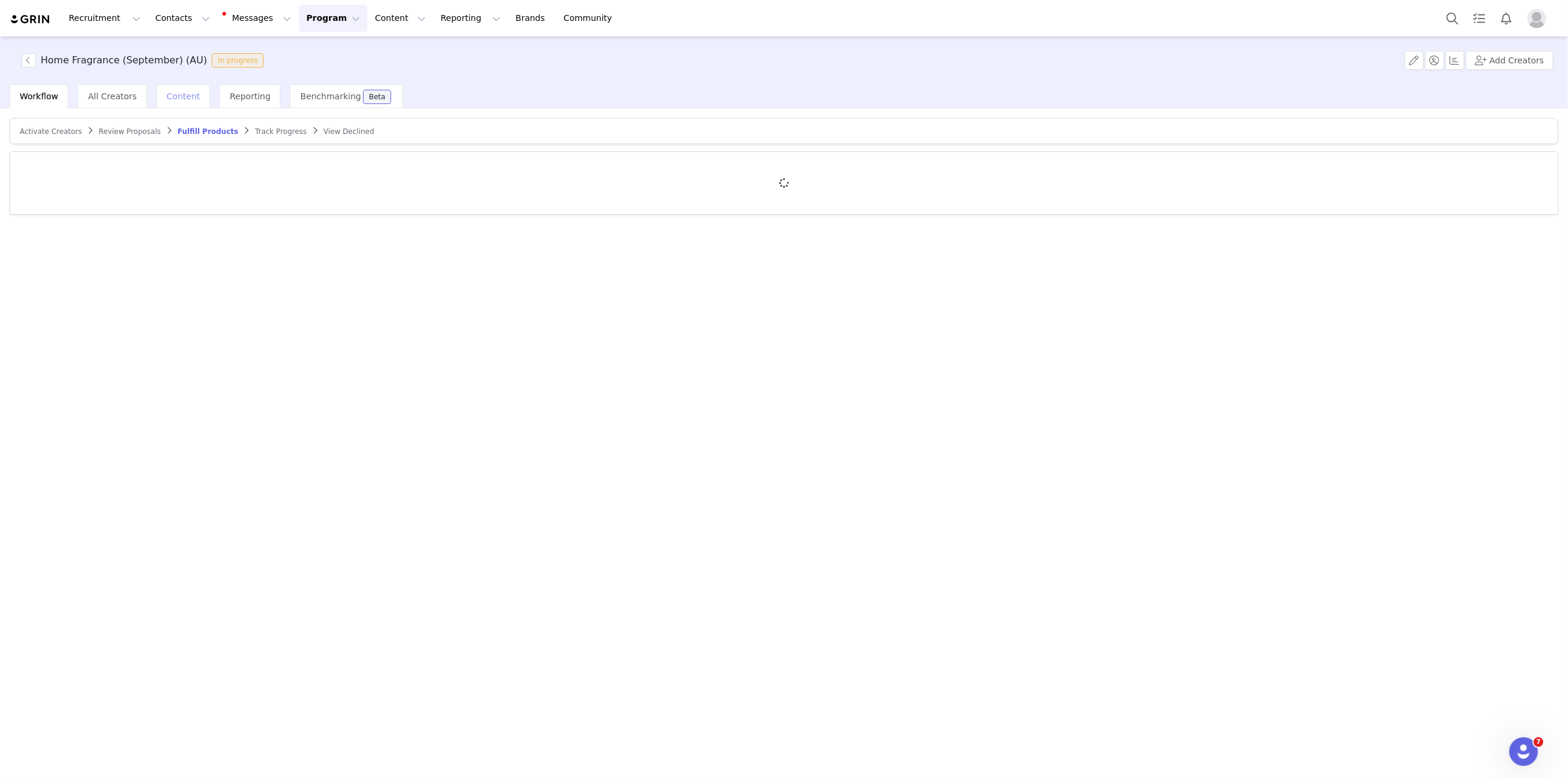
click at [183, 99] on span "Content" at bounding box center [184, 96] width 33 height 10
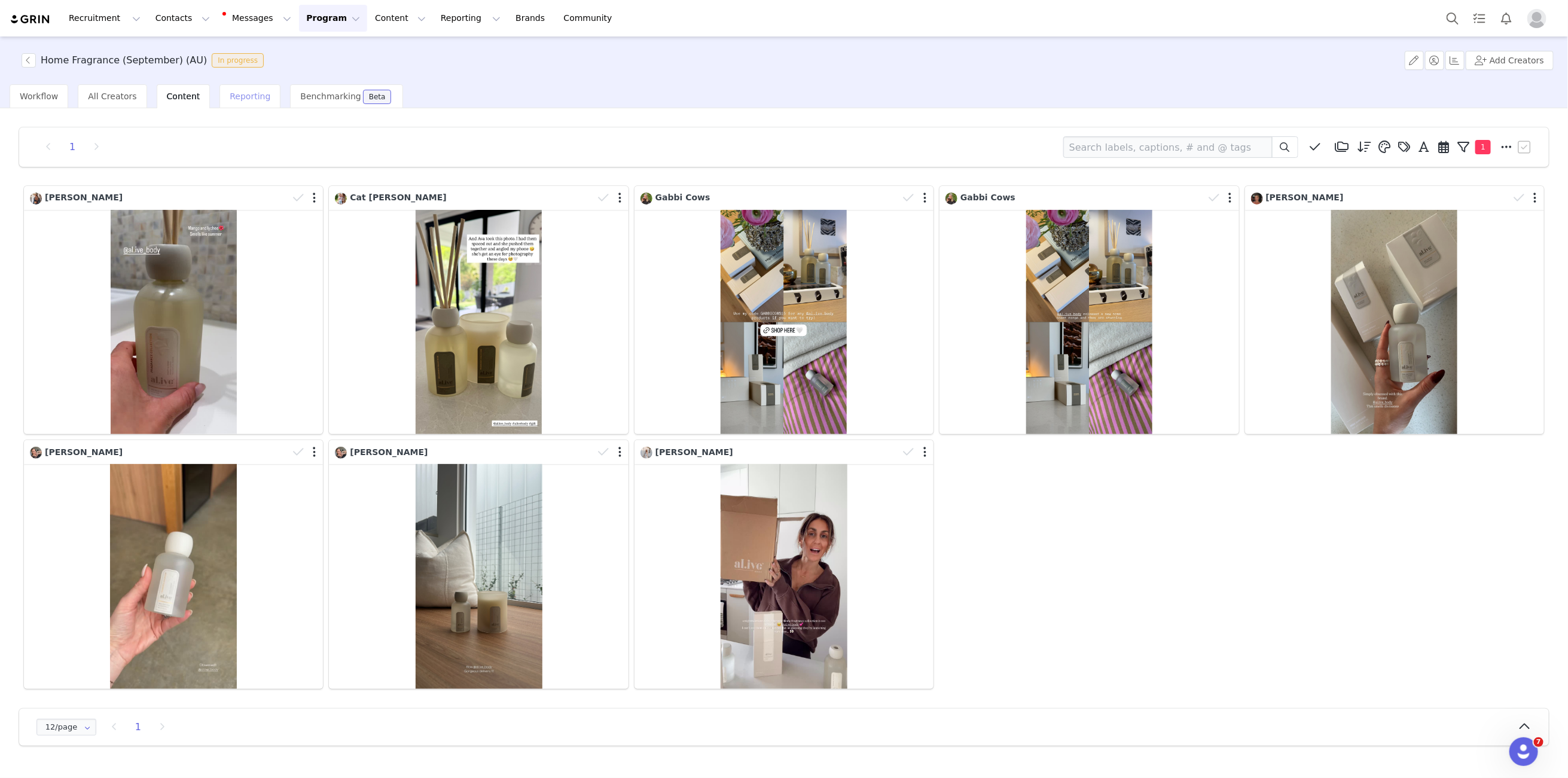
click at [247, 100] on span "Reporting" at bounding box center [249, 96] width 41 height 10
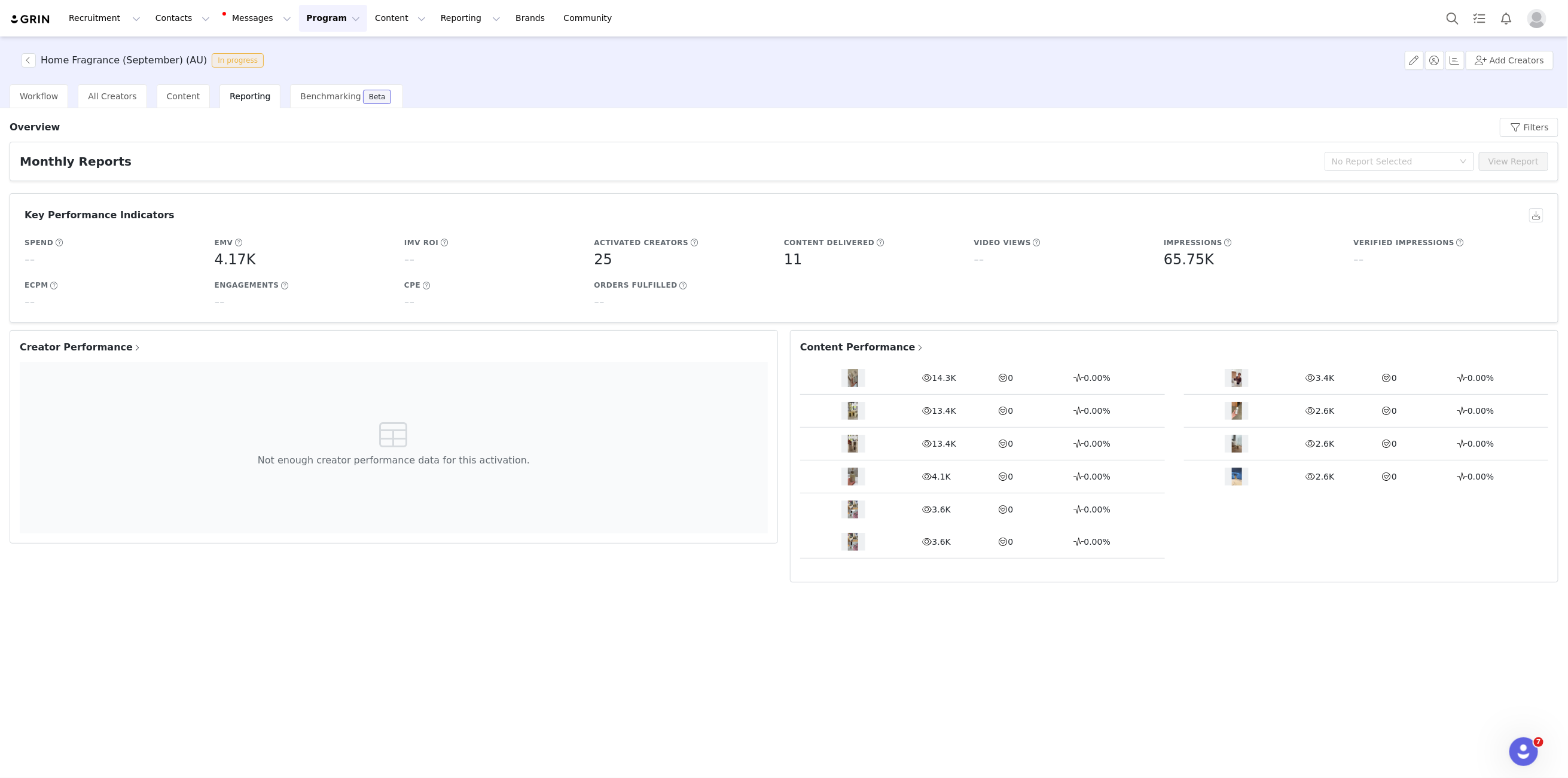
click at [36, 20] on img at bounding box center [30, 19] width 42 height 11
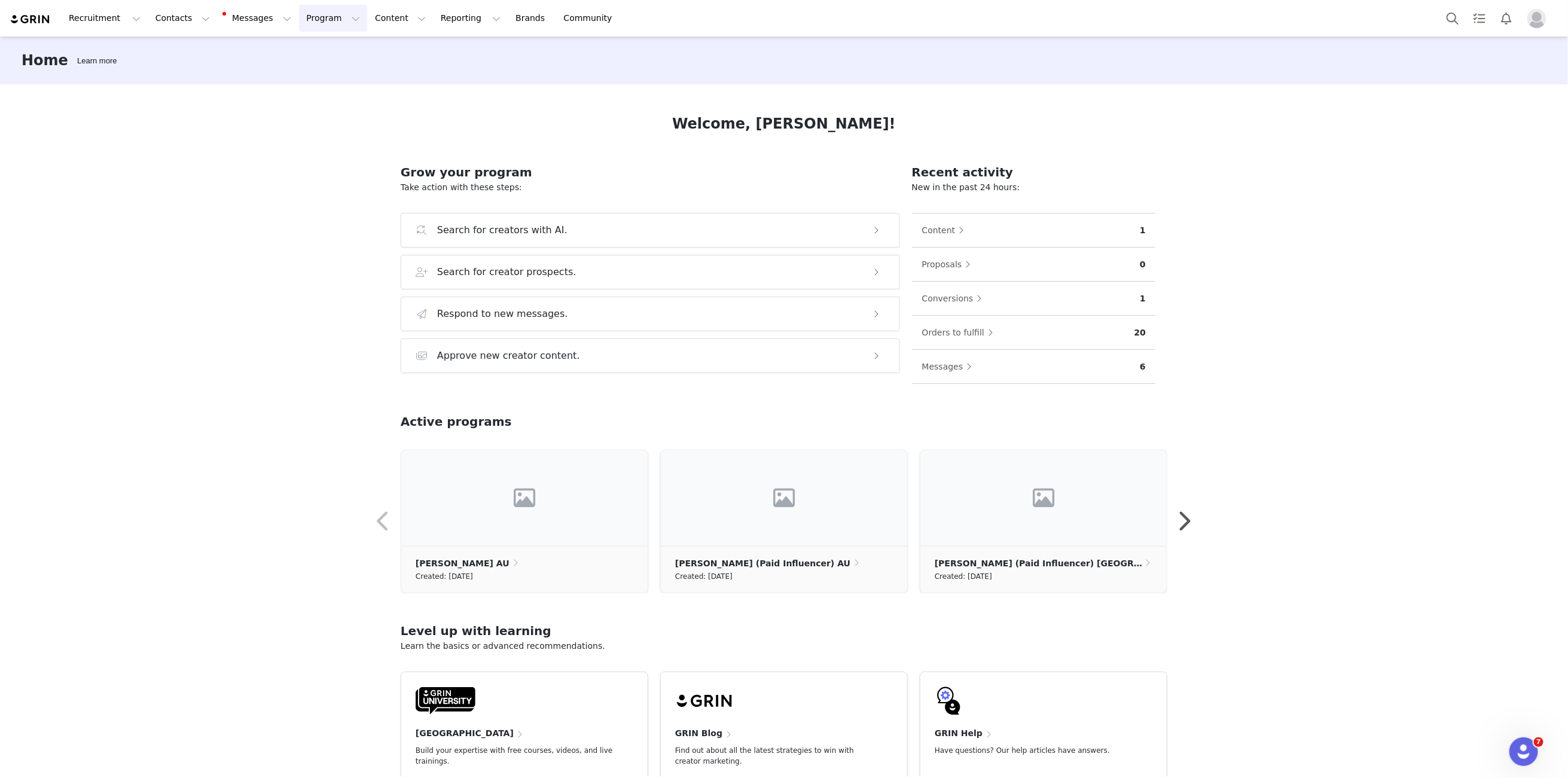
click at [308, 16] on button "Program Program" at bounding box center [333, 18] width 68 height 27
click at [299, 47] on p "Activations" at bounding box center [313, 53] width 46 height 13
